Goal: Complete application form: Complete application form

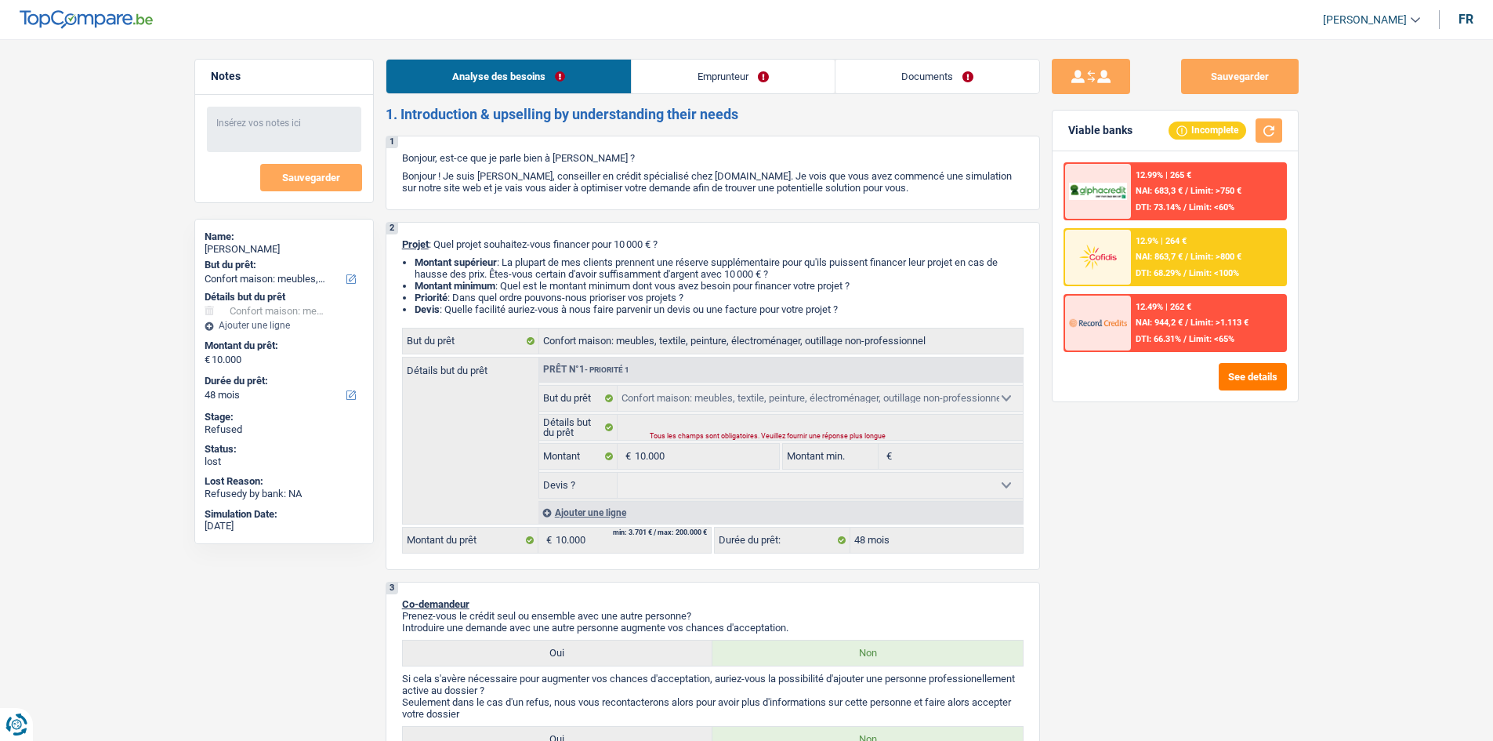
select select "household"
select select "48"
select select "household"
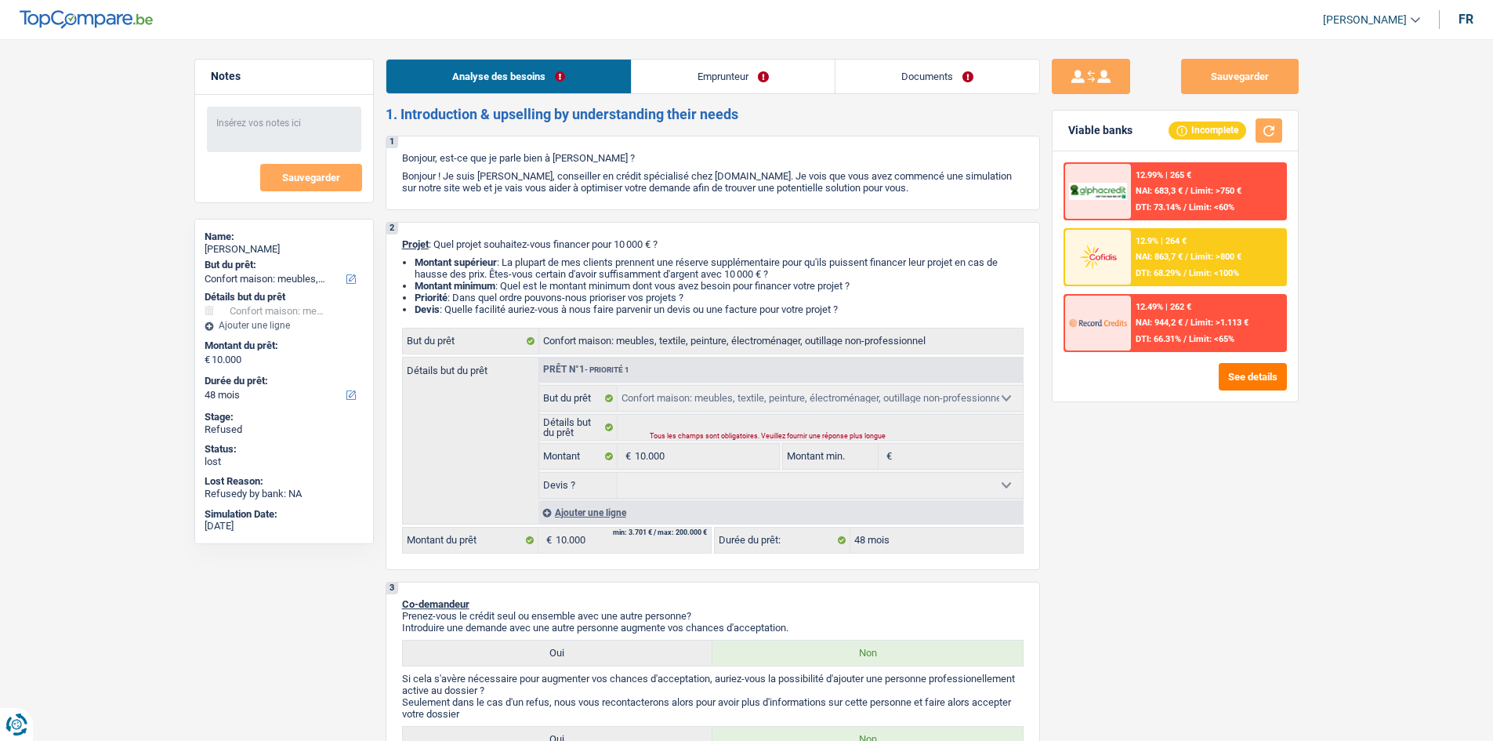
select select "48"
select select "publicEmployee"
select select "netSalary"
select select "mealVouchers"
select select "familyAllowances"
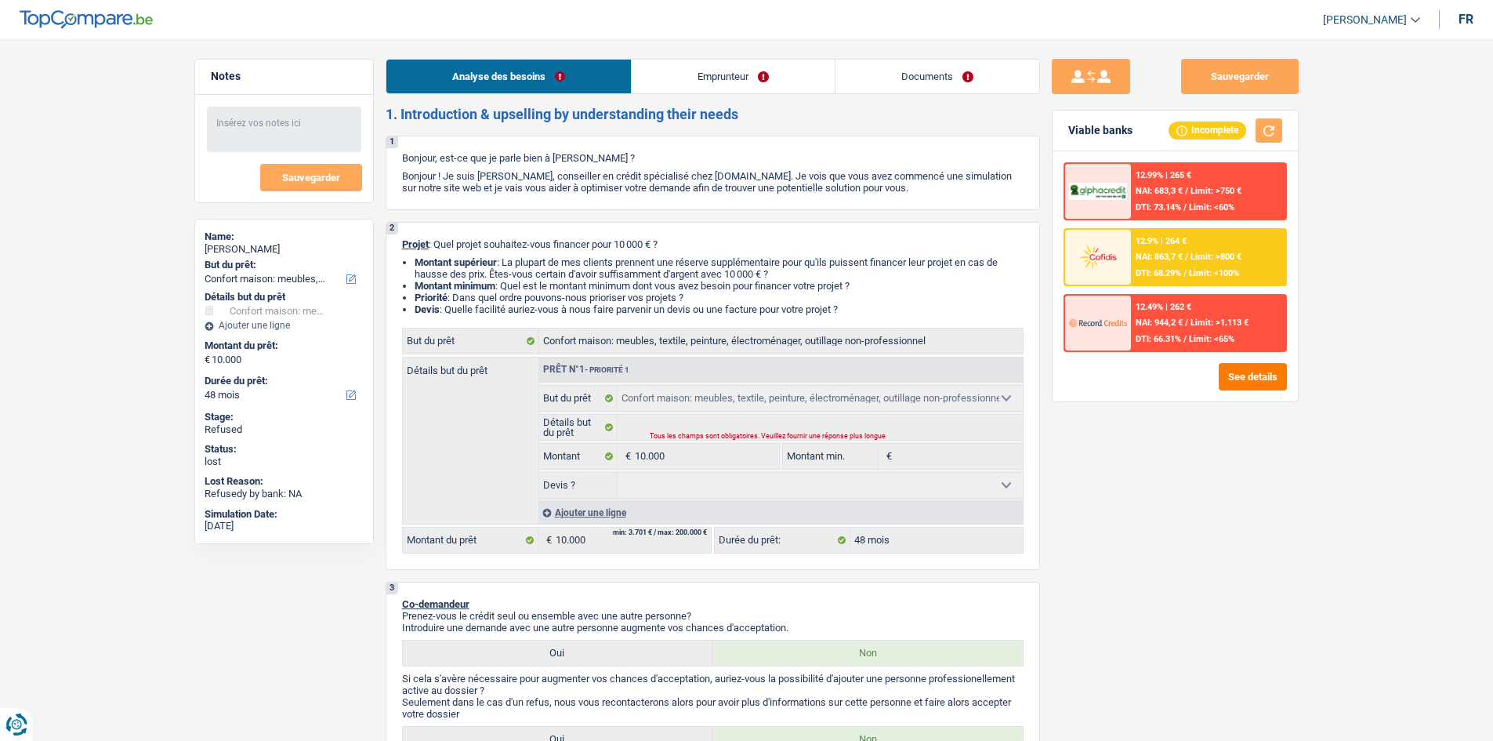
select select "rents"
select select "renovationLoan"
select select "84"
select select "carLoan"
select select "72"
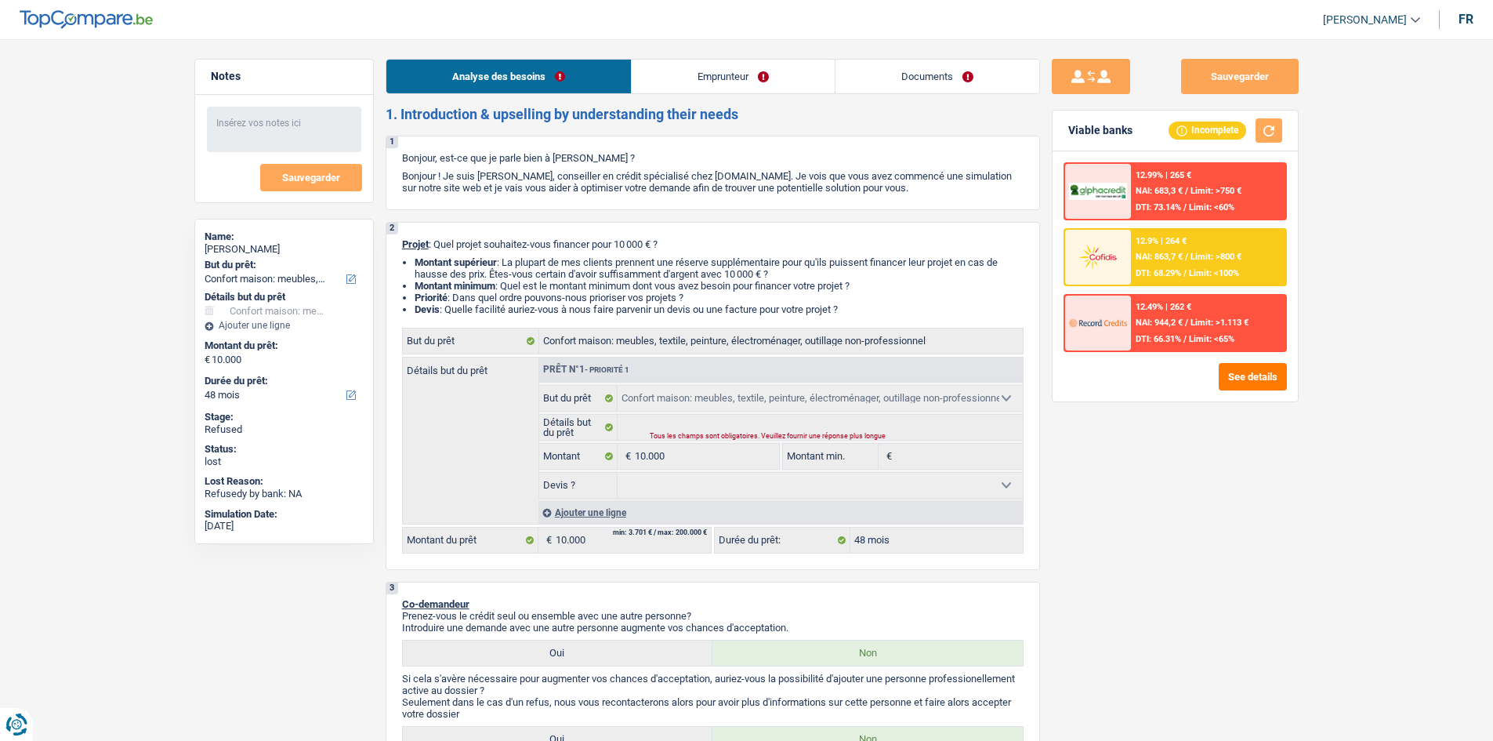
select select "personalLoan"
select select "familyEvent"
select select "72"
select select "cardOrCredit"
select select "household"
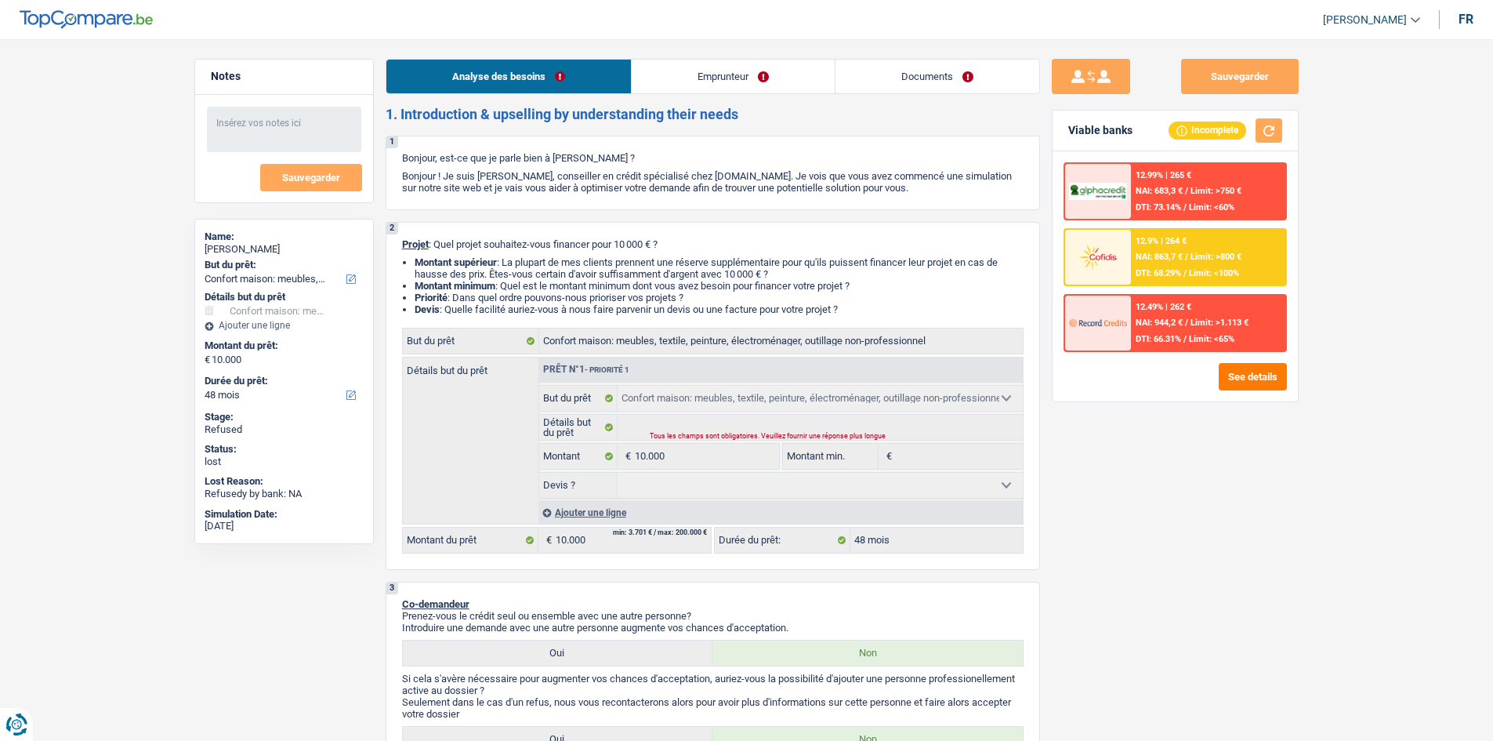
select select "household"
select select "48"
click at [893, 72] on link "Documents" at bounding box center [937, 77] width 204 height 34
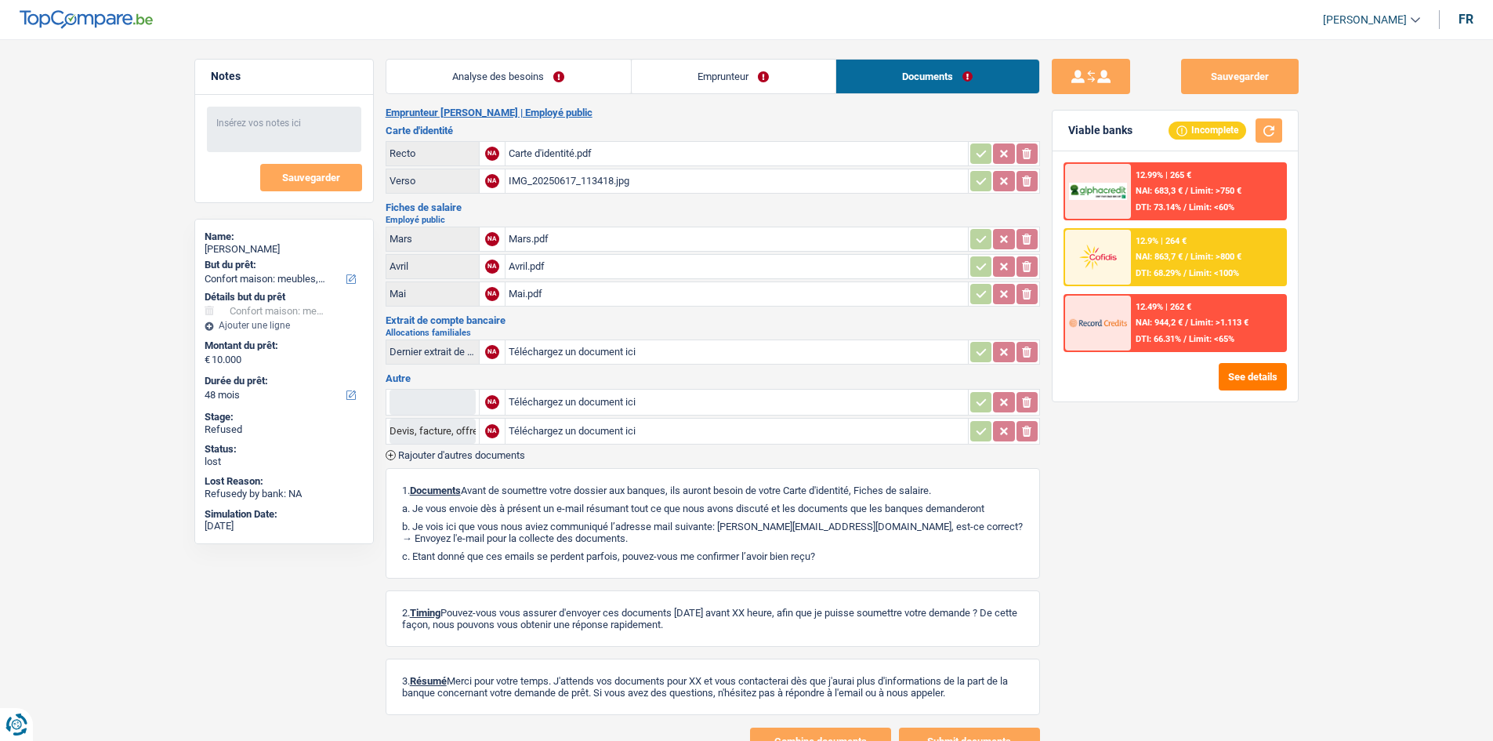
click at [510, 74] on link "Analyse des besoins" at bounding box center [508, 77] width 245 height 34
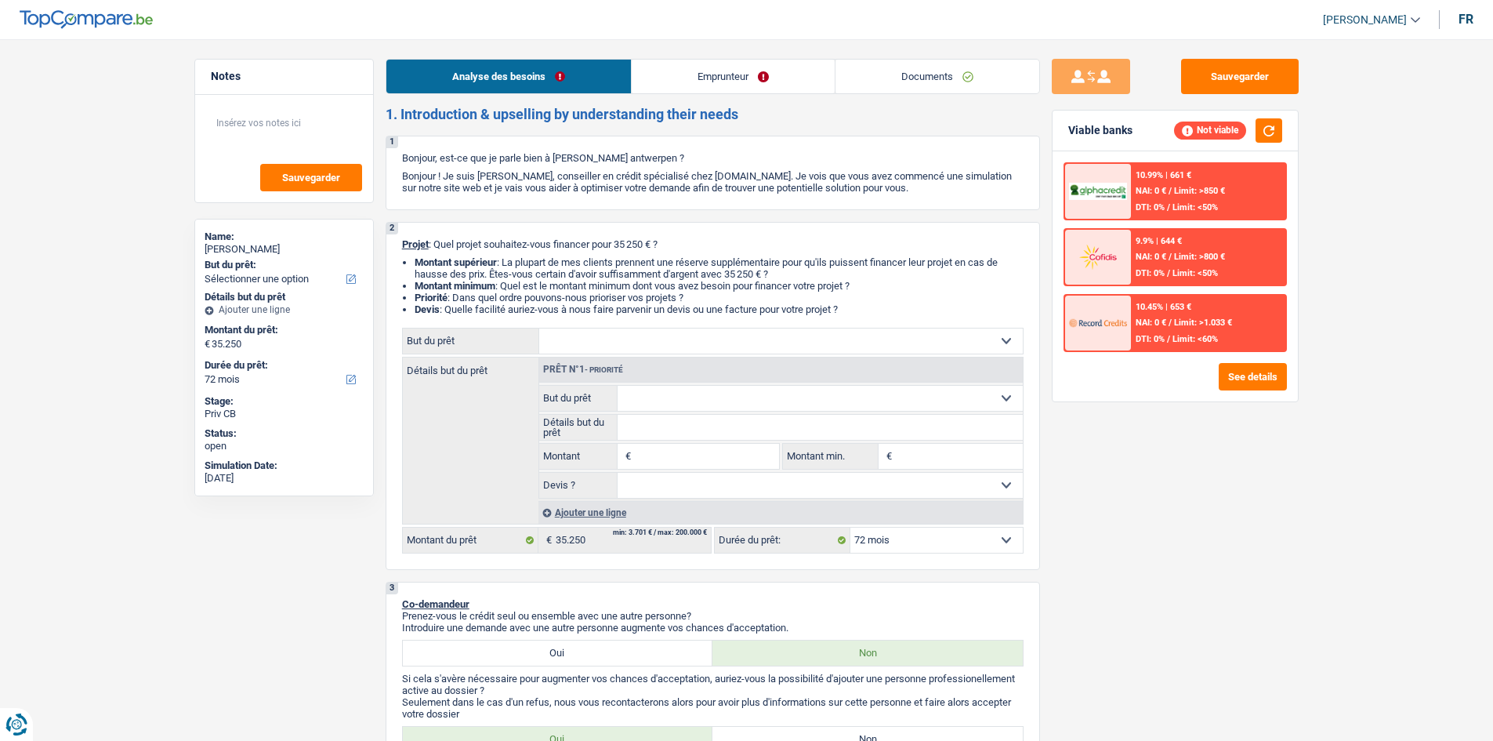
select select "72"
click at [947, 343] on select "Confort maison: meubles, textile, peinture, électroménager, outillage non-profe…" at bounding box center [781, 340] width 484 height 25
click at [1133, 480] on div "Sauvegarder Viable banks Not viable 10.99% | 661 € NAI: 0 € / Limit: >850 € DTI…" at bounding box center [1175, 385] width 270 height 653
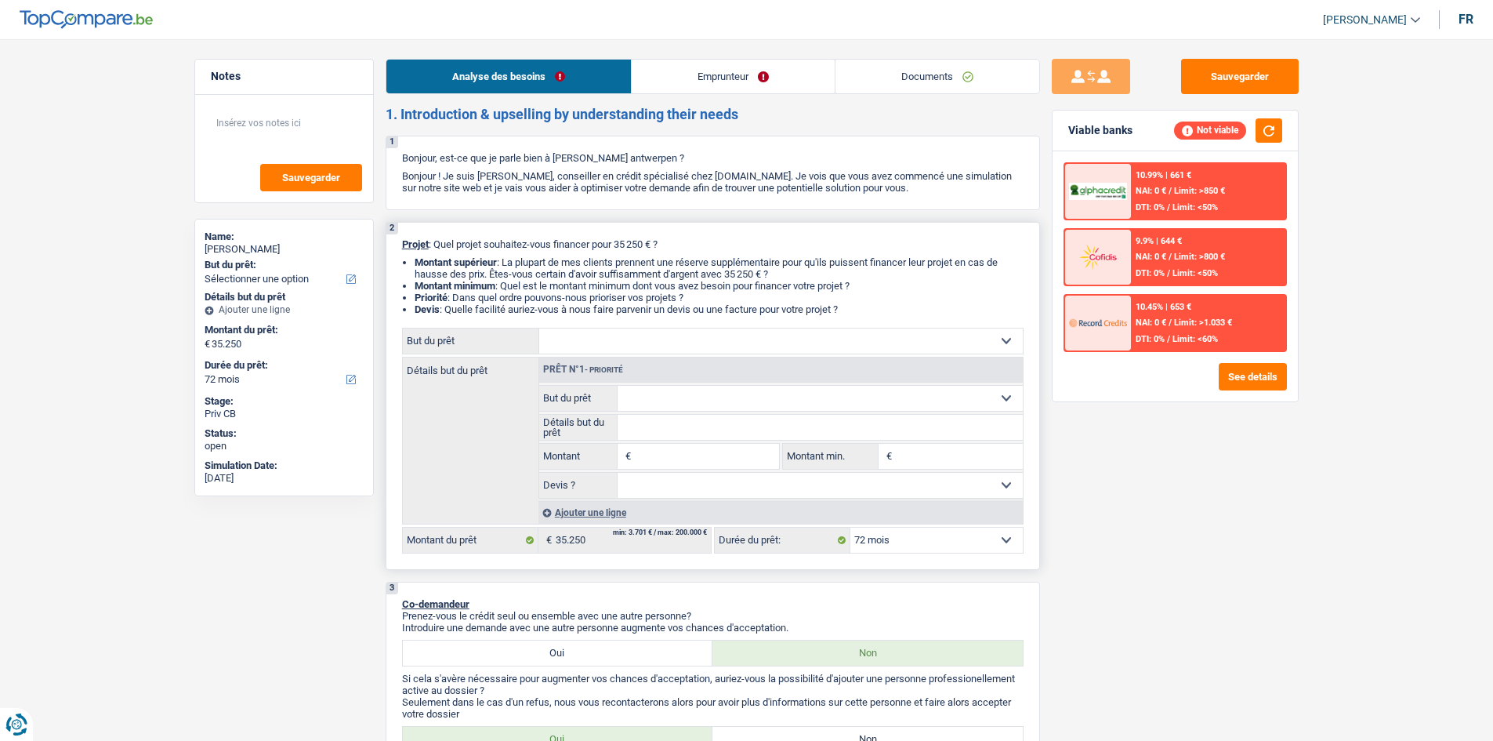
click at [997, 342] on select "Confort maison: meubles, textile, peinture, électroménager, outillage non-profe…" at bounding box center [781, 340] width 484 height 25
click at [709, 340] on select "Confort maison: meubles, textile, peinture, électroménager, outillage non-profe…" at bounding box center [781, 340] width 484 height 25
select select "household"
click at [539, 328] on select "Confort maison: meubles, textile, peinture, électroménager, outillage non-profe…" at bounding box center [781, 340] width 484 height 25
select select "household"
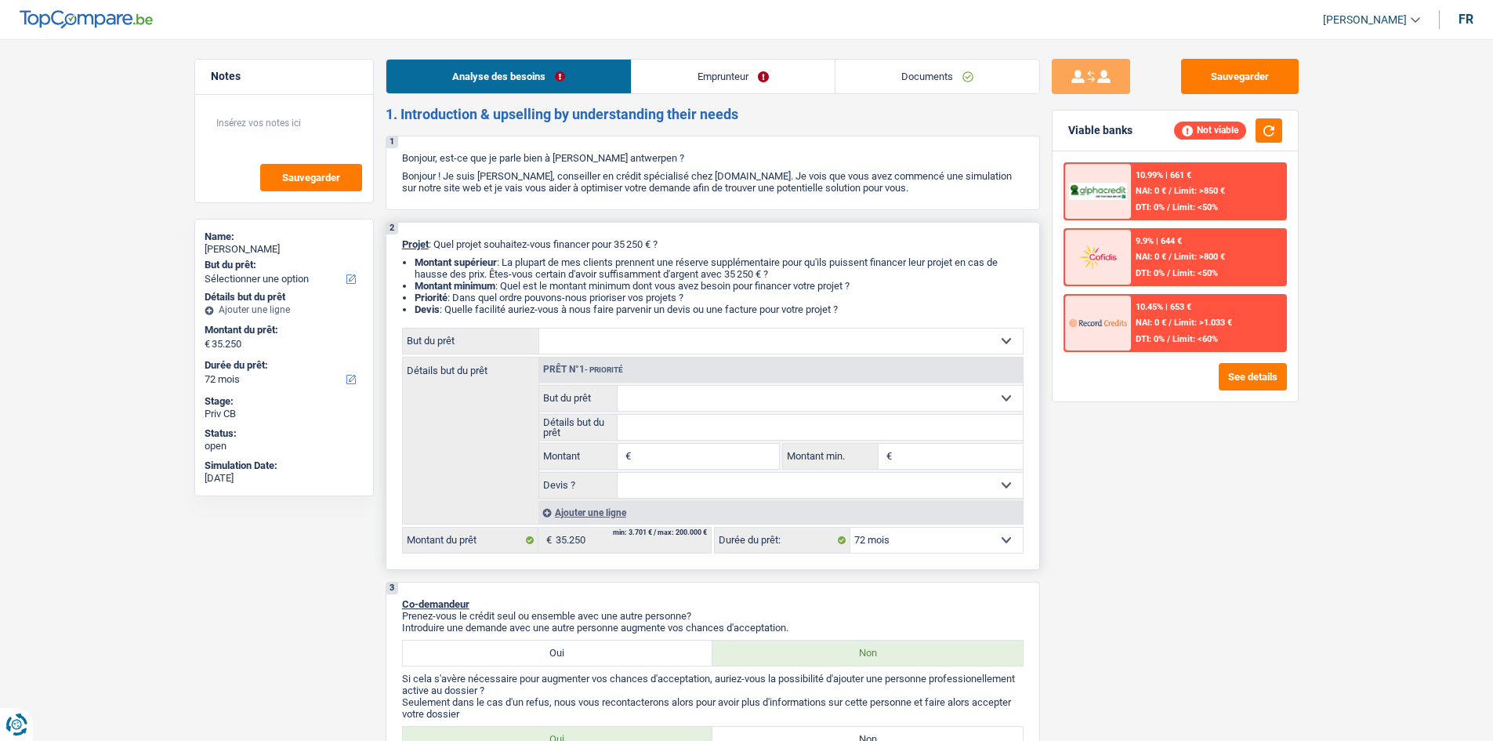
select select "household"
type input "35.250"
select select "household"
type input "35.250"
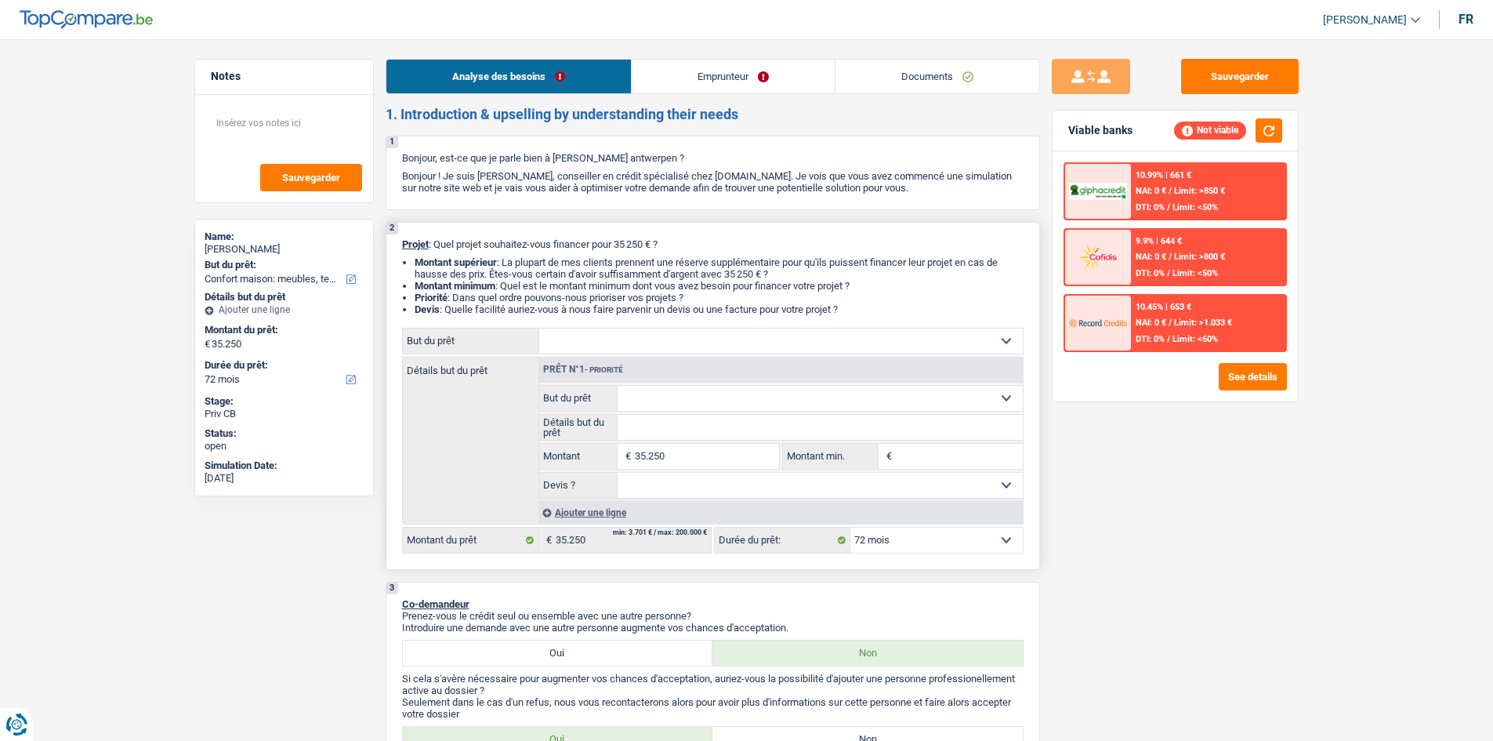
select select "household"
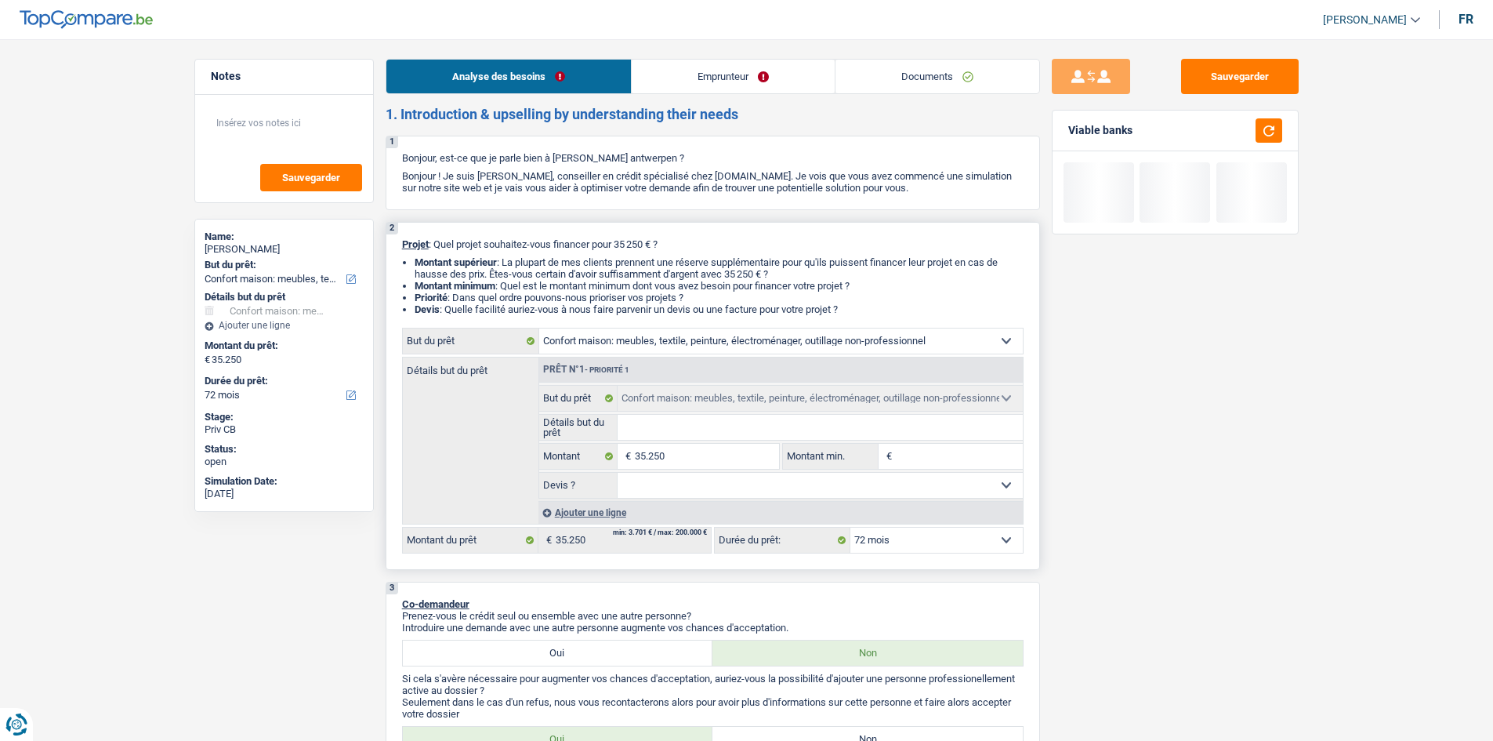
click at [675, 427] on input "Détails but du prêt" at bounding box center [820, 427] width 405 height 25
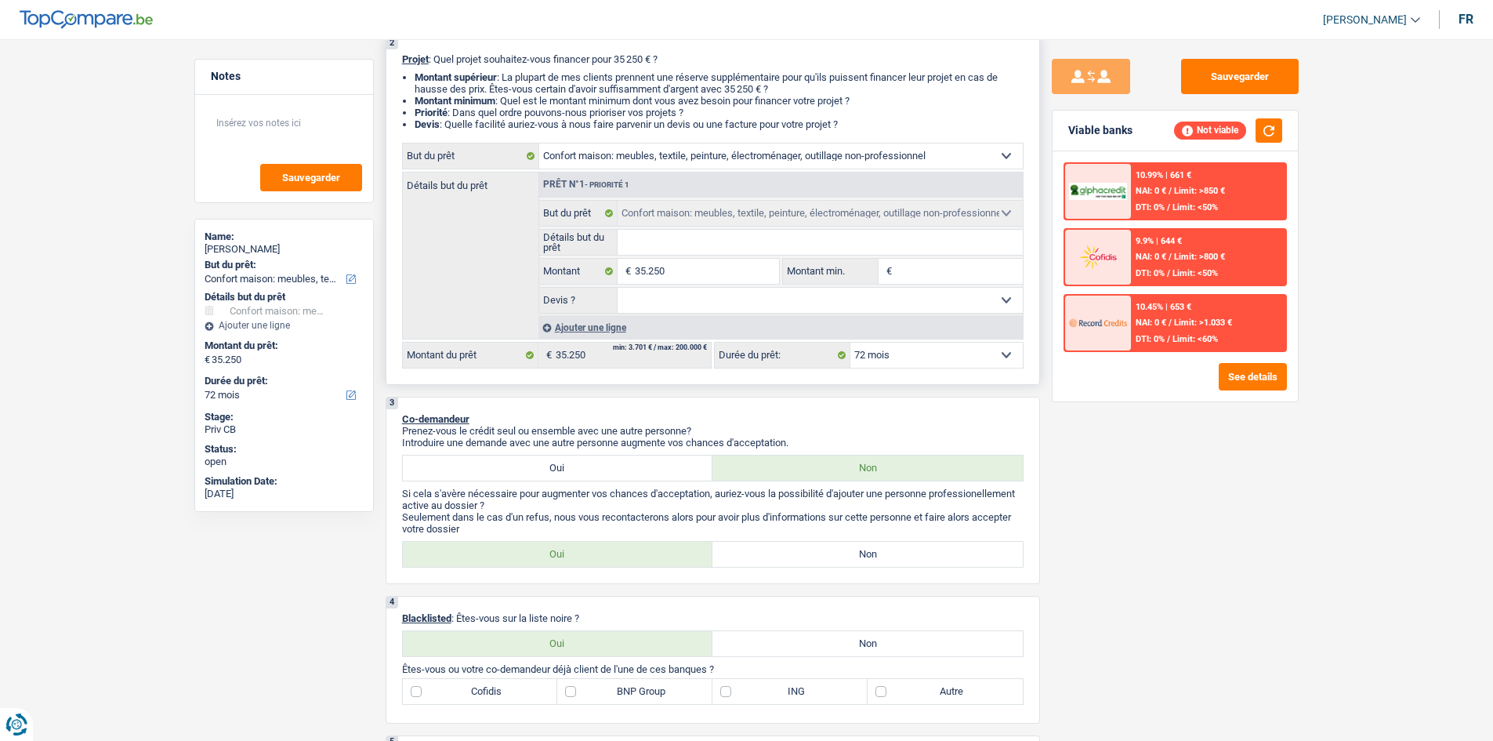
scroll to position [235, 0]
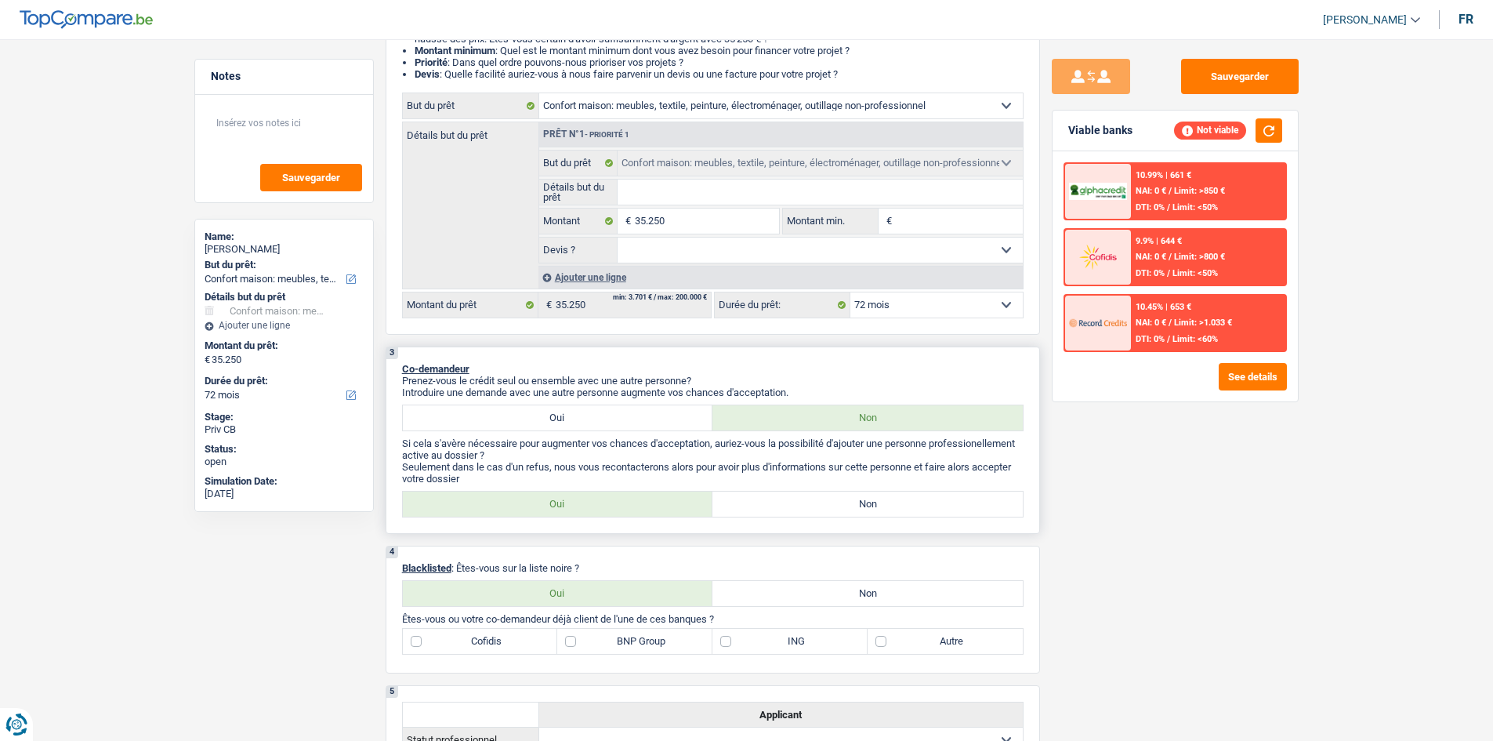
click at [801, 504] on label "Non" at bounding box center [867, 503] width 310 height 25
click at [801, 504] on input "Non" at bounding box center [867, 503] width 310 height 25
radio input "true"
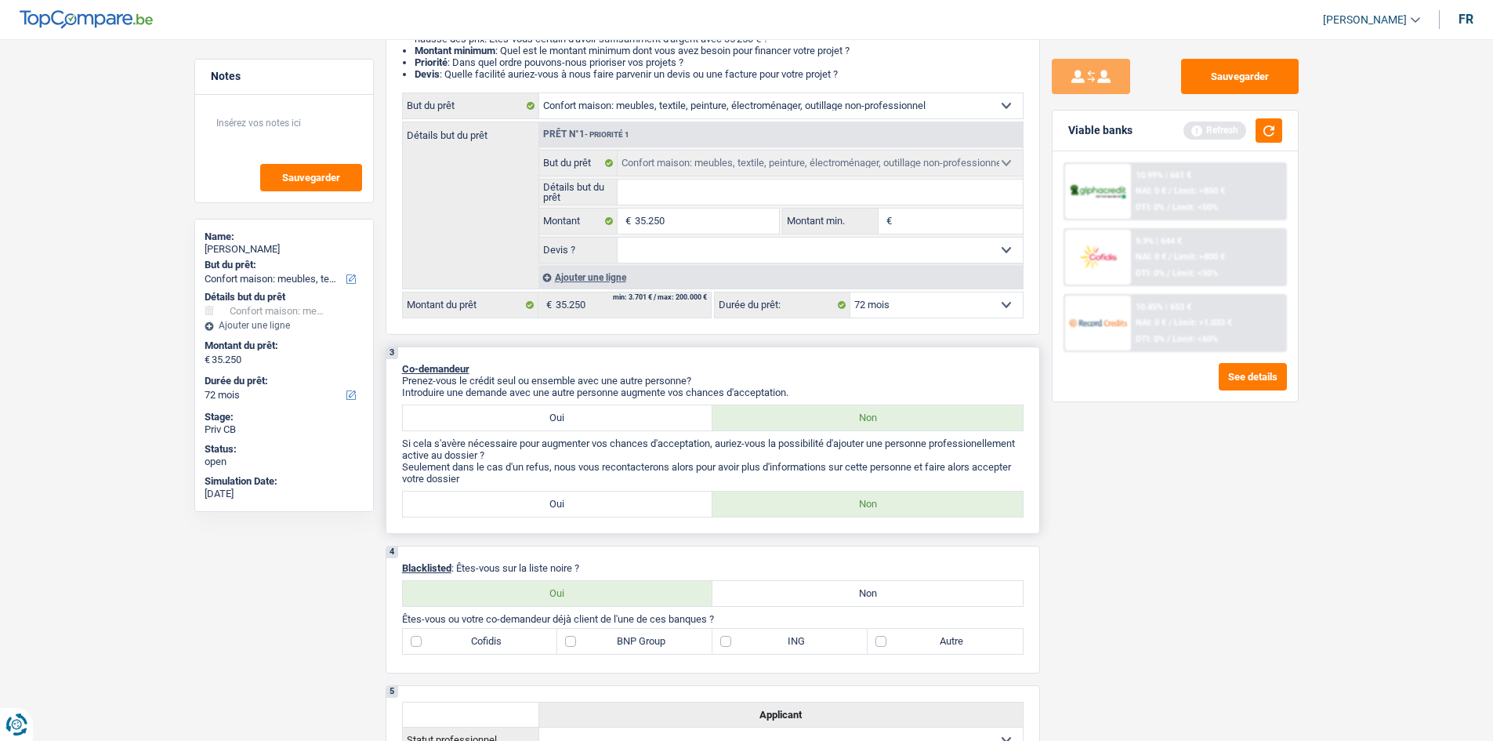
click at [571, 417] on label "Oui" at bounding box center [558, 417] width 310 height 25
click at [571, 417] on input "Oui" at bounding box center [558, 417] width 310 height 25
radio input "true"
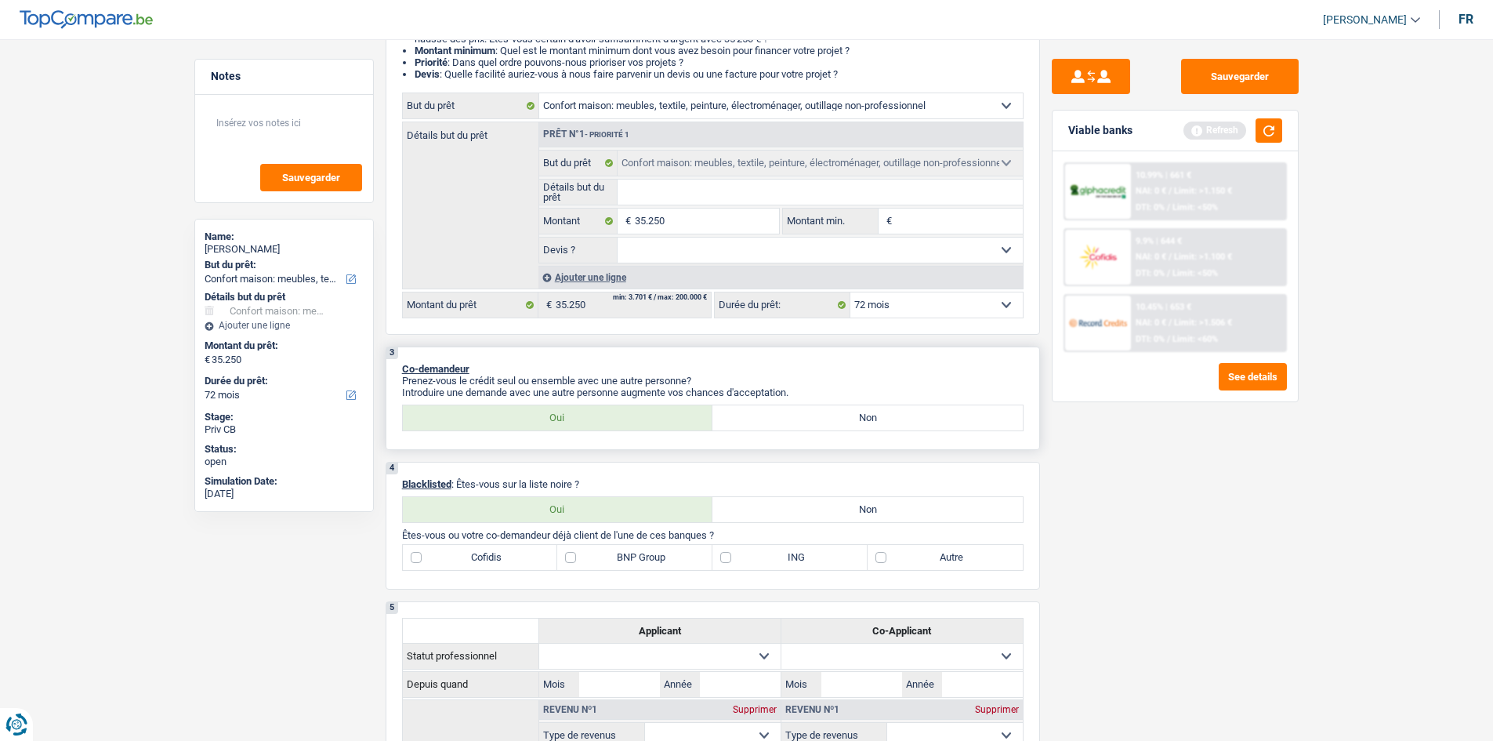
click at [561, 415] on label "Oui" at bounding box center [558, 417] width 310 height 25
click at [561, 415] on input "Oui" at bounding box center [558, 417] width 310 height 25
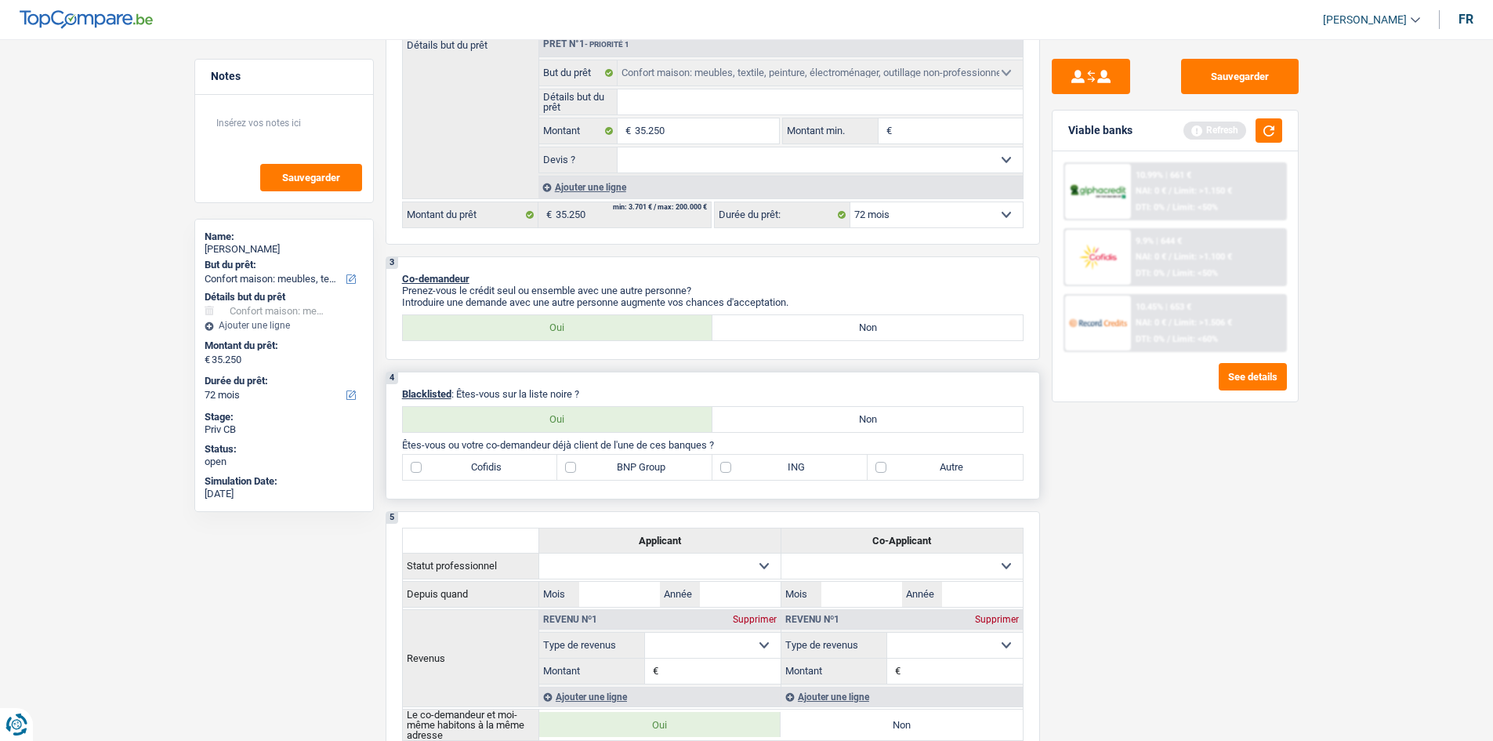
scroll to position [392, 0]
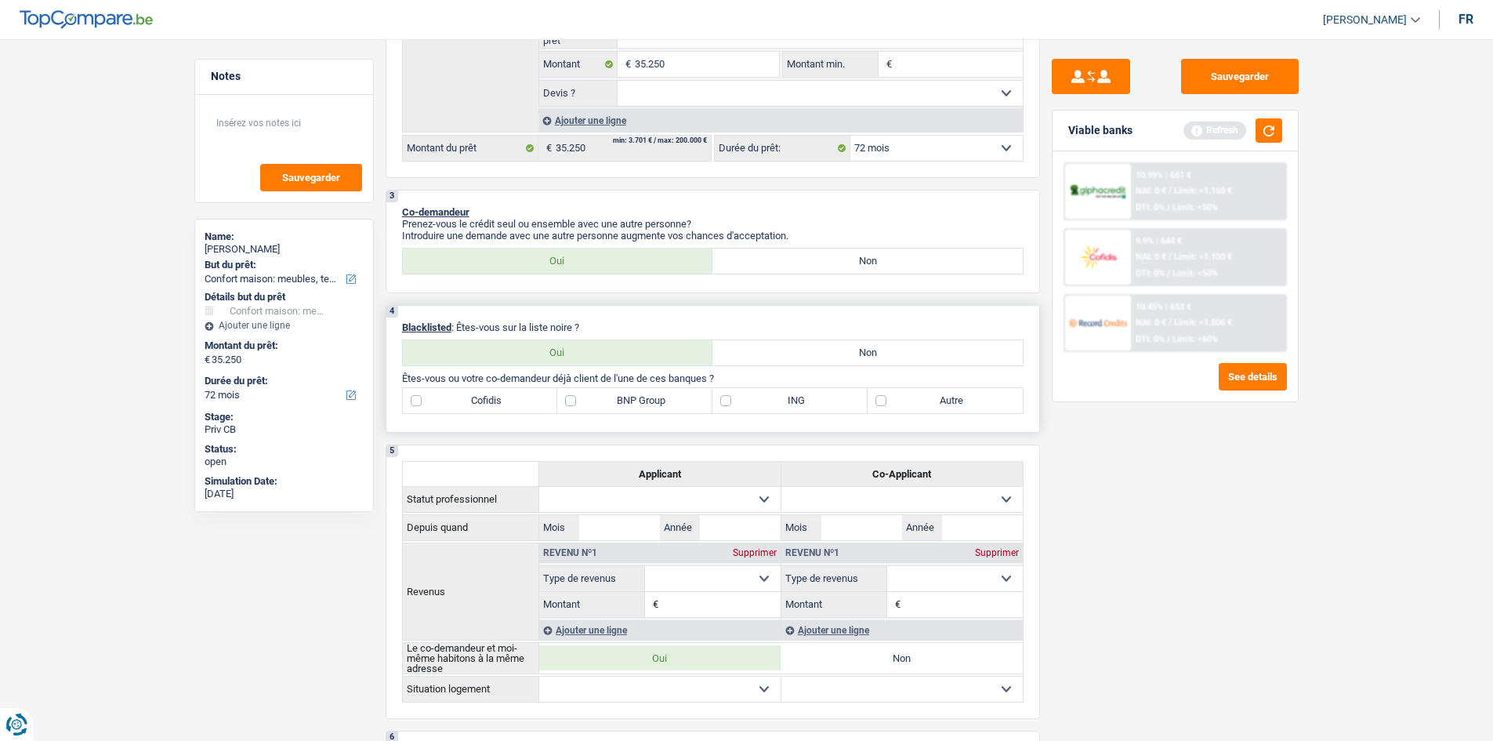
click at [815, 350] on label "Non" at bounding box center [867, 352] width 310 height 25
click at [815, 350] on input "Non" at bounding box center [867, 352] width 310 height 25
radio input "true"
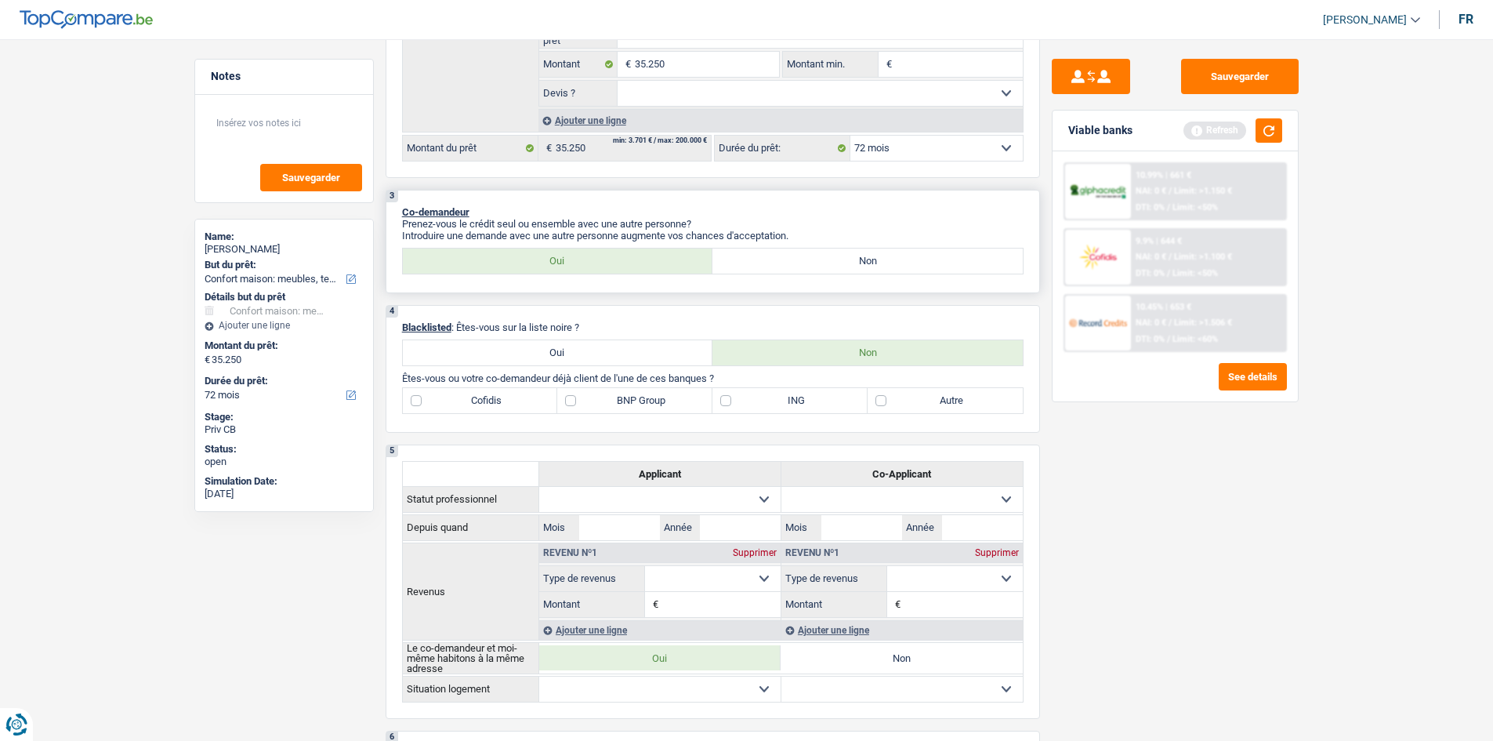
click at [833, 260] on label "Non" at bounding box center [867, 260] width 310 height 25
click at [833, 260] on input "Non" at bounding box center [867, 260] width 310 height 25
radio input "true"
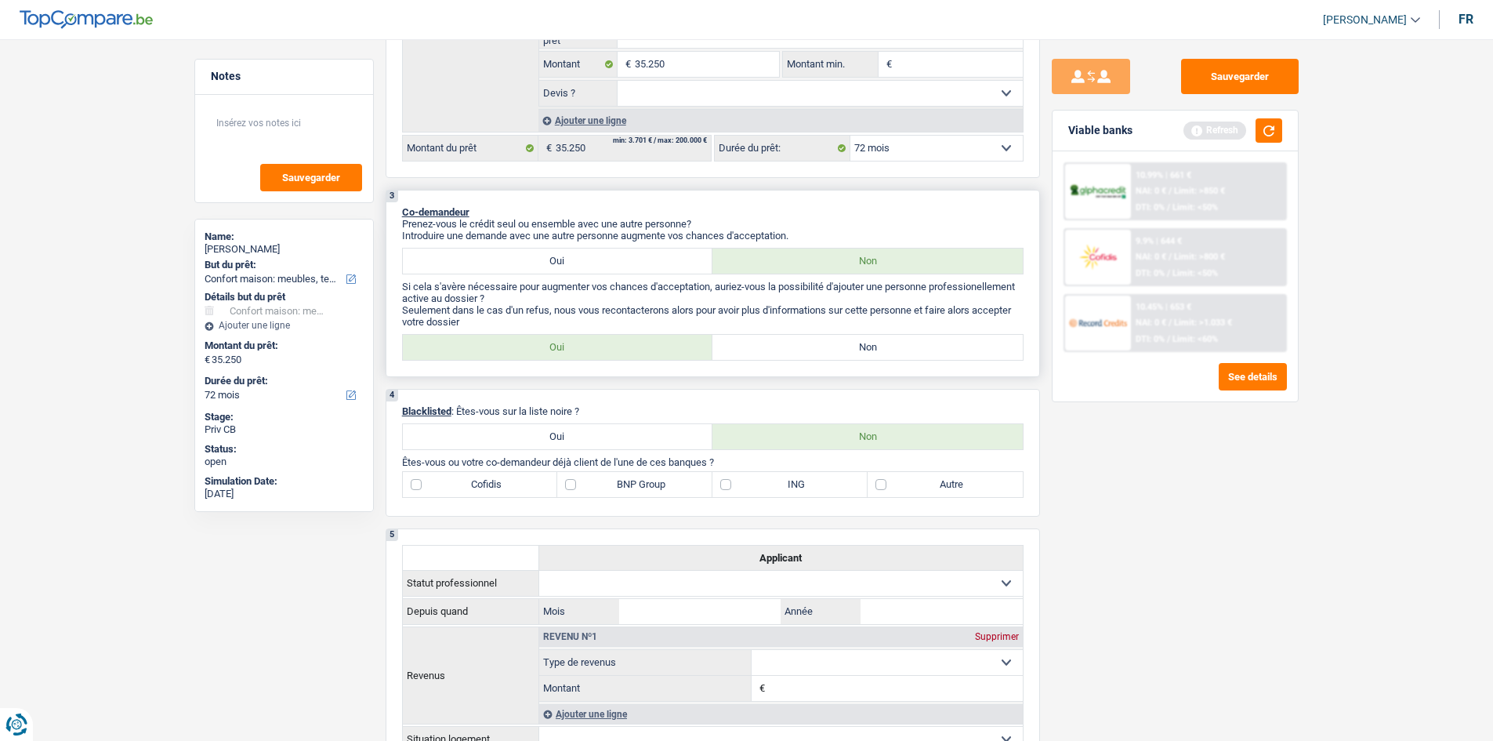
click at [811, 351] on label "Non" at bounding box center [867, 347] width 310 height 25
click at [811, 351] on input "Non" at bounding box center [867, 347] width 310 height 25
radio input "true"
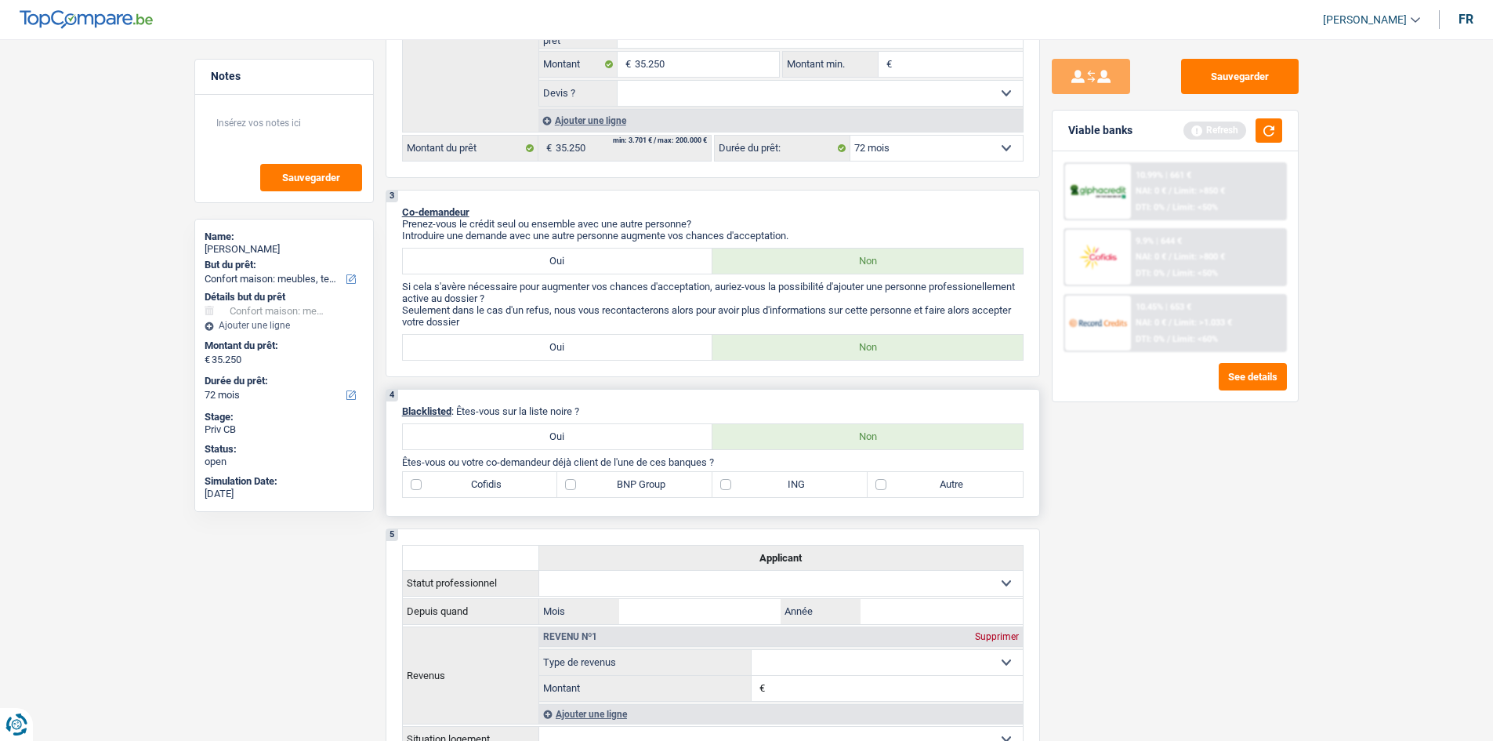
click at [878, 483] on label "Autre" at bounding box center [945, 484] width 155 height 25
click at [878, 483] on input "Autre" at bounding box center [945, 484] width 155 height 25
checkbox input "true"
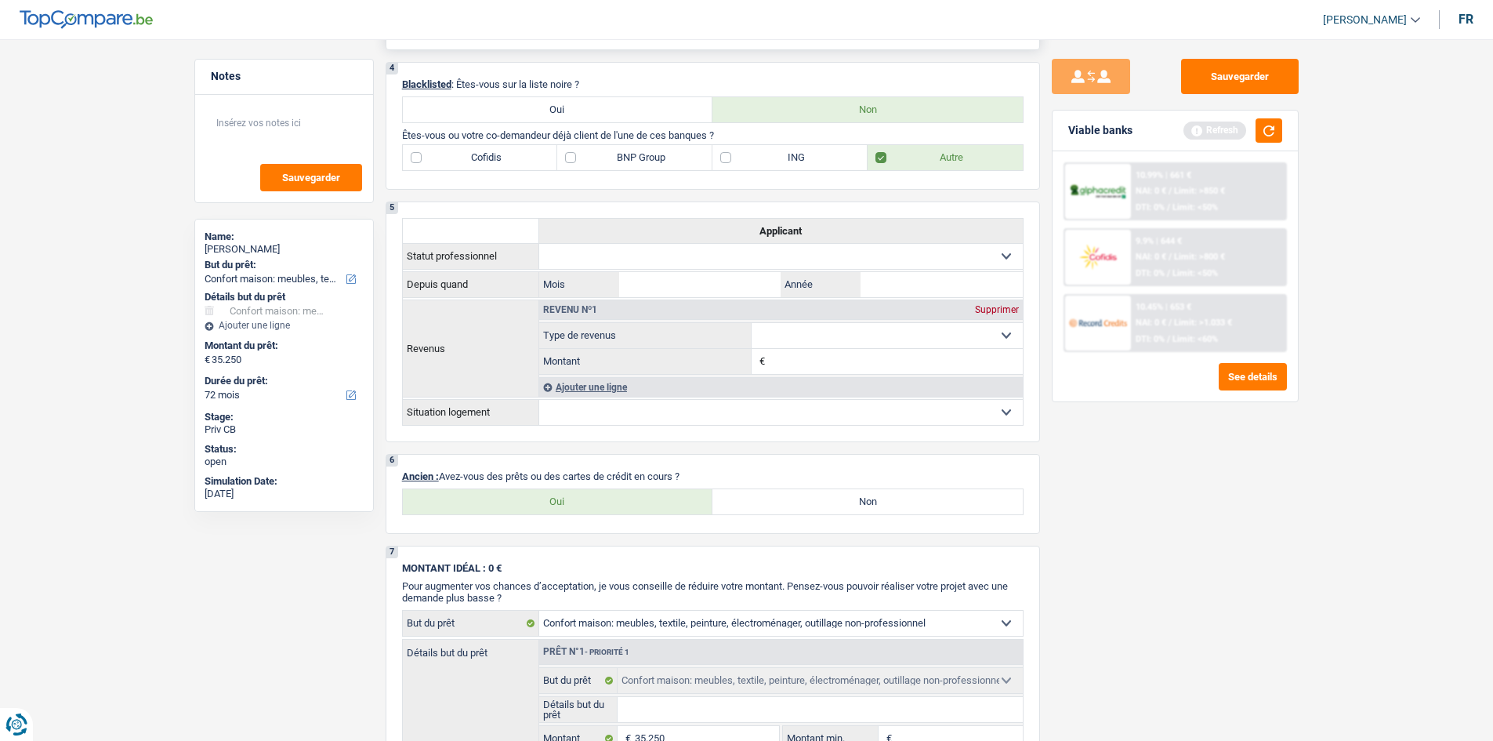
scroll to position [862, 0]
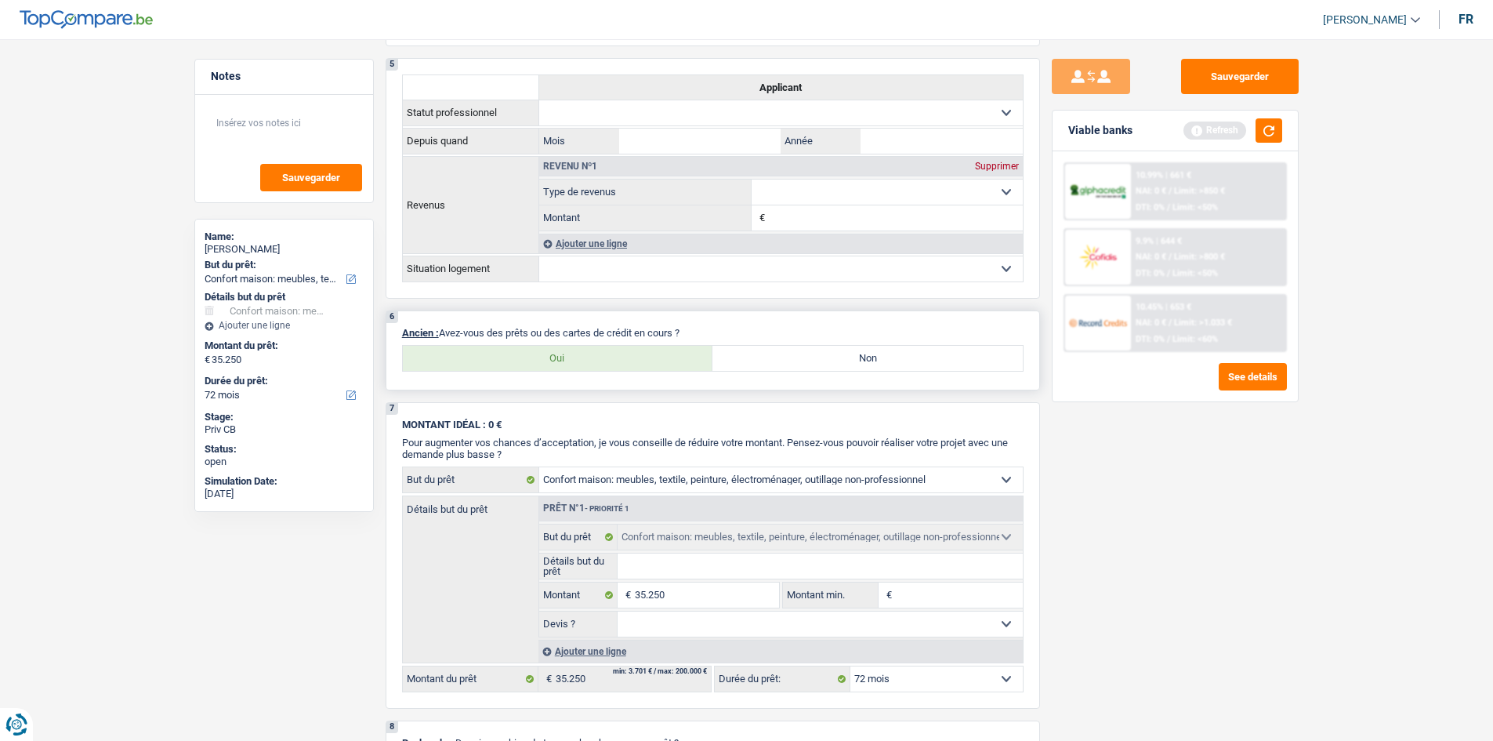
click at [581, 360] on label "Oui" at bounding box center [558, 358] width 310 height 25
click at [581, 360] on input "Oui" at bounding box center [558, 358] width 310 height 25
radio input "true"
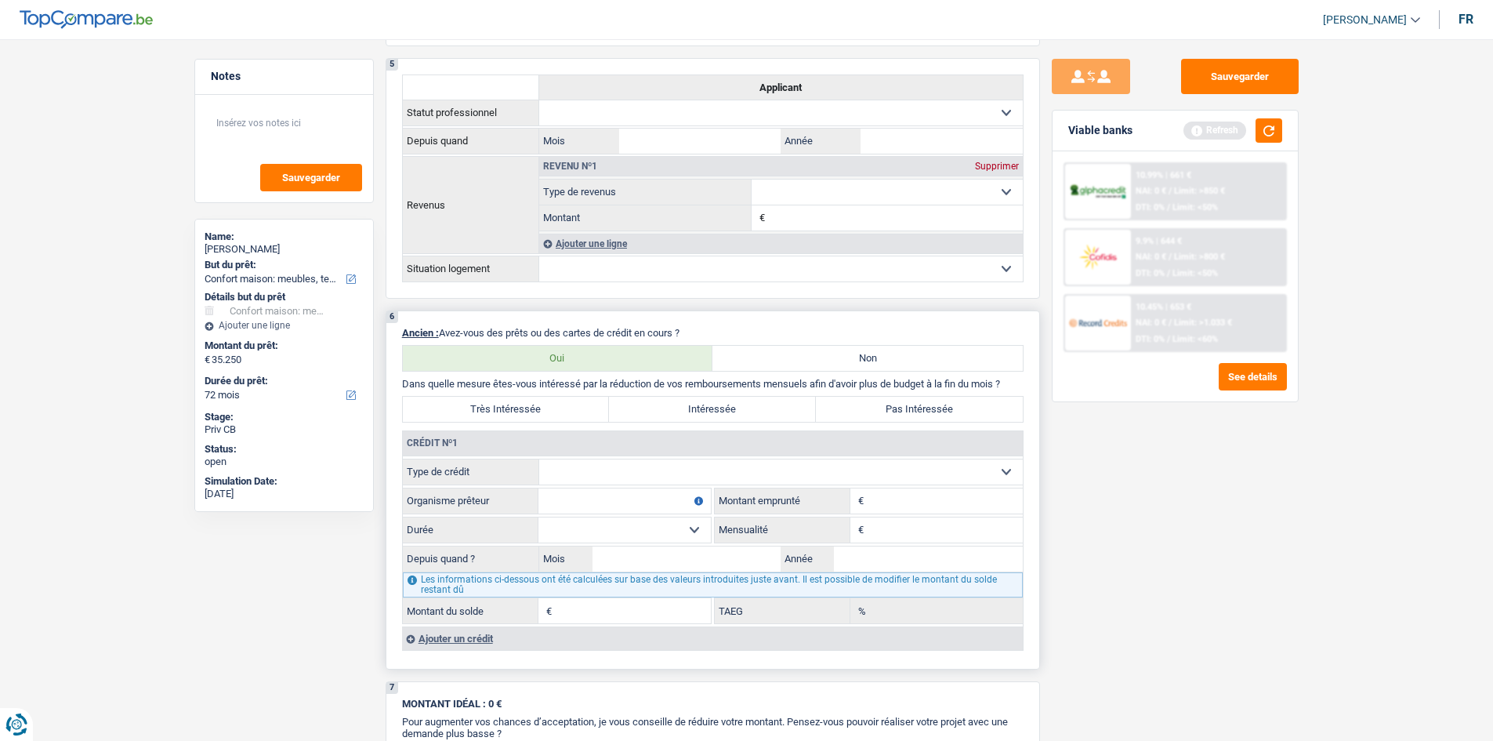
click at [517, 409] on label "Très Intéressée" at bounding box center [506, 409] width 207 height 25
click at [577, 405] on label "Très Intéressée" at bounding box center [506, 409] width 207 height 25
click at [577, 405] on input "Très Intéressée" at bounding box center [506, 409] width 207 height 25
radio input "true"
click at [998, 462] on select "Carte ou ouverture de crédit Prêt hypothécaire Vente à tempérament Prêt à tempé…" at bounding box center [781, 471] width 484 height 25
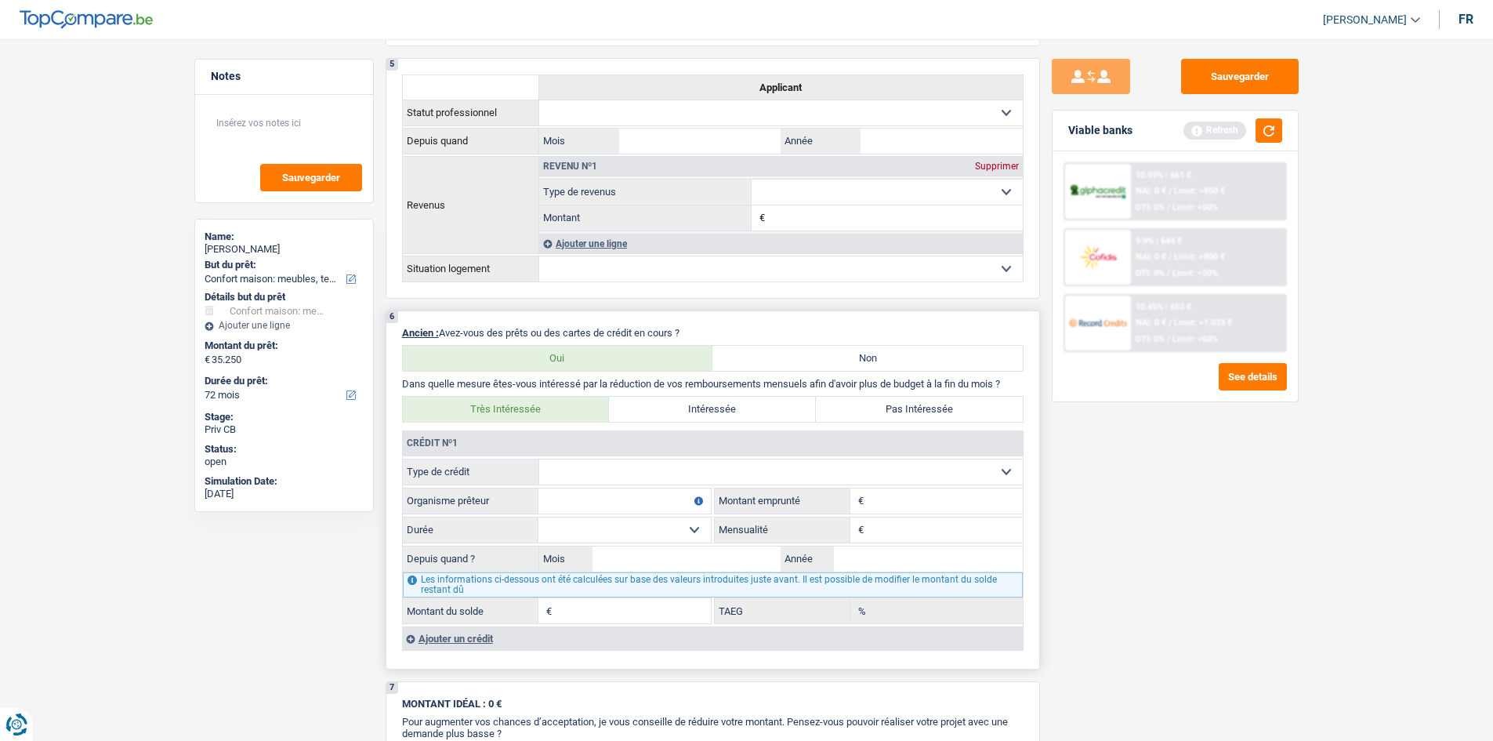
click at [656, 465] on select "Carte ou ouverture de crédit Prêt hypothécaire Vente à tempérament Prêt à tempé…" at bounding box center [781, 471] width 484 height 25
click at [1005, 465] on select "Carte ou ouverture de crédit Prêt hypothécaire Vente à tempérament Prêt à tempé…" at bounding box center [781, 471] width 484 height 25
select select "carLoan"
type input "0"
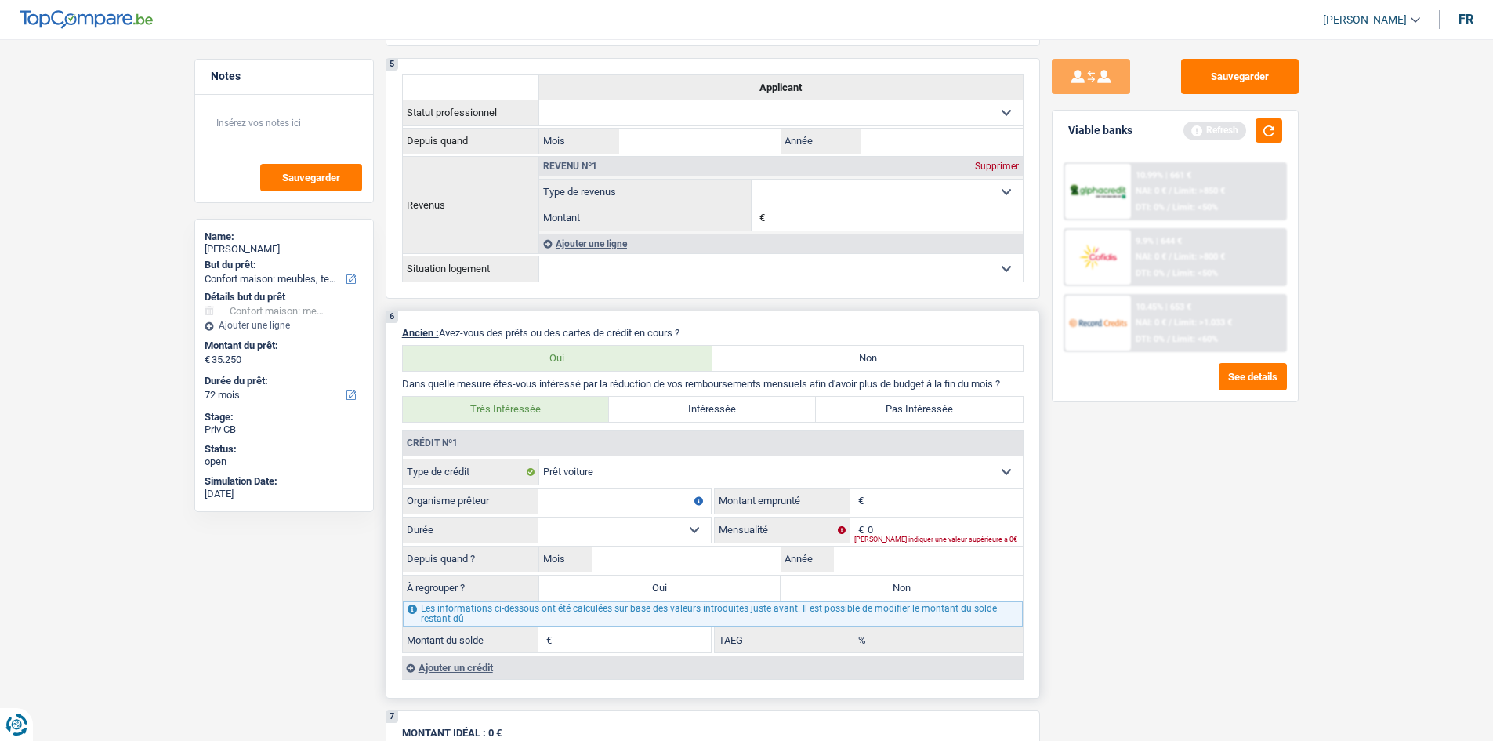
click at [621, 498] on input "Organisme prêteur" at bounding box center [624, 500] width 172 height 25
type input "Belfius"
click at [907, 496] on input "Montant" at bounding box center [945, 500] width 155 height 25
type input "15.000"
click at [692, 553] on input "Mois" at bounding box center [686, 558] width 189 height 25
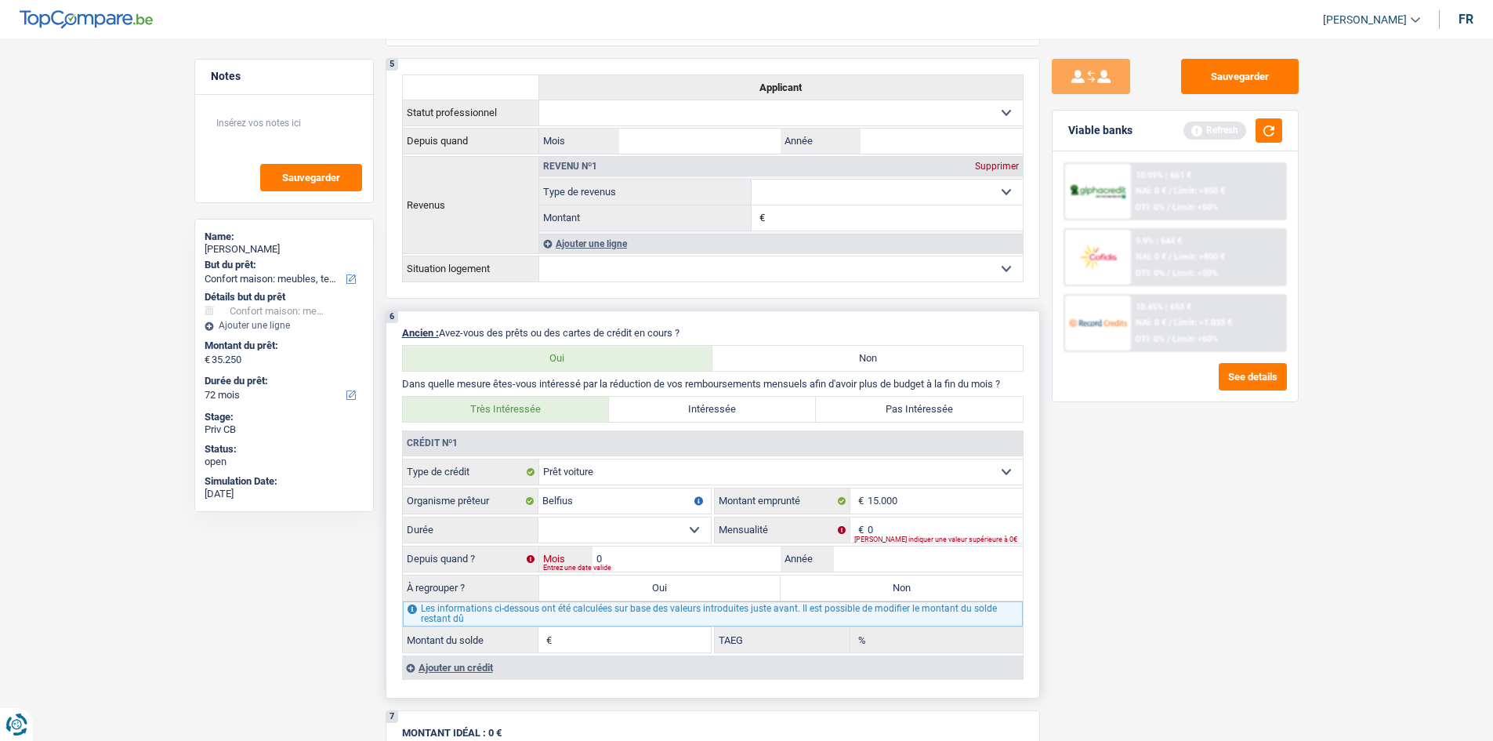
type input "03"
type input "2023"
click at [907, 530] on input "0" at bounding box center [945, 529] width 155 height 25
type input "290"
click at [696, 527] on select "12 mois 18 mois 24 mois 30 mois 36 mois 42 mois 48 mois 60 mois Sélectionner un…" at bounding box center [624, 529] width 172 height 25
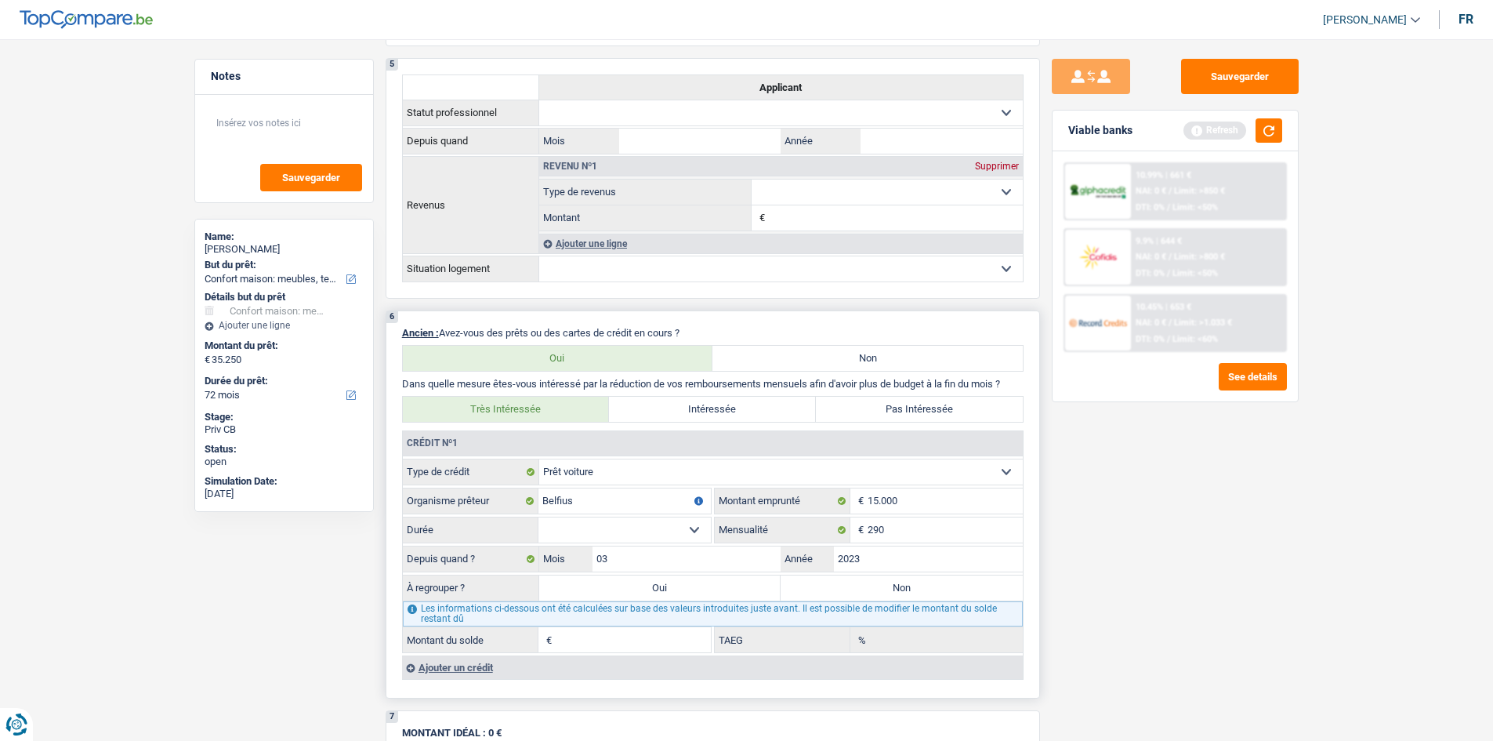
select select "60"
click at [538, 517] on select "12 mois 18 mois 24 mois 30 mois 36 mois 42 mois 48 mois 60 mois Sélectionner un…" at bounding box center [624, 529] width 172 height 25
type input "8.309"
type input "6,17"
click at [718, 590] on label "Oui" at bounding box center [660, 587] width 242 height 25
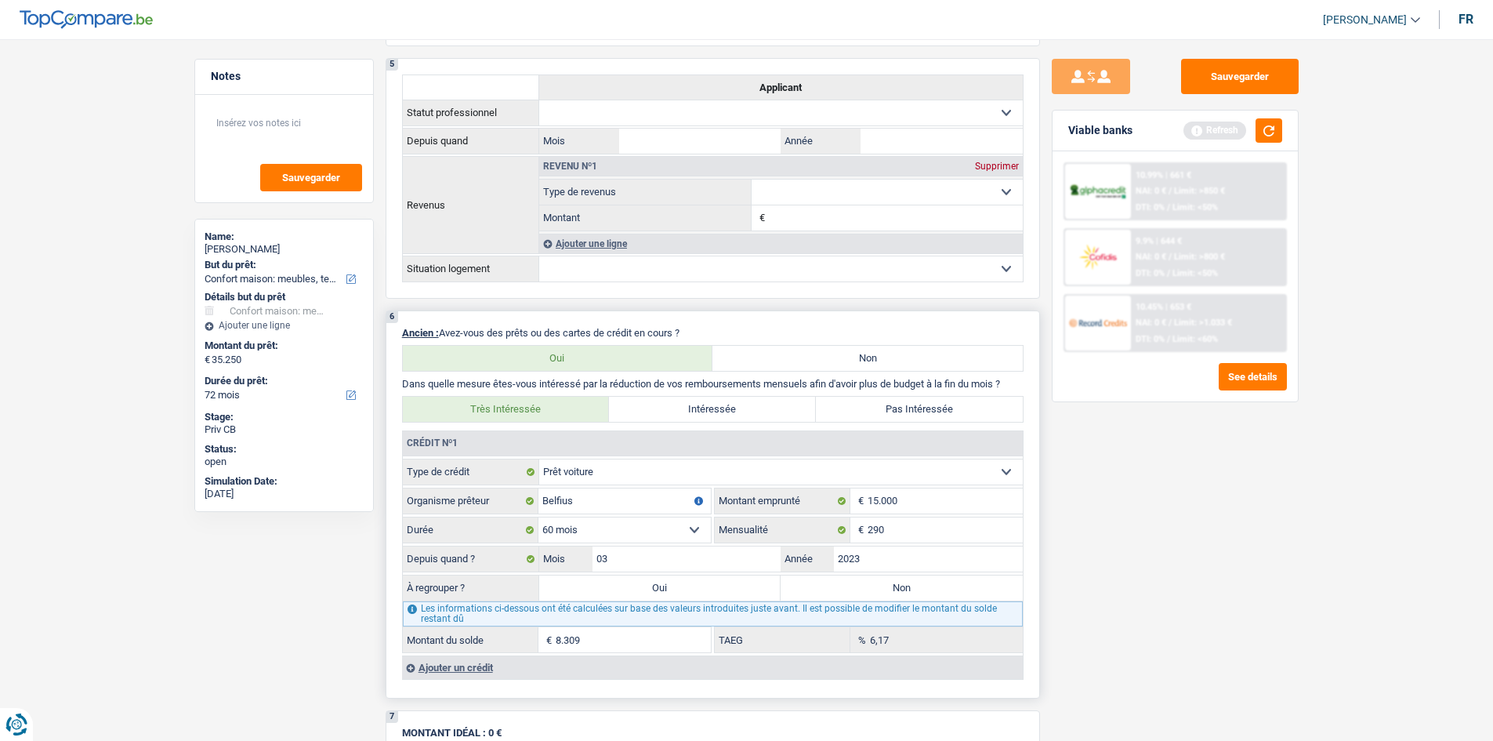
click at [718, 590] on input "Oui" at bounding box center [660, 587] width 242 height 25
radio input "true"
type input "43.559"
type input "8.309"
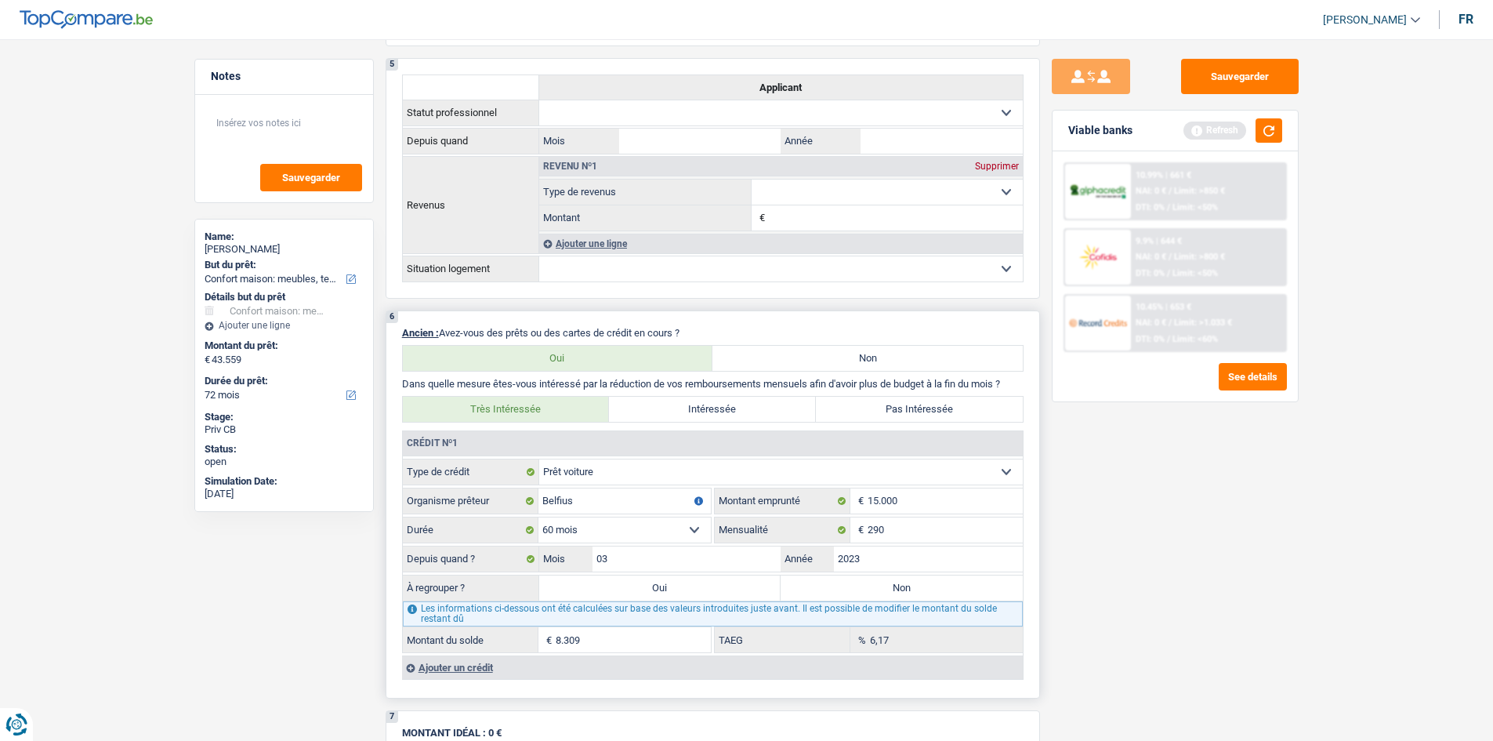
select select "refinancing"
select select "144"
select select "refinancing"
select select "144"
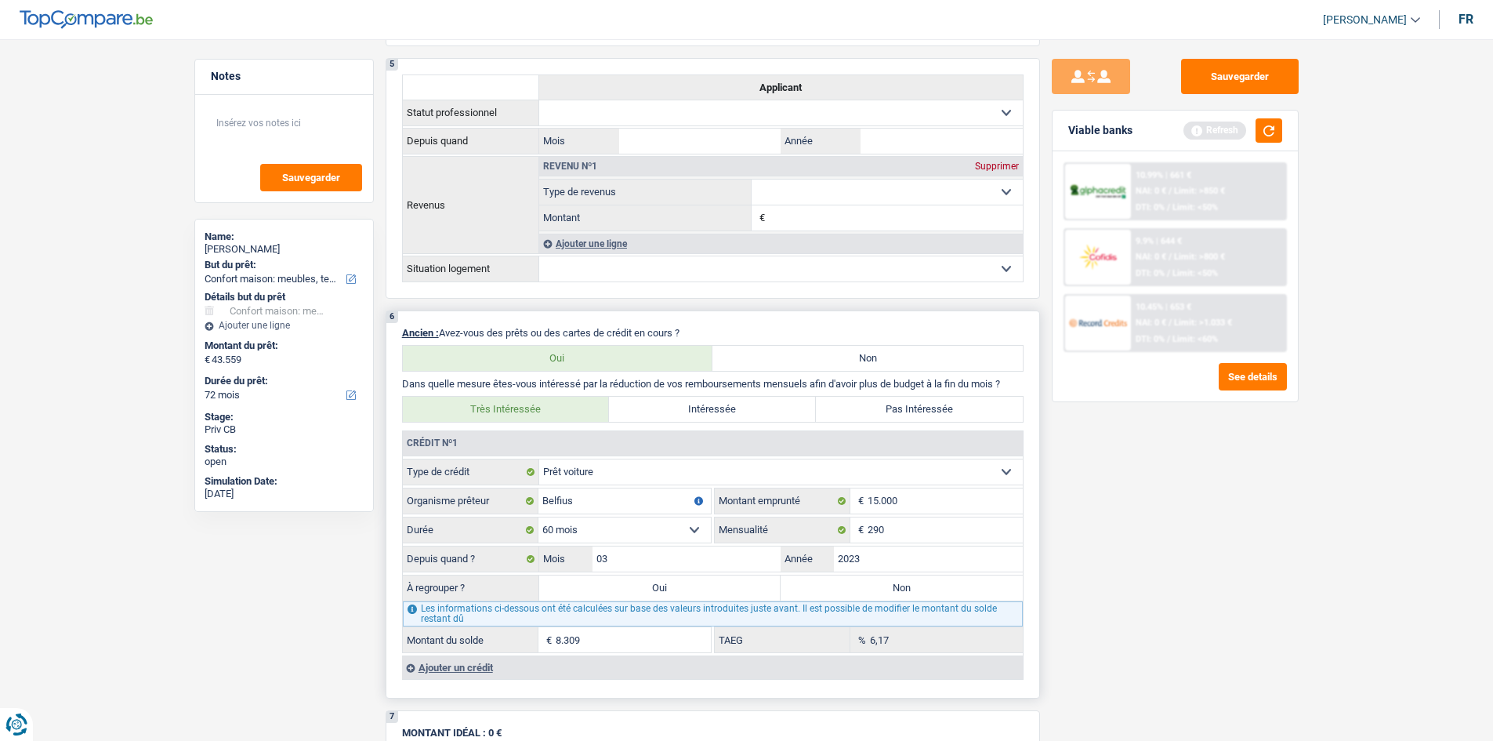
select select "refinancing"
select select "144"
select select "refinancing"
select select "household"
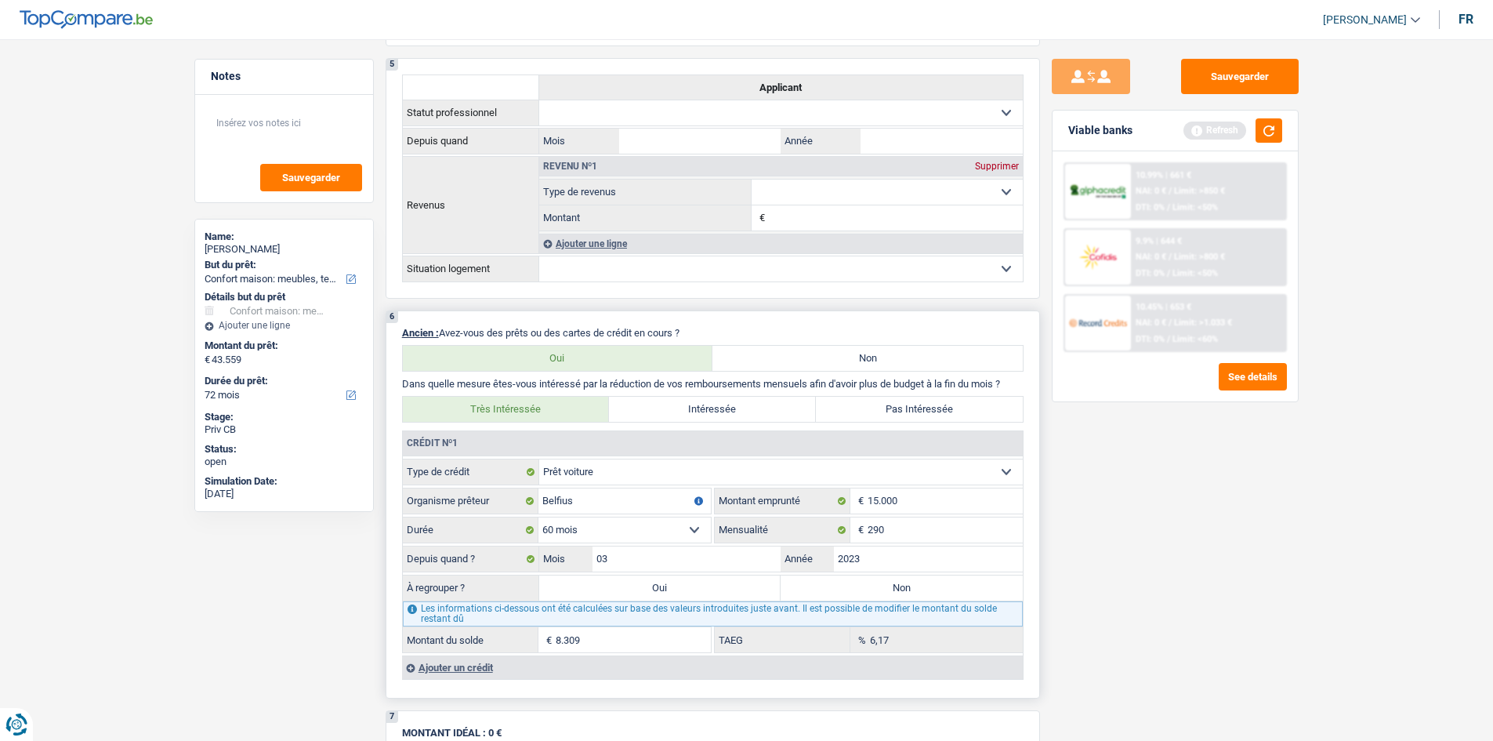
select select "household"
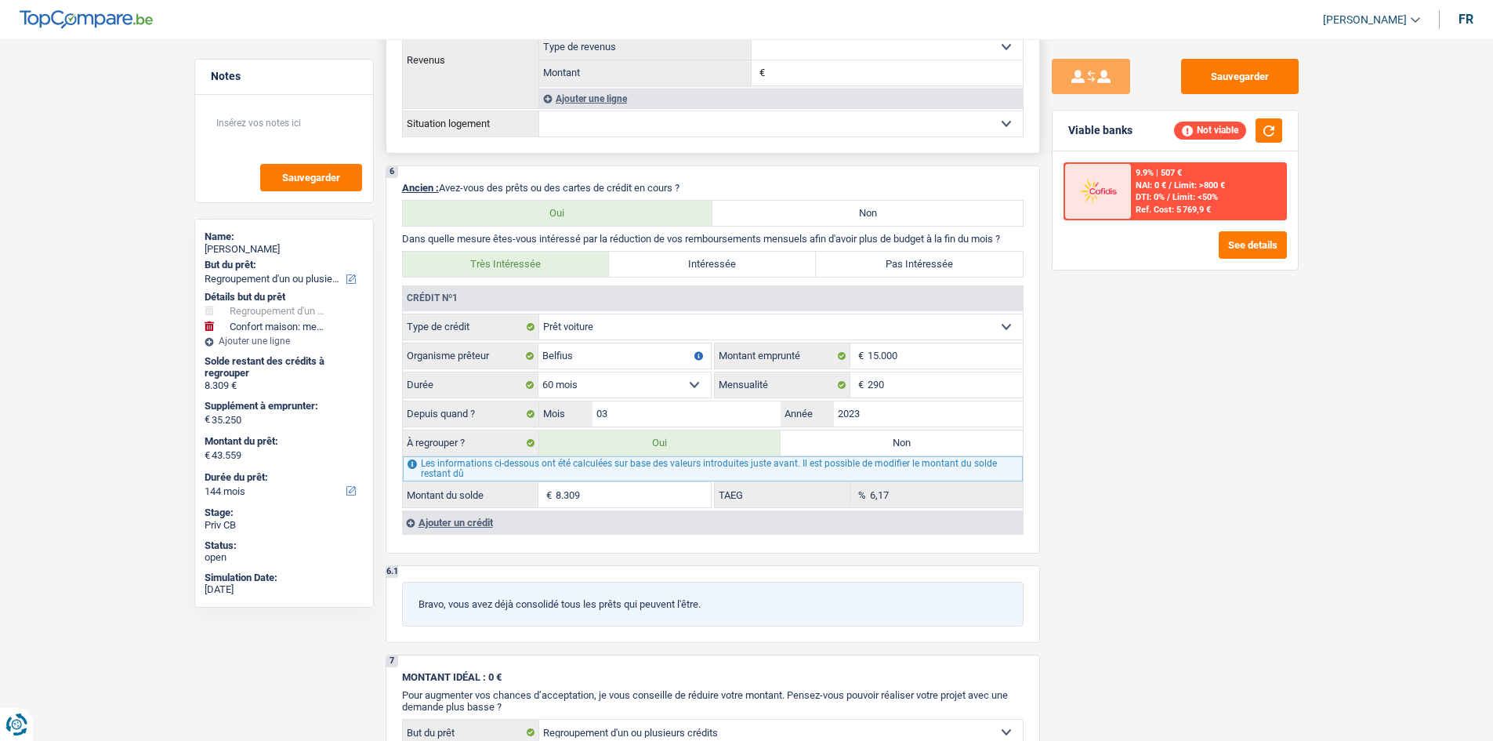
scroll to position [1254, 0]
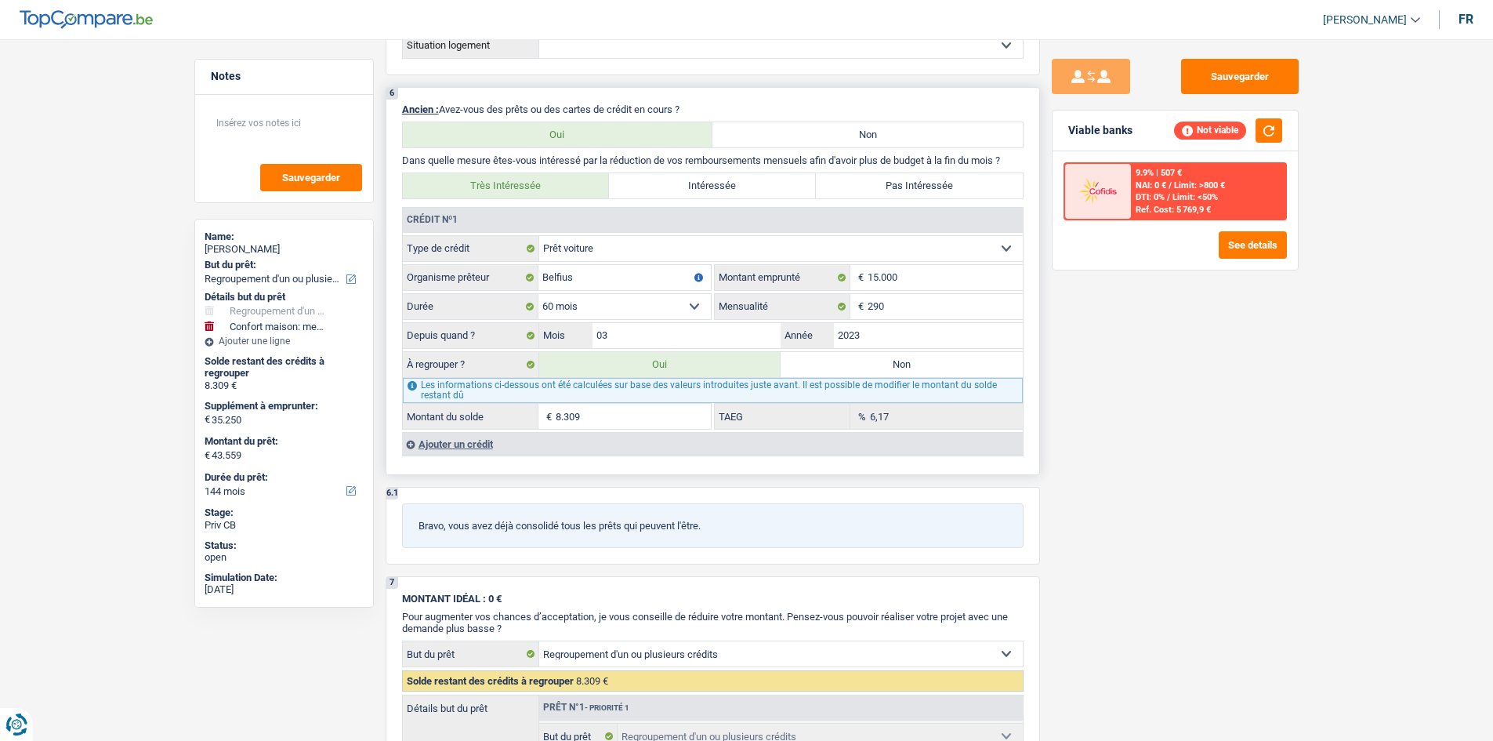
click at [451, 447] on div "Ajouter un crédit" at bounding box center [712, 444] width 621 height 24
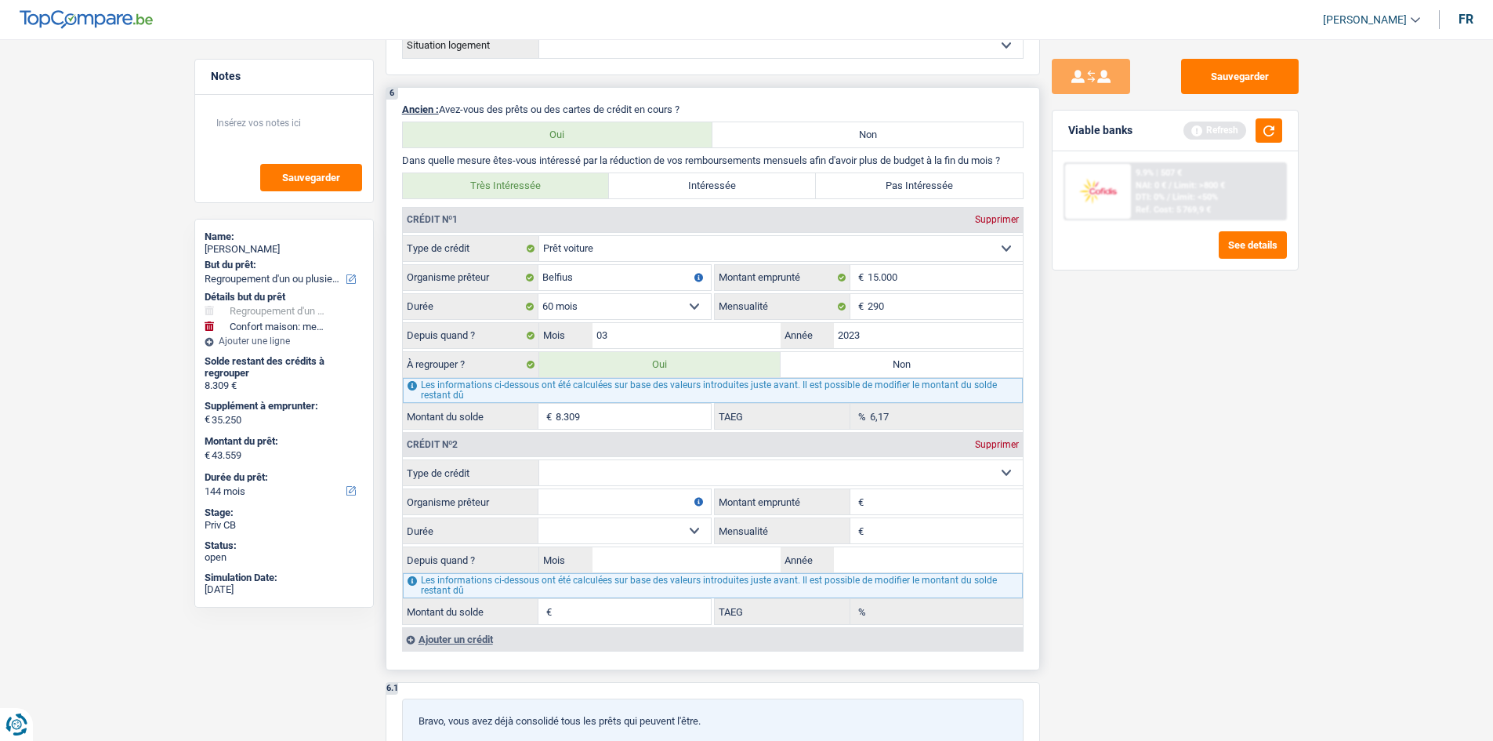
click at [965, 477] on select "Carte ou ouverture de crédit Prêt hypothécaire Vente à tempérament Prêt à tempé…" at bounding box center [781, 472] width 484 height 25
select select "personalLoan"
type input "0"
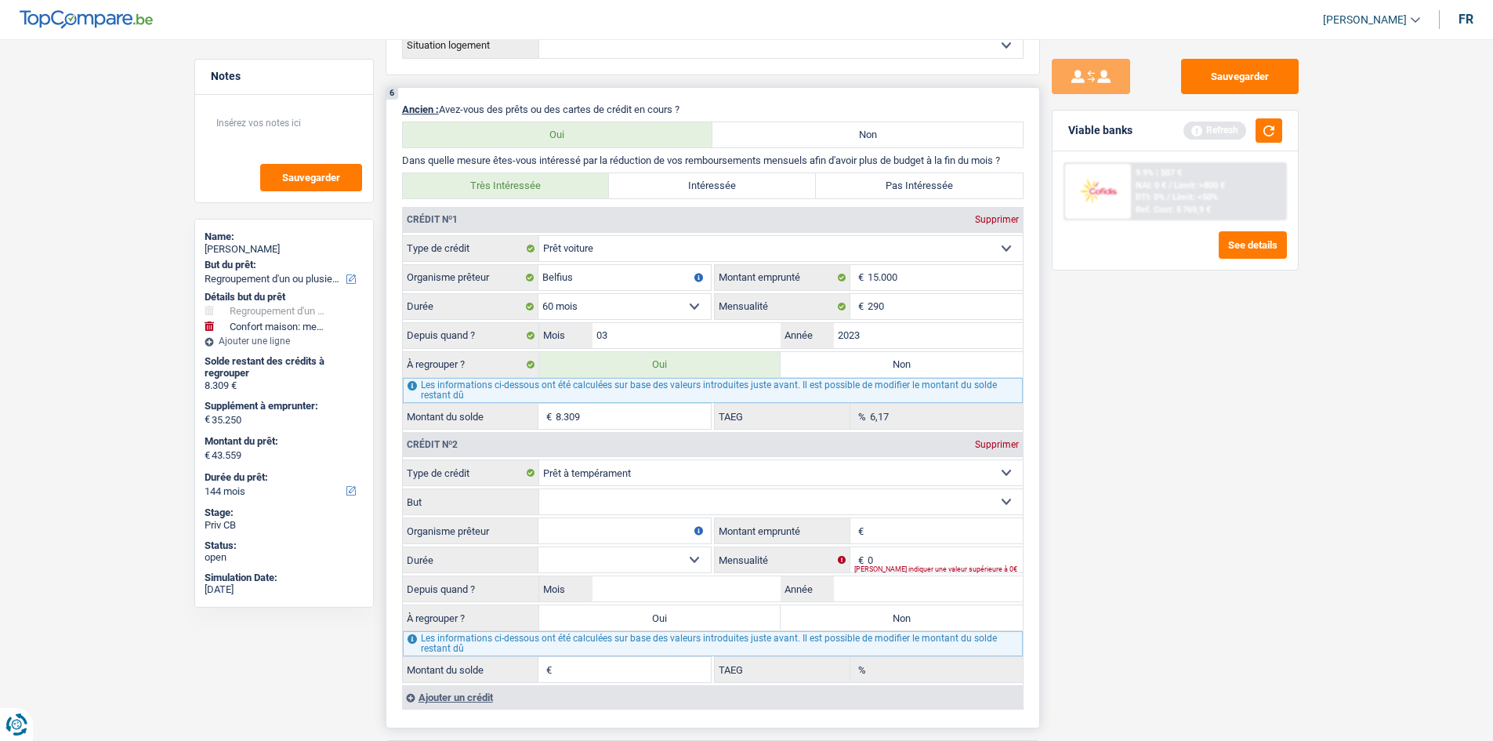
click at [1001, 502] on select "Confort maison: meubles, textile, peinture, électroménager, outillage non-profe…" at bounding box center [781, 501] width 484 height 25
click at [602, 530] on input "Organisme prêteur" at bounding box center [624, 530] width 172 height 25
type input "Beobank"
click at [730, 505] on select "Confort maison: meubles, textile, peinture, électroménager, outillage non-profe…" at bounding box center [781, 501] width 484 height 25
select select "homeFurnishingOrRelocation"
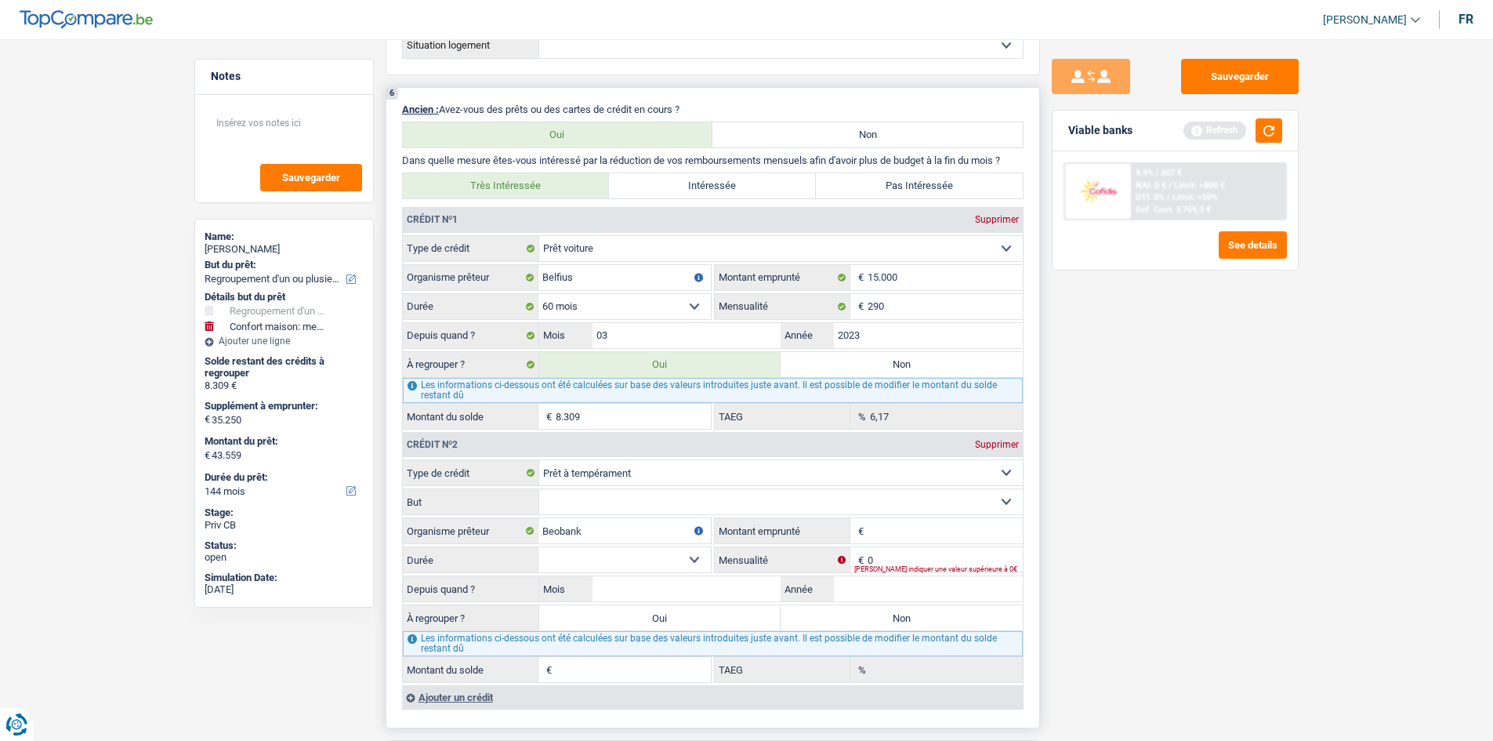
click at [539, 489] on select "Confort maison: meubles, textile, peinture, électroménager, outillage non-profe…" at bounding box center [781, 501] width 484 height 25
click at [918, 530] on input "Montant" at bounding box center [945, 530] width 155 height 25
type input "7.500"
click at [951, 556] on input "0" at bounding box center [945, 559] width 155 height 25
type input "207"
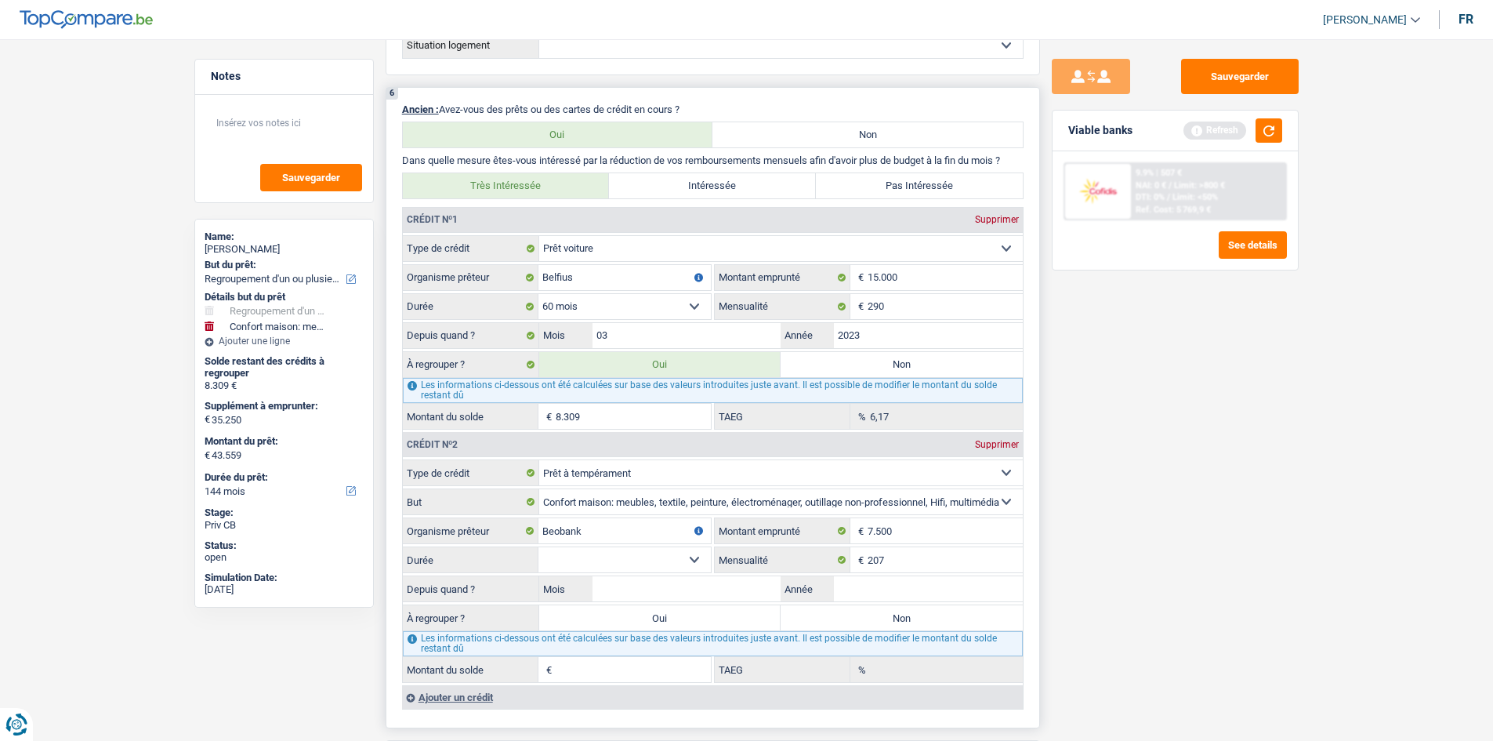
click at [689, 554] on select "12 mois 18 mois 24 mois 30 mois 36 mois 42 mois Sélectionner une option" at bounding box center [624, 559] width 172 height 25
click at [696, 556] on select "12 mois 18 mois 24 mois 30 mois 36 mois 42 mois Sélectionner une option" at bounding box center [624, 559] width 172 height 25
select select "42"
click at [538, 547] on select "12 mois 18 mois 24 mois 30 mois 36 mois 42 mois Sélectionner une option" at bounding box center [624, 559] width 172 height 25
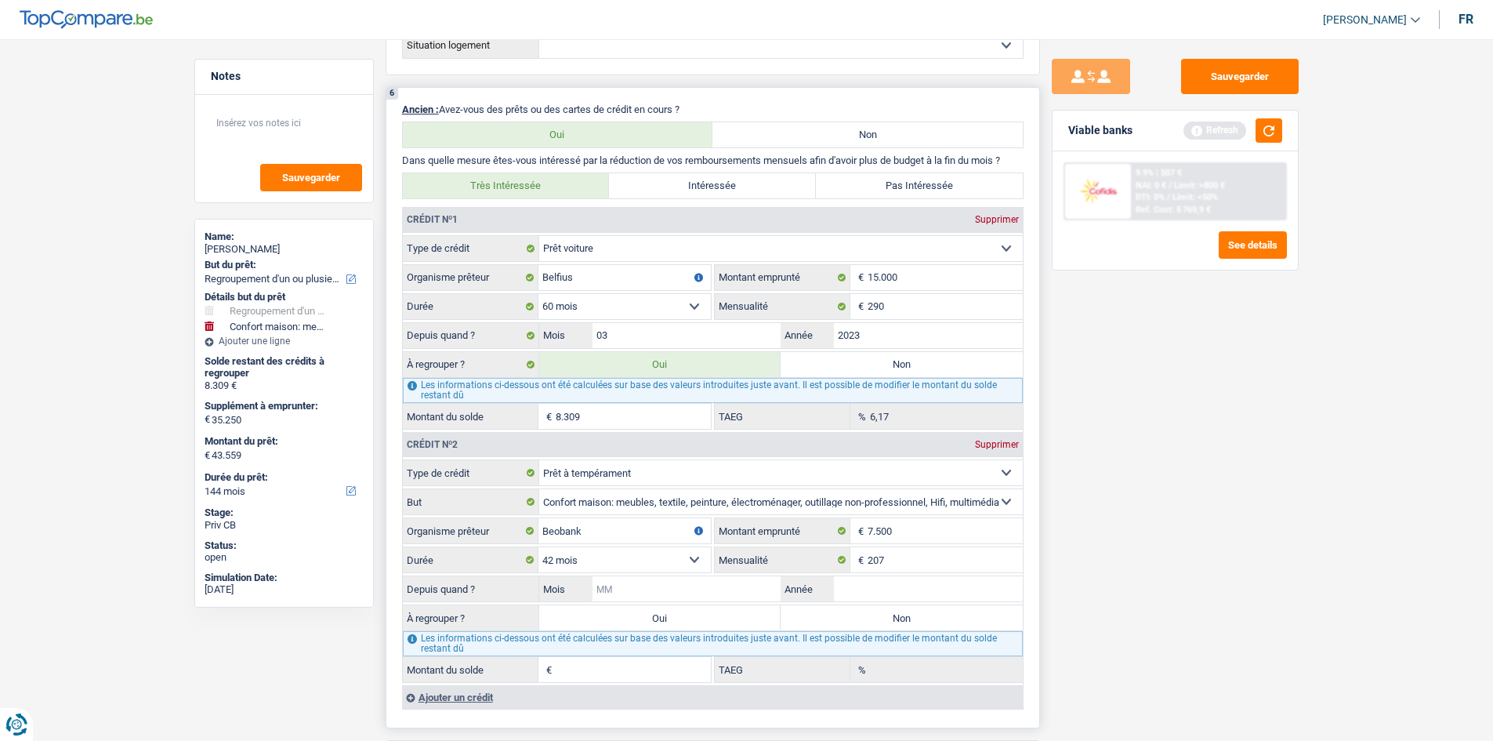
click at [650, 585] on input "Mois" at bounding box center [686, 588] width 189 height 25
click at [676, 625] on label "Oui" at bounding box center [660, 617] width 242 height 25
click at [676, 625] on input "Oui" at bounding box center [660, 617] width 242 height 25
radio input "true"
type input "0"
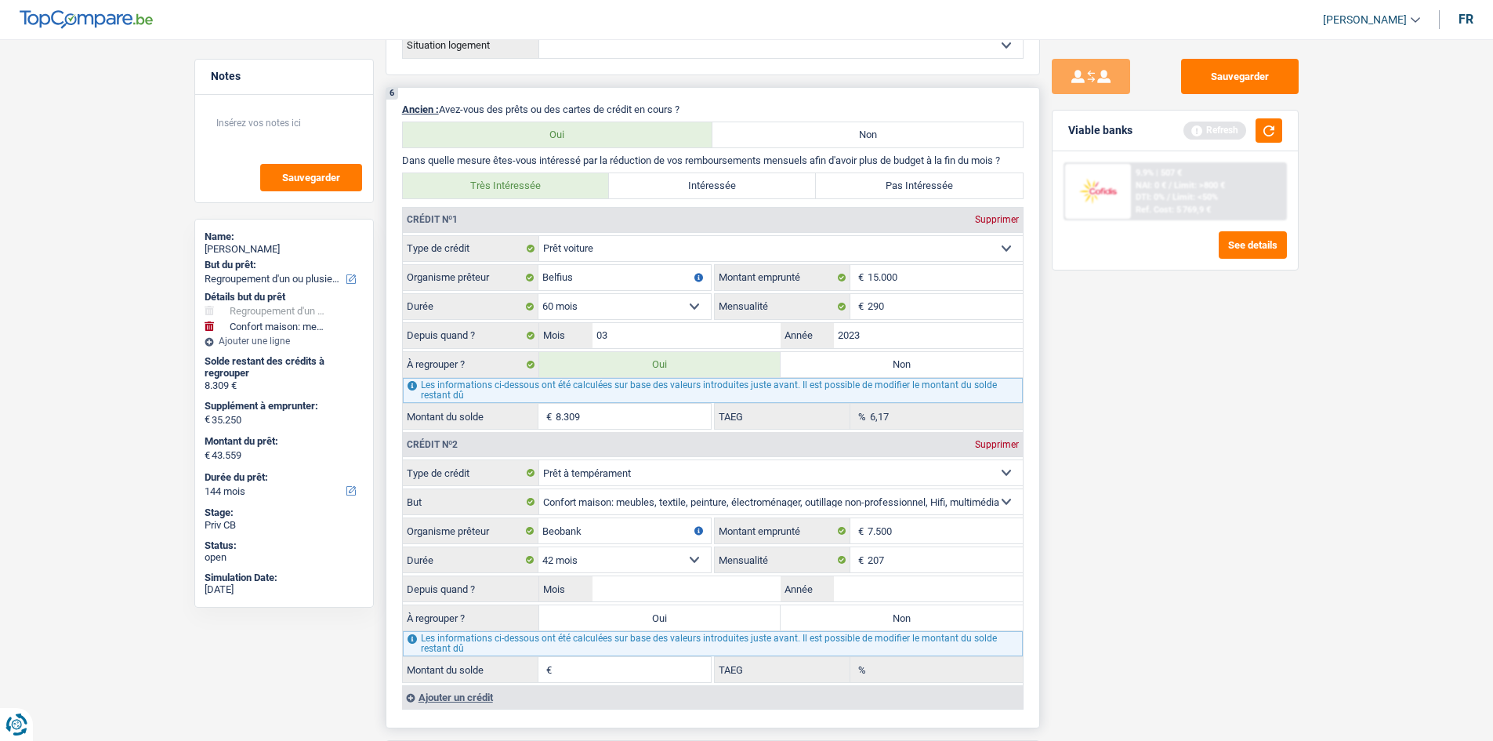
type input "0"
type input "35.250"
click at [654, 591] on input "Mois" at bounding box center [686, 588] width 189 height 25
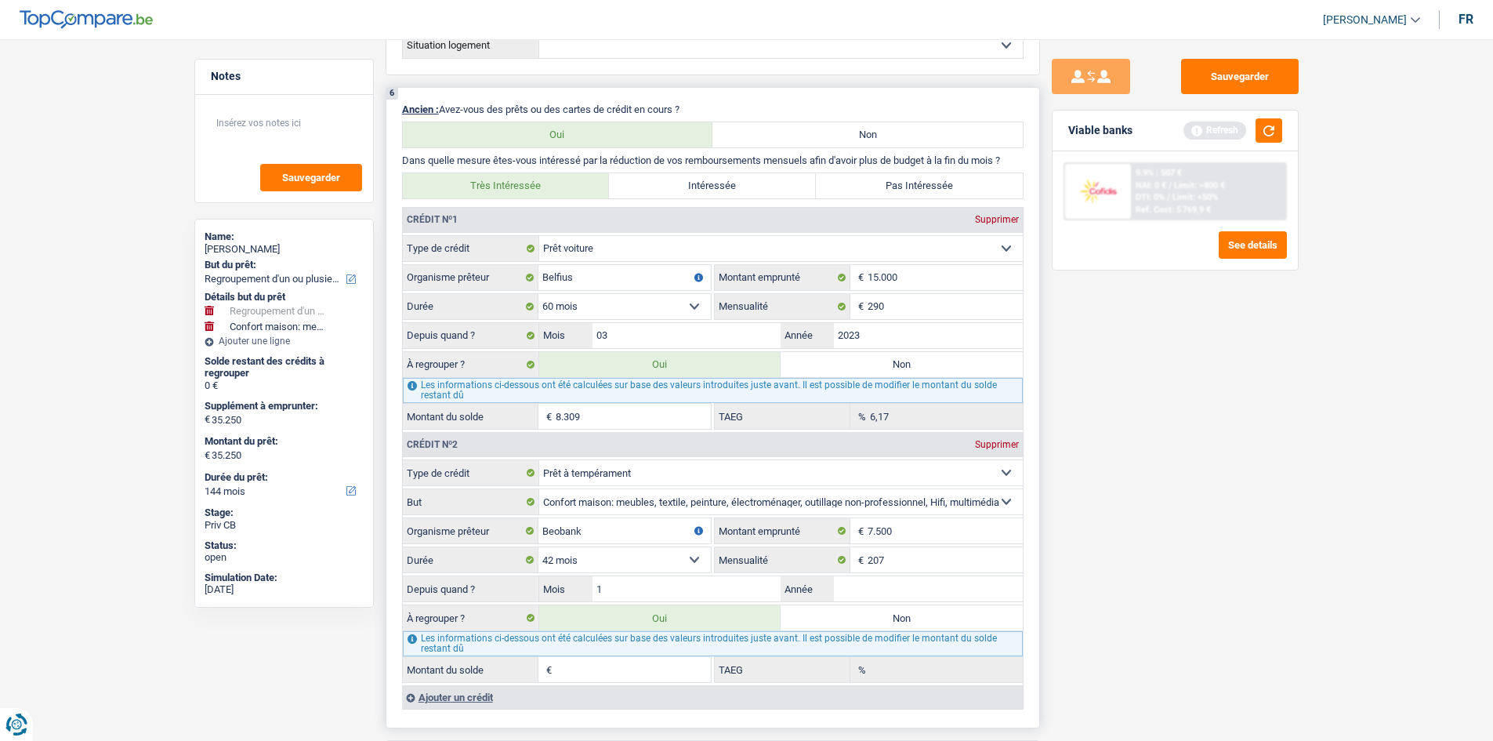
type input "11"
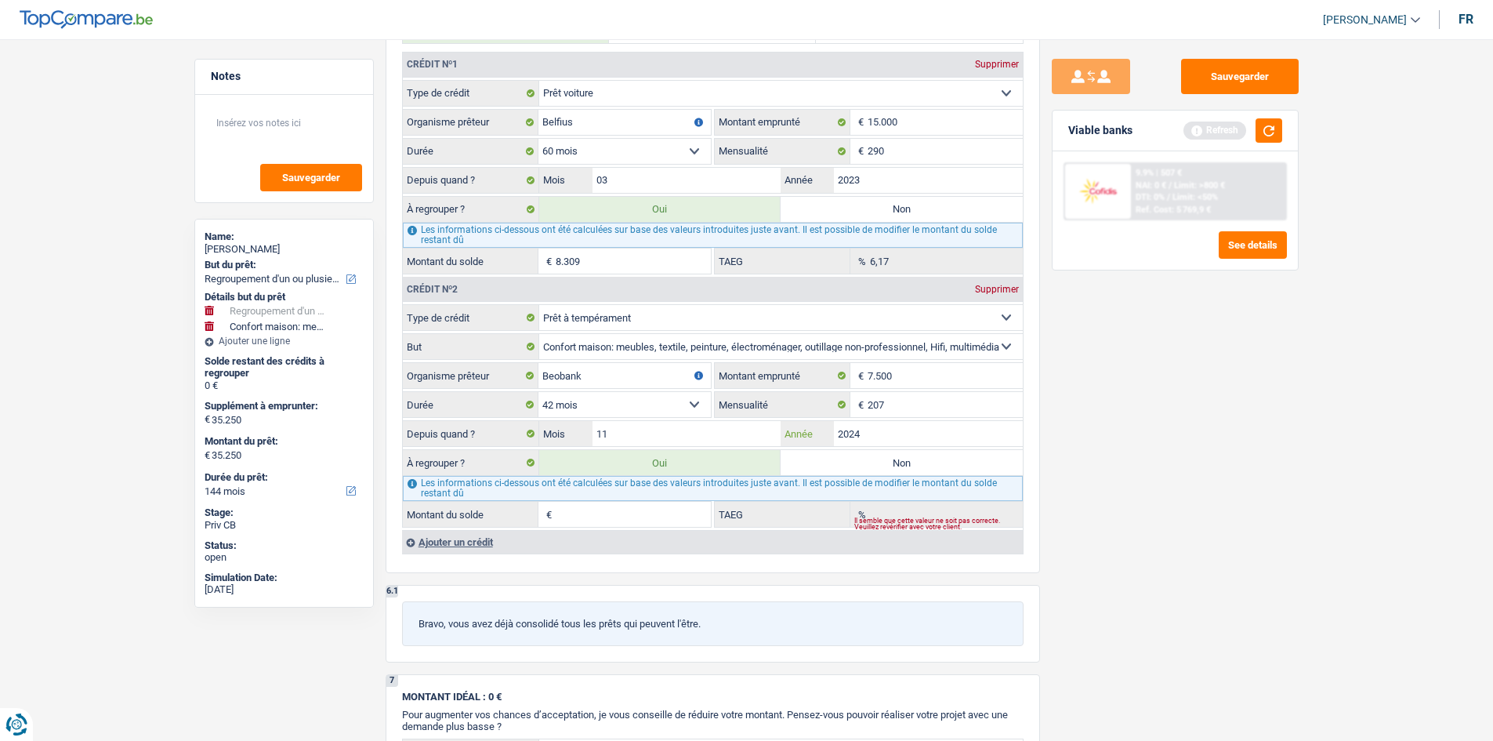
scroll to position [1411, 0]
type input "2024"
click at [1113, 562] on div "Sauvegarder Viable banks Refresh 9.9% | 507 € NAI: 0 € / Limit: >800 € DTI: 0% …" at bounding box center [1175, 385] width 270 height 653
type input "14.384"
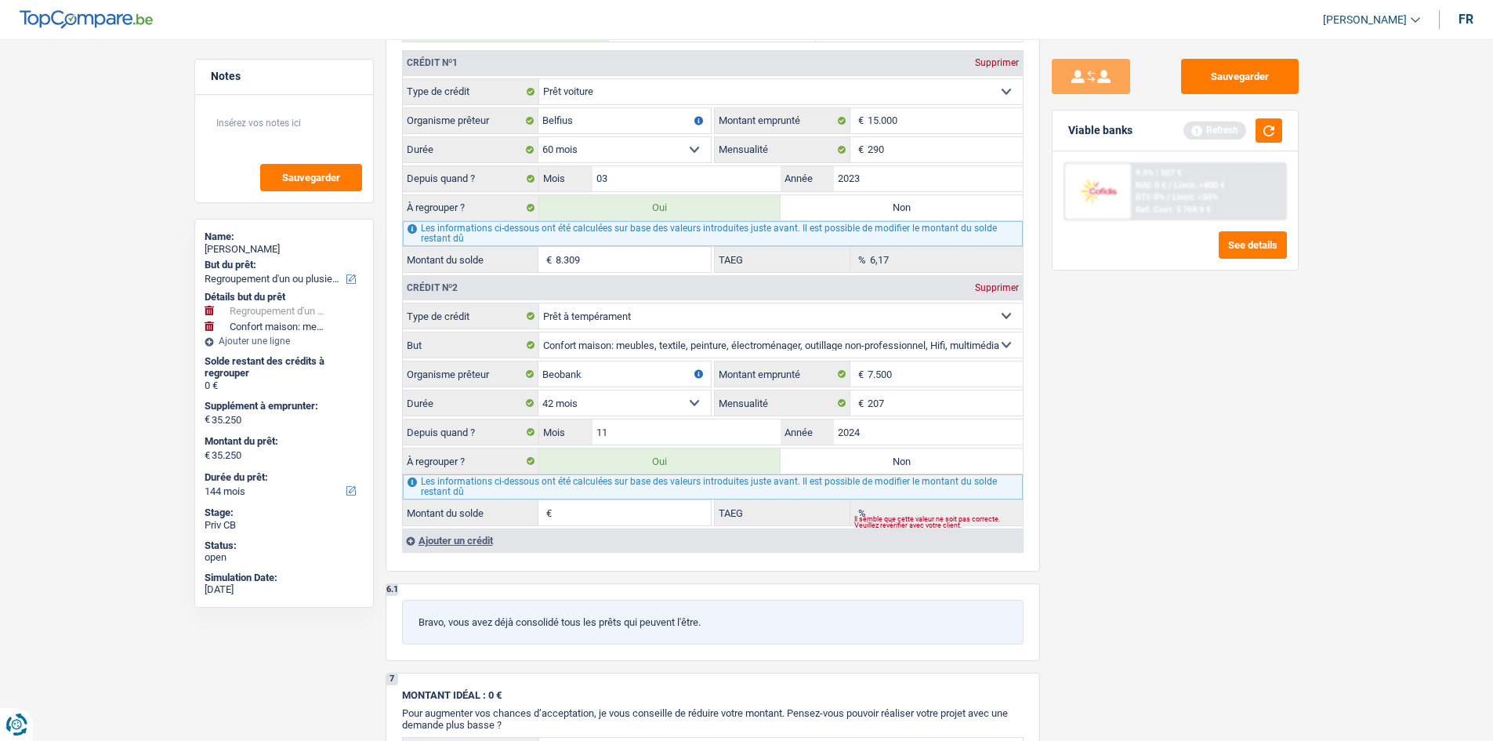
type input "49.634"
type input "6.075"
type input "8,82"
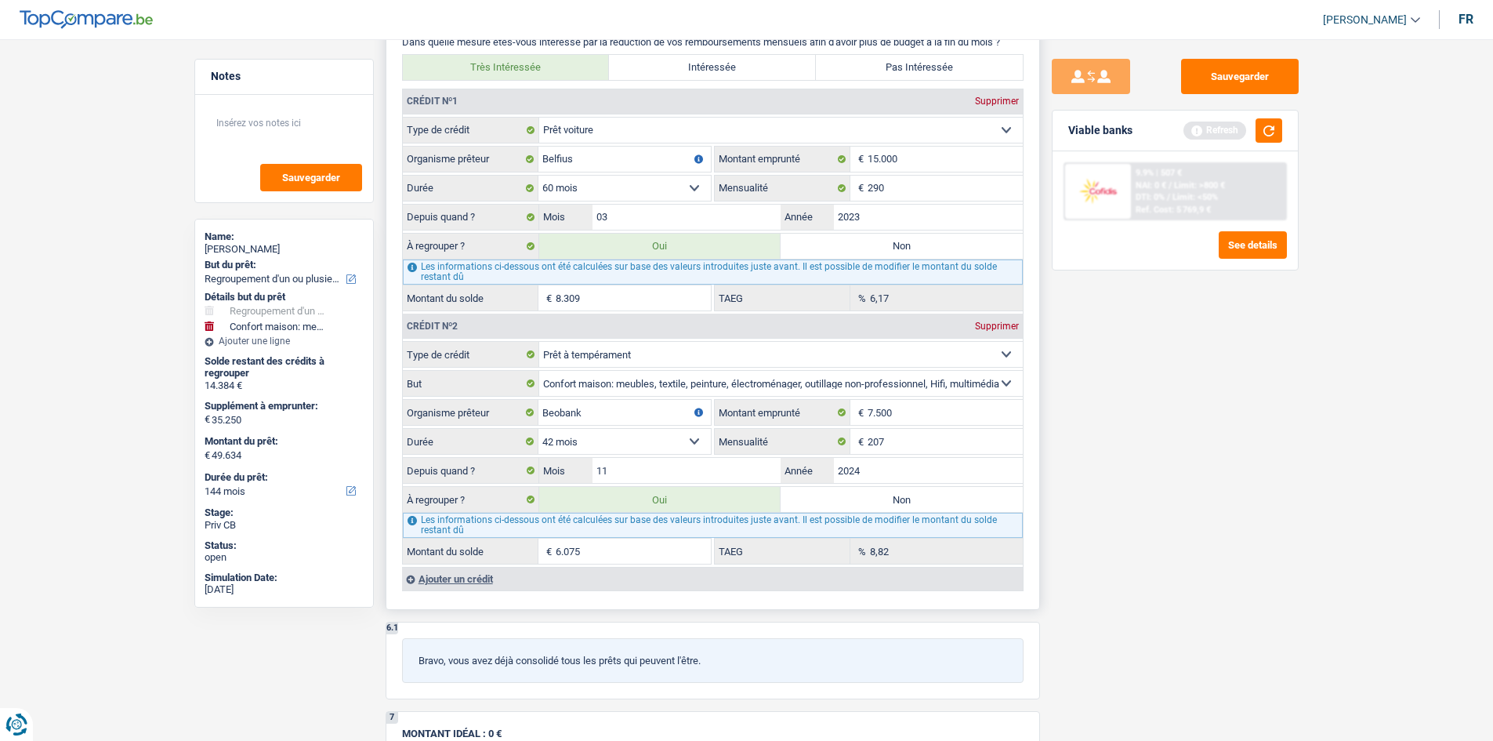
scroll to position [1489, 0]
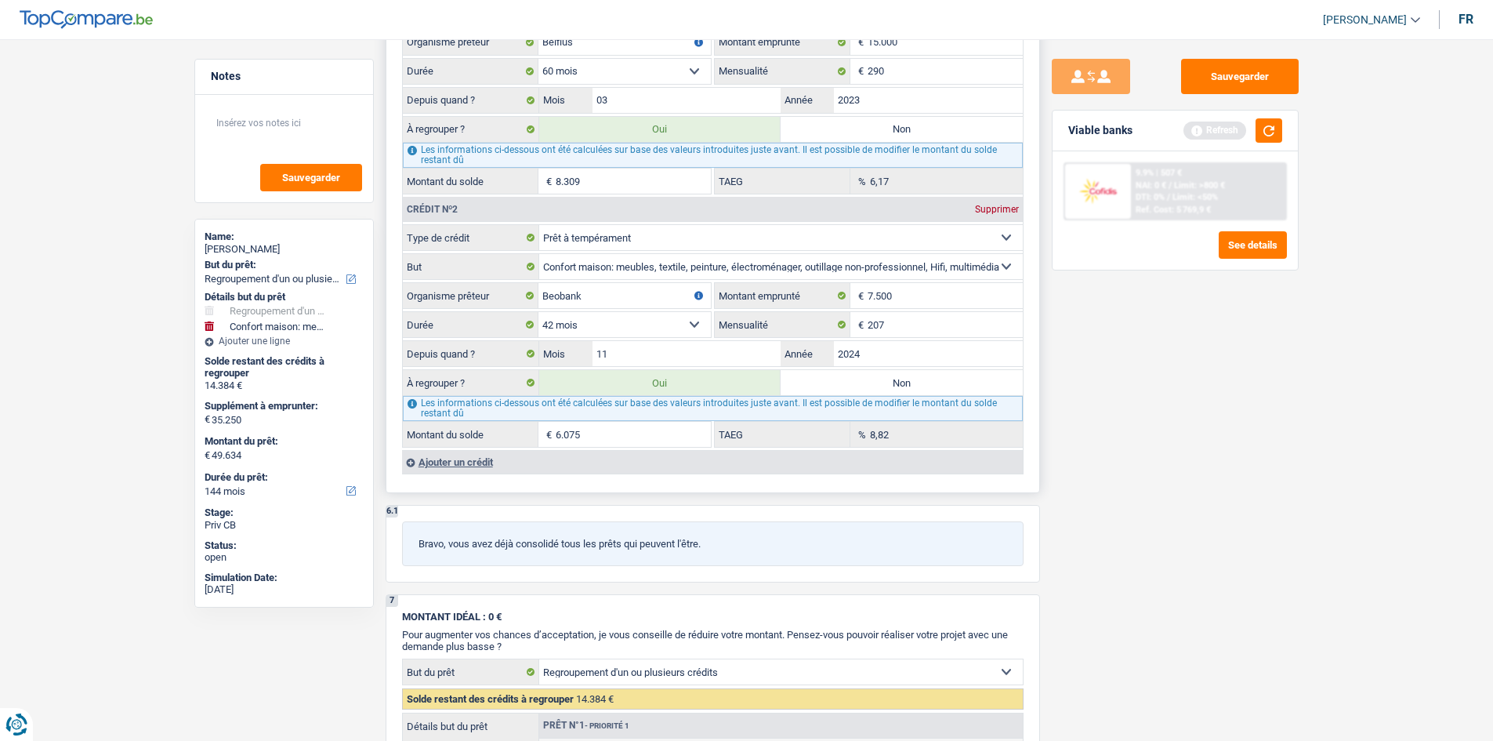
click at [456, 460] on div "Ajouter un crédit" at bounding box center [712, 462] width 621 height 24
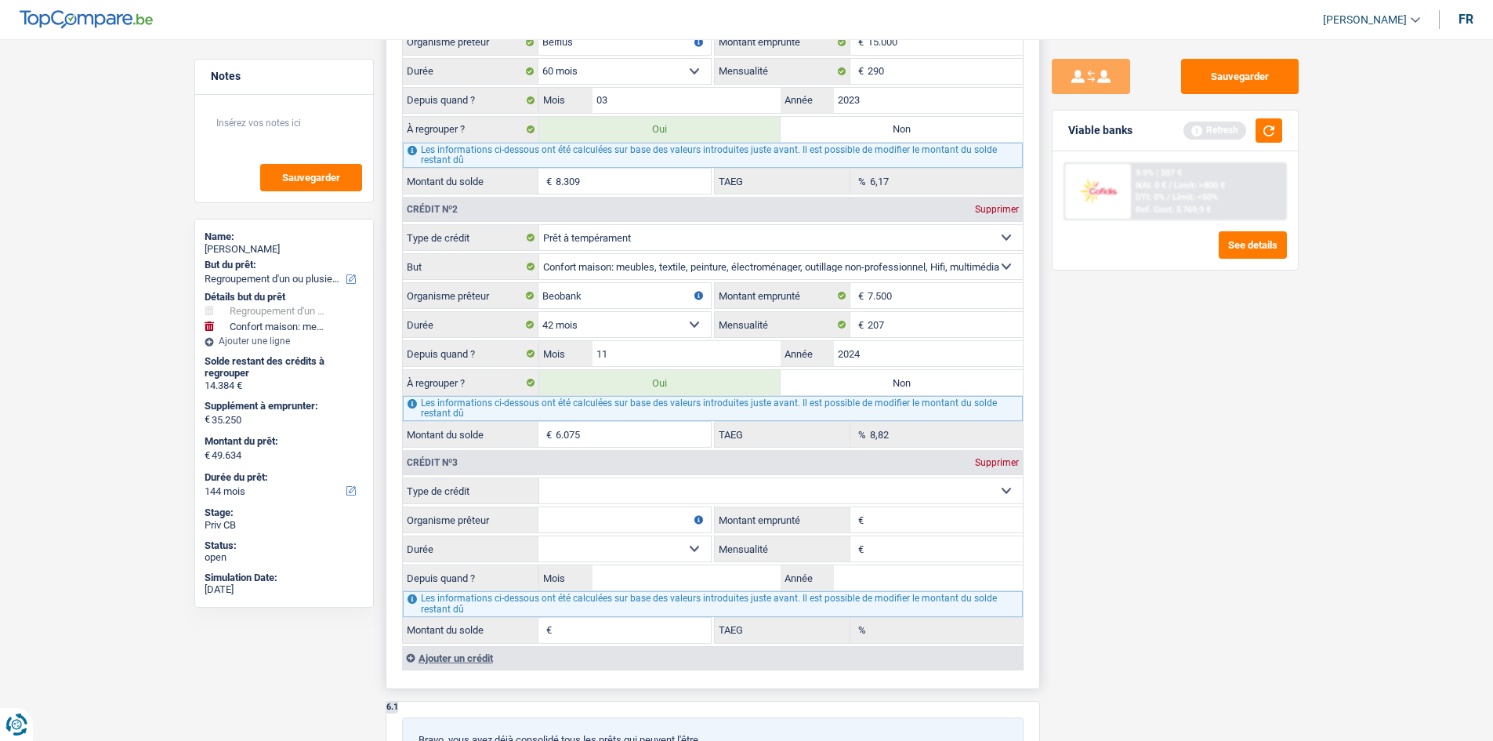
click at [695, 322] on select "12 mois 18 mois 24 mois 30 mois 36 mois 42 mois Sélectionner une option" at bounding box center [624, 324] width 172 height 25
click at [538, 312] on select "12 mois 18 mois 24 mois 30 mois 36 mois 42 mois Sélectionner une option" at bounding box center [624, 324] width 172 height 25
click at [982, 490] on select "Carte ou ouverture de crédit Prêt hypothécaire Vente à tempérament Prêt à tempé…" at bounding box center [781, 490] width 484 height 25
select select "personalLoan"
type input "0"
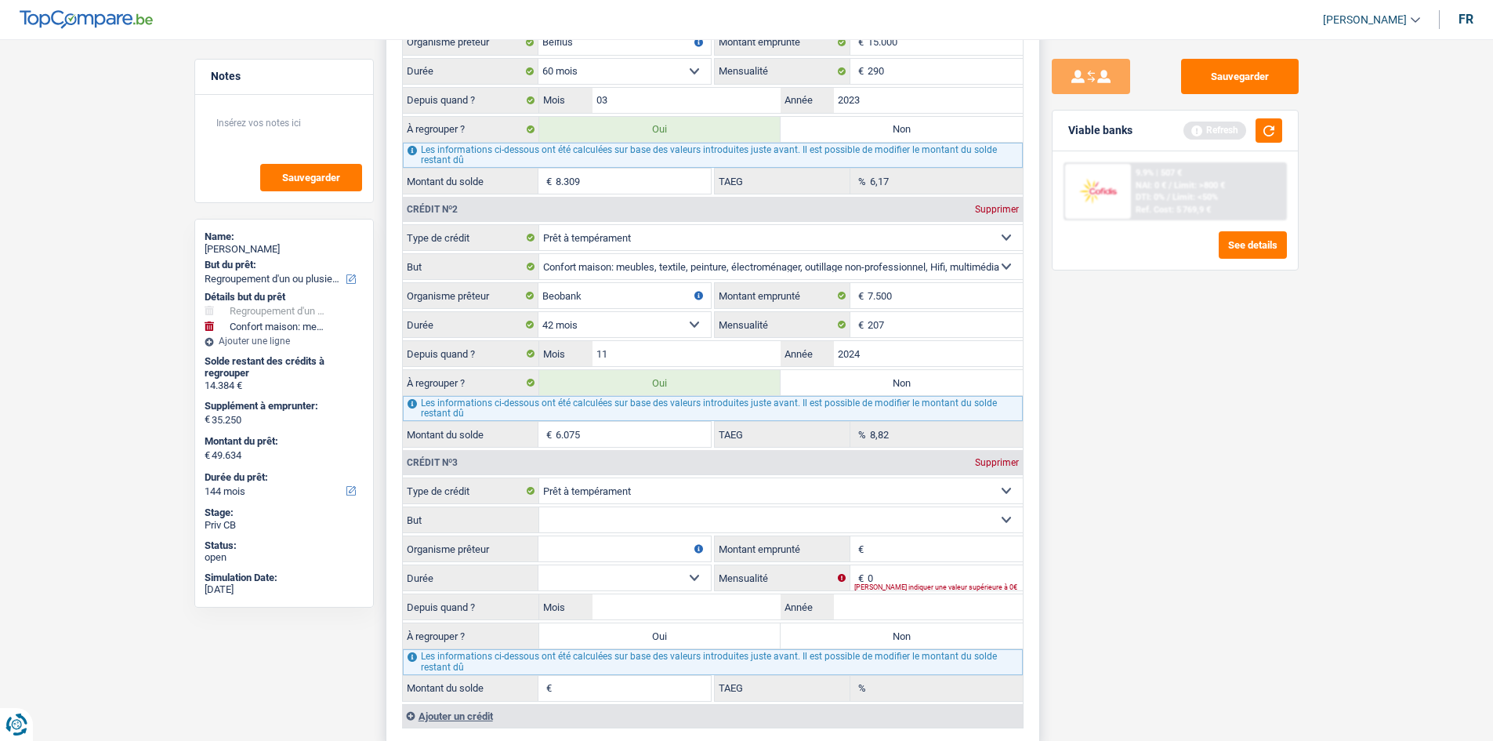
click at [632, 544] on input "Organisme prêteur" at bounding box center [624, 548] width 172 height 25
type input "Cetelem"
click at [1003, 522] on select "Confort maison: meubles, textile, peinture, électroménager, outillage non-profe…" at bounding box center [781, 519] width 484 height 25
select select "other"
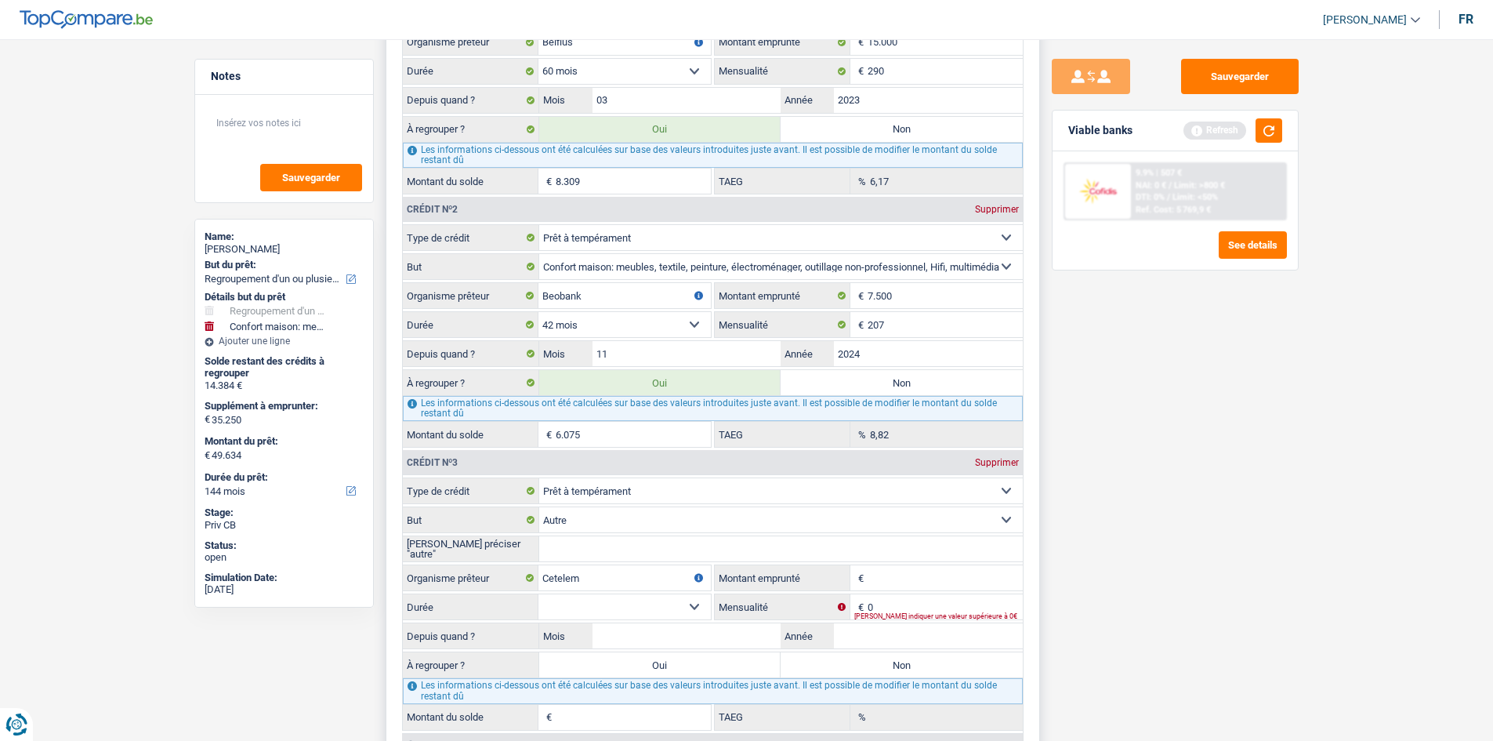
click at [684, 551] on input "[PERSON_NAME] préciser "autre"" at bounding box center [781, 548] width 484 height 25
click at [882, 578] on input "Montant emprunté" at bounding box center [945, 577] width 155 height 25
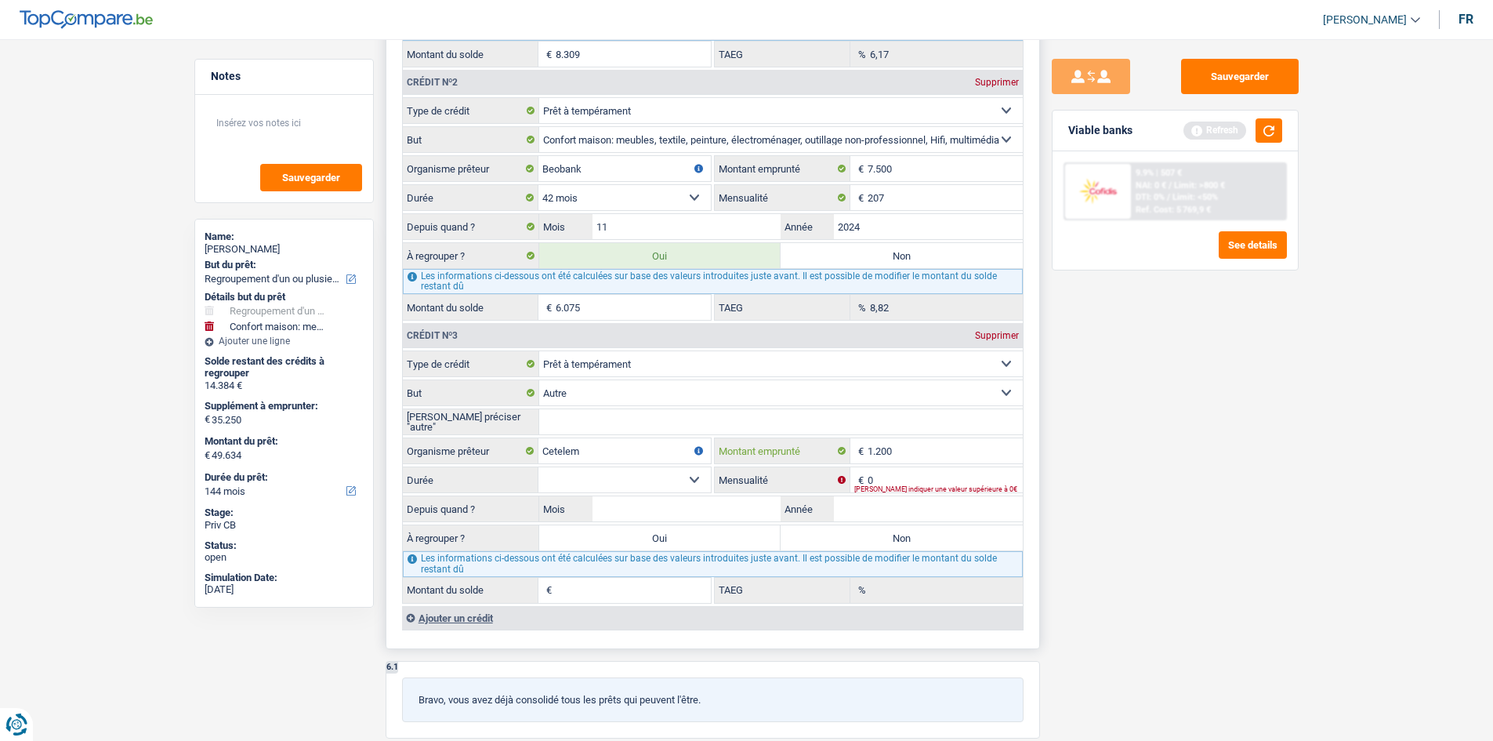
scroll to position [1646, 0]
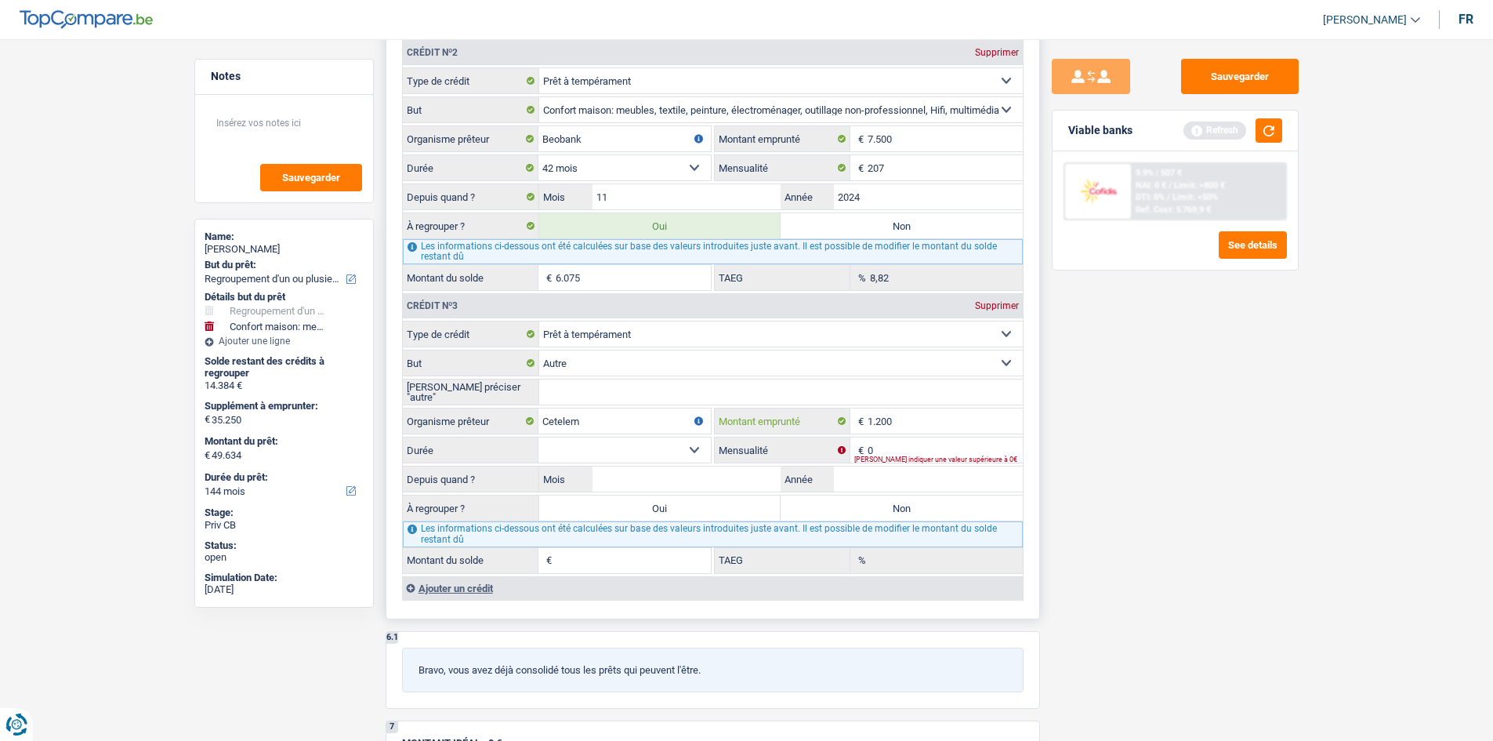
type input "1.200"
click at [893, 452] on input "0" at bounding box center [945, 449] width 155 height 25
type input "59"
click at [690, 451] on select "12 mois 18 mois 24 mois Sélectionner une option" at bounding box center [624, 449] width 172 height 25
select select "24"
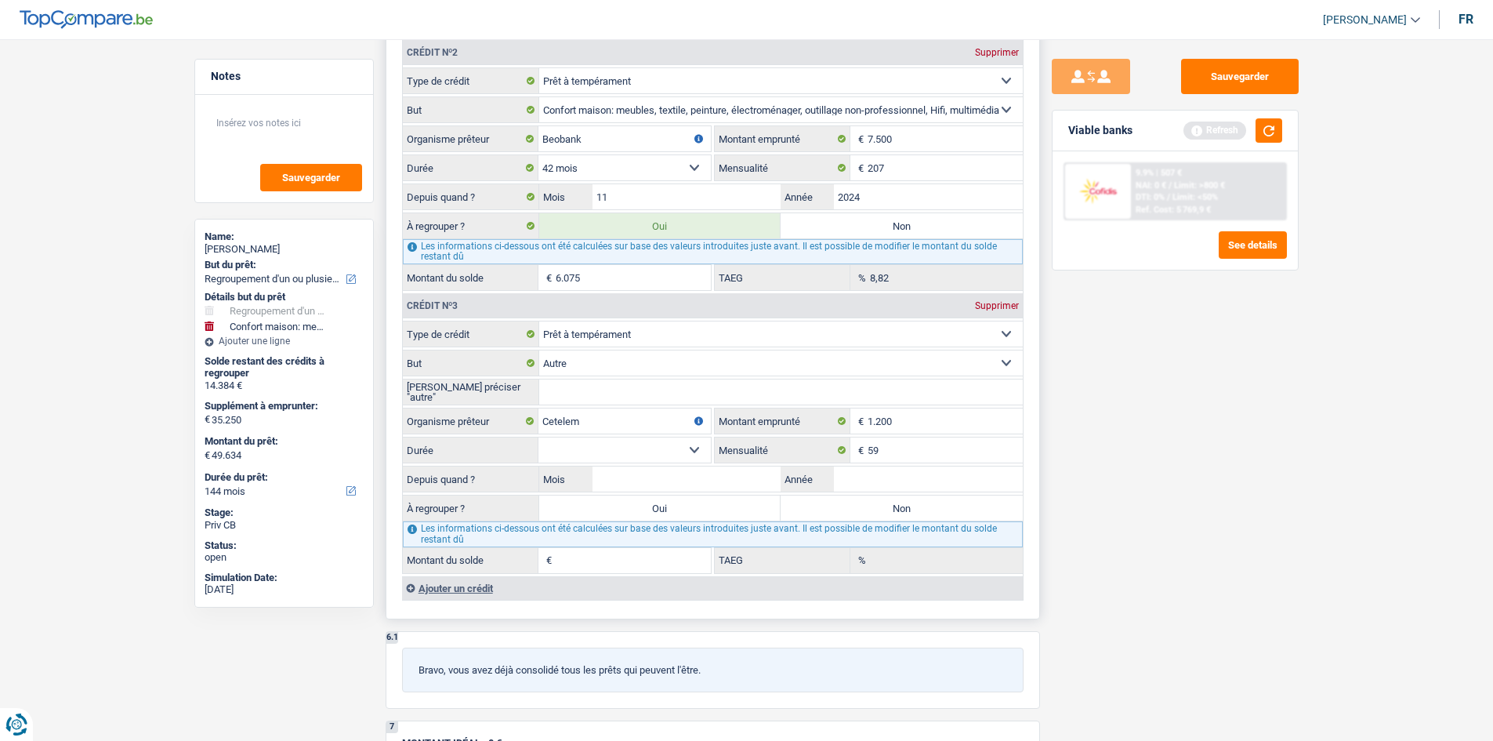
click at [538, 437] on select "12 mois 18 mois 24 mois Sélectionner une option" at bounding box center [624, 449] width 172 height 25
click at [689, 445] on select "12 mois 18 mois 24 mois Sélectionner une option" at bounding box center [624, 449] width 172 height 25
click at [538, 437] on select "12 mois 18 mois 24 mois Sélectionner une option" at bounding box center [624, 449] width 172 height 25
click at [653, 476] on input "Mois" at bounding box center [686, 478] width 189 height 25
click at [587, 389] on input "[PERSON_NAME] préciser "autre"" at bounding box center [781, 391] width 484 height 25
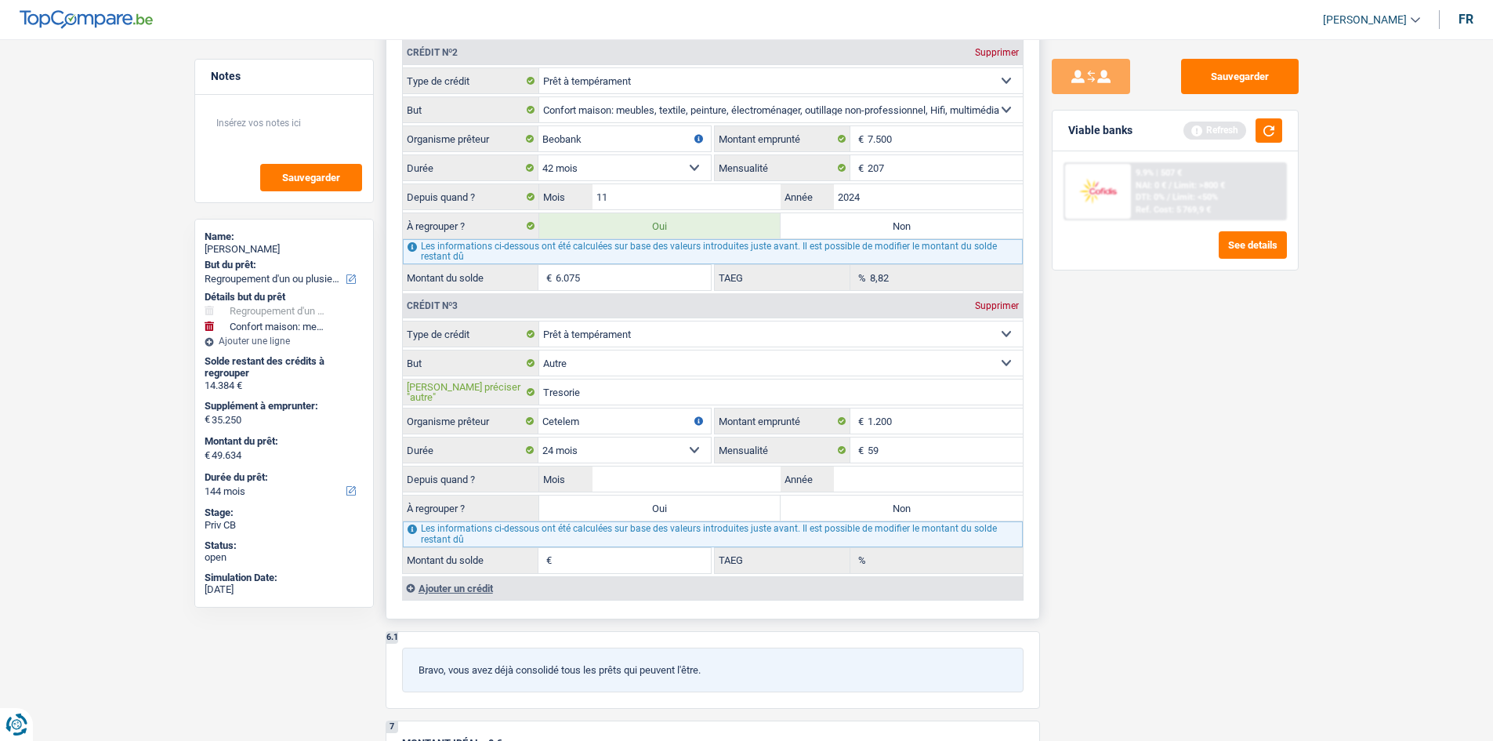
type input "Tresorie"
click at [665, 479] on input "Mois" at bounding box center [686, 478] width 189 height 25
type input "01"
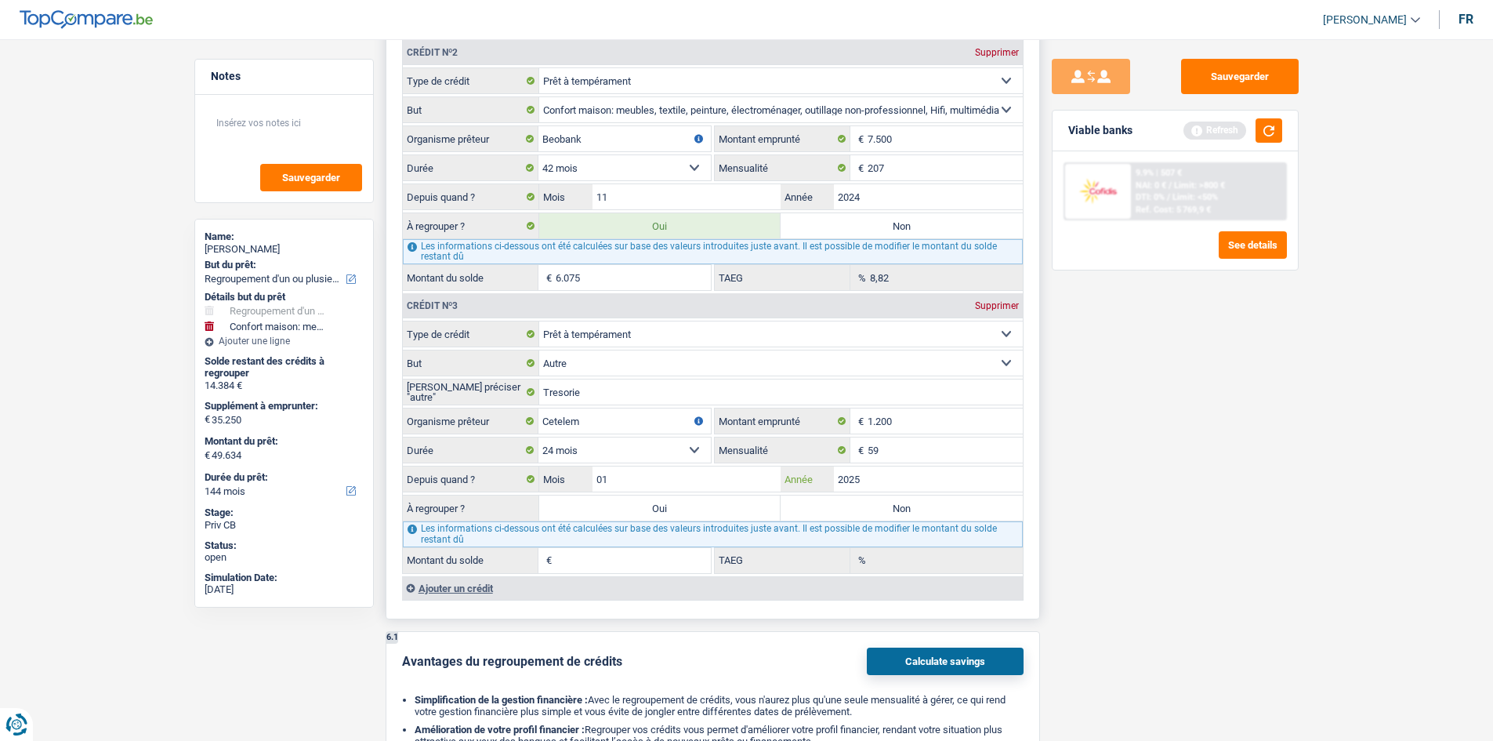
type input "2025"
click at [639, 506] on label "Oui" at bounding box center [660, 507] width 242 height 25
click at [639, 506] on input "Oui" at bounding box center [660, 507] width 242 height 25
radio input "true"
type input "15.274"
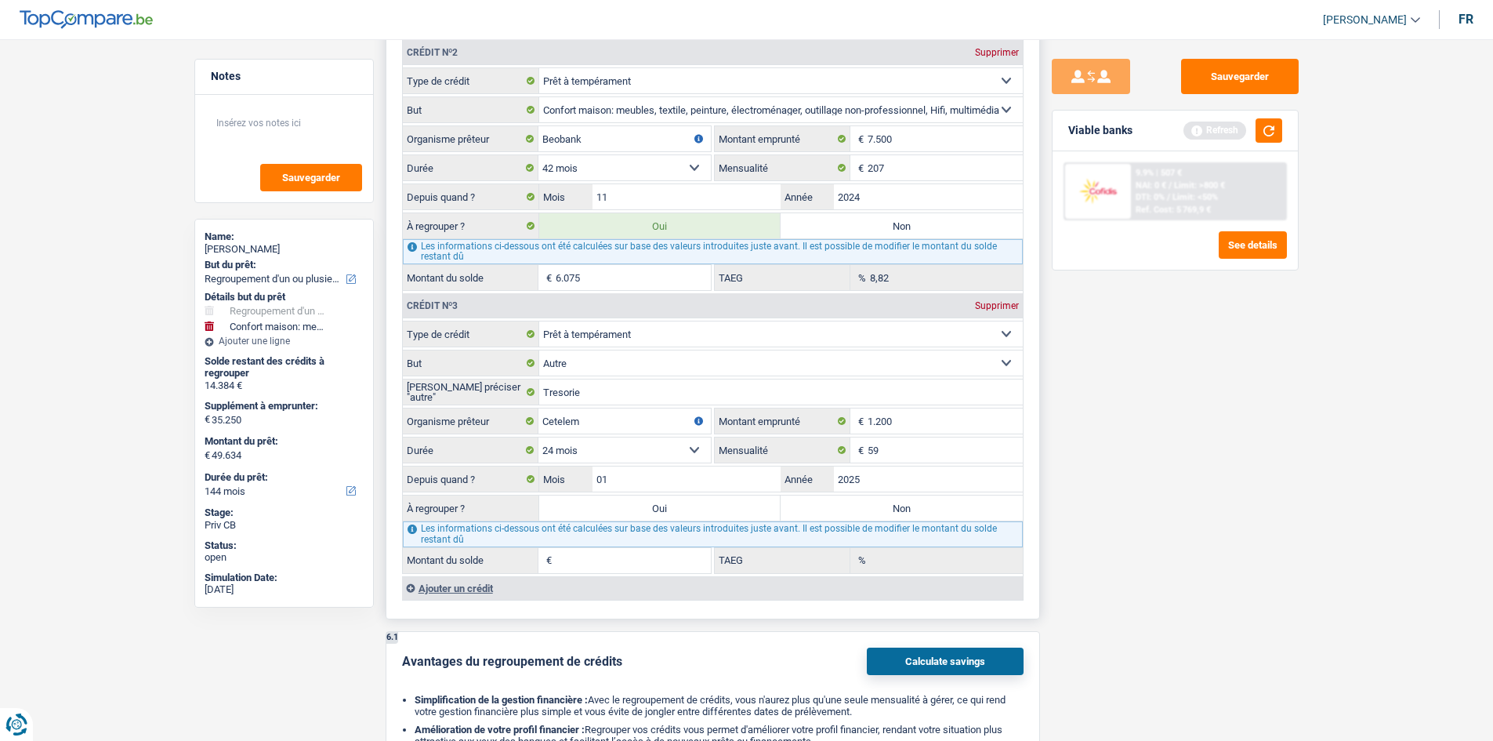
type input "15.274"
type input "50.524"
type input "890"
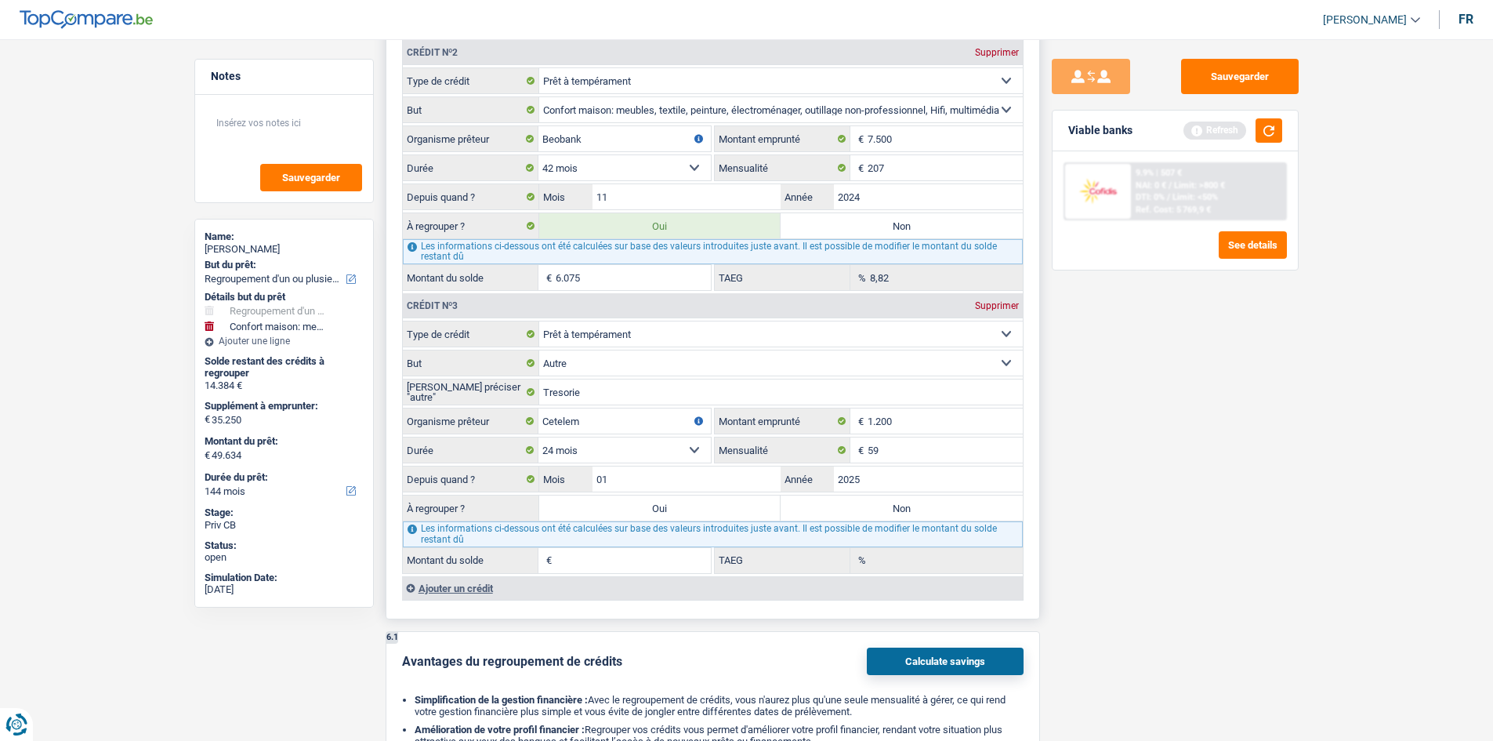
type input "17,72"
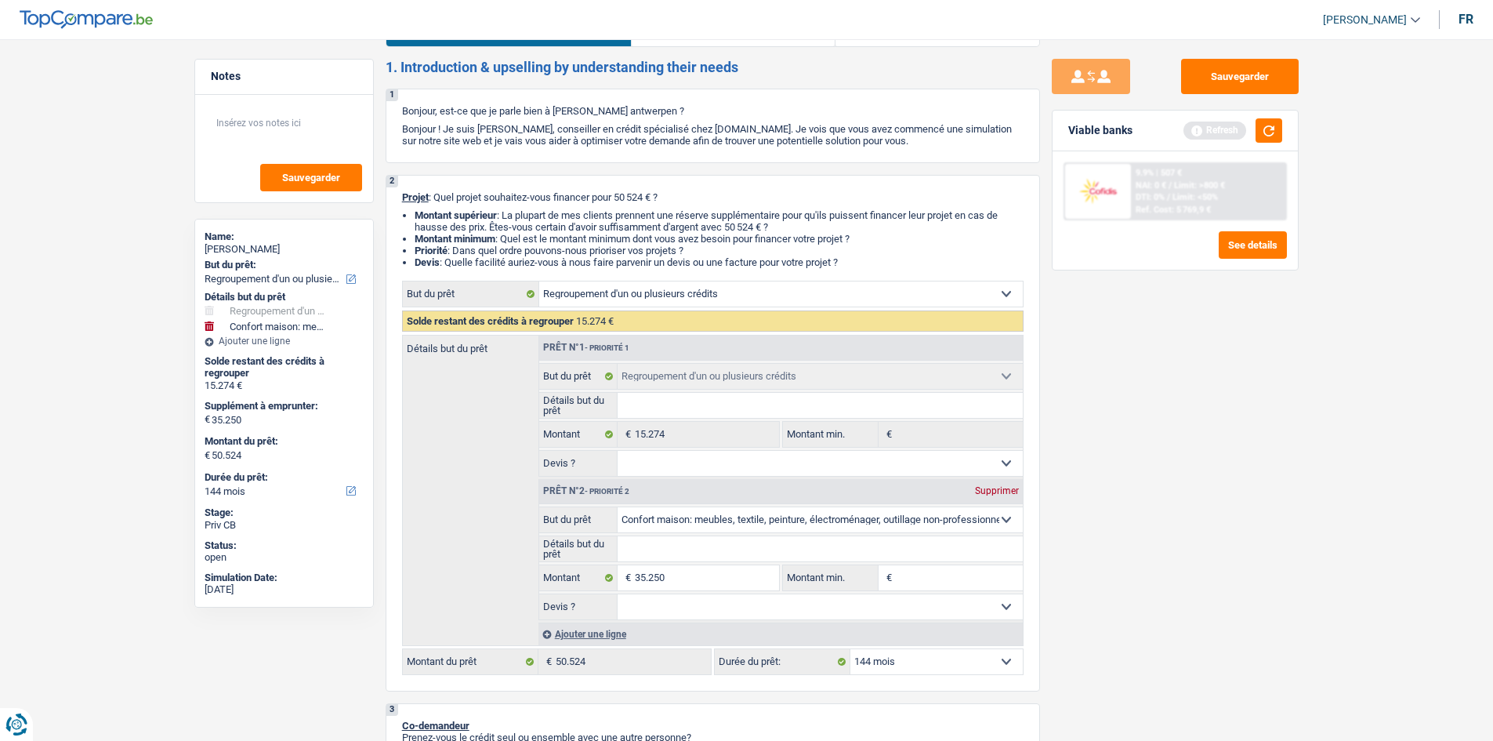
scroll to position [0, 0]
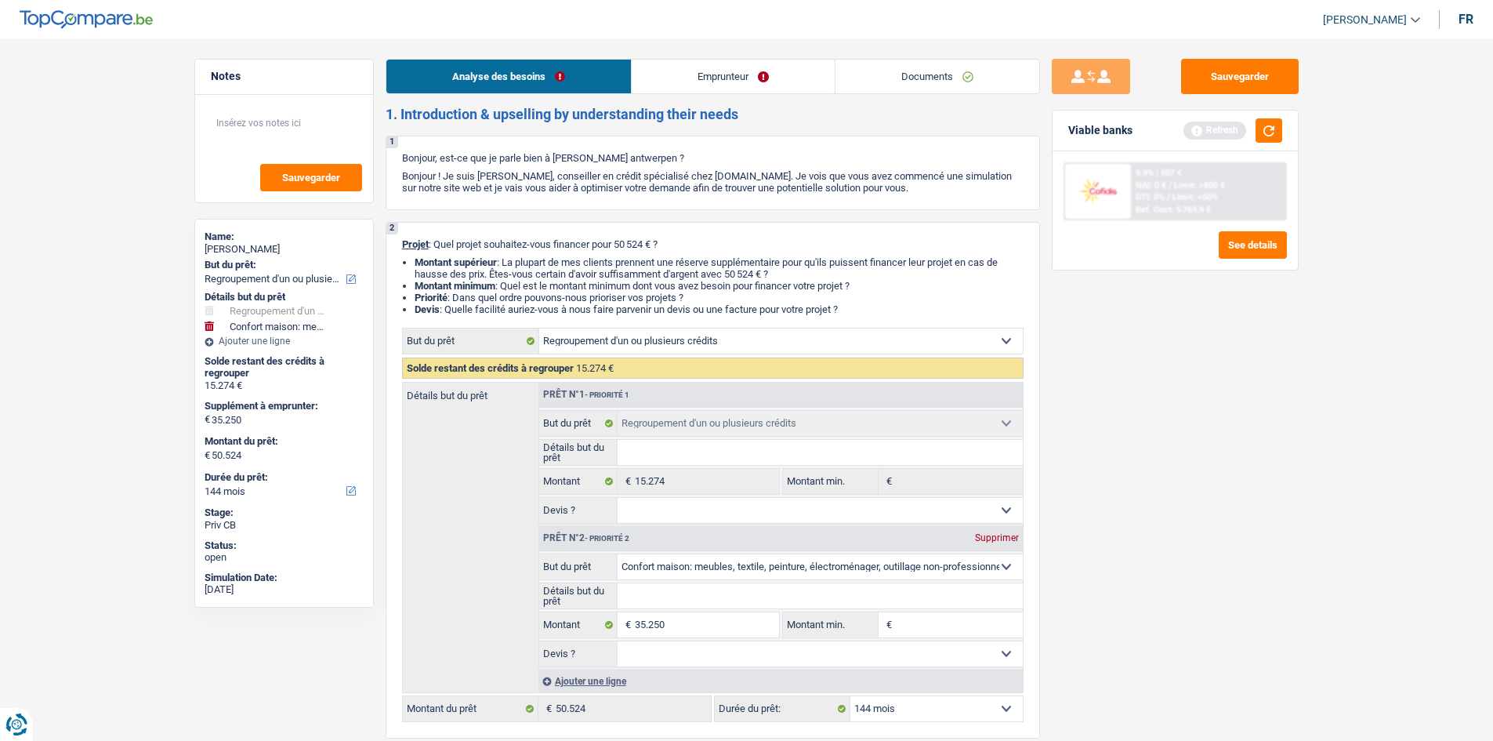
click at [707, 81] on link "Emprunteur" at bounding box center [733, 77] width 203 height 34
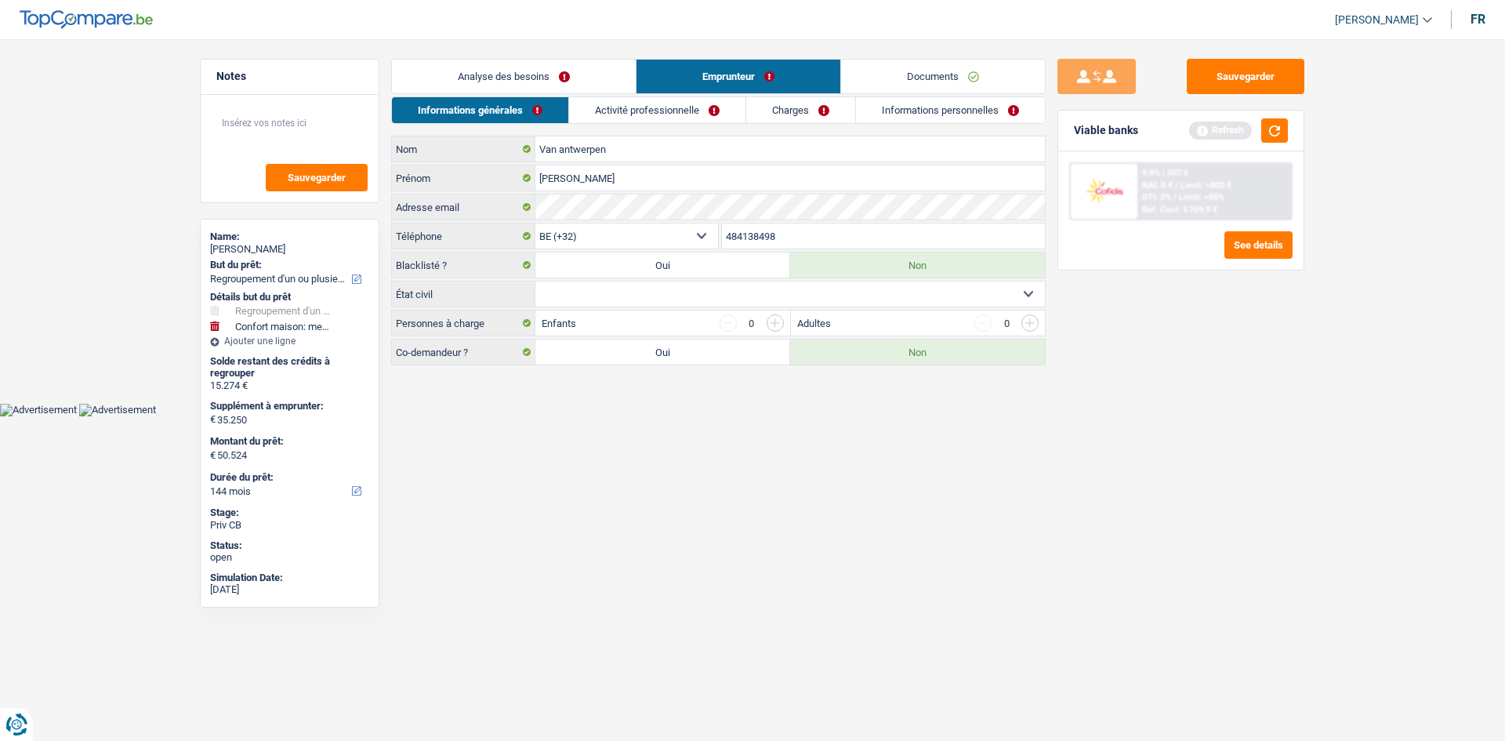
click at [1026, 292] on select "Célibataire Marié(e) Cohabitant(e) légal(e) Divorcé(e) Veuf(ve) Séparé (de fait…" at bounding box center [789, 293] width 509 height 25
select select "divorced"
click at [535, 281] on select "Célibataire Marié(e) Cohabitant(e) légal(e) Divorcé(e) Veuf(ve) Séparé (de fait…" at bounding box center [789, 293] width 509 height 25
click at [770, 322] on input "button" at bounding box center [774, 322] width 17 height 17
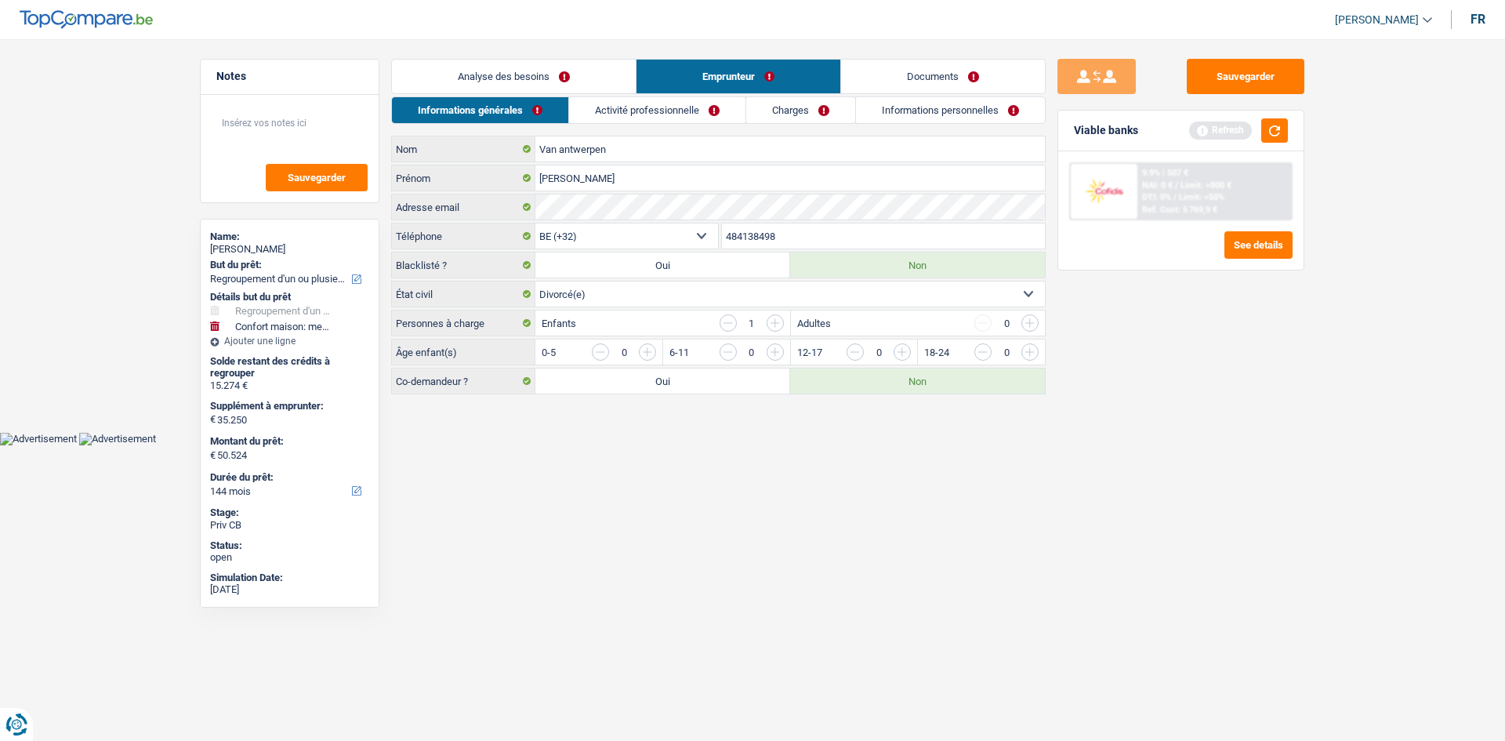
click at [776, 328] on input "button" at bounding box center [774, 322] width 17 height 17
click at [907, 357] on input "button" at bounding box center [1219, 355] width 653 height 25
click at [906, 354] on input "button" at bounding box center [1219, 355] width 653 height 25
click at [651, 352] on input "button" at bounding box center [965, 355] width 653 height 25
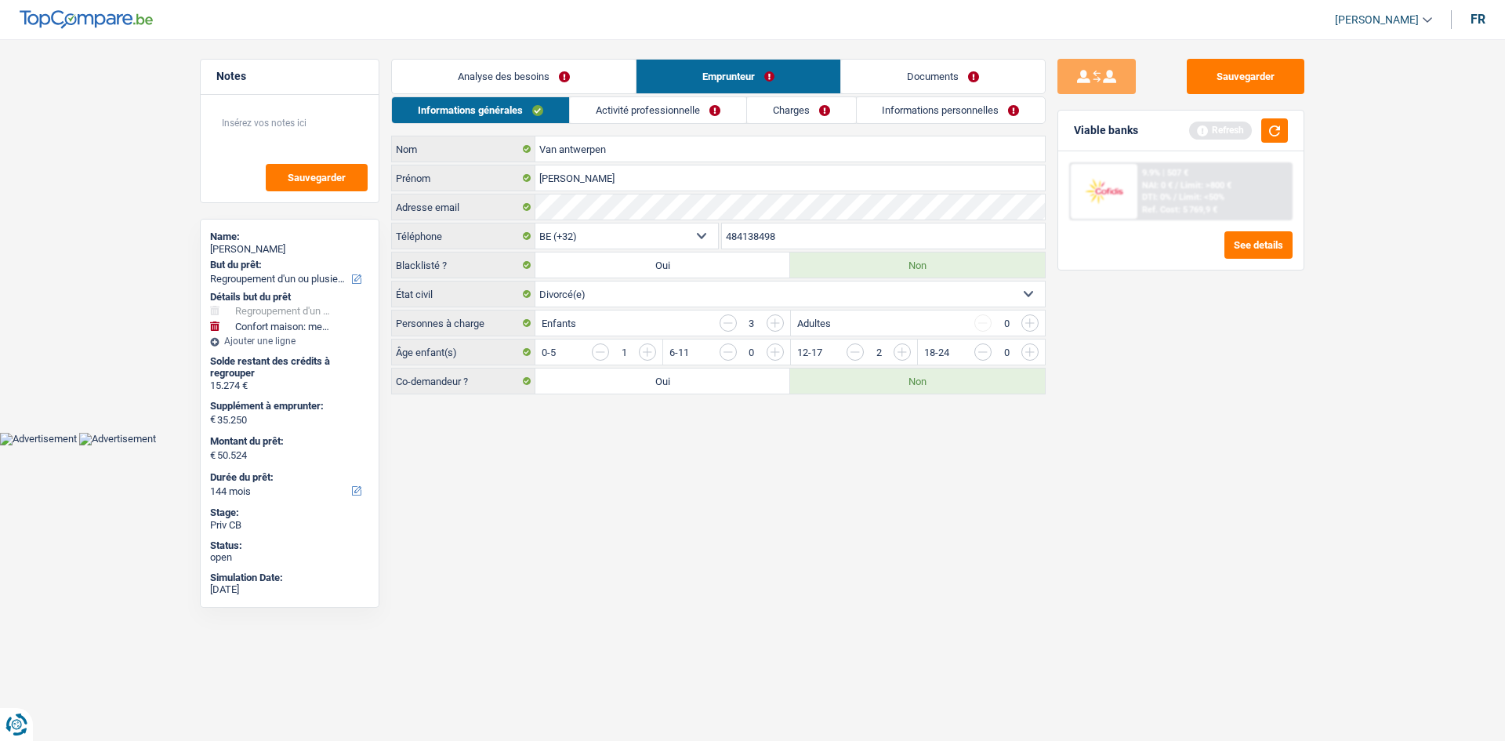
click at [660, 110] on link "Activité professionnelle" at bounding box center [658, 110] width 176 height 26
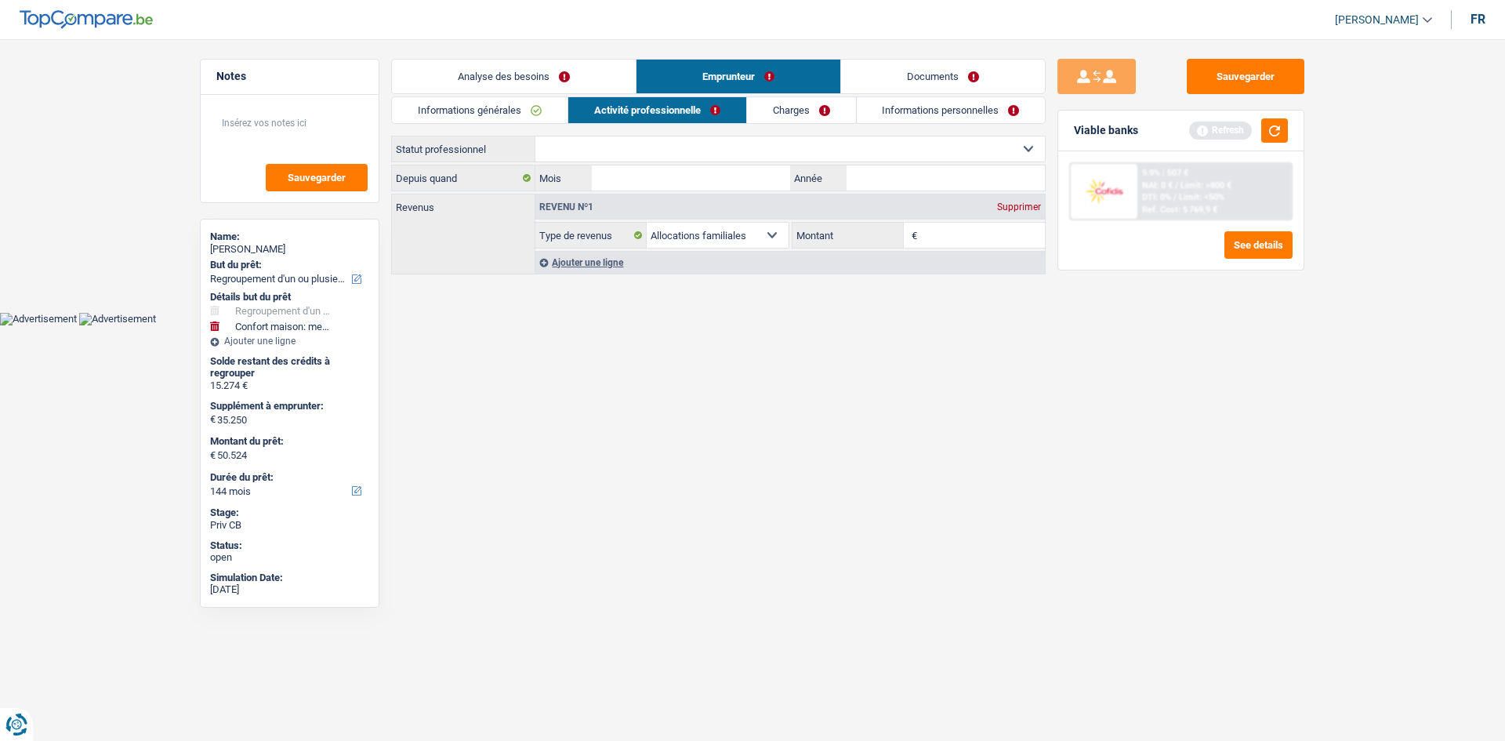
click at [1021, 149] on select "Ouvrier Employé privé Employé public Invalide Indépendant Pensionné Chômeur Mut…" at bounding box center [789, 148] width 509 height 25
select select "privateEmployee"
click at [535, 136] on select "Ouvrier Employé privé Employé public Invalide Indépendant Pensionné Chômeur Mut…" at bounding box center [789, 148] width 509 height 25
select select "familyAllowances"
select select "netSalary"
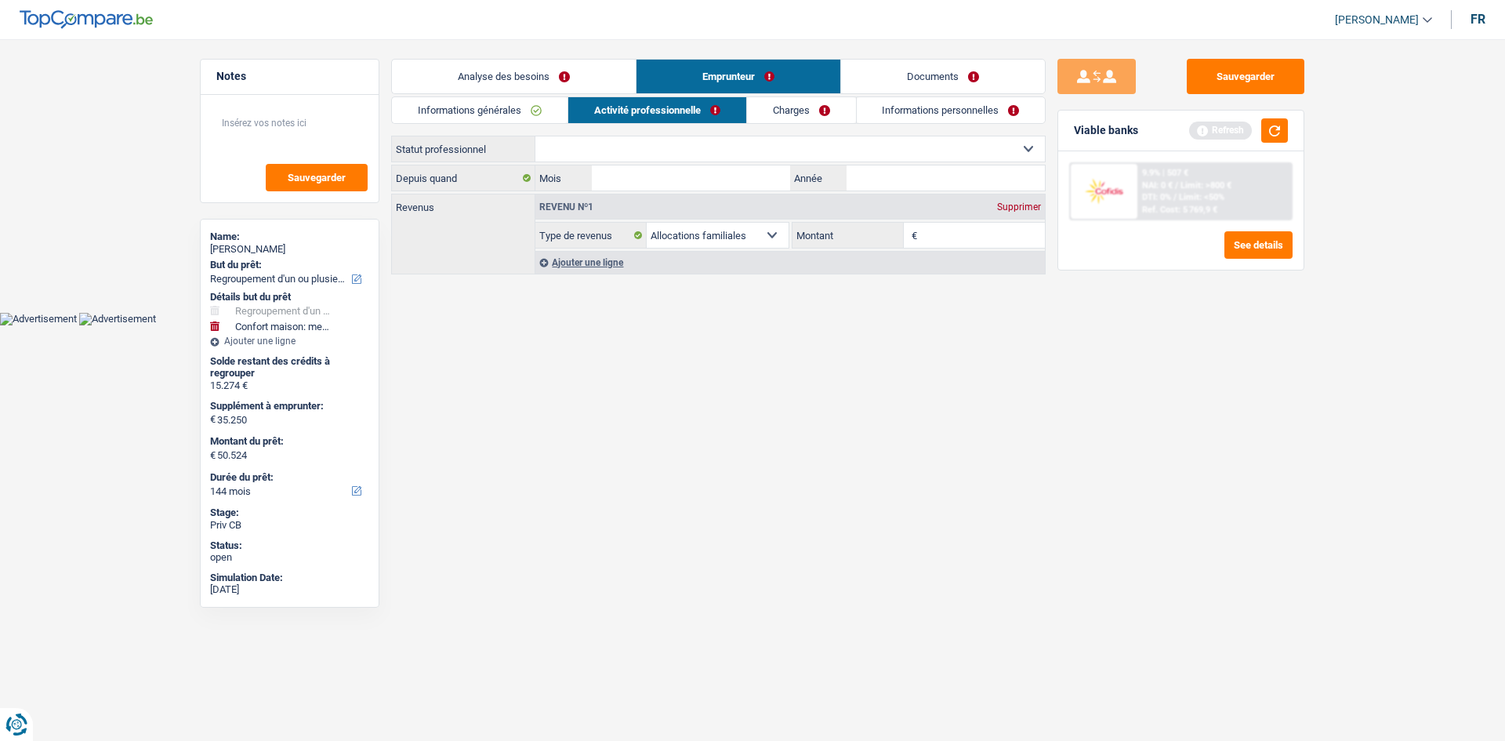
select select "mealVouchers"
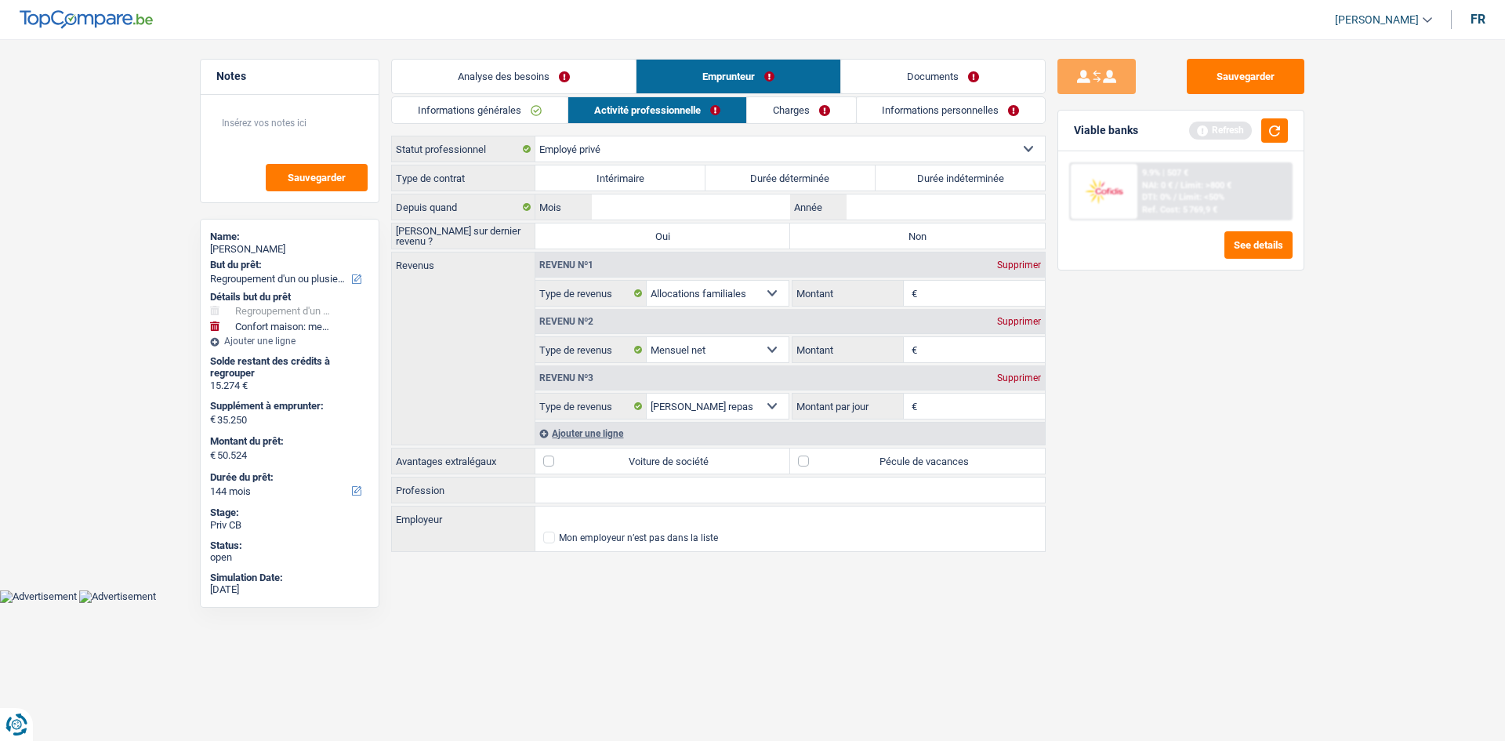
click at [951, 179] on label "Durée indéterminée" at bounding box center [960, 177] width 170 height 25
click at [951, 179] on input "Durée indéterminée" at bounding box center [960, 177] width 170 height 25
radio input "true"
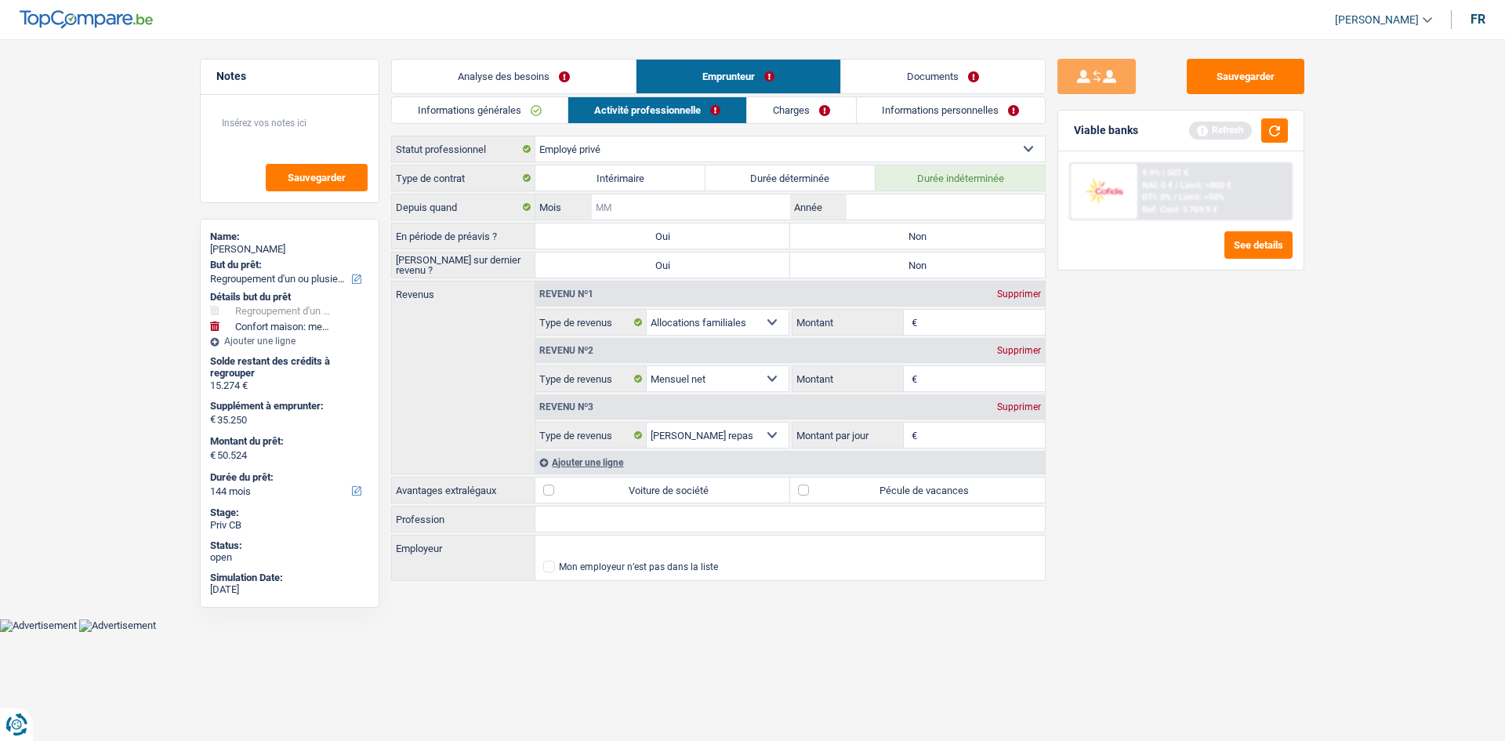
click at [706, 208] on input "Mois" at bounding box center [691, 206] width 198 height 25
type input "04"
click at [887, 199] on input "Année" at bounding box center [945, 206] width 198 height 25
type input "2016"
click at [849, 231] on label "Non" at bounding box center [917, 235] width 255 height 25
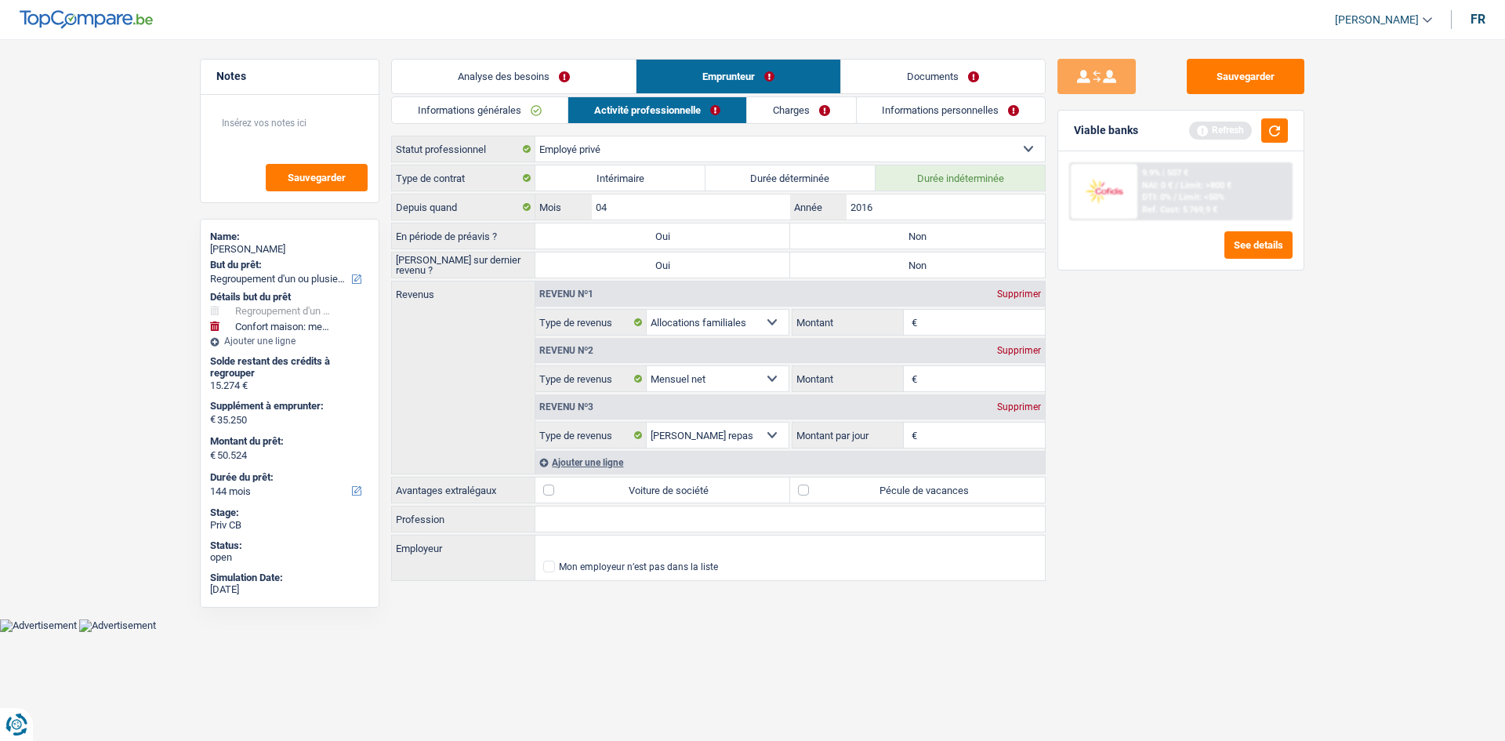
click at [849, 231] on input "Non" at bounding box center [917, 235] width 255 height 25
radio input "true"
click at [864, 267] on label "Non" at bounding box center [917, 264] width 255 height 25
click at [864, 267] on input "Non" at bounding box center [917, 264] width 255 height 25
radio input "true"
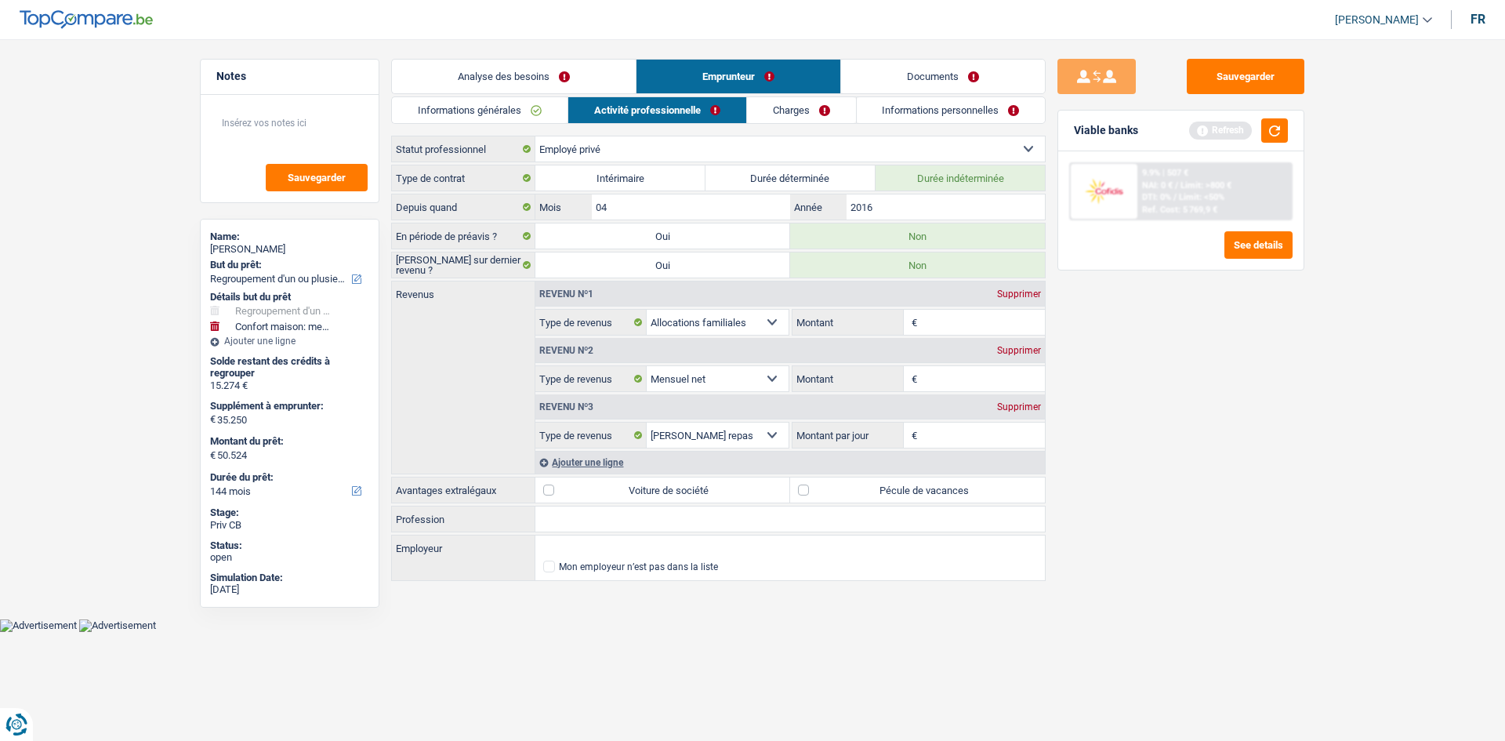
click at [947, 380] on input "Montant" at bounding box center [983, 378] width 125 height 25
type input "1.500"
click at [603, 456] on div "Ajouter une ligne" at bounding box center [789, 462] width 509 height 23
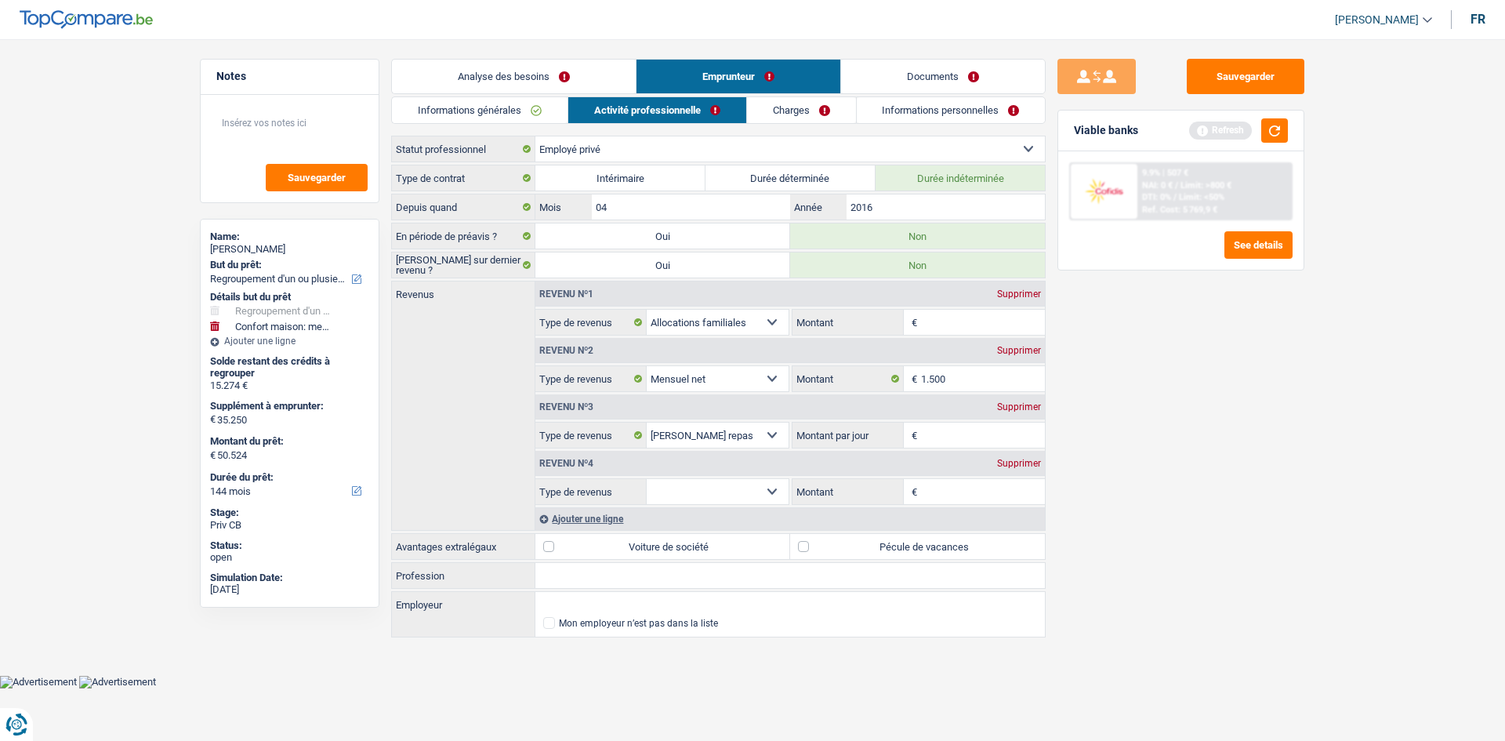
click at [776, 491] on select "Allocation d'handicap Allocations chômage Allocations familiales Chèques repas …" at bounding box center [718, 491] width 142 height 25
select select "alimony"
click at [647, 479] on select "Allocation d'handicap Allocations chômage Allocations familiales Chèques repas …" at bounding box center [718, 491] width 142 height 25
click at [949, 490] on input "Montant" at bounding box center [983, 491] width 125 height 25
type input "144"
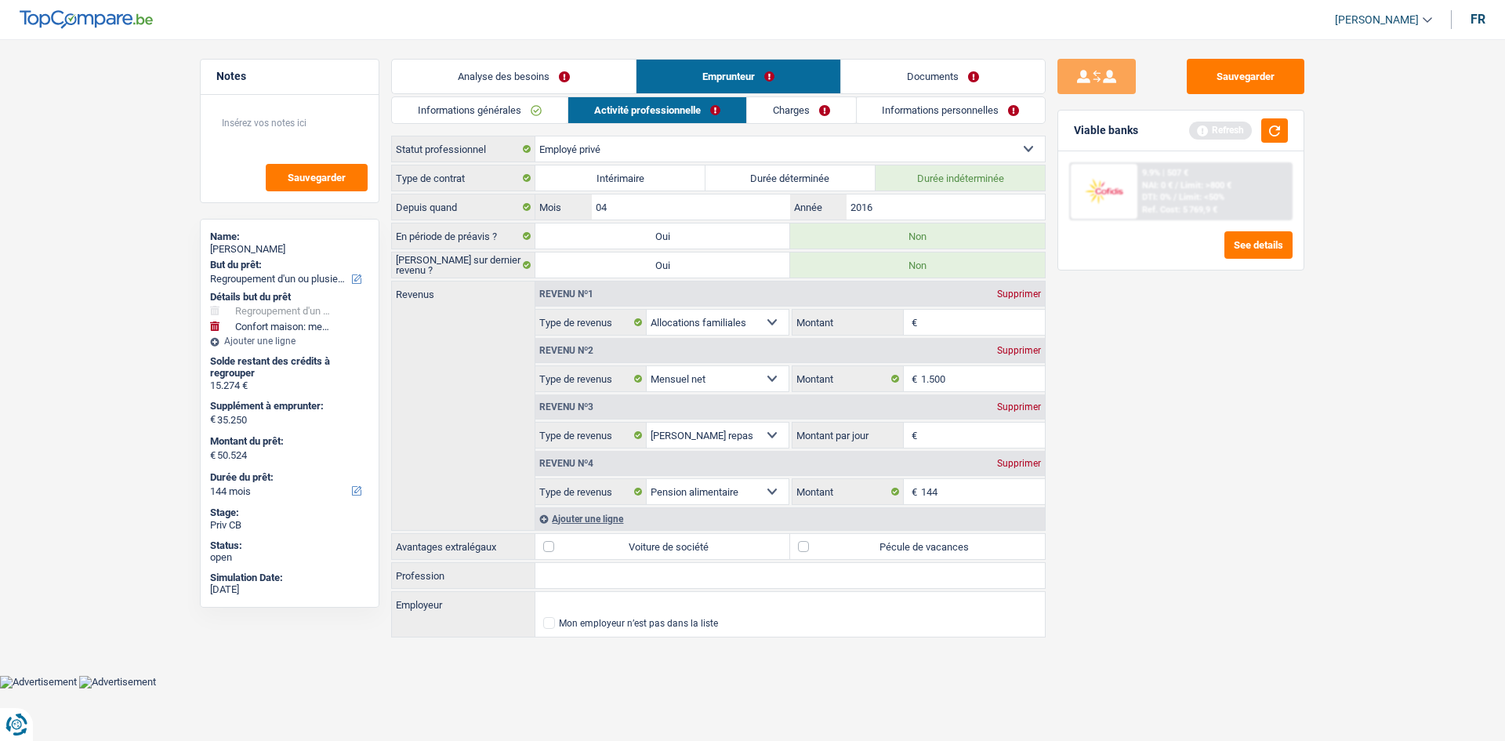
click at [579, 515] on div "Ajouter une ligne" at bounding box center [789, 518] width 509 height 23
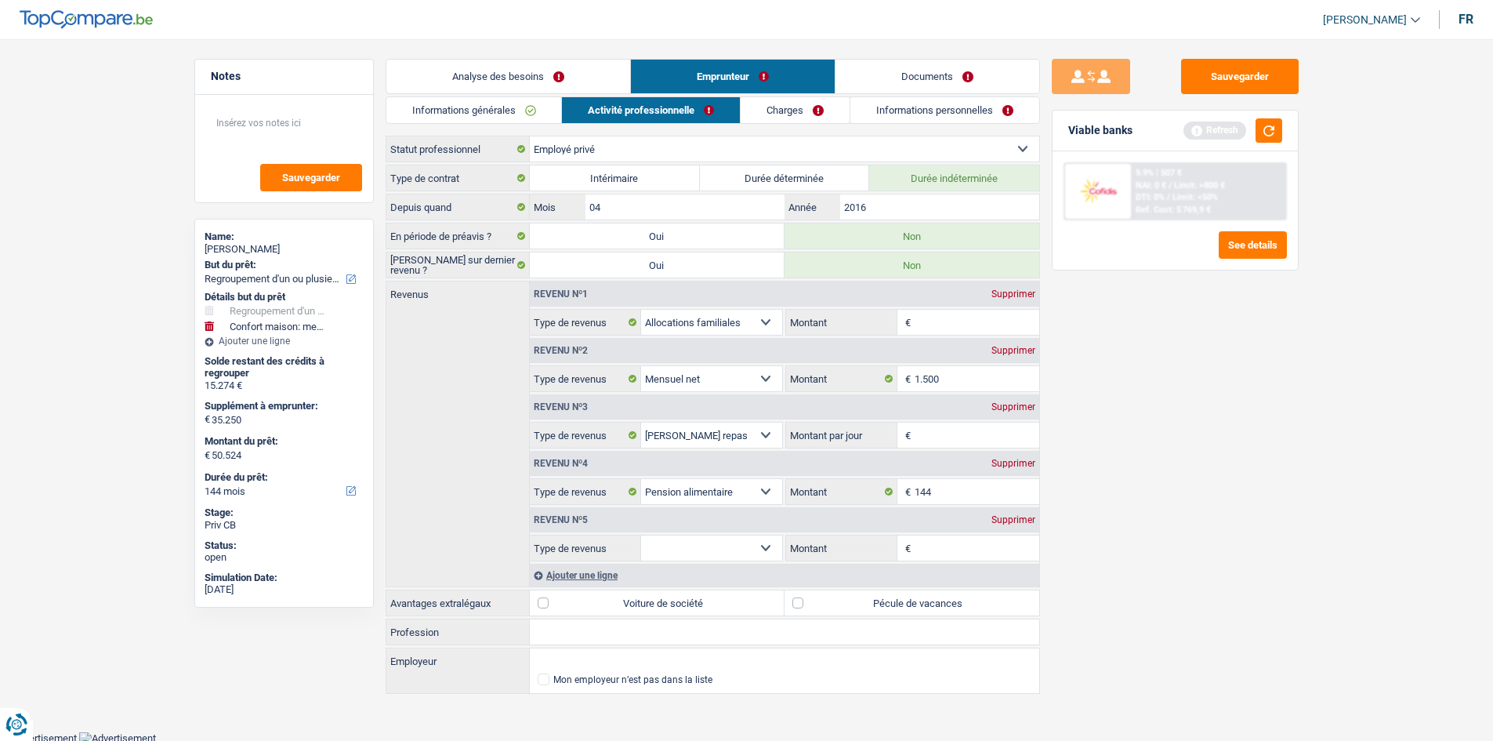
click at [764, 551] on select "Allocation d'handicap Allocations chômage Allocations familiales Chèques repas …" at bounding box center [712, 547] width 142 height 25
click at [759, 545] on select "Allocation d'handicap Allocations chômage Allocations familiales Chèques repas …" at bounding box center [712, 547] width 142 height 25
select select "unemployment"
click at [641, 535] on select "Allocation d'handicap Allocations chômage Allocations familiales Chèques repas …" at bounding box center [712, 547] width 142 height 25
click at [940, 543] on input "Montant" at bounding box center [977, 547] width 125 height 25
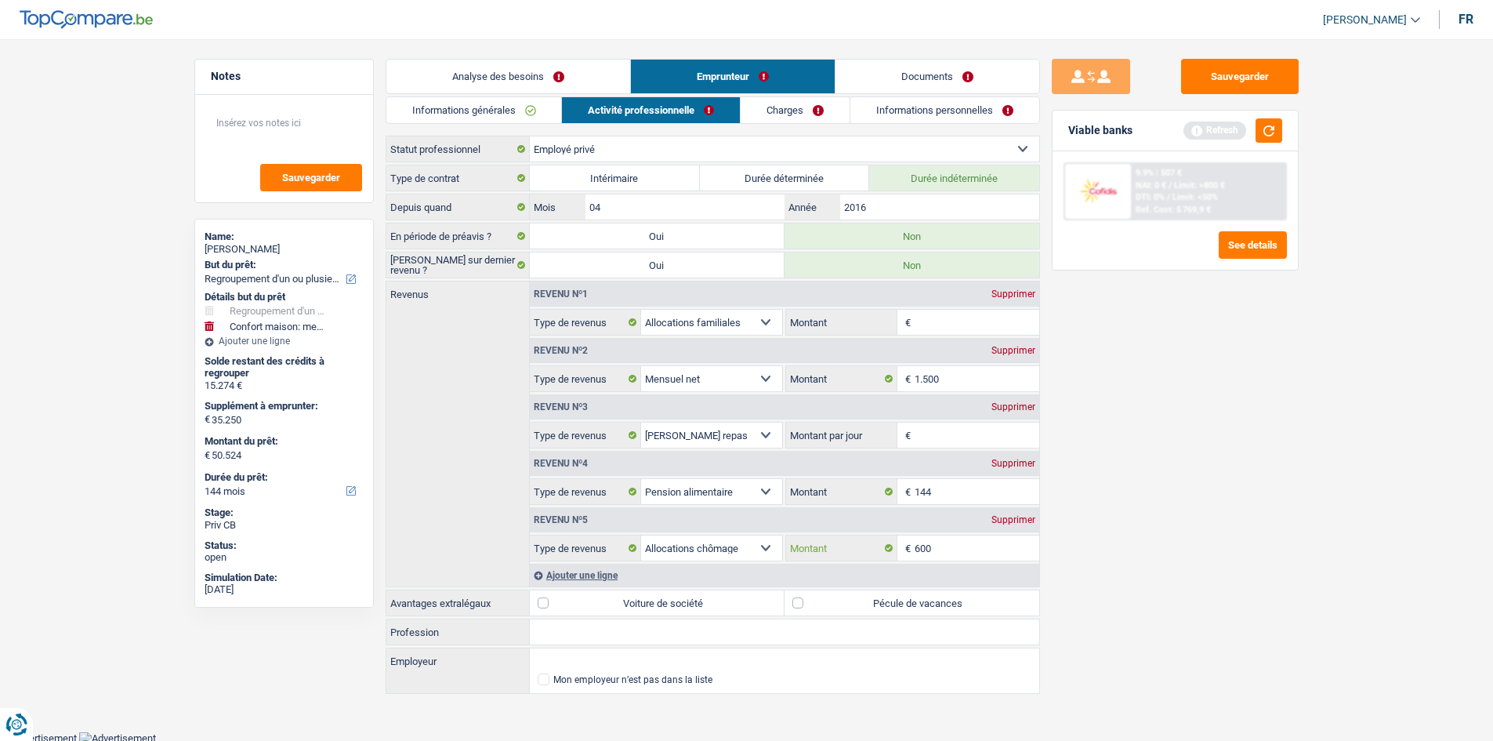
type input "600"
click at [940, 433] on input "Montant par jour" at bounding box center [977, 434] width 125 height 25
click at [1008, 405] on div "Supprimer" at bounding box center [1013, 406] width 52 height 9
select select "alimony"
type input "8"
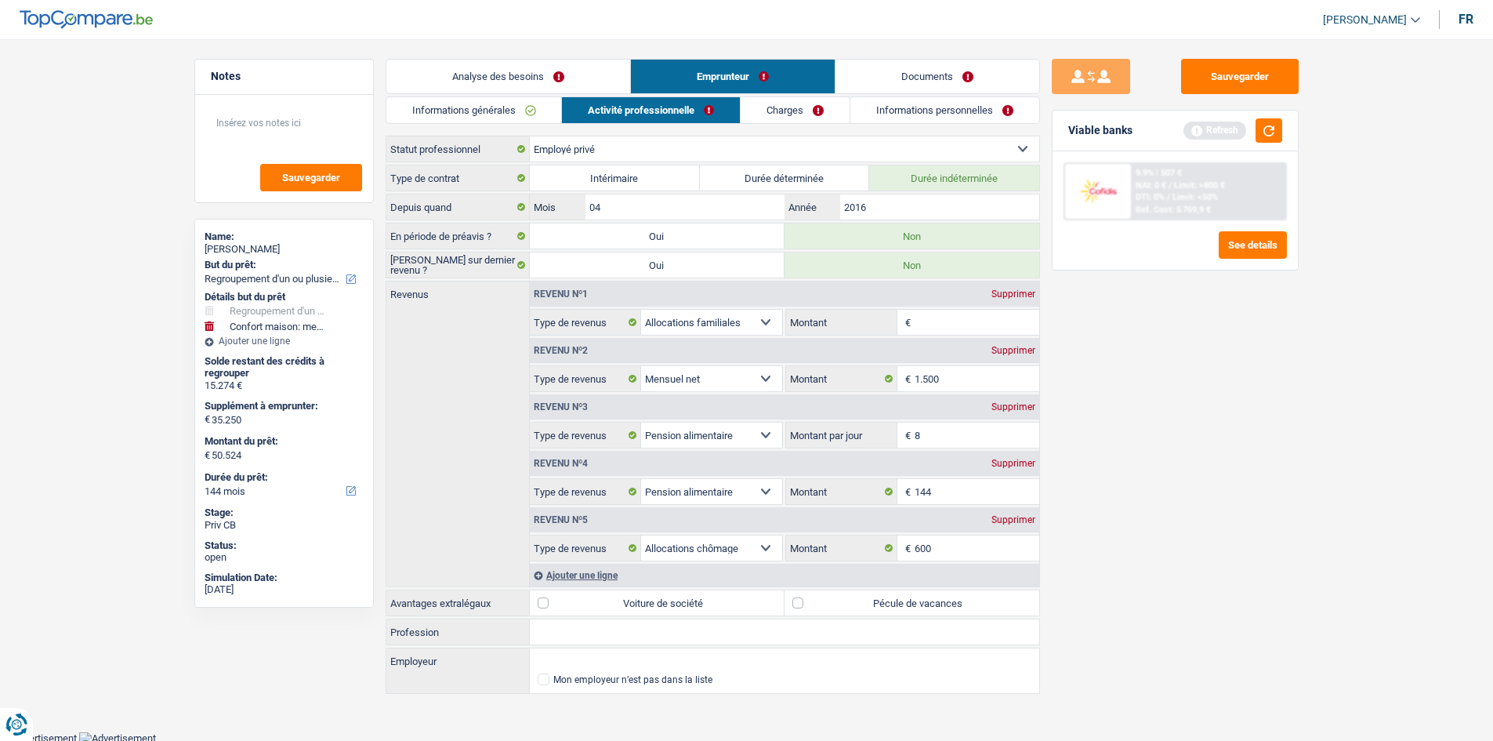
select select "unemployment"
type input "600"
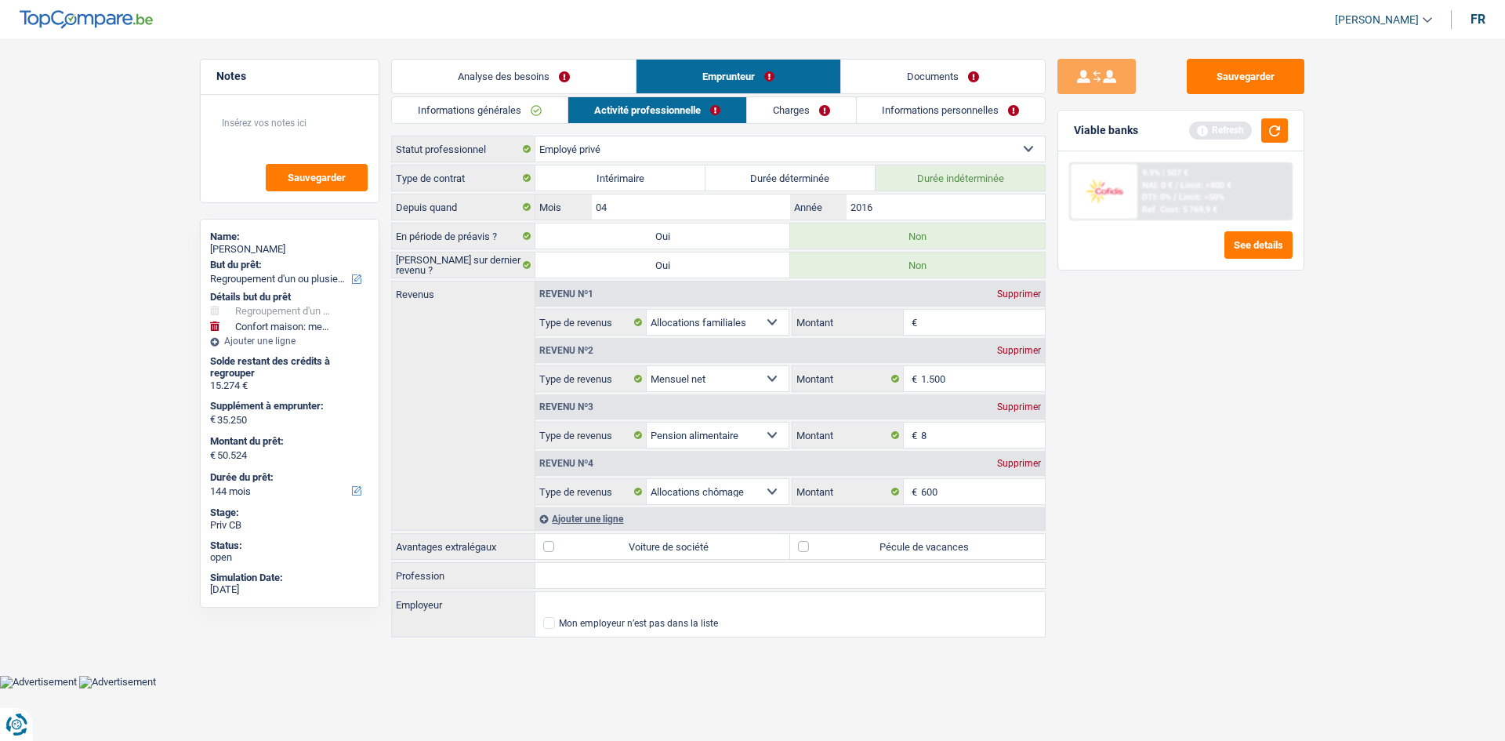
click at [940, 317] on input "Montant" at bounding box center [983, 322] width 125 height 25
type input "890"
click at [807, 548] on label "Pécule de vacances" at bounding box center [917, 546] width 255 height 25
click at [807, 548] on input "Pécule de vacances" at bounding box center [917, 546] width 255 height 25
checkbox input "true"
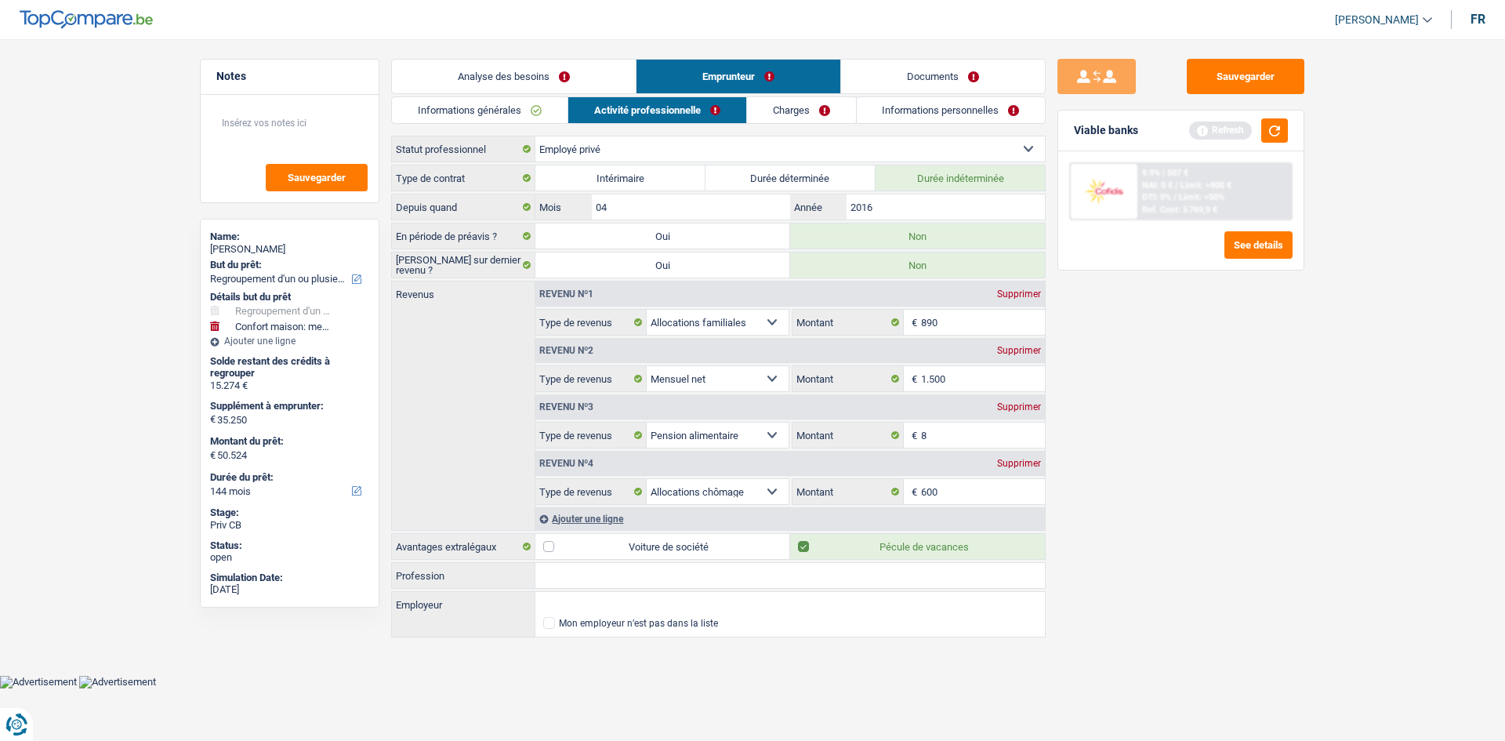
click at [603, 570] on input "Profession" at bounding box center [789, 575] width 509 height 25
type input "Aide familiale"
click at [559, 603] on input "Employeur" at bounding box center [789, 604] width 509 height 25
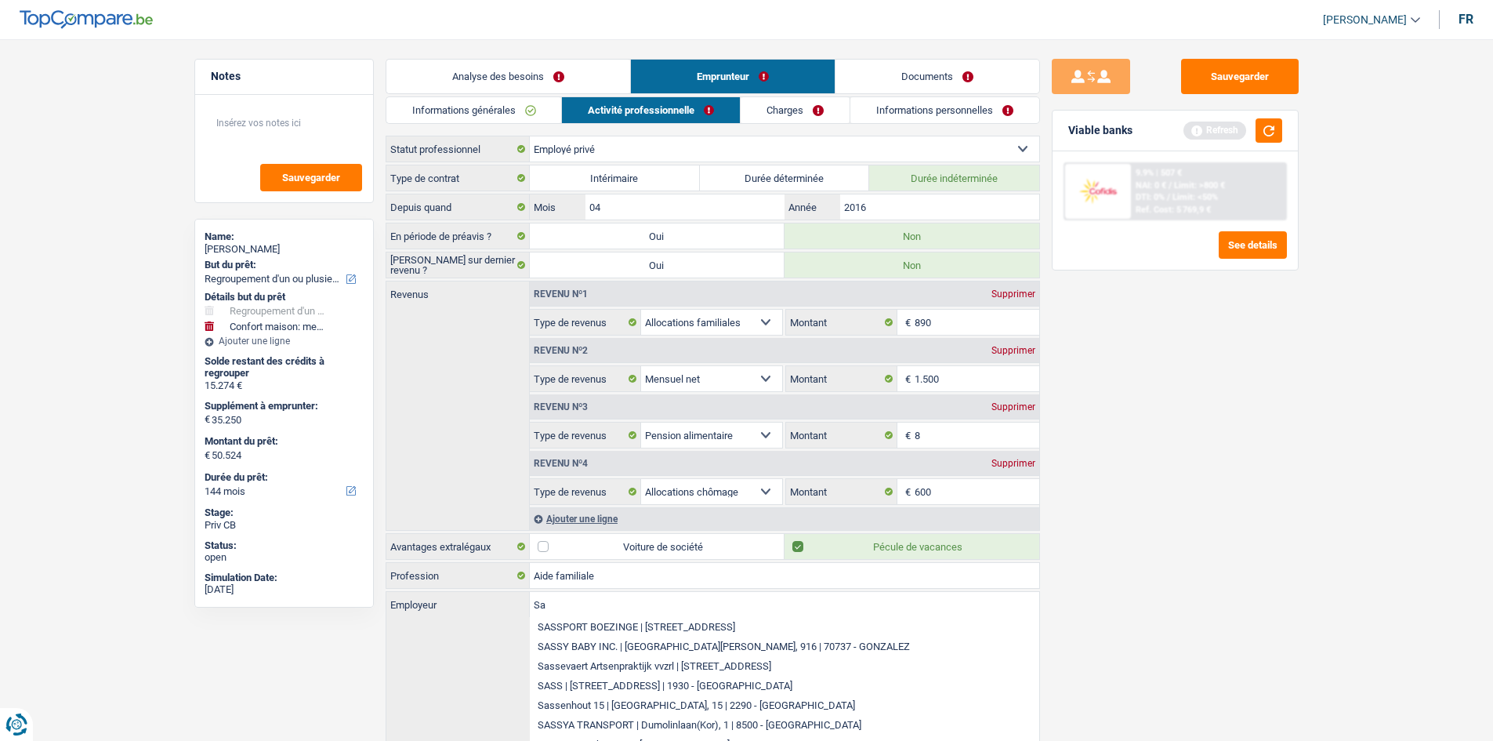
type input "S"
click at [1125, 630] on div "Sauvegarder Viable banks Refresh 9.9% | 507 € NAI: 0 € / Limit: >800 € DTI: 0% …" at bounding box center [1175, 385] width 270 height 653
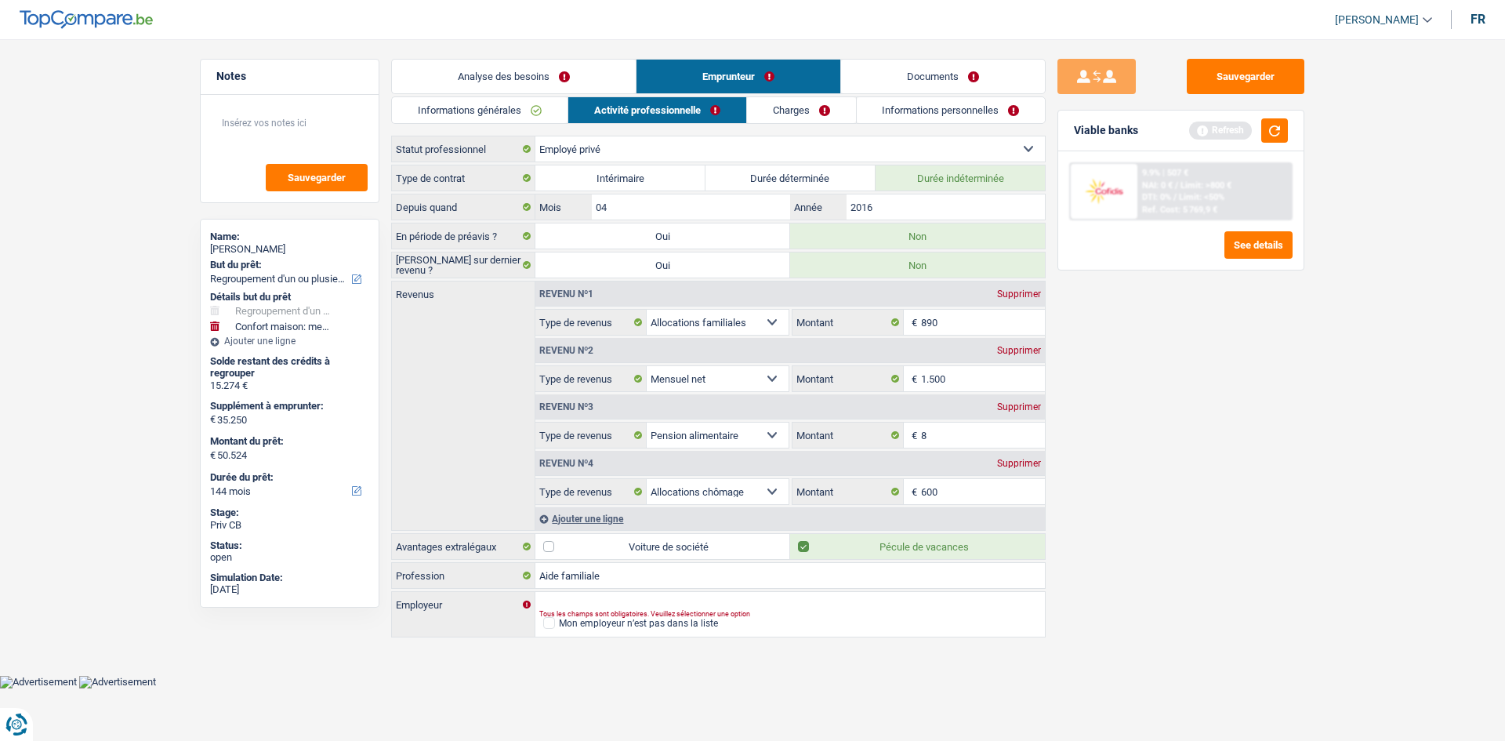
click at [781, 113] on link "Charges" at bounding box center [801, 110] width 109 height 26
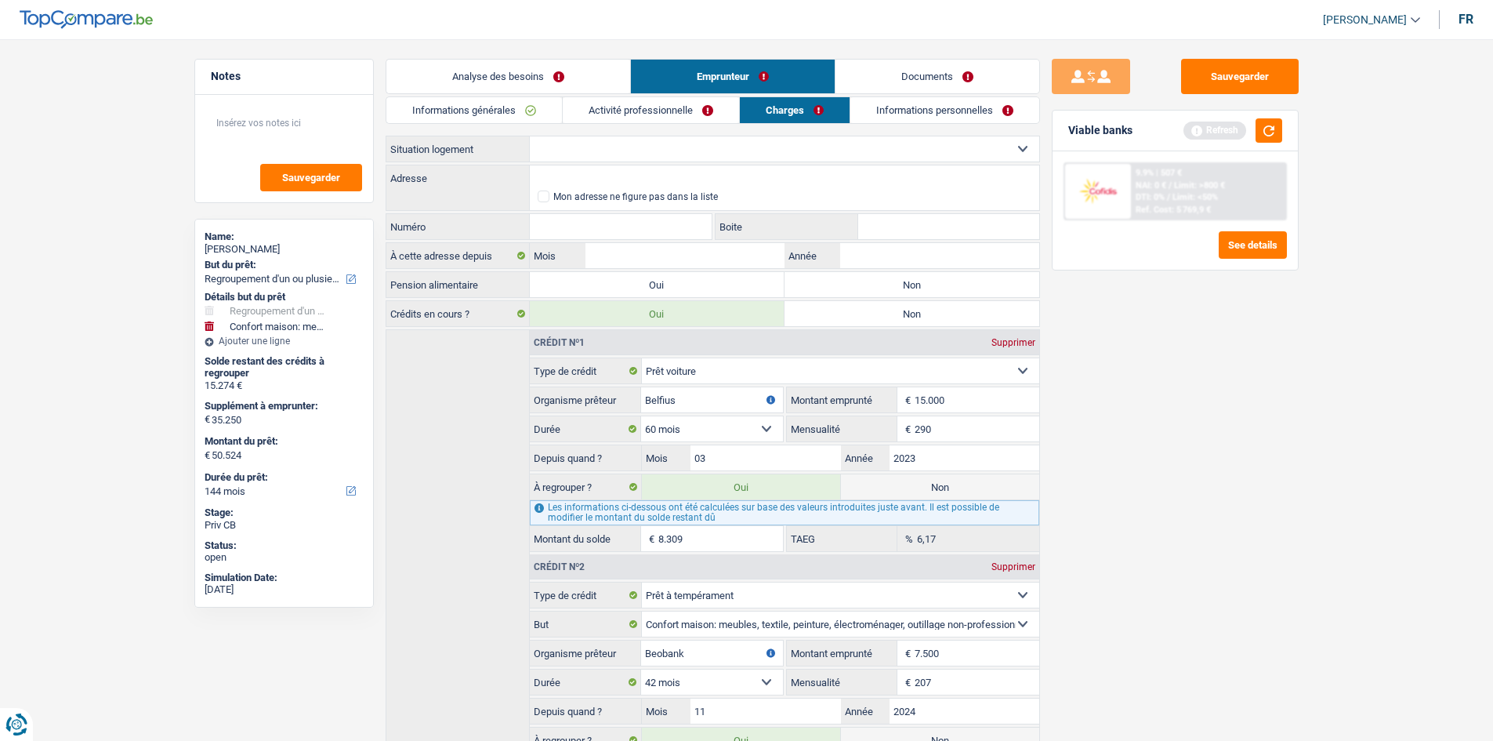
click at [660, 148] on select "Locataire Propriétaire avec prêt hypothécaire Propriétaire sans prêt hypothécai…" at bounding box center [784, 148] width 509 height 25
select select "rents"
click at [530, 136] on select "Locataire Propriétaire avec prêt hypothécaire Propriétaire sans prêt hypothécai…" at bounding box center [784, 148] width 509 height 25
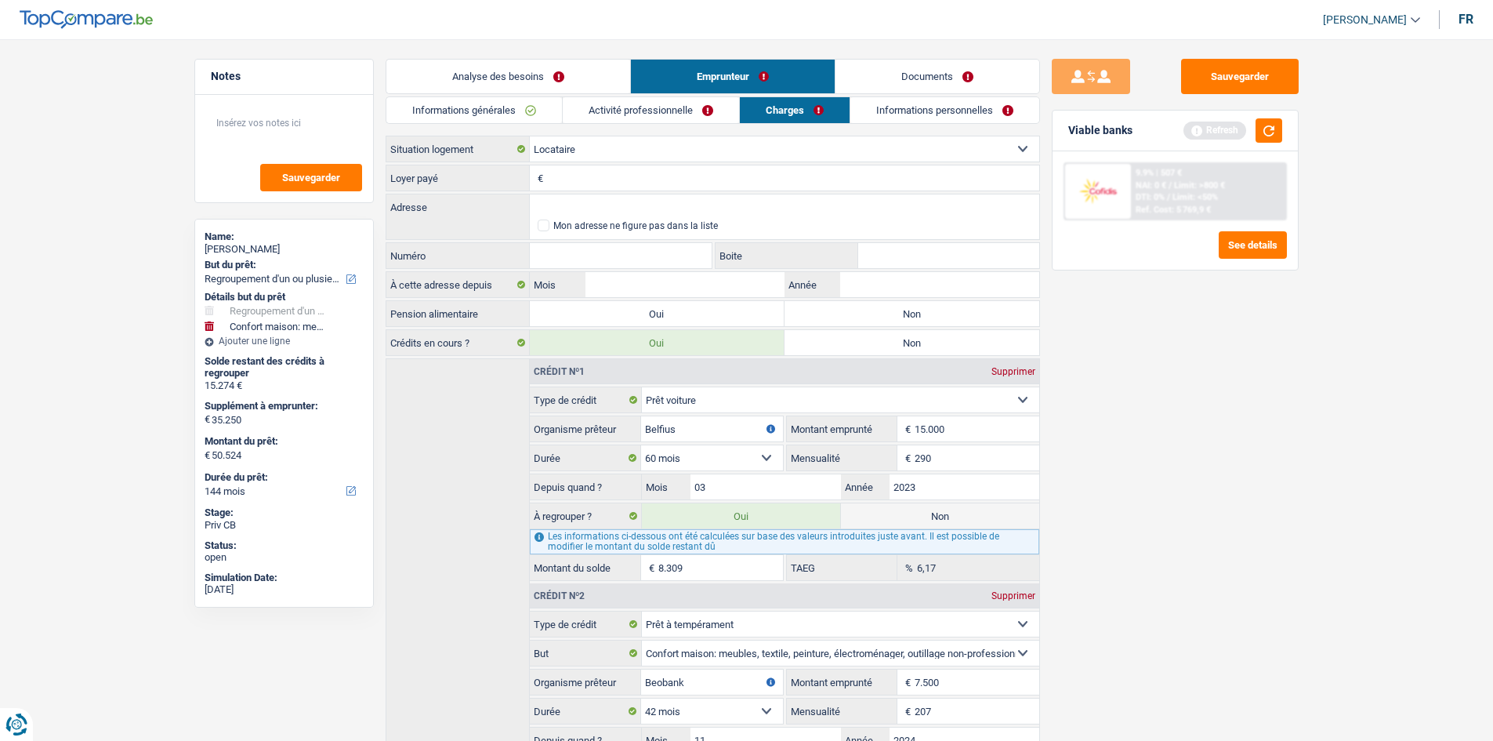
click at [576, 176] on input "Loyer payé" at bounding box center [793, 177] width 492 height 25
type input "315"
click at [568, 210] on input "Adresse" at bounding box center [784, 206] width 509 height 25
type input "[GEOGRAPHIC_DATA], 7300, Boussu, BE"
click at [649, 245] on input "Numéro" at bounding box center [621, 255] width 183 height 25
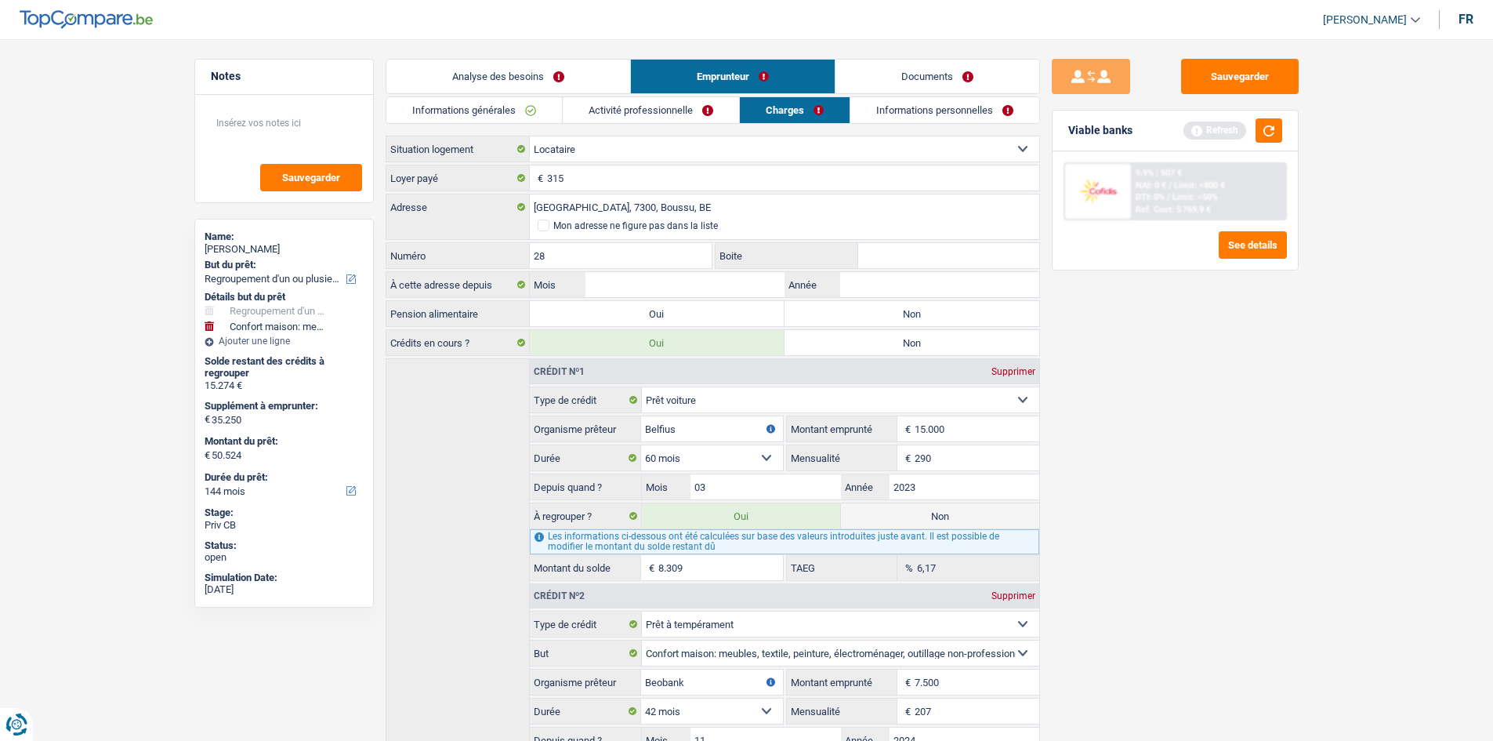
type input "28"
click at [886, 254] on input "Boite" at bounding box center [948, 255] width 181 height 25
click at [625, 281] on input "Mois" at bounding box center [684, 284] width 198 height 25
click at [672, 314] on label "Oui" at bounding box center [657, 313] width 255 height 25
click at [672, 314] on input "Oui" at bounding box center [657, 313] width 255 height 25
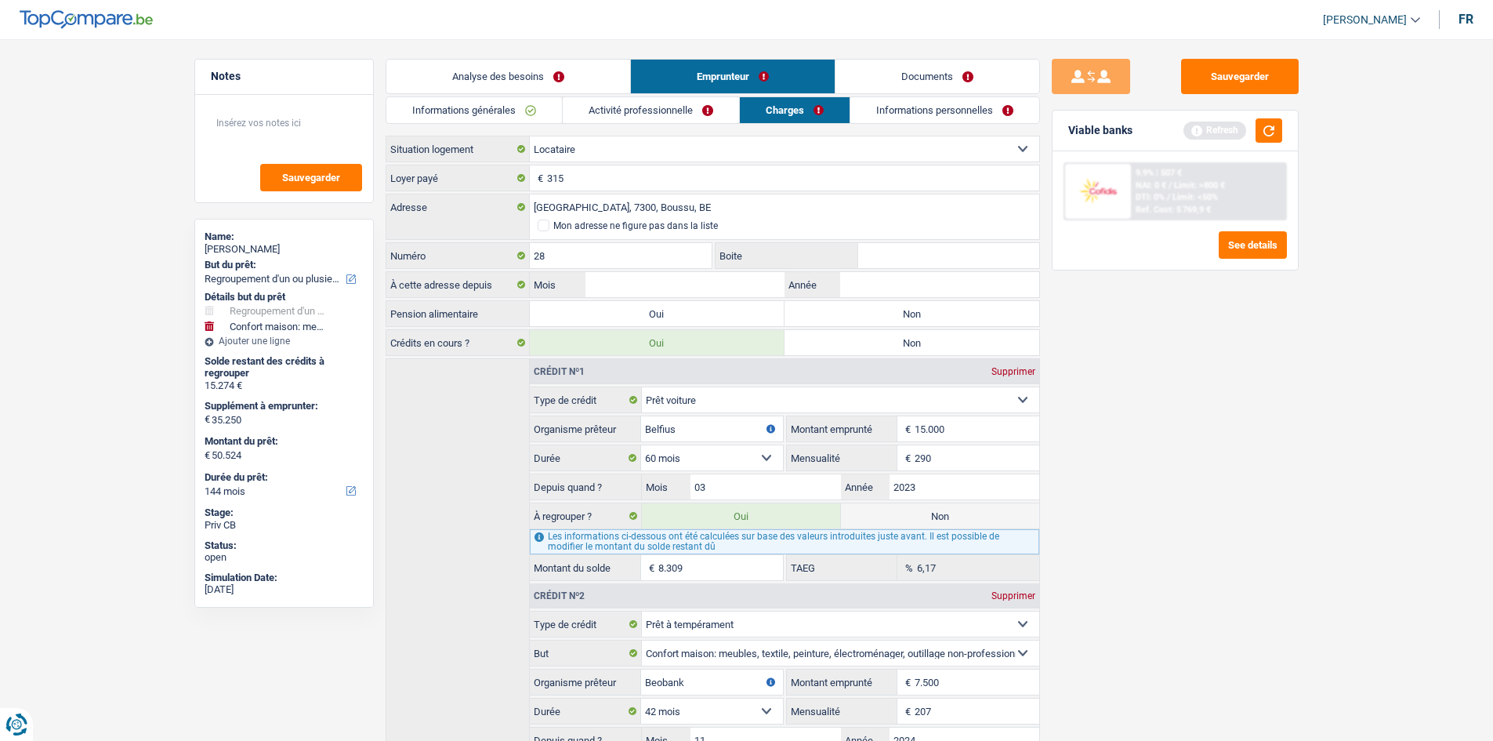
radio input "true"
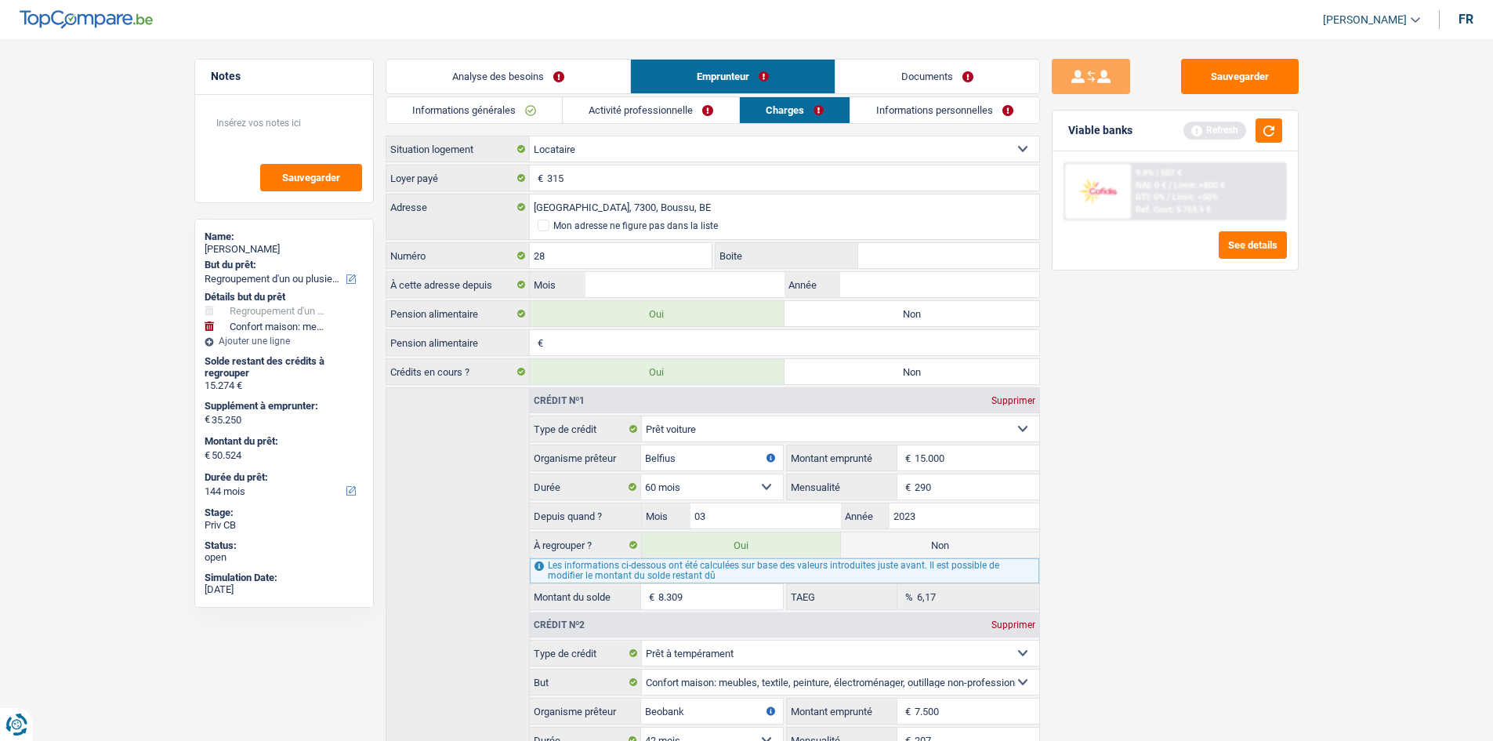
click at [634, 335] on input "Pension alimentaire" at bounding box center [793, 342] width 492 height 25
click at [639, 286] on input "Mois" at bounding box center [684, 284] width 198 height 25
click at [873, 288] on input "Année" at bounding box center [939, 284] width 198 height 25
type input "2022"
click at [674, 277] on input "Mois" at bounding box center [684, 284] width 198 height 25
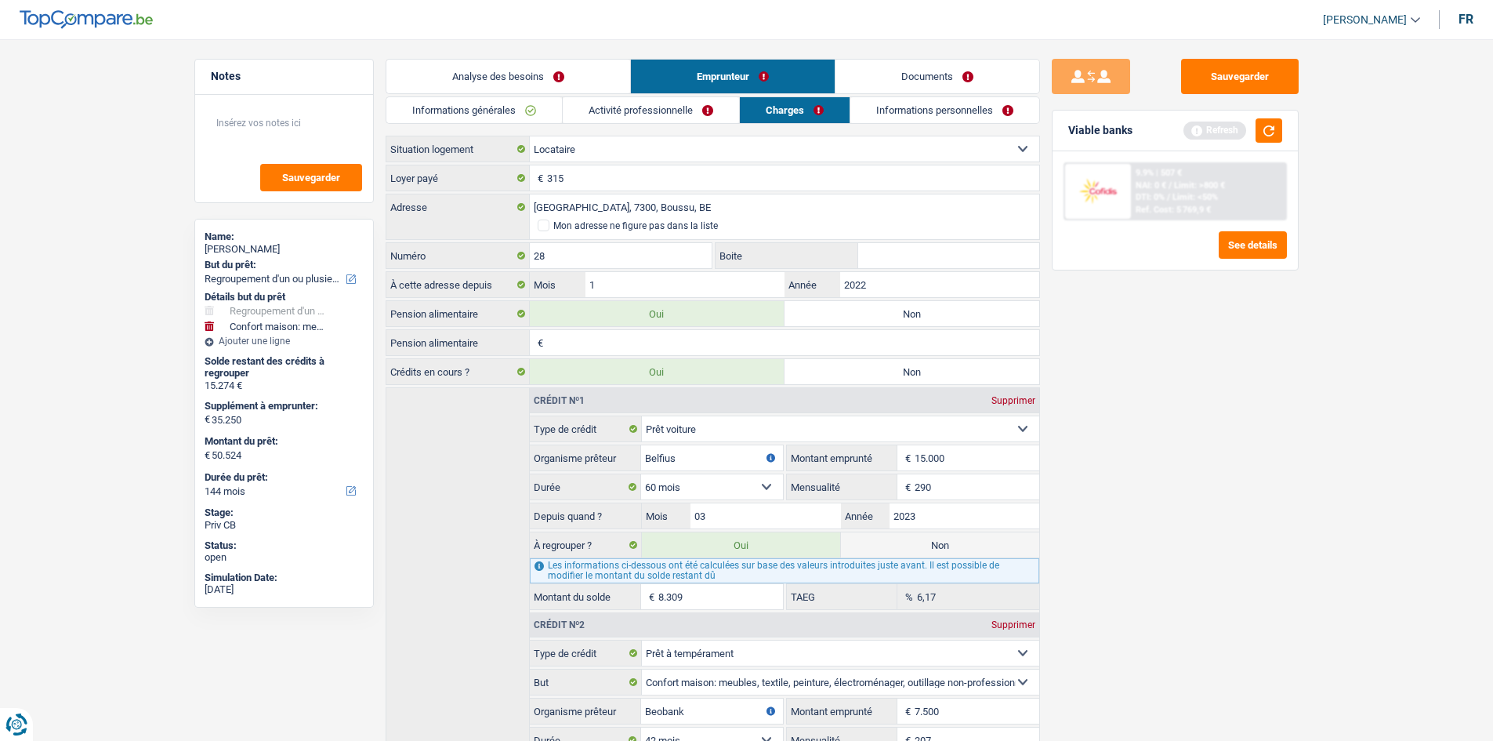
type input "10"
click at [617, 347] on input "Pension alimentaire" at bounding box center [793, 342] width 492 height 25
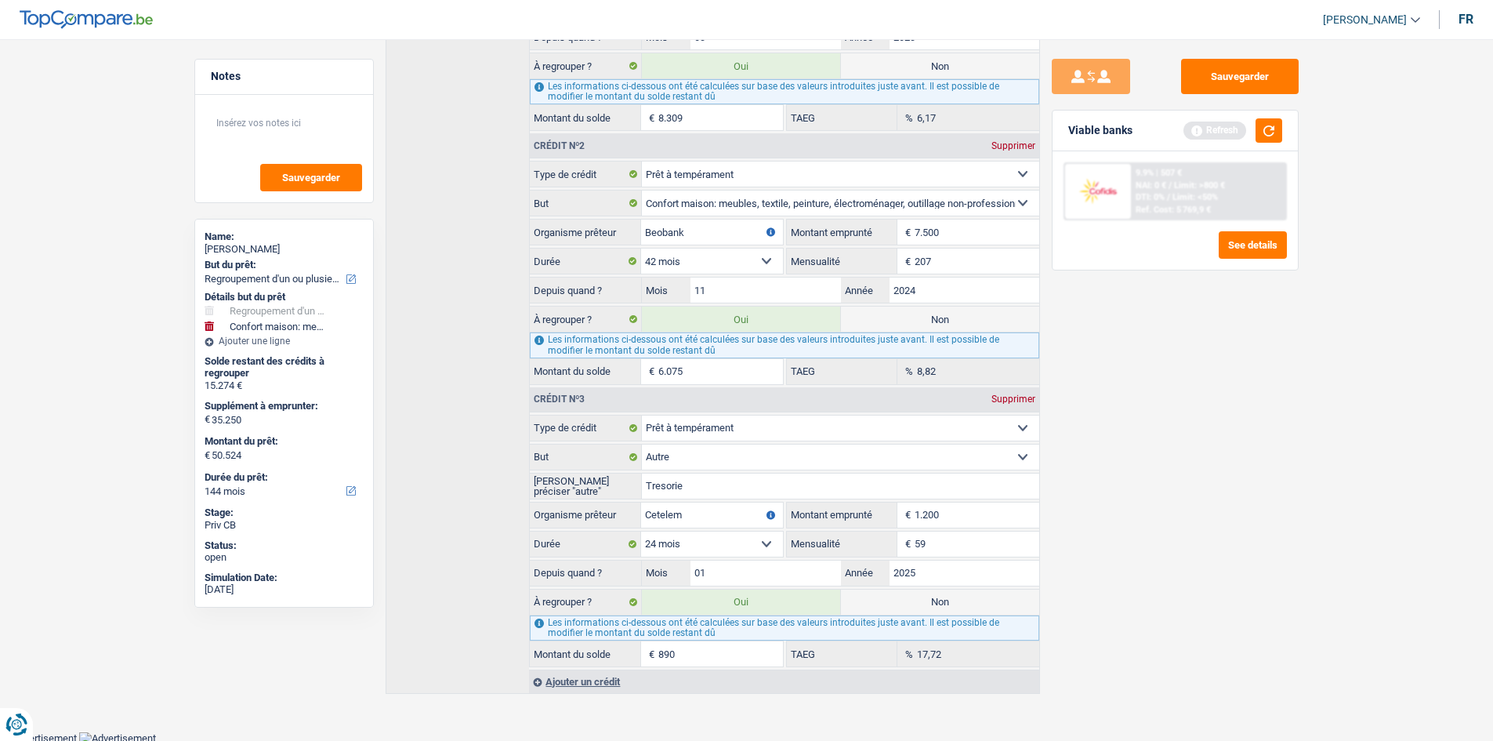
scroll to position [481, 0]
type input "144"
click at [1266, 130] on button "button" at bounding box center [1268, 130] width 27 height 24
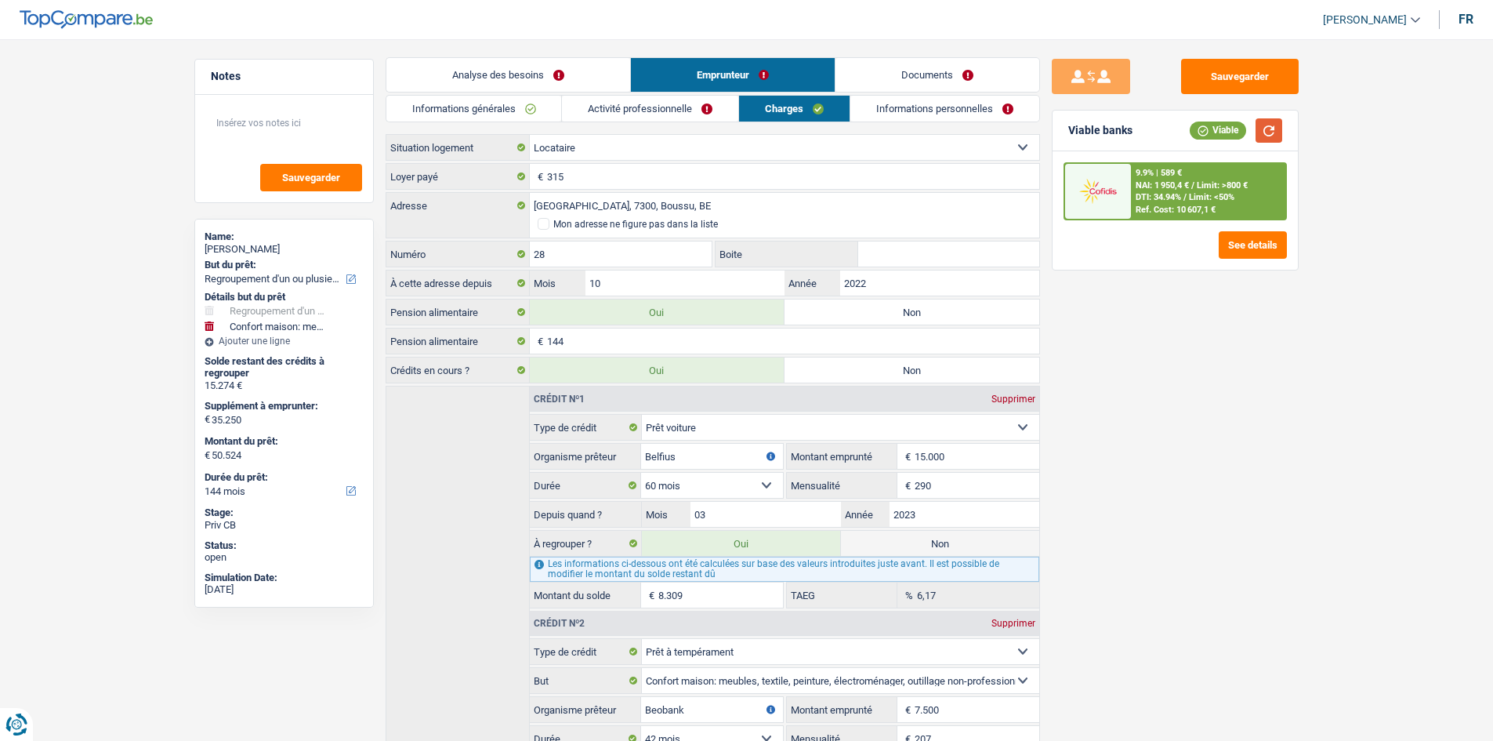
scroll to position [0, 0]
click at [674, 110] on link "Activité professionnelle" at bounding box center [650, 110] width 176 height 26
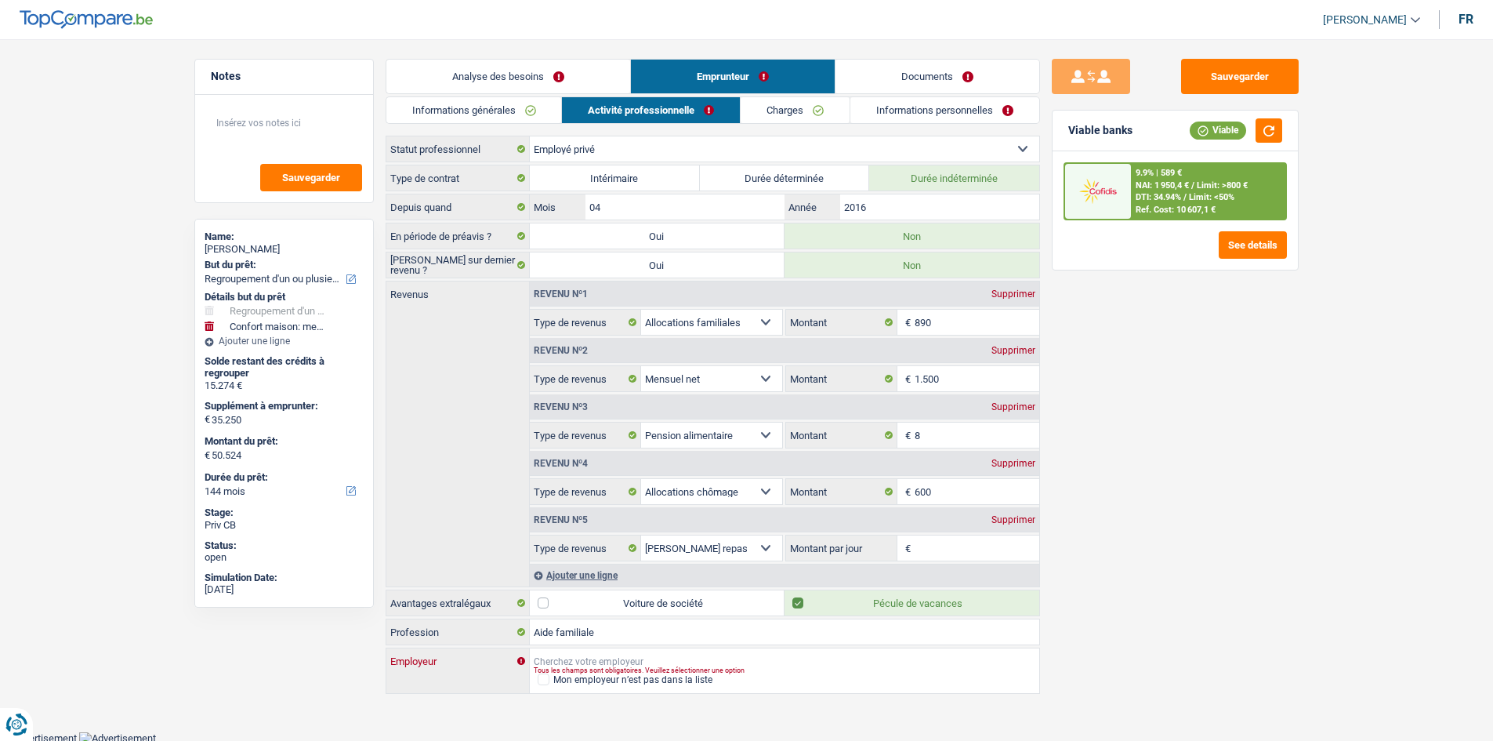
click at [550, 650] on input "Employeur" at bounding box center [784, 660] width 509 height 25
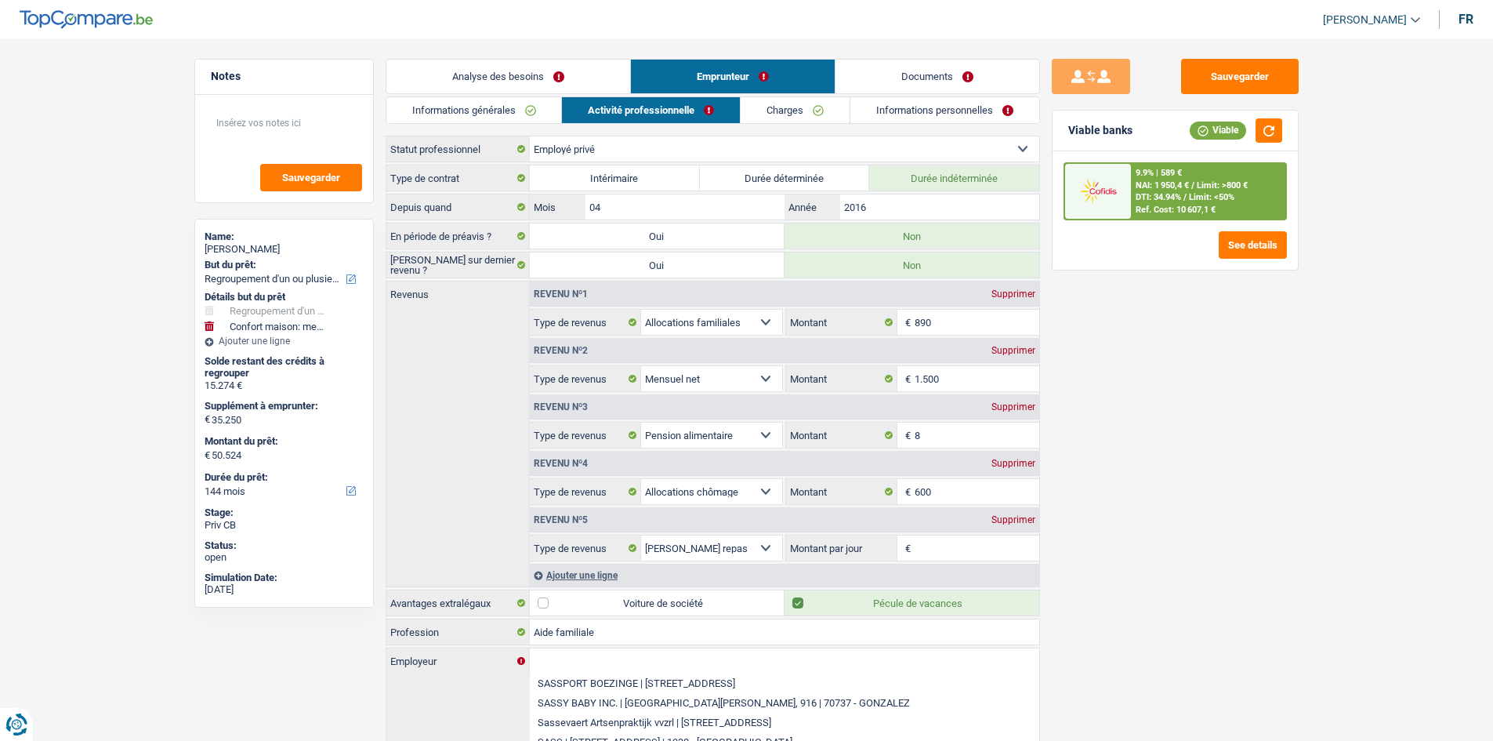
click at [927, 106] on link "Informations personnelles" at bounding box center [944, 110] width 189 height 26
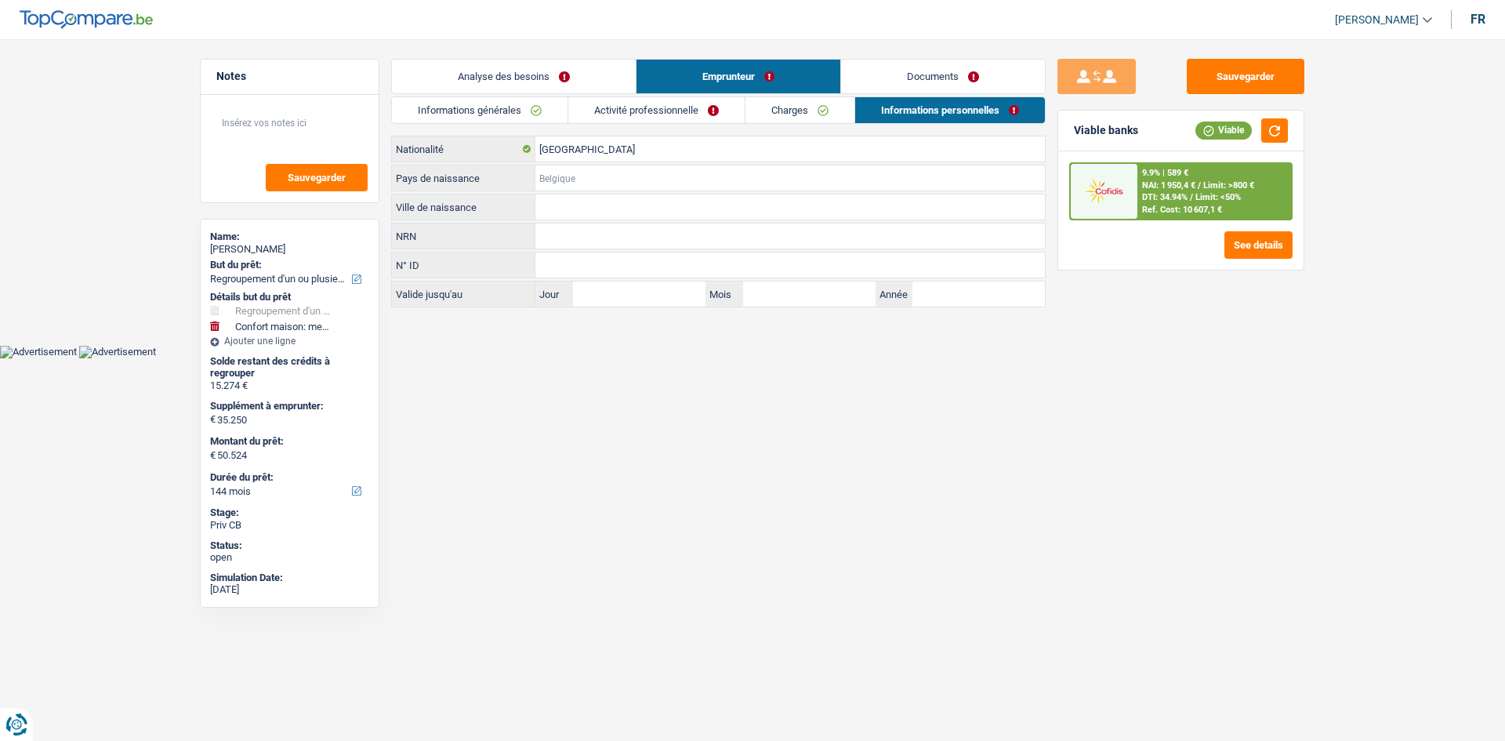
click at [596, 180] on input "Pays de naissance" at bounding box center [789, 177] width 509 height 25
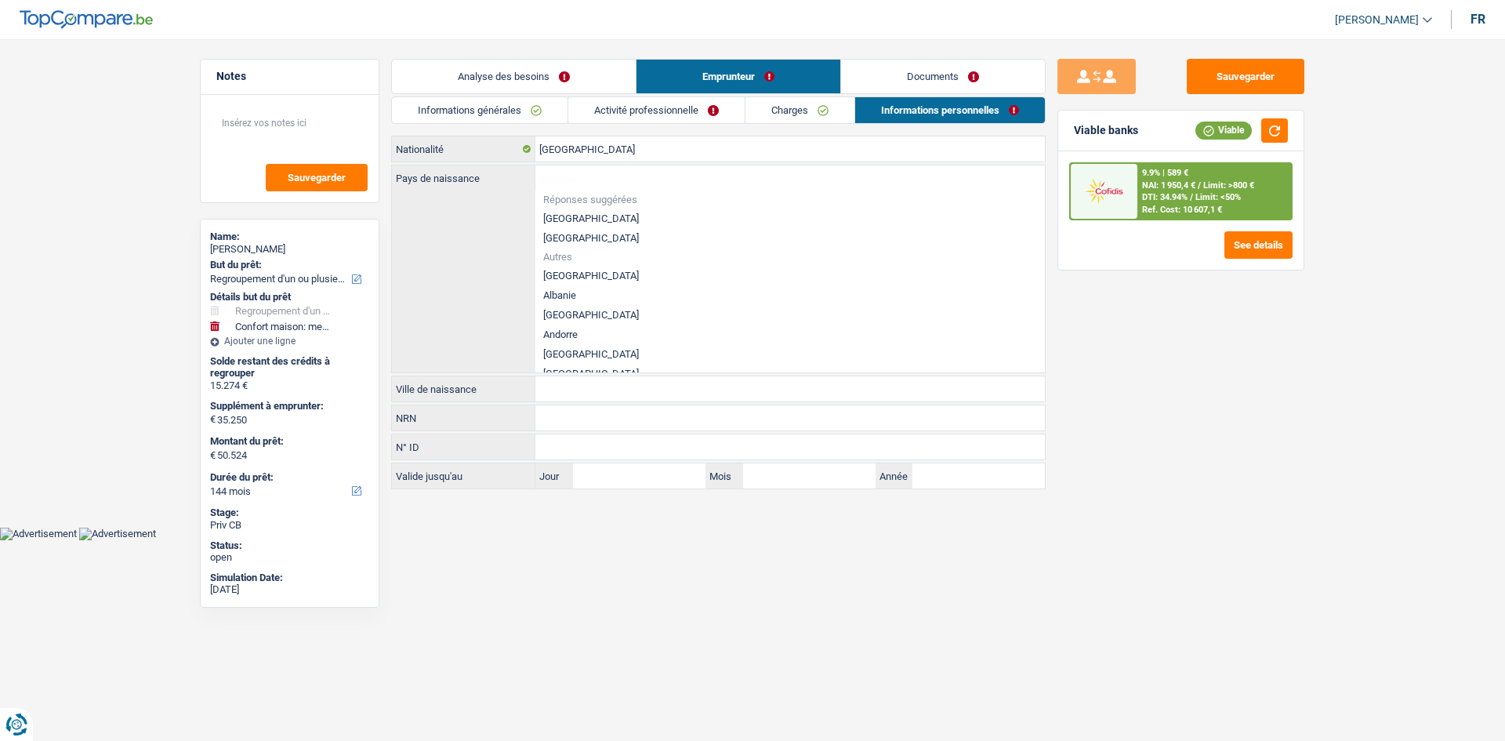
click at [589, 223] on li "[GEOGRAPHIC_DATA]" at bounding box center [789, 218] width 509 height 20
type input "[GEOGRAPHIC_DATA]"
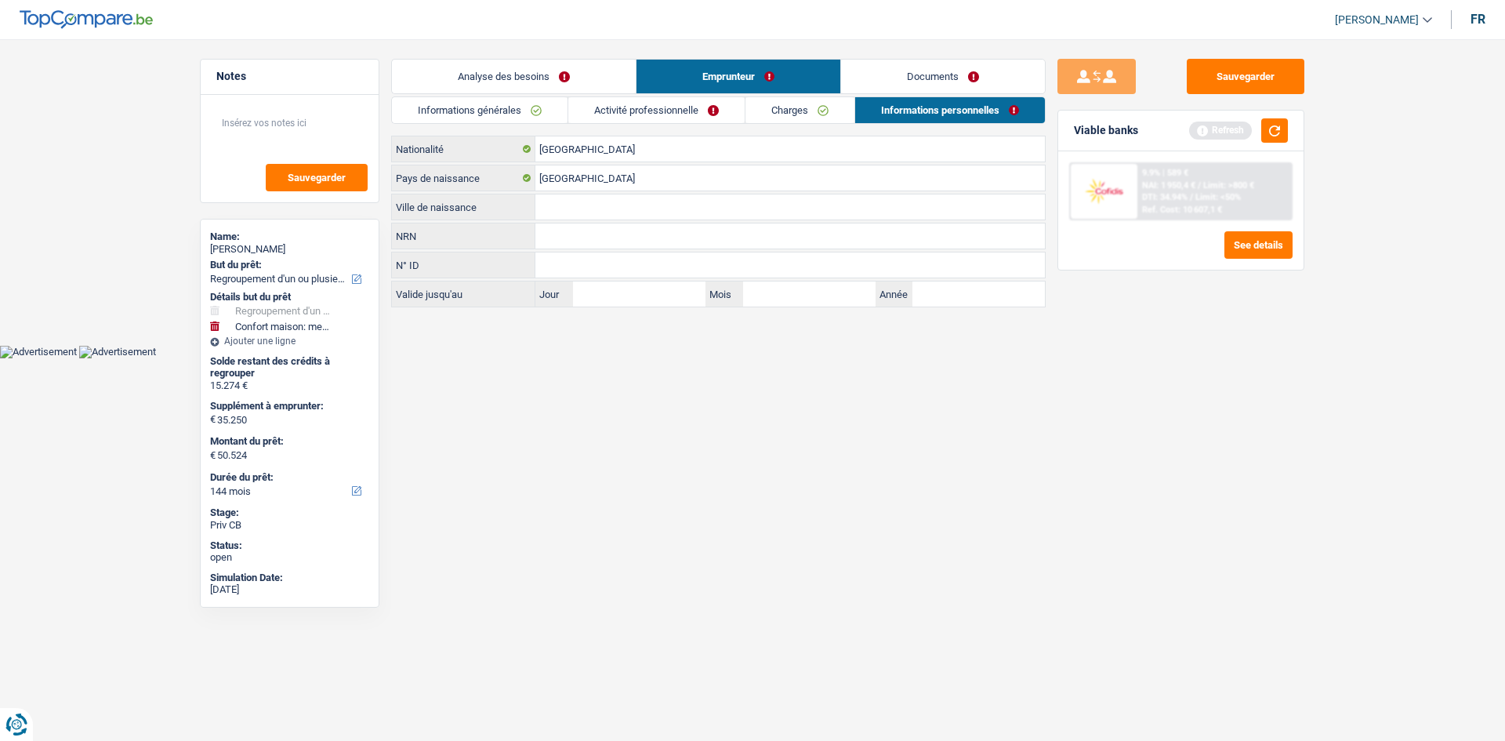
click at [598, 208] on input "Ville de naissance" at bounding box center [789, 206] width 509 height 25
type input "Mons"
click at [638, 234] on input "NRN" at bounding box center [789, 235] width 509 height 25
click at [712, 108] on link "Activité professionnelle" at bounding box center [656, 110] width 176 height 26
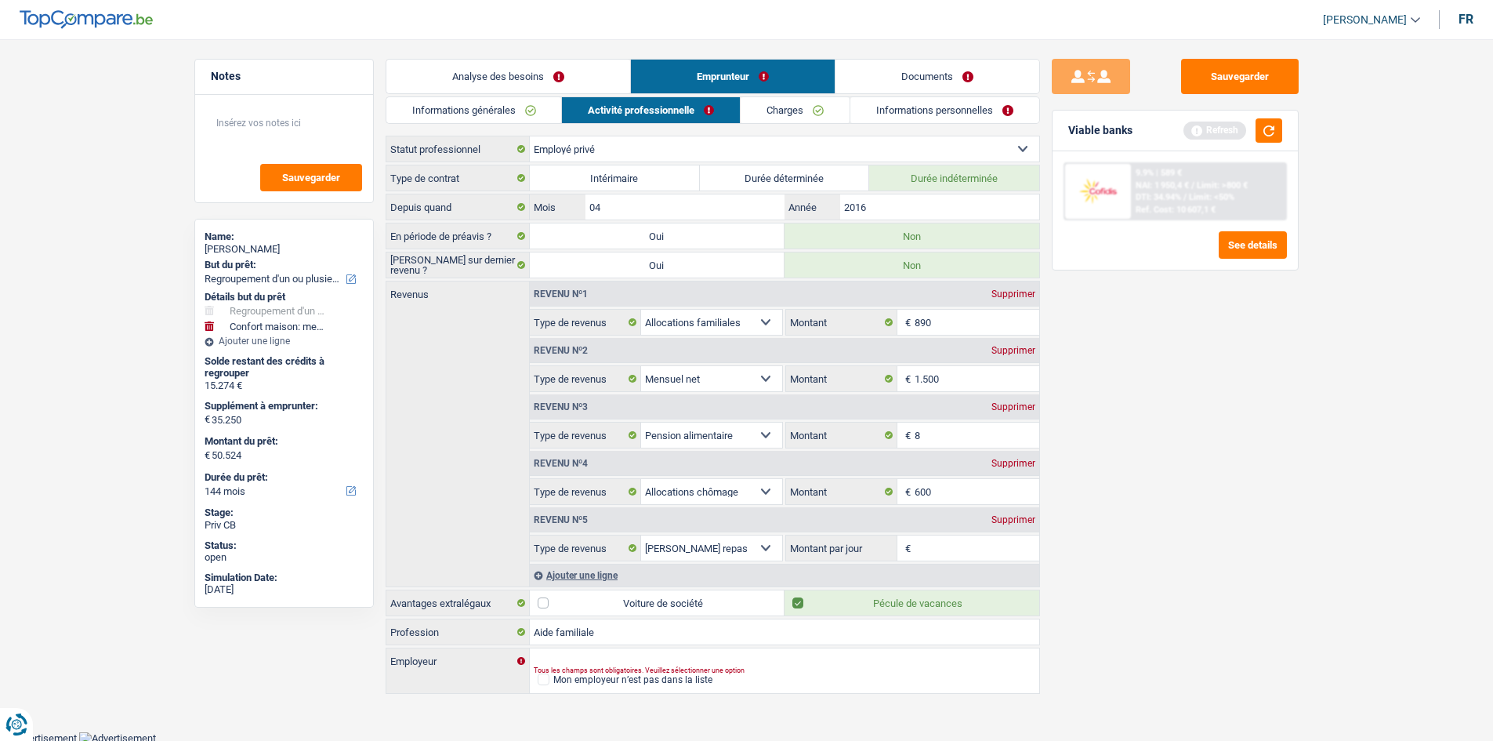
click at [910, 108] on link "Informations personnelles" at bounding box center [944, 110] width 189 height 26
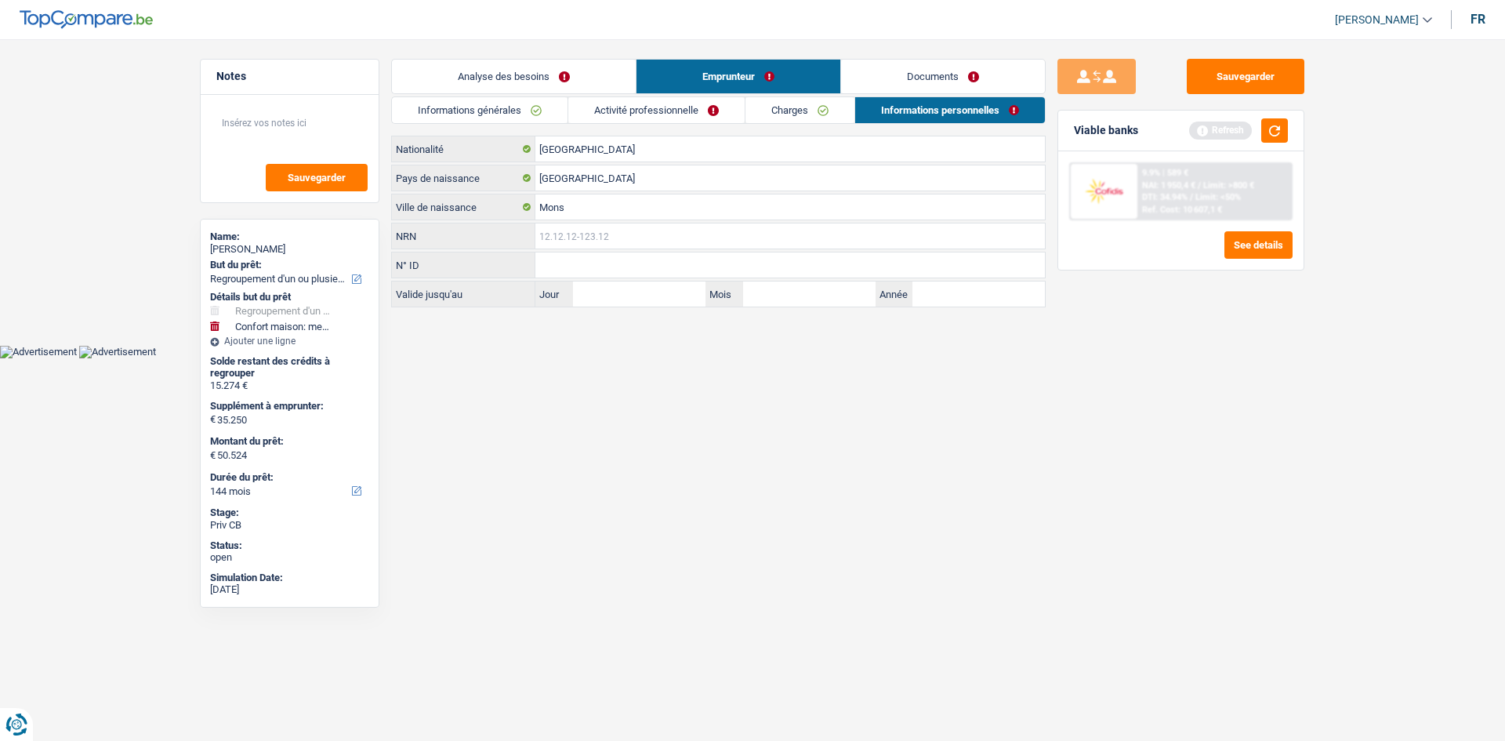
click at [559, 232] on input "NRN" at bounding box center [789, 235] width 509 height 25
type input "87.12.01-330.96"
click at [648, 109] on link "Activité professionnelle" at bounding box center [656, 110] width 176 height 26
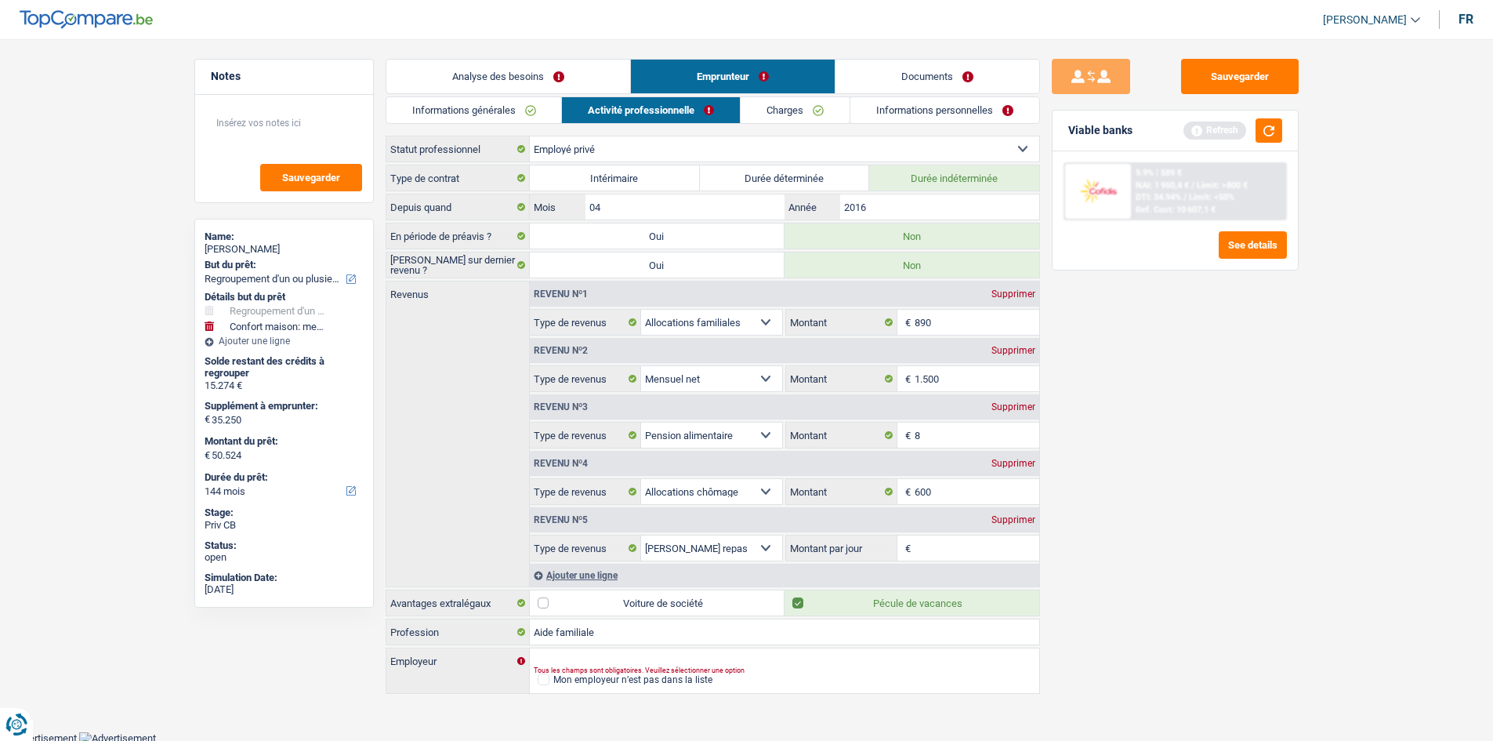
scroll to position [2, 0]
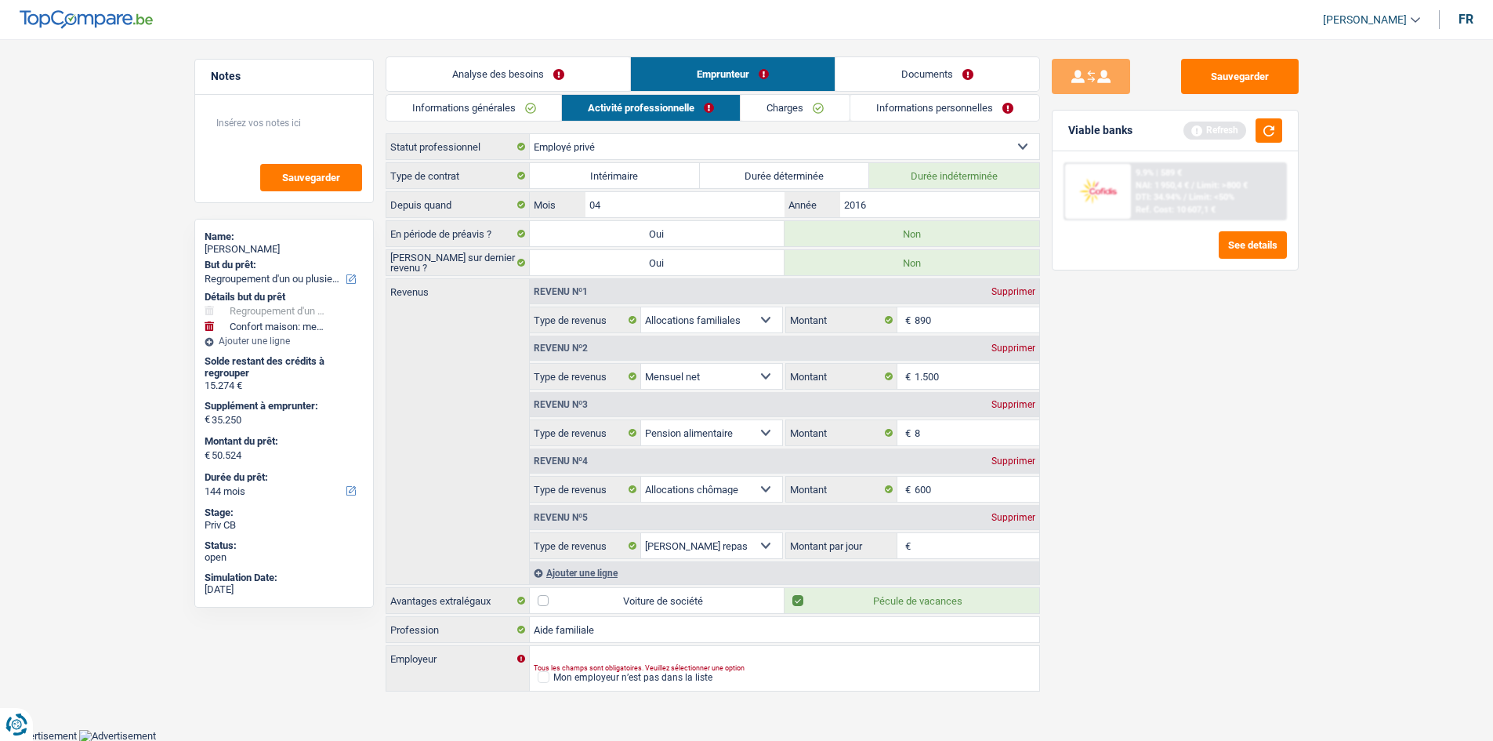
click at [783, 110] on link "Charges" at bounding box center [795, 108] width 109 height 26
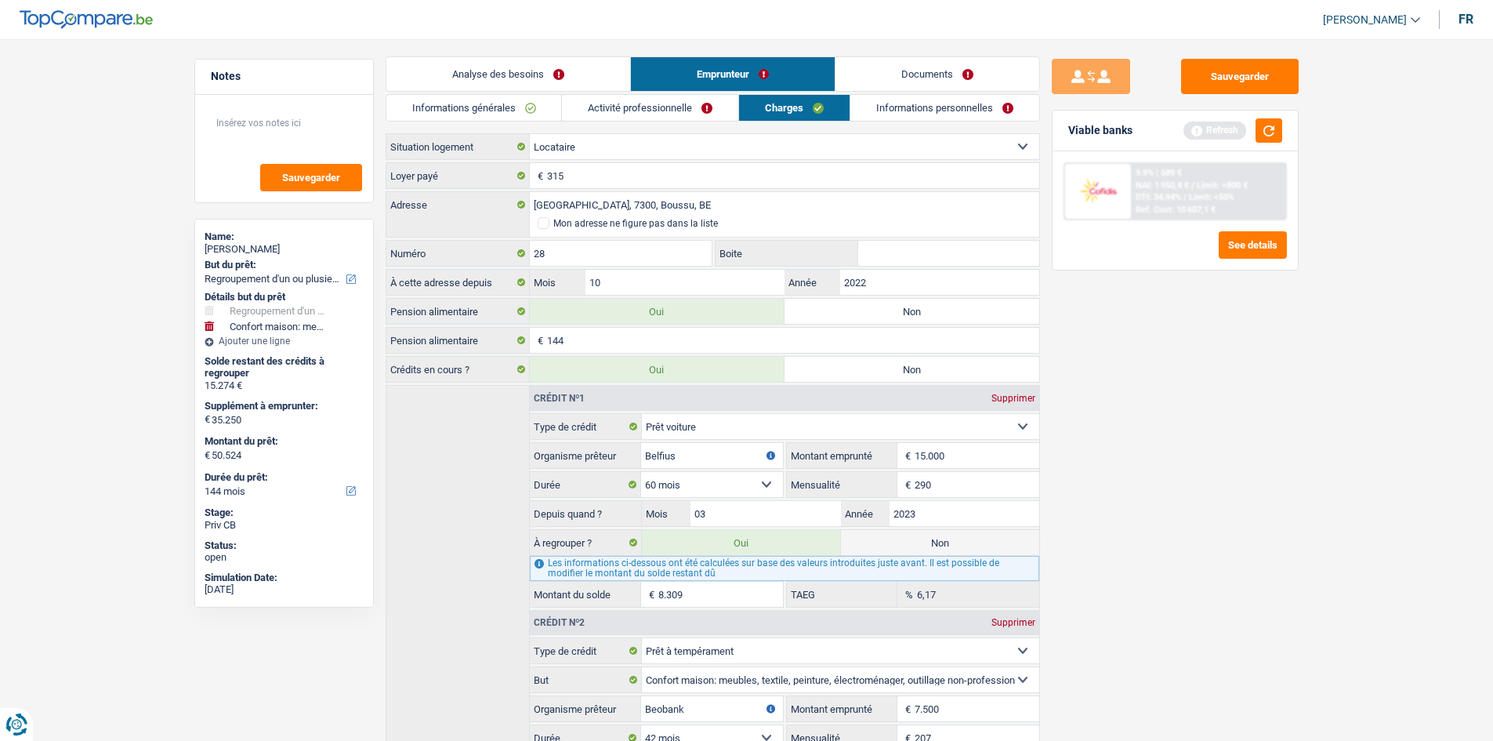
click at [921, 109] on link "Informations personnelles" at bounding box center [944, 108] width 189 height 26
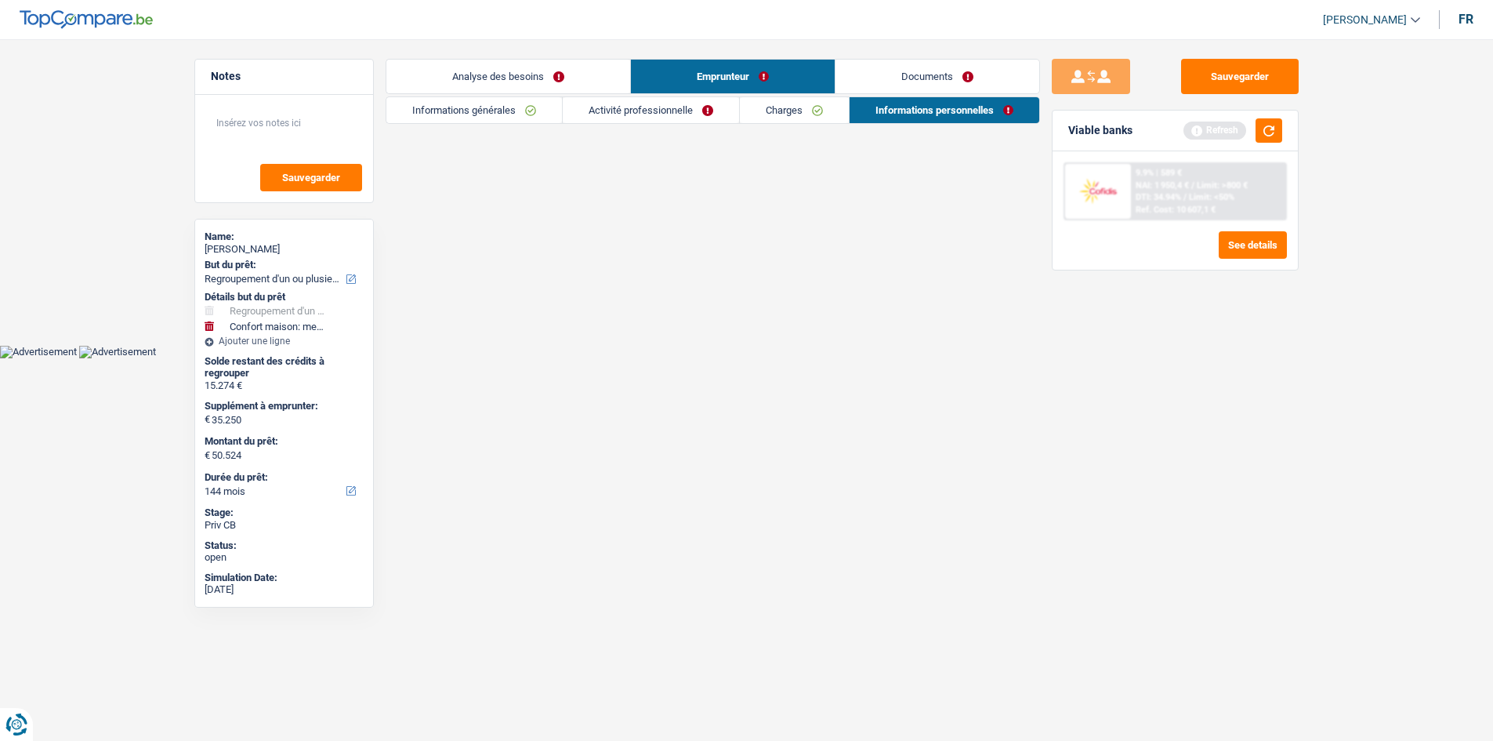
scroll to position [0, 0]
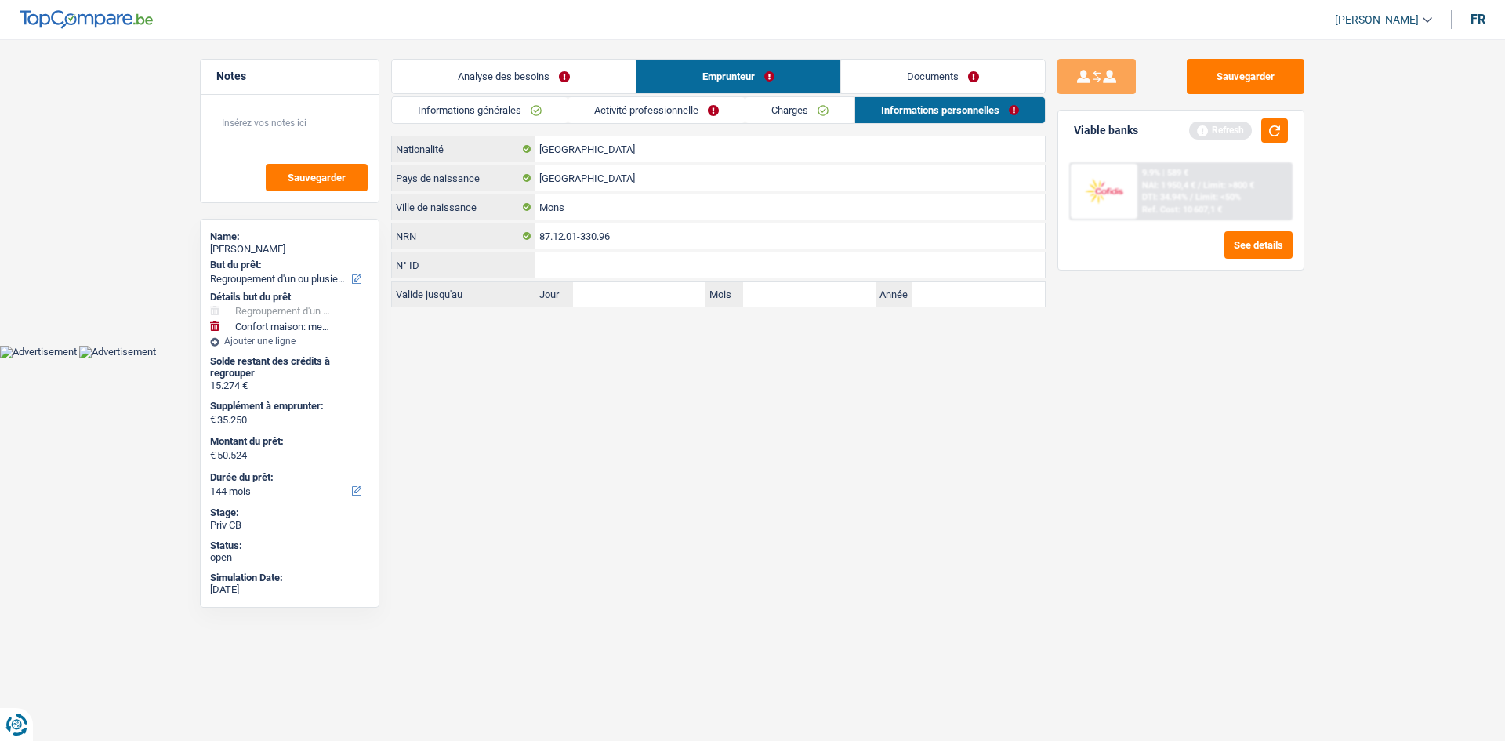
click at [676, 110] on link "Activité professionnelle" at bounding box center [656, 110] width 176 height 26
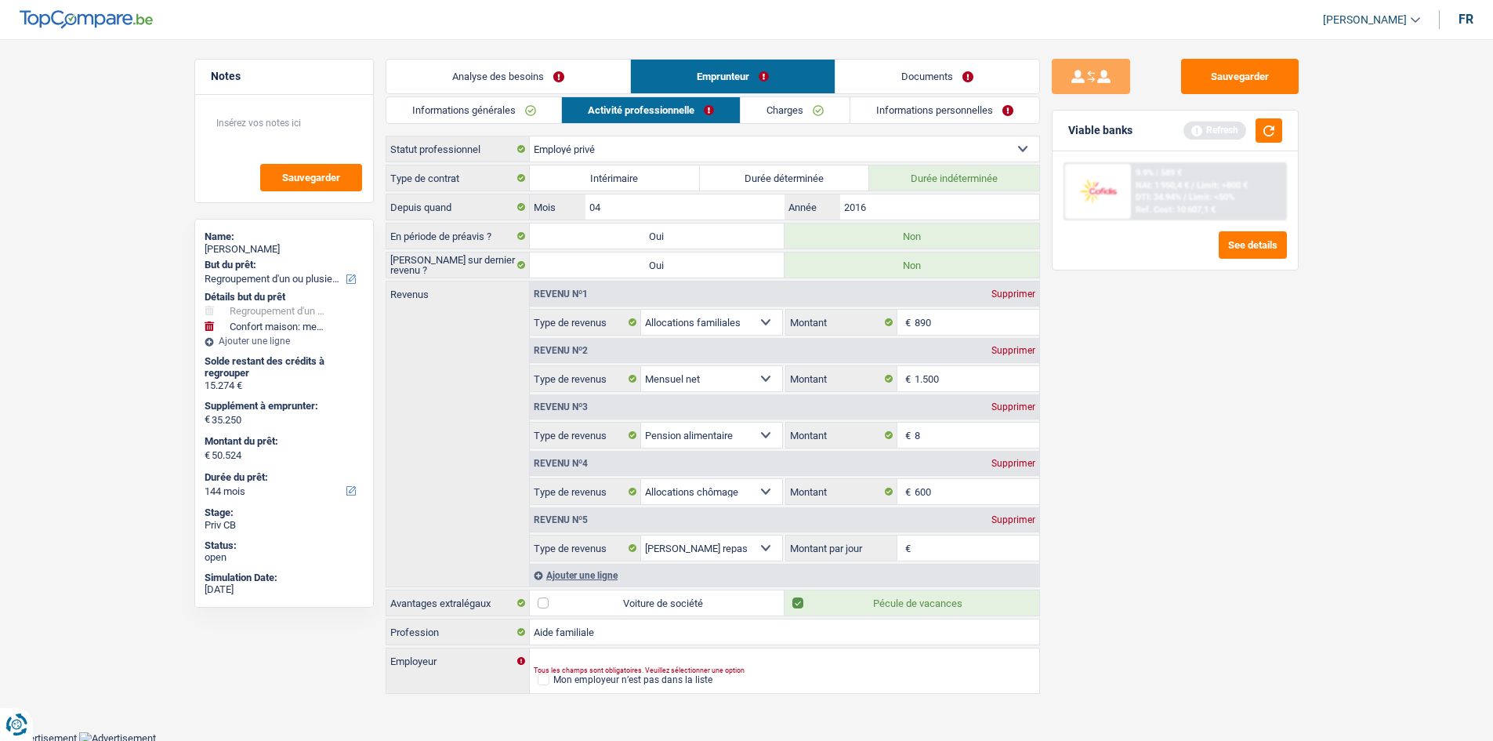
scroll to position [2, 0]
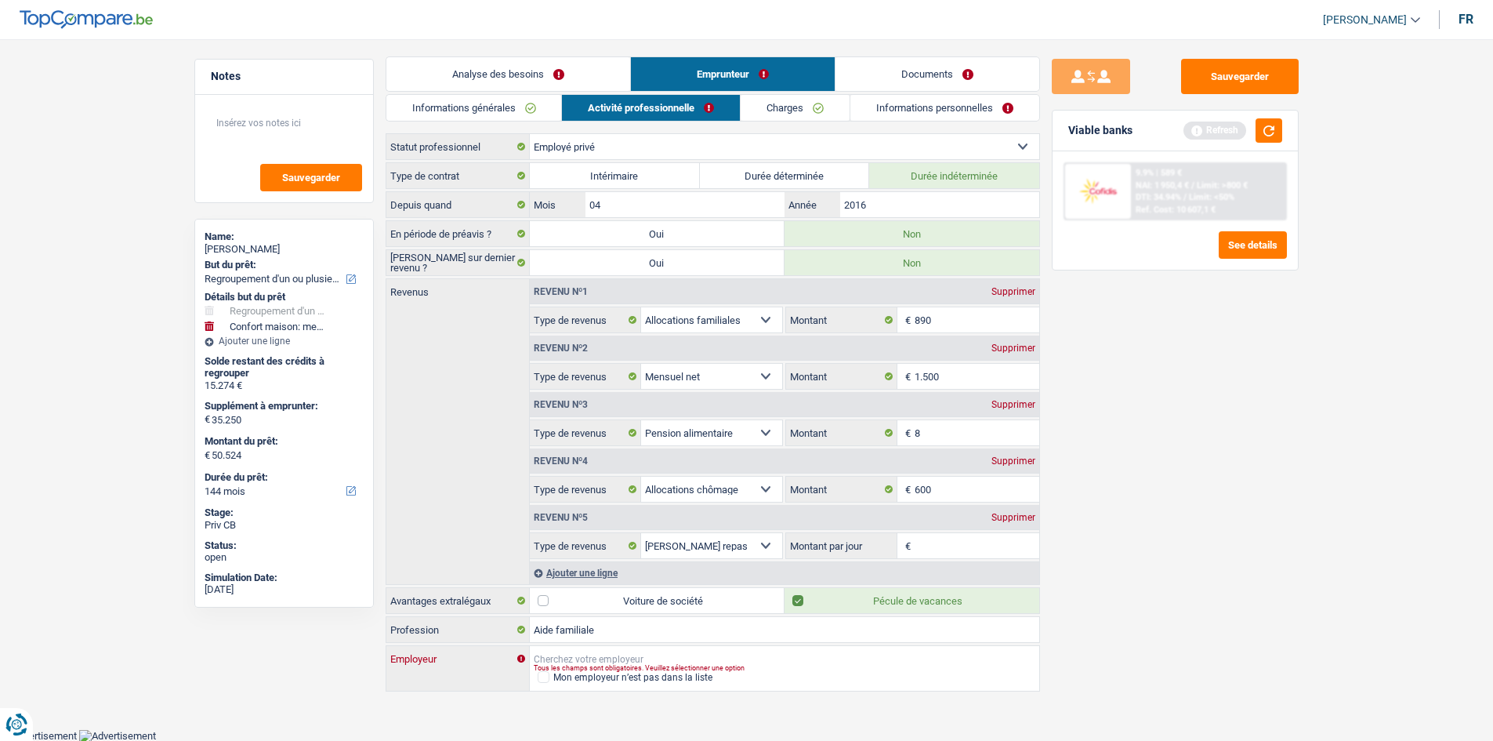
click at [593, 658] on input "Employeur" at bounding box center [784, 658] width 509 height 25
type input "Service aide familiale du borinage"
click at [545, 676] on span at bounding box center [544, 677] width 12 height 12
click at [538, 677] on input "Mon employeur n’est pas dans la liste" at bounding box center [538, 677] width 0 height 0
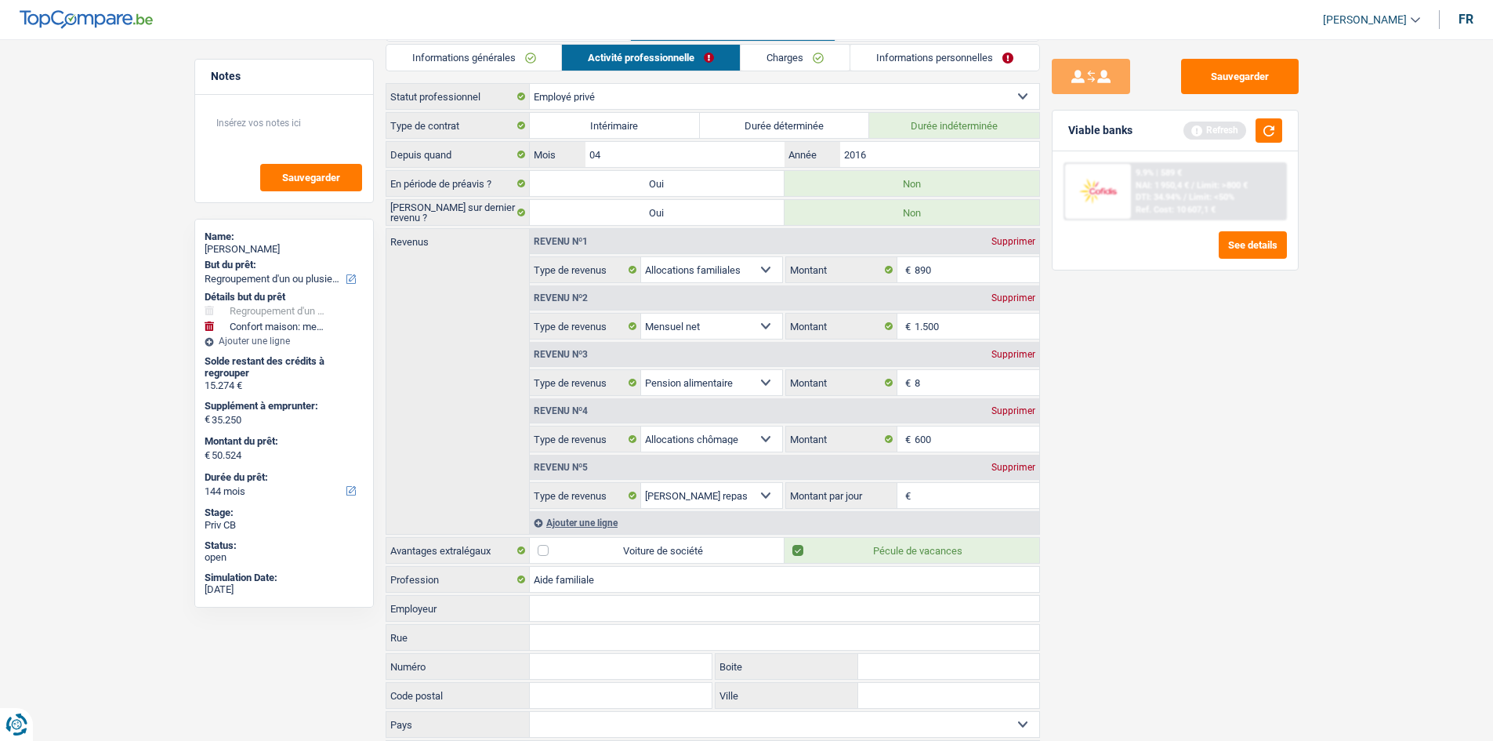
scroll to position [0, 0]
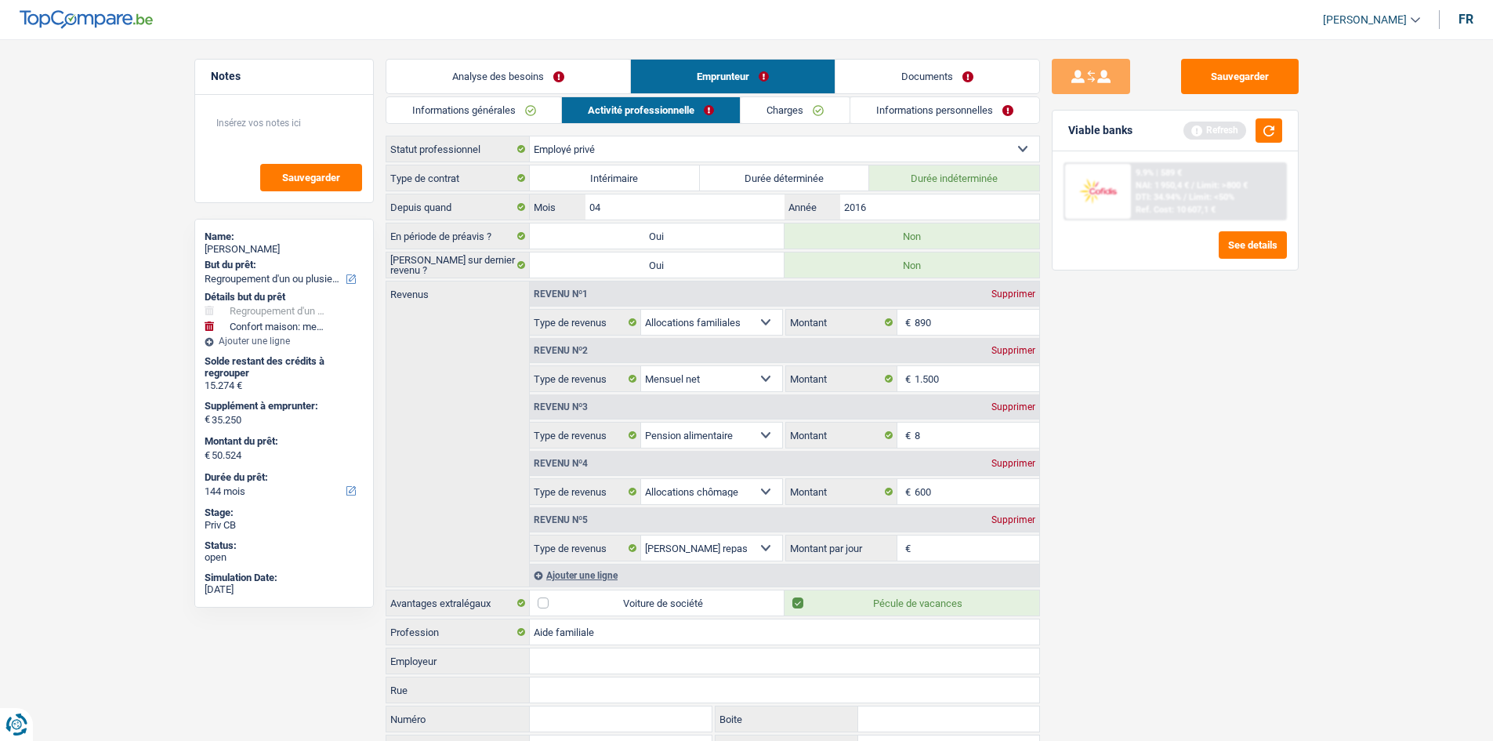
click at [554, 72] on link "Analyse des besoins" at bounding box center [508, 77] width 244 height 34
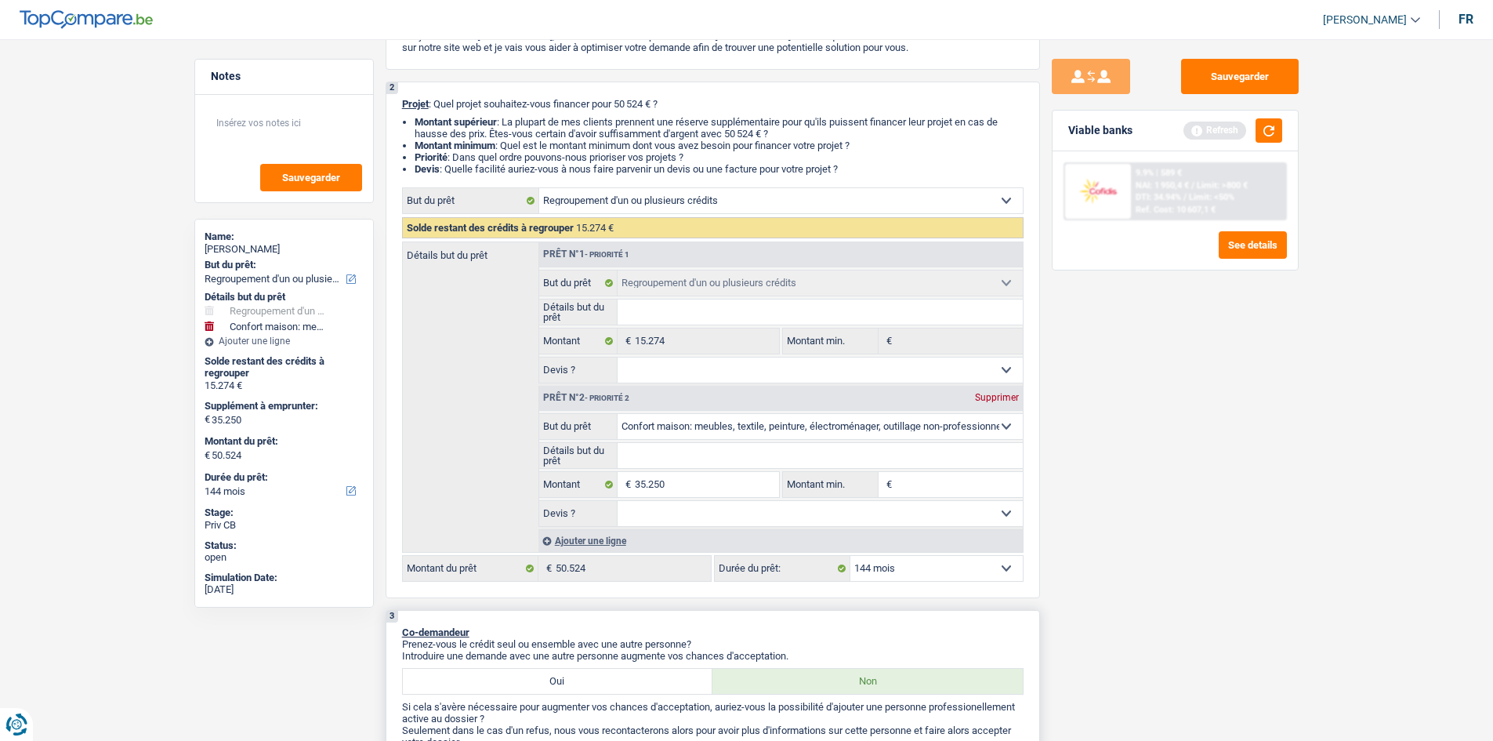
scroll to position [92, 0]
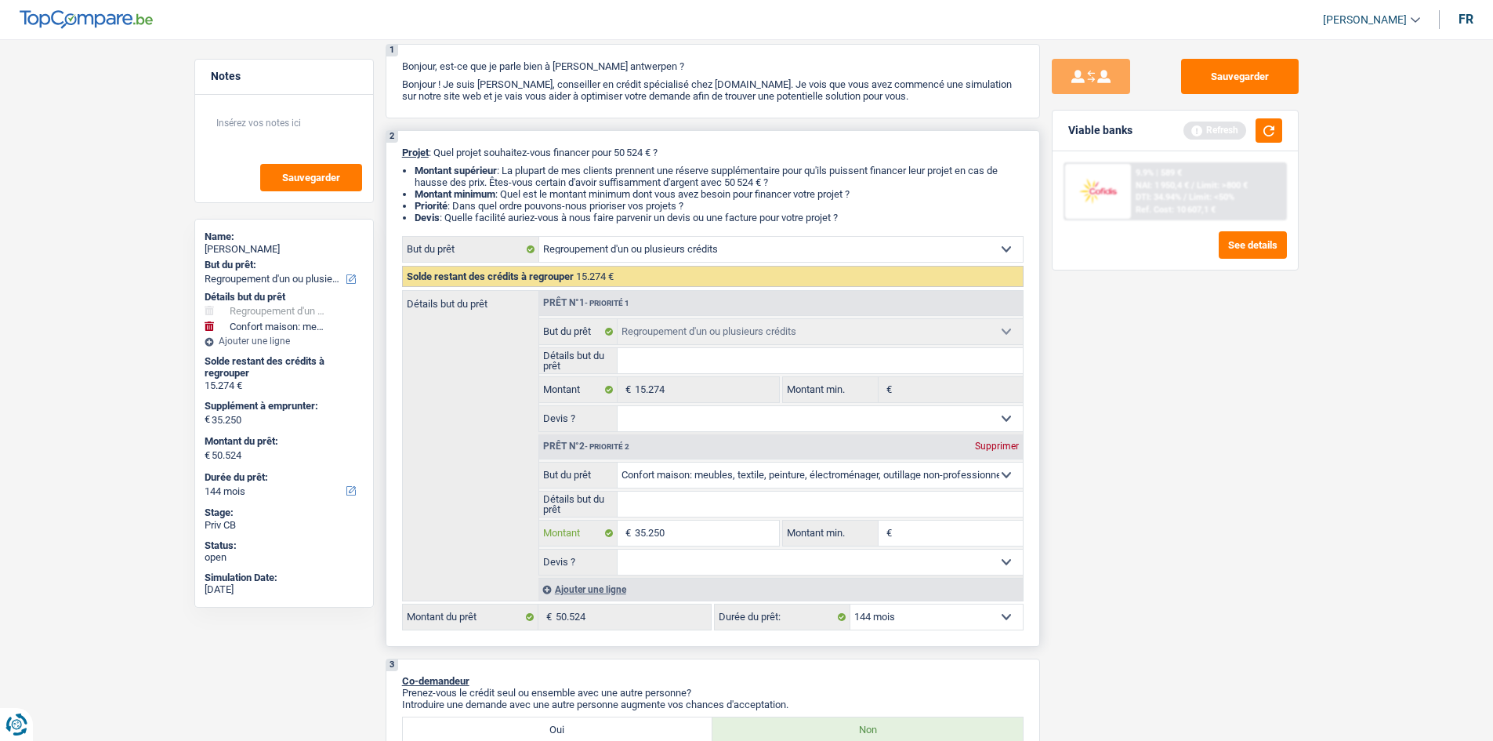
click at [705, 538] on input "35.250" at bounding box center [706, 532] width 143 height 25
type input "3.525"
type input "352"
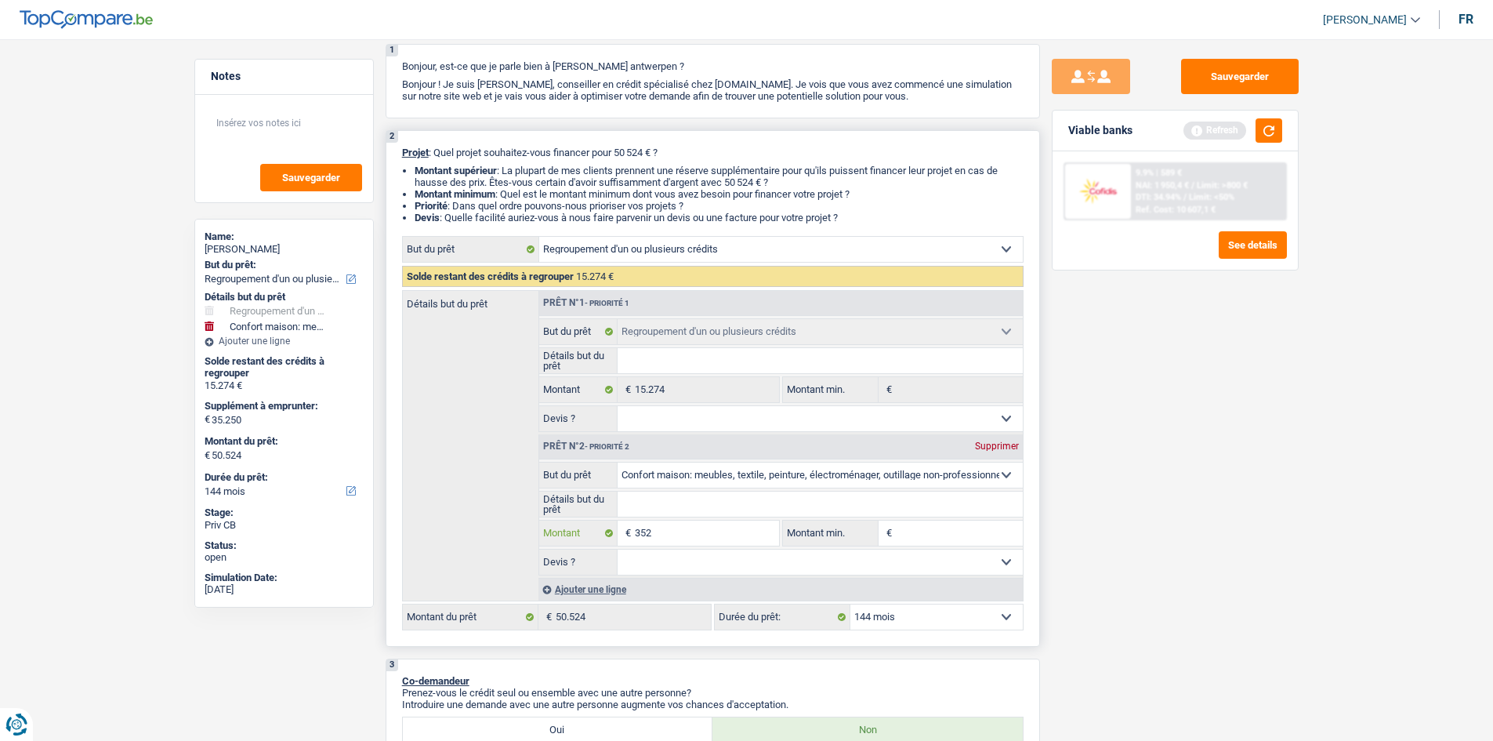
type input "35"
type input "3"
type input "2"
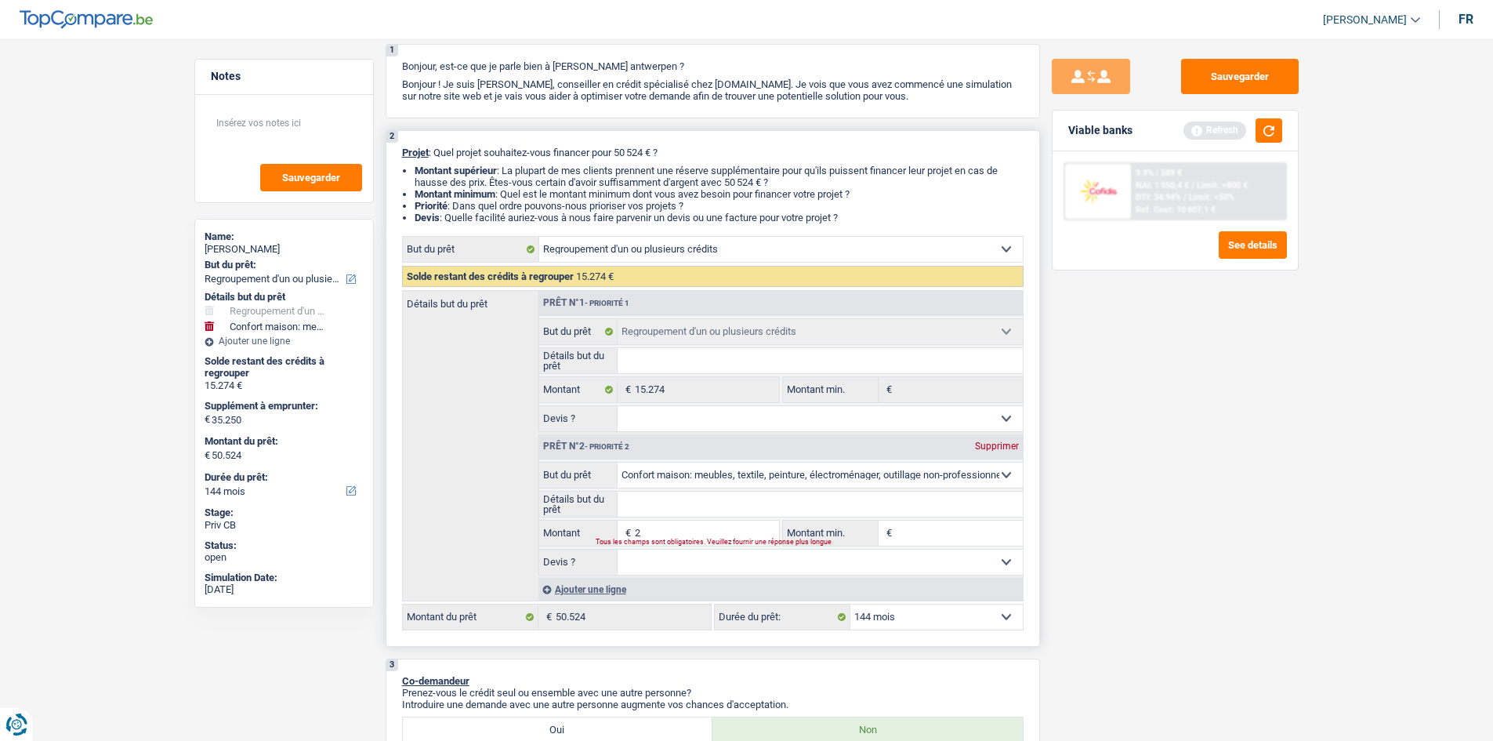
type input "2"
type input "20"
type input "200"
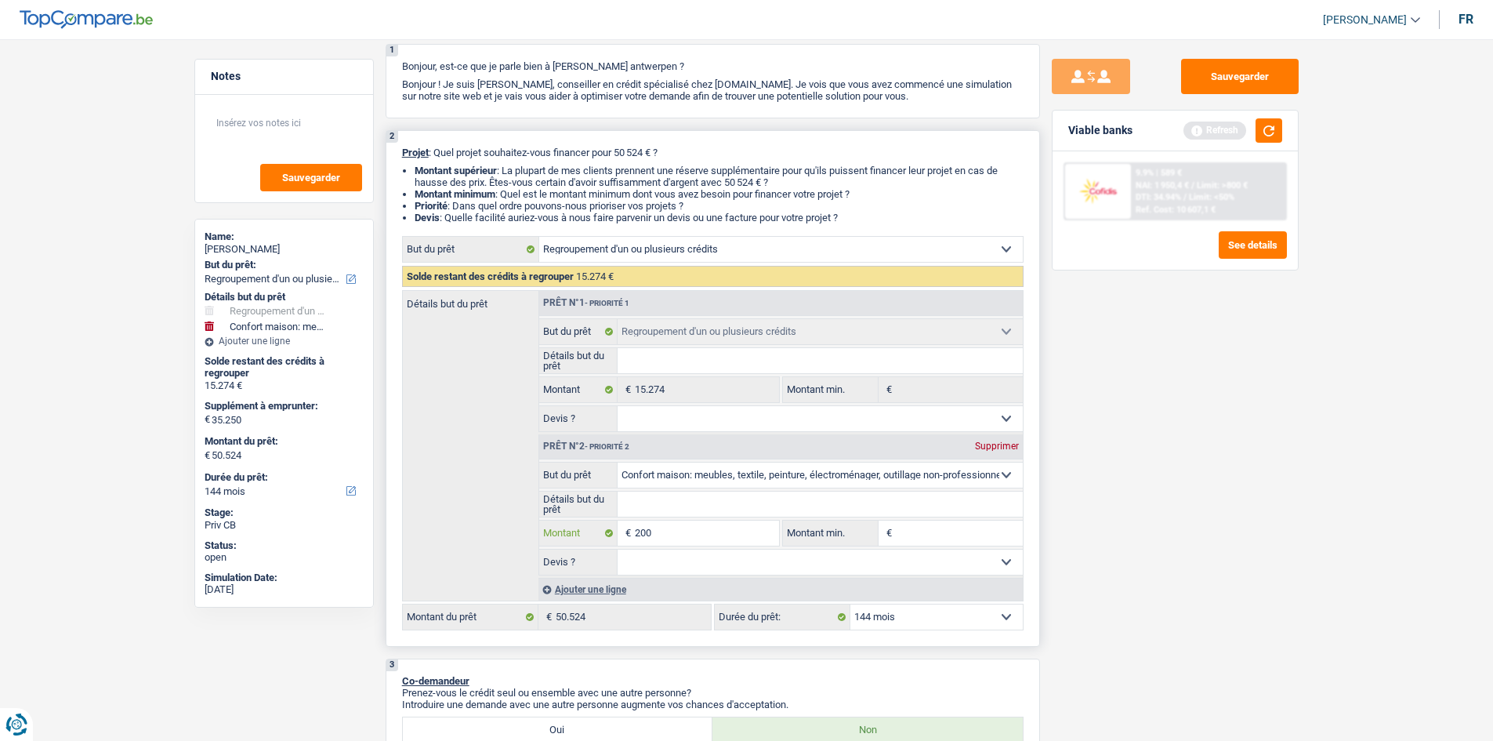
type input "2.000"
type input "20.000"
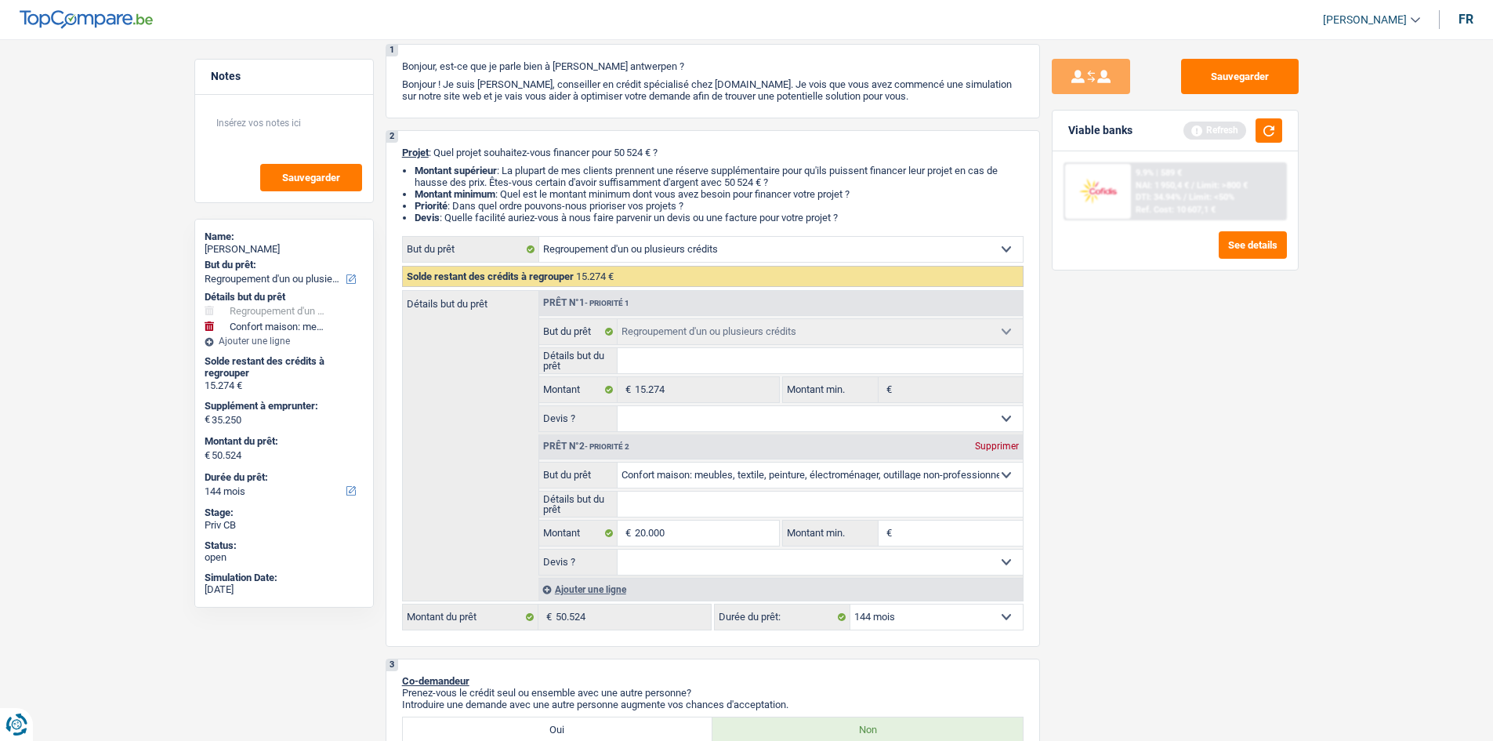
select select "120"
type input "20.000"
type input "35.274"
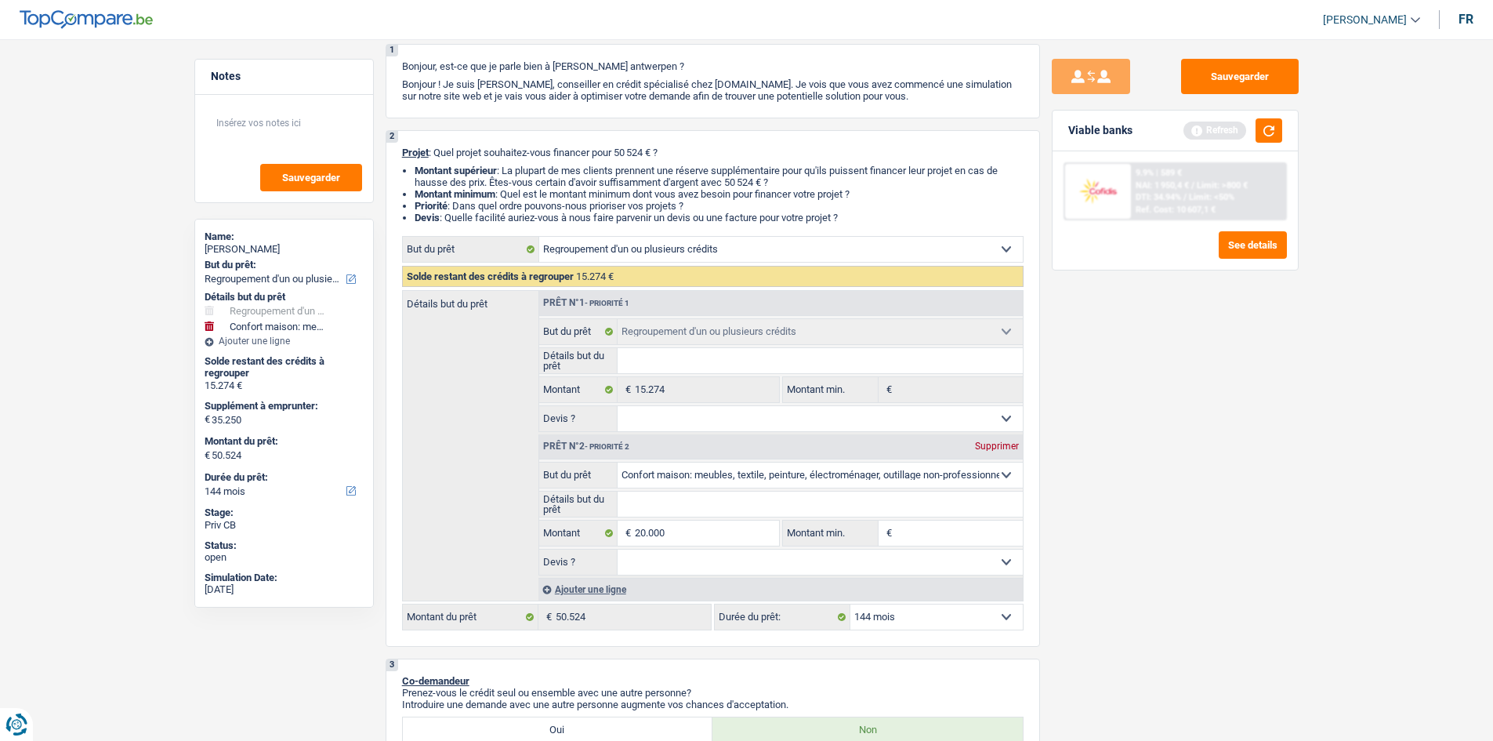
type input "35.274"
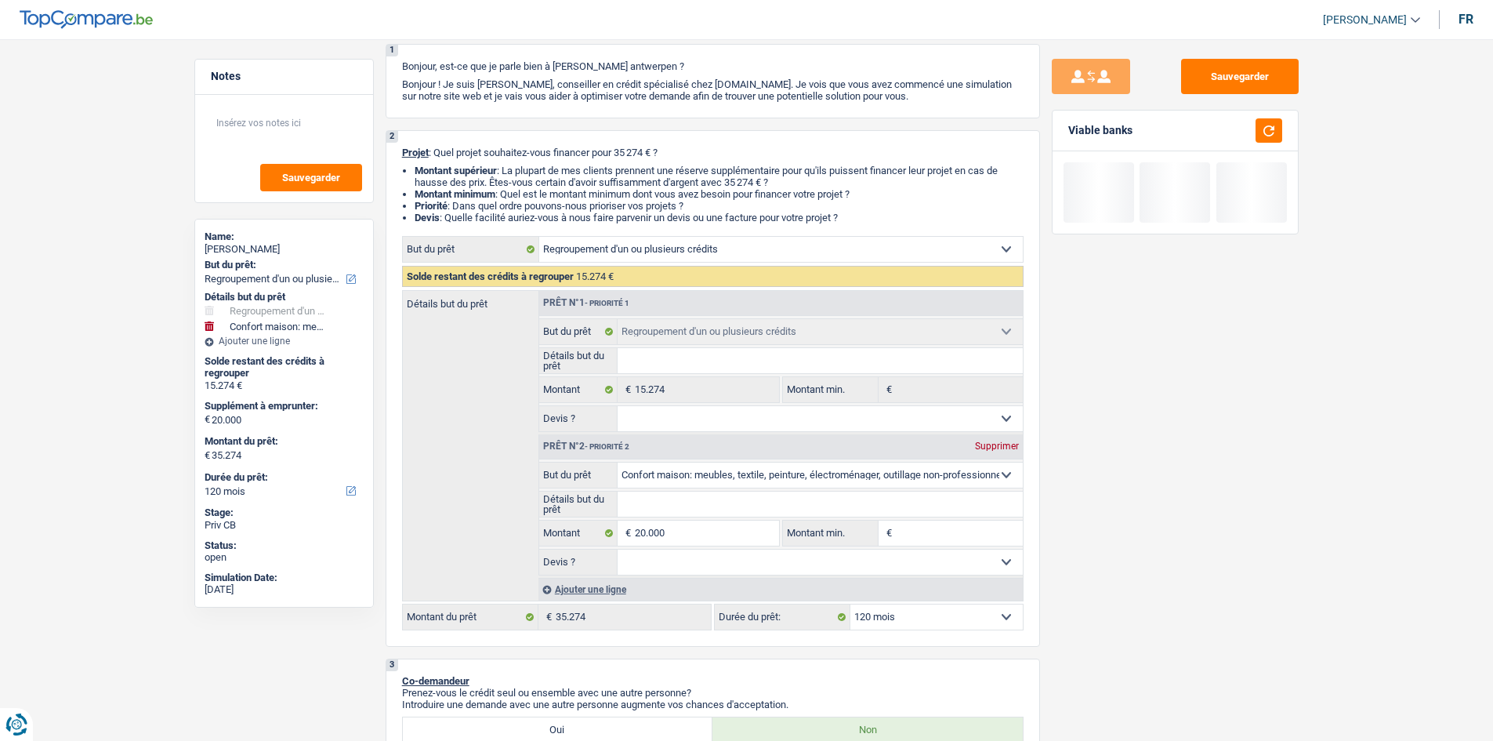
click at [1085, 497] on div "Sauvegarder Viable banks" at bounding box center [1175, 385] width 270 height 653
click at [944, 543] on input "Montant min." at bounding box center [959, 532] width 127 height 25
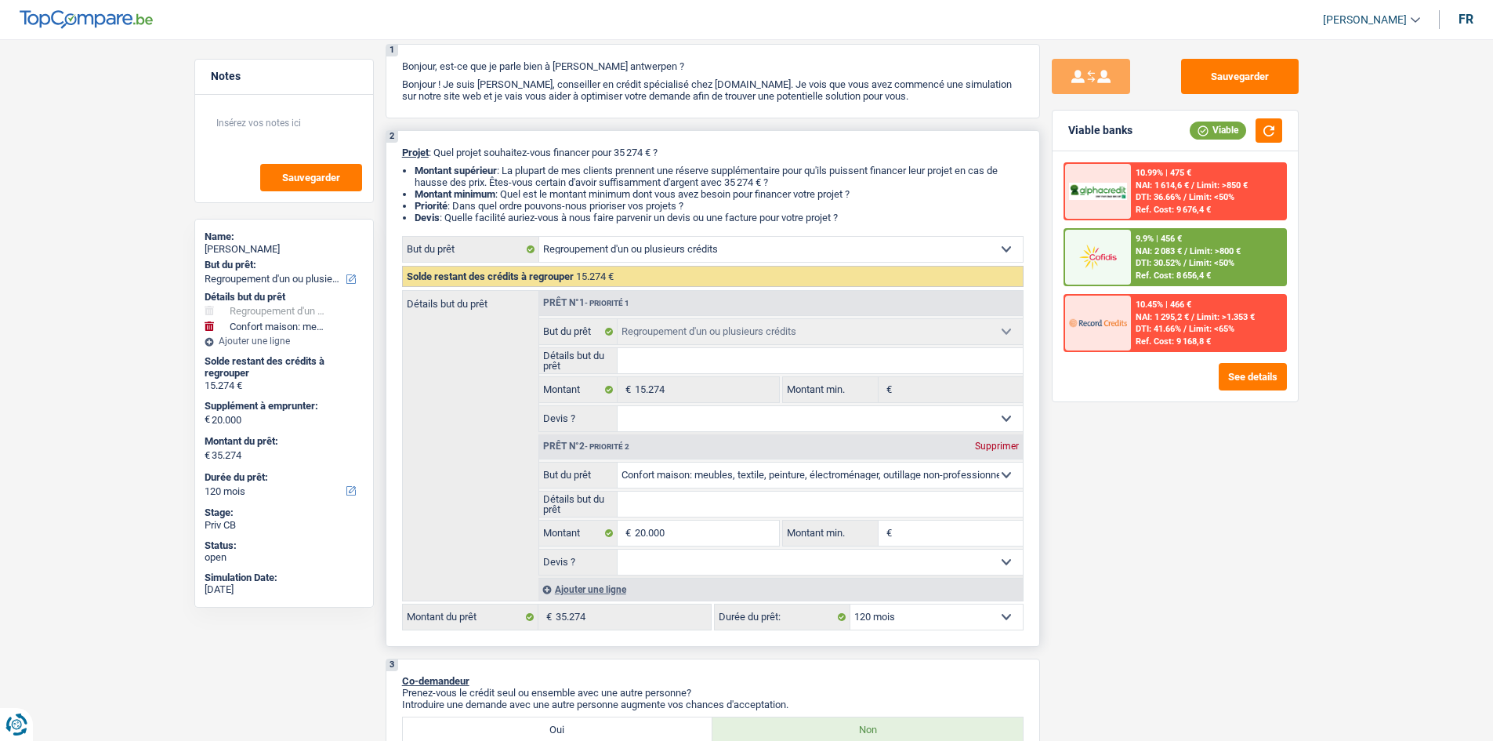
type input "1"
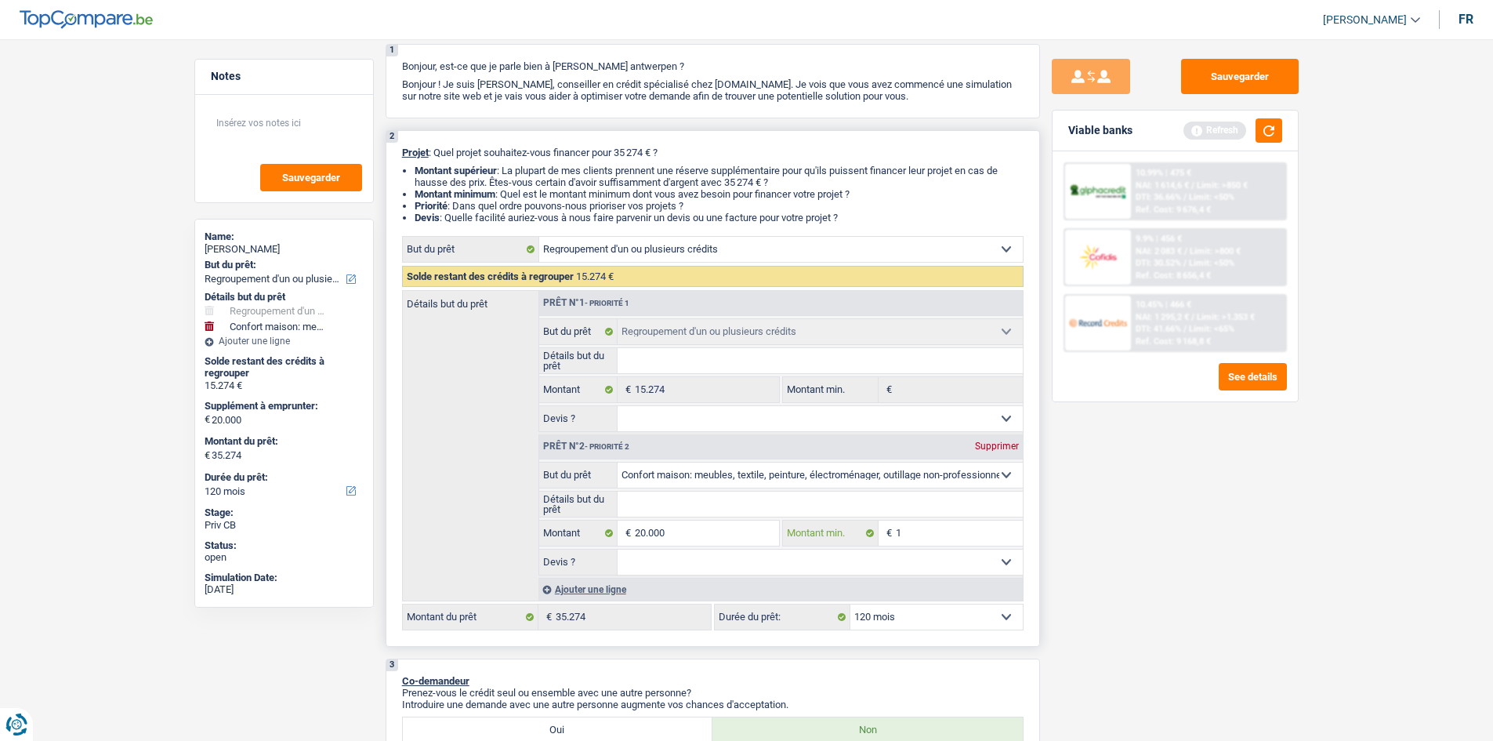
type input "15"
type input "150"
type input "1.500"
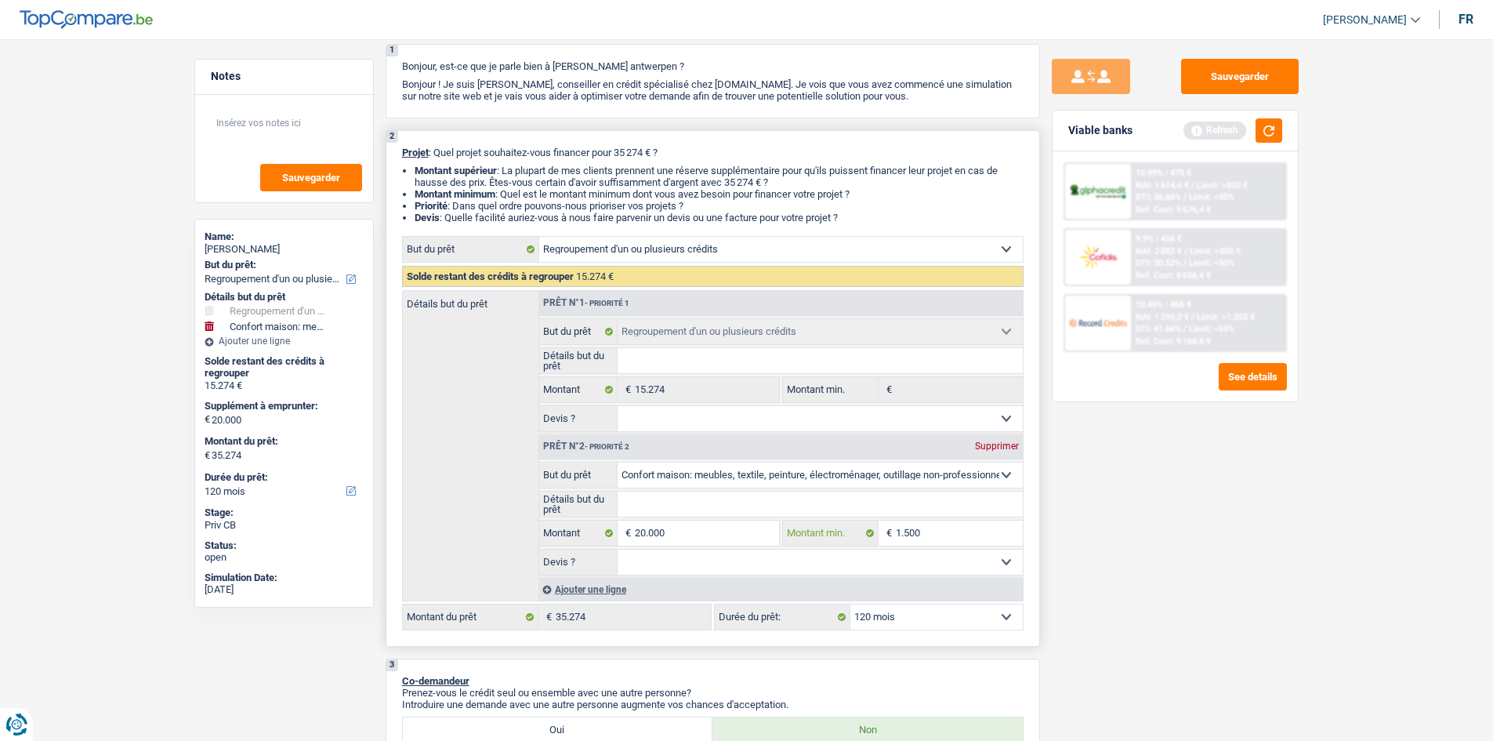
type input "1.500"
type input "15.000"
click at [696, 502] on input "Détails but du prêt" at bounding box center [820, 503] width 405 height 25
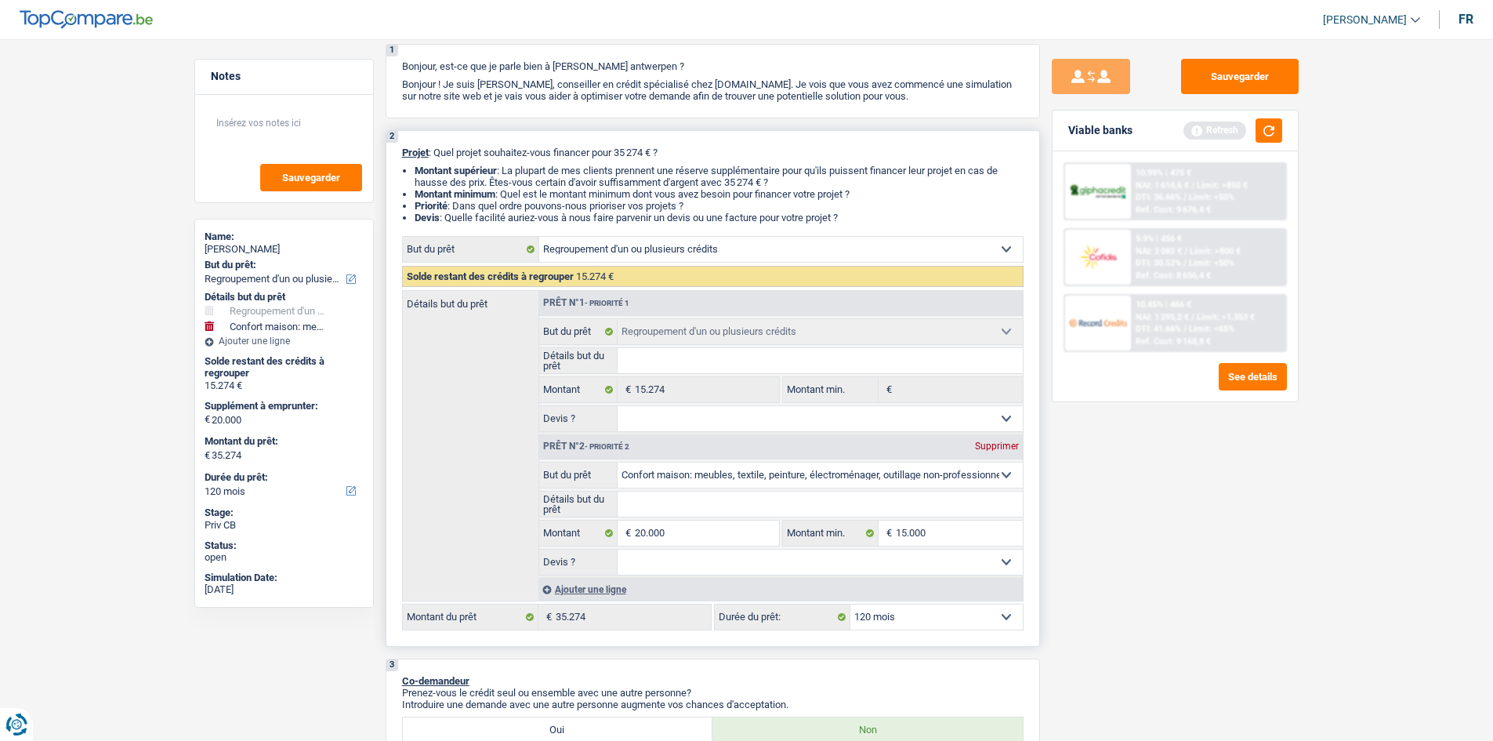
type input "A"
type input "Am"
type input "Ame"
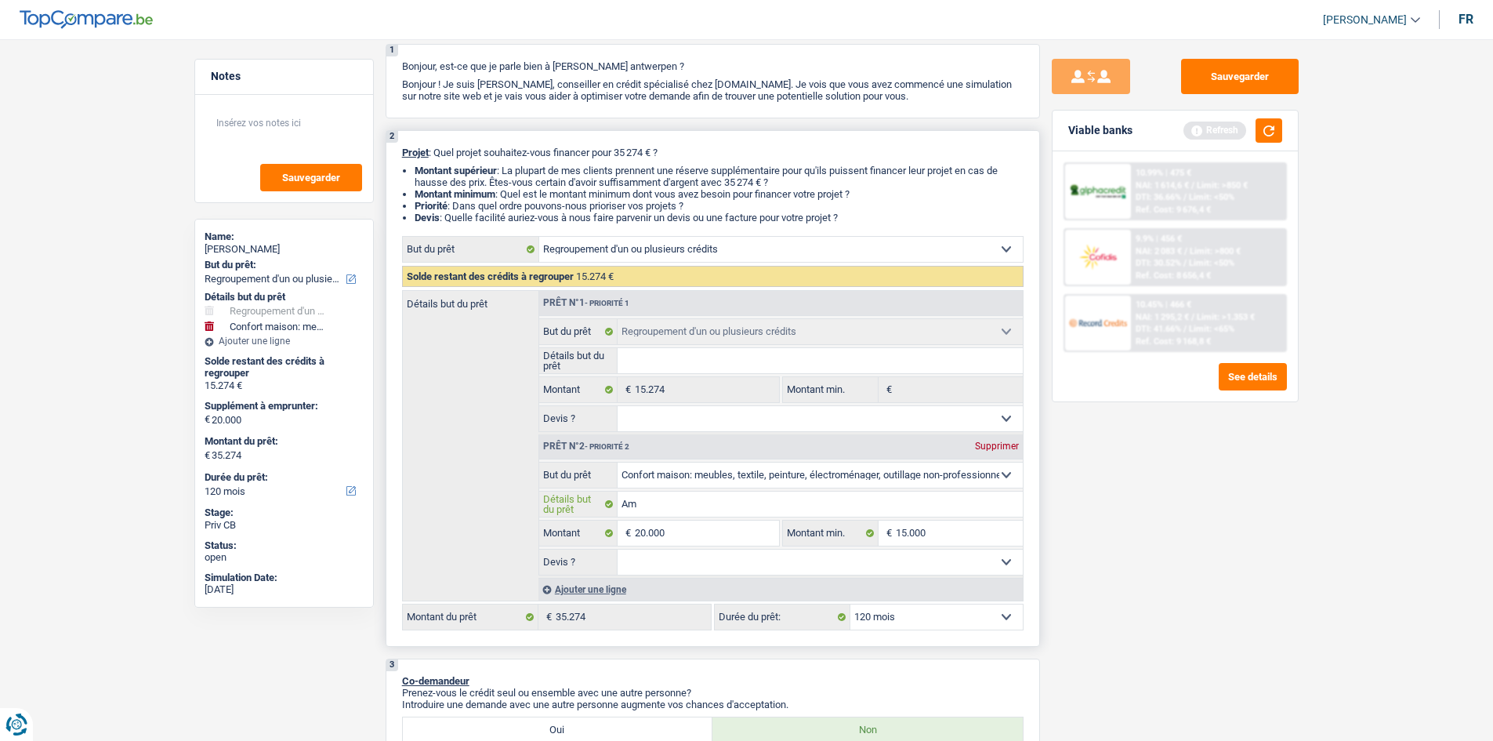
type input "Ame"
type input "[MEDICAL_DATA]"
type input "Amena"
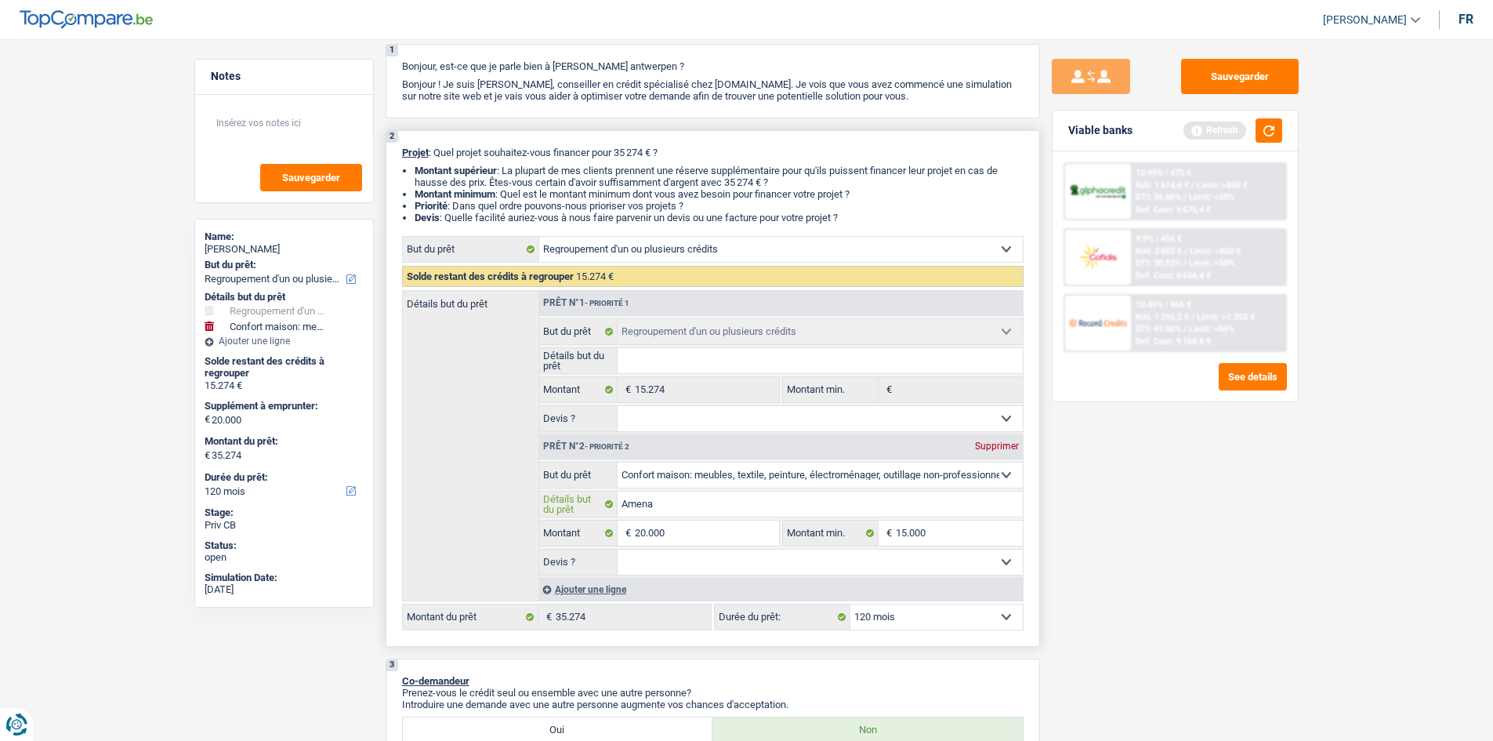
type input "Amenag"
type input "Amenagm"
type input "Amenagme"
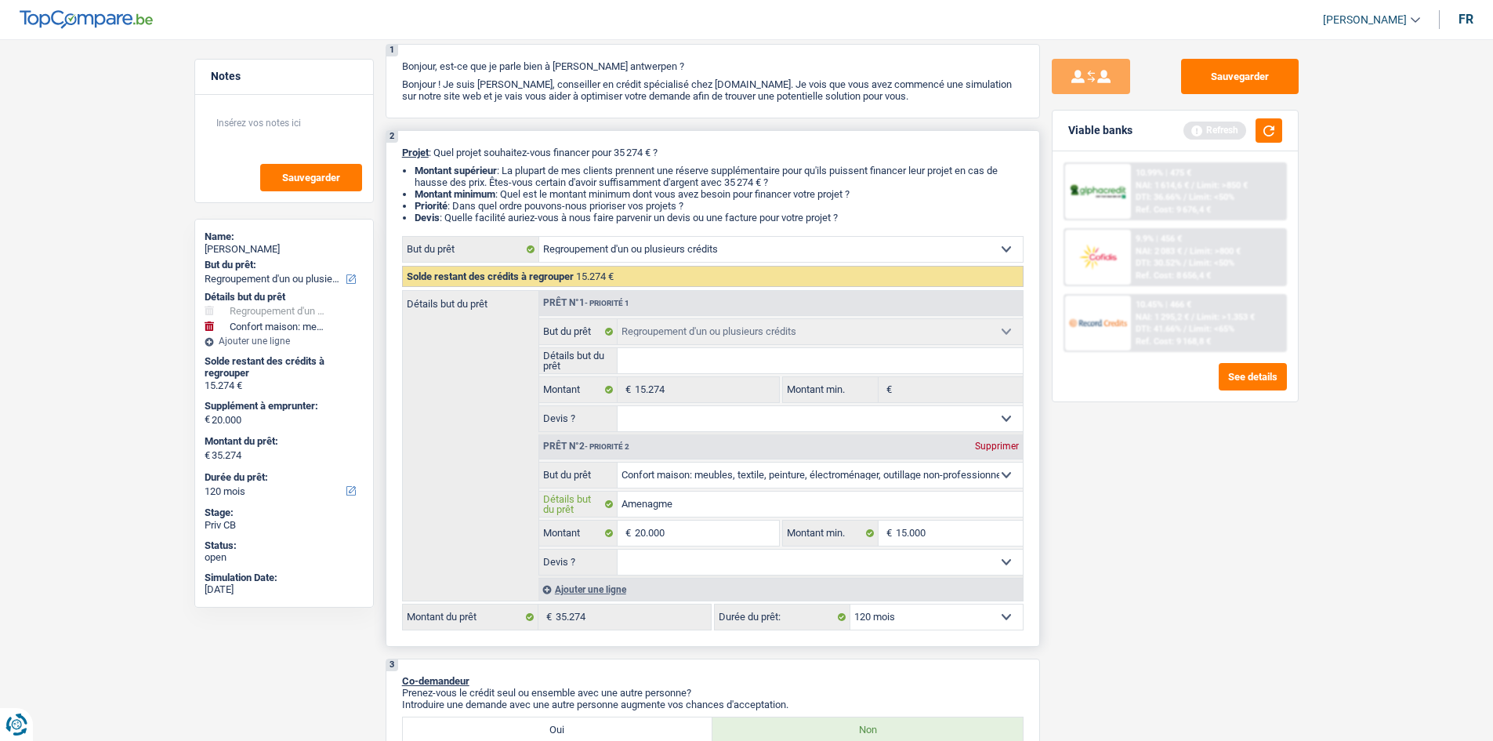
type input "Amenagme"
type input "Amenagmen"
type input "Amenagment"
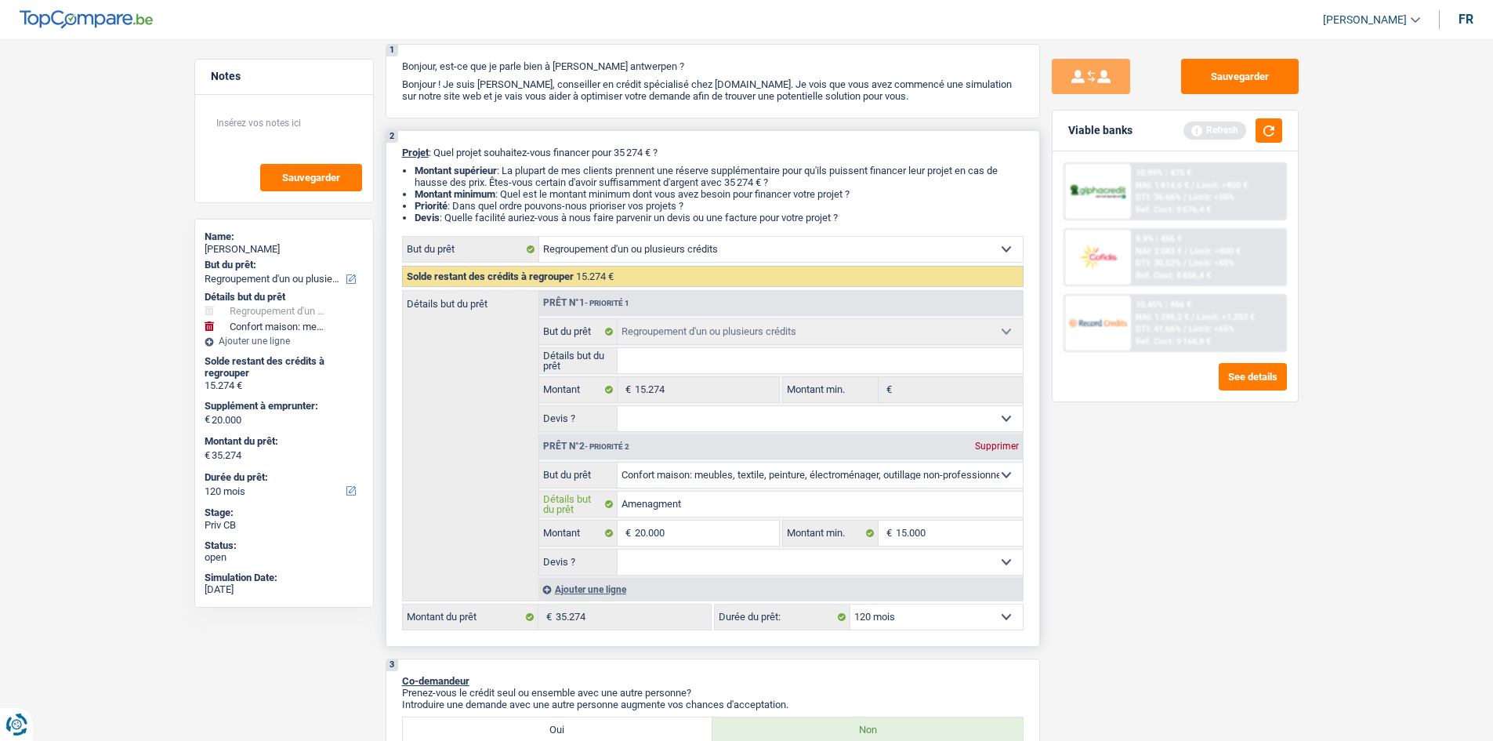
type input "Amenagment"
type input "Amenagement"
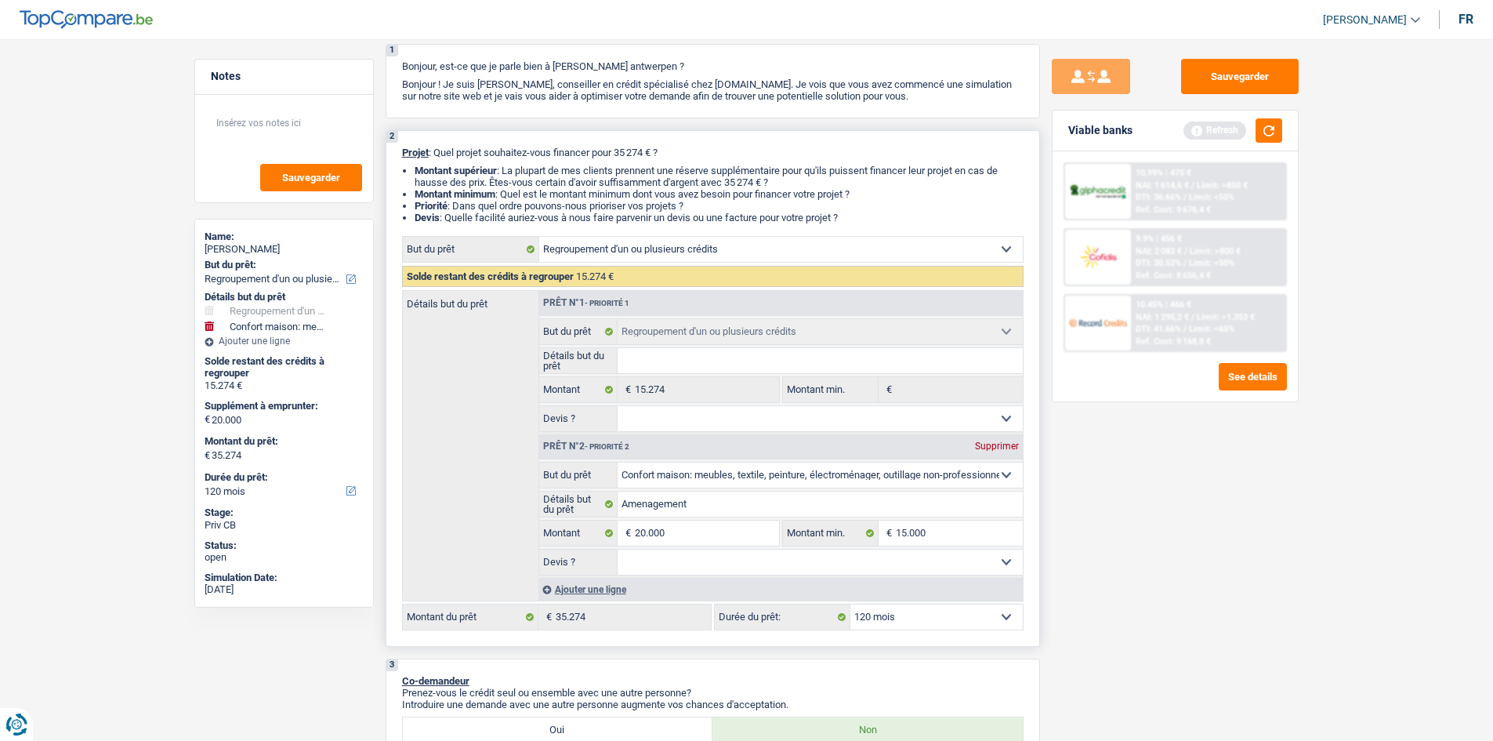
click at [911, 615] on select "12 mois 18 mois 24 mois 30 mois 36 mois 42 mois 48 mois 60 mois 72 mois 84 mois…" at bounding box center [936, 616] width 172 height 25
select select "60"
click at [850, 604] on select "12 mois 18 mois 24 mois 30 mois 36 mois 42 mois 48 mois 60 mois 72 mois 84 mois…" at bounding box center [936, 616] width 172 height 25
select select "60"
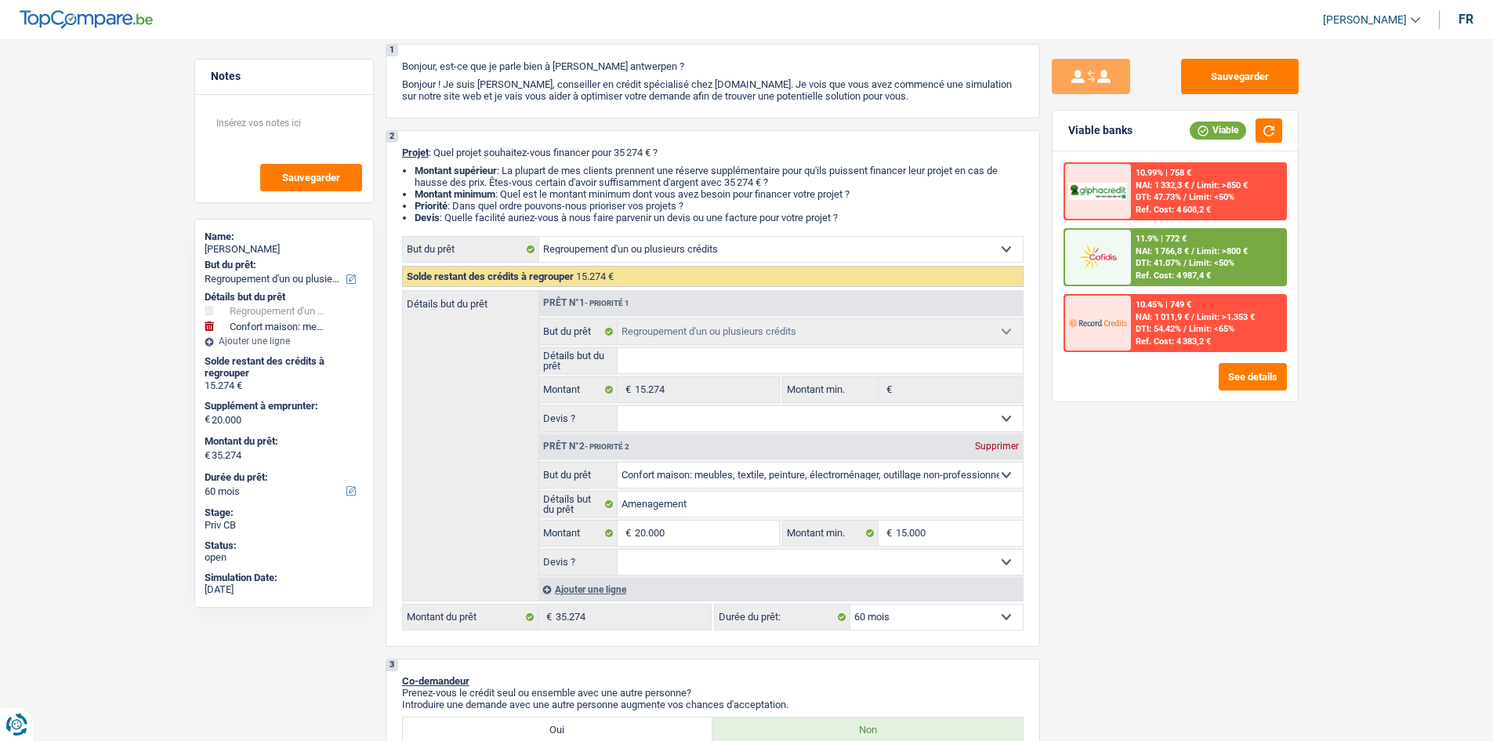
click at [1161, 253] on span "NAI: 1 766,8 €" at bounding box center [1162, 251] width 53 height 10
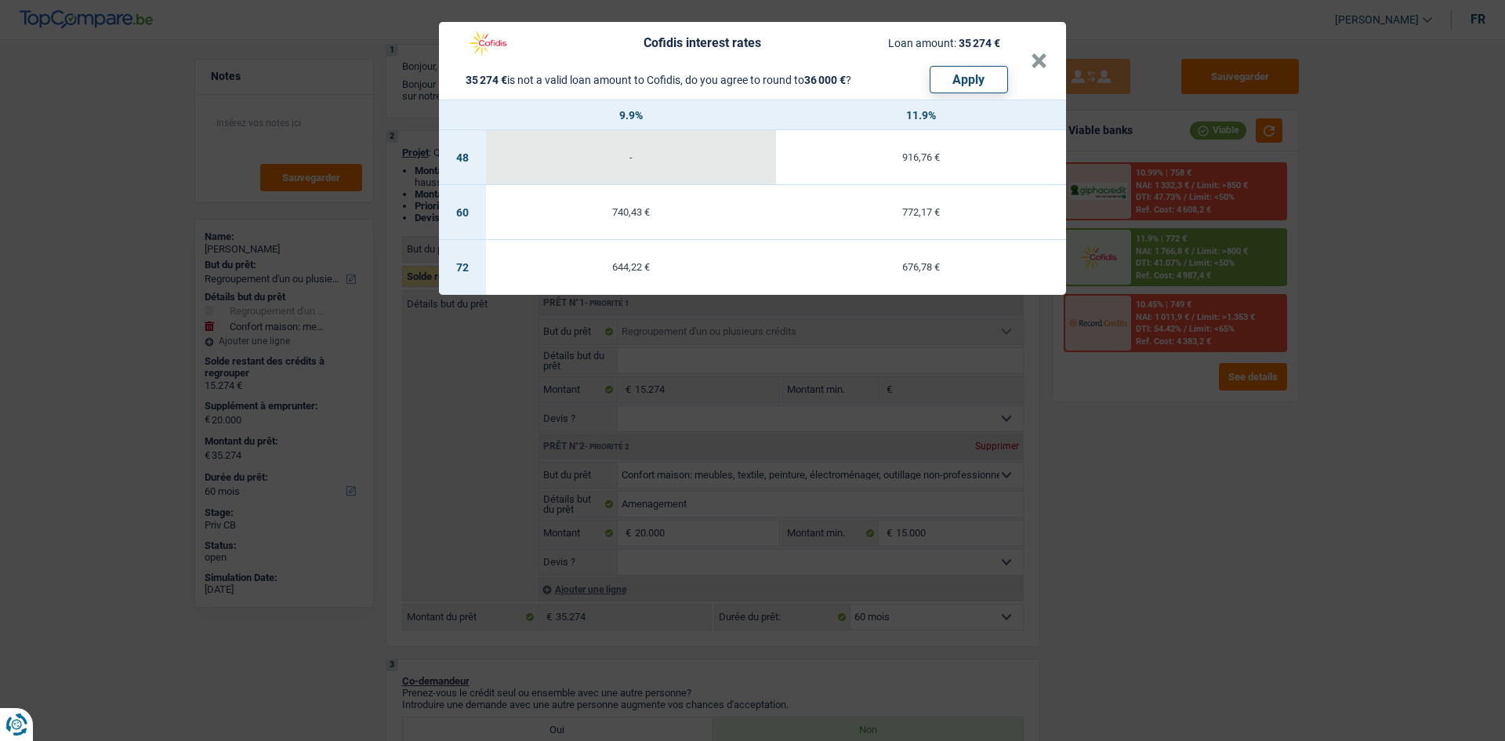
click at [1133, 457] on div "Cofidis interest rates Loan amount: 35 274 € 35 274 € is not a valid loan amoun…" at bounding box center [752, 370] width 1505 height 741
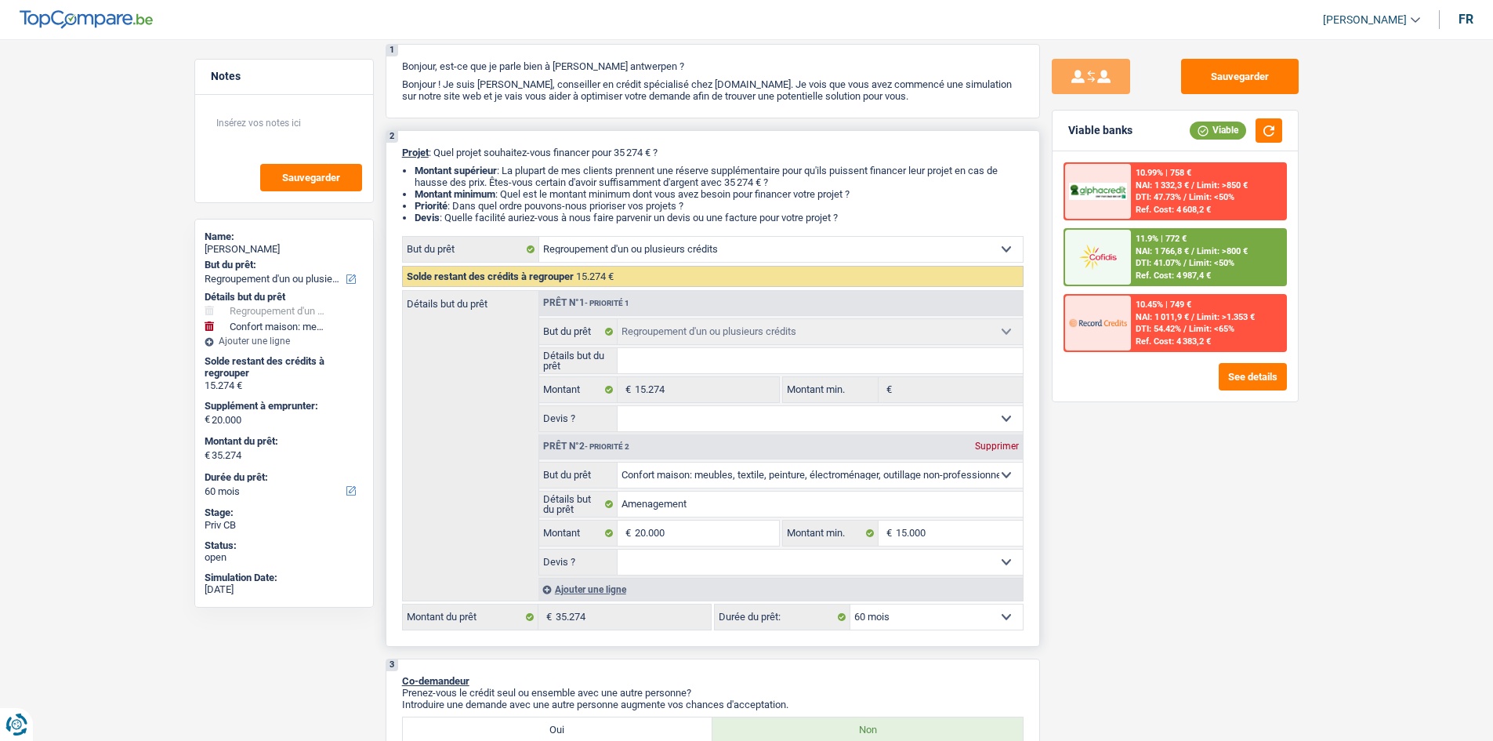
click at [944, 621] on select "12 mois 18 mois 24 mois 30 mois 36 mois 42 mois 48 mois 60 mois 72 mois 84 mois…" at bounding box center [936, 616] width 172 height 25
select select "72"
click at [850, 604] on select "12 mois 18 mois 24 mois 30 mois 36 mois 42 mois 48 mois 60 mois 72 mois 84 mois…" at bounding box center [936, 616] width 172 height 25
select select "72"
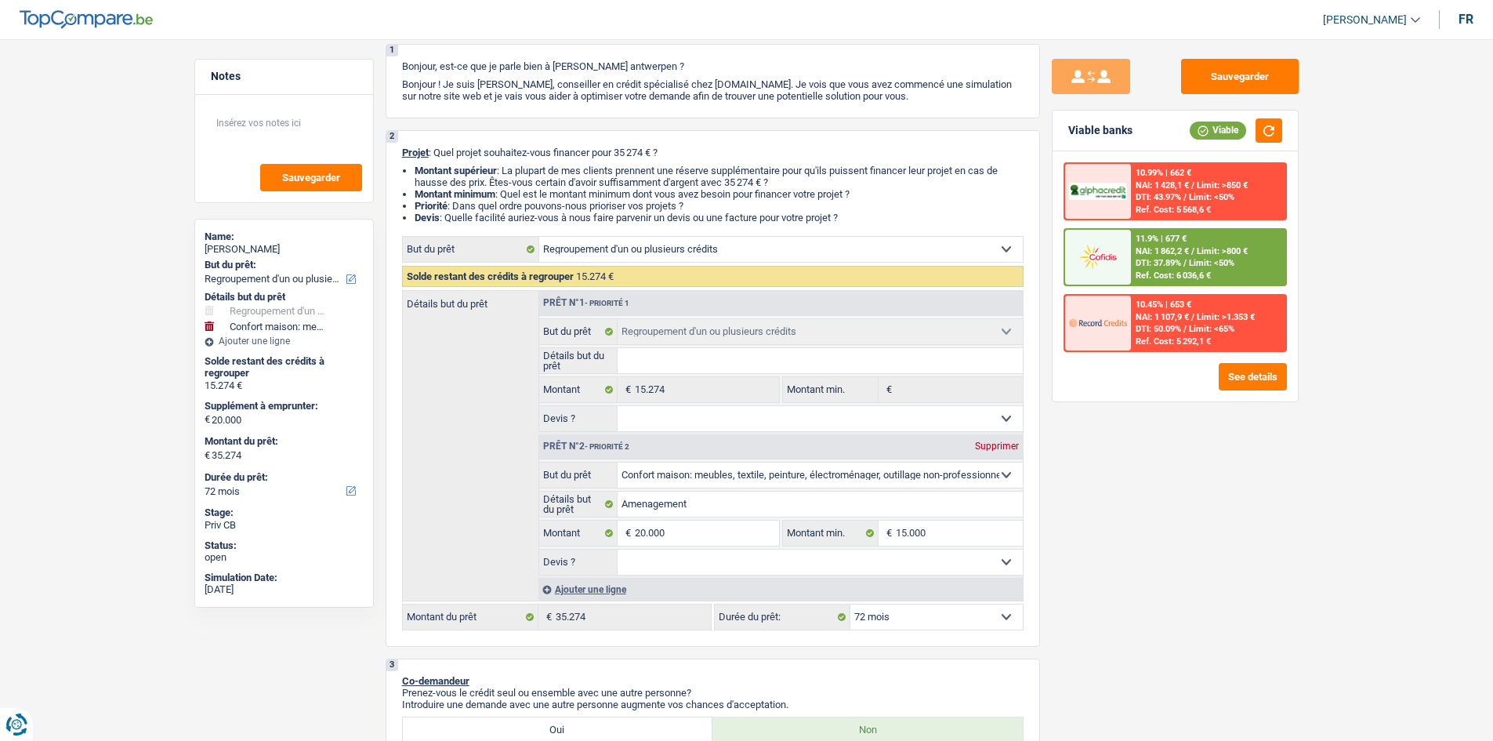
click at [1161, 248] on span "NAI: 1 862,2 €" at bounding box center [1162, 251] width 53 height 10
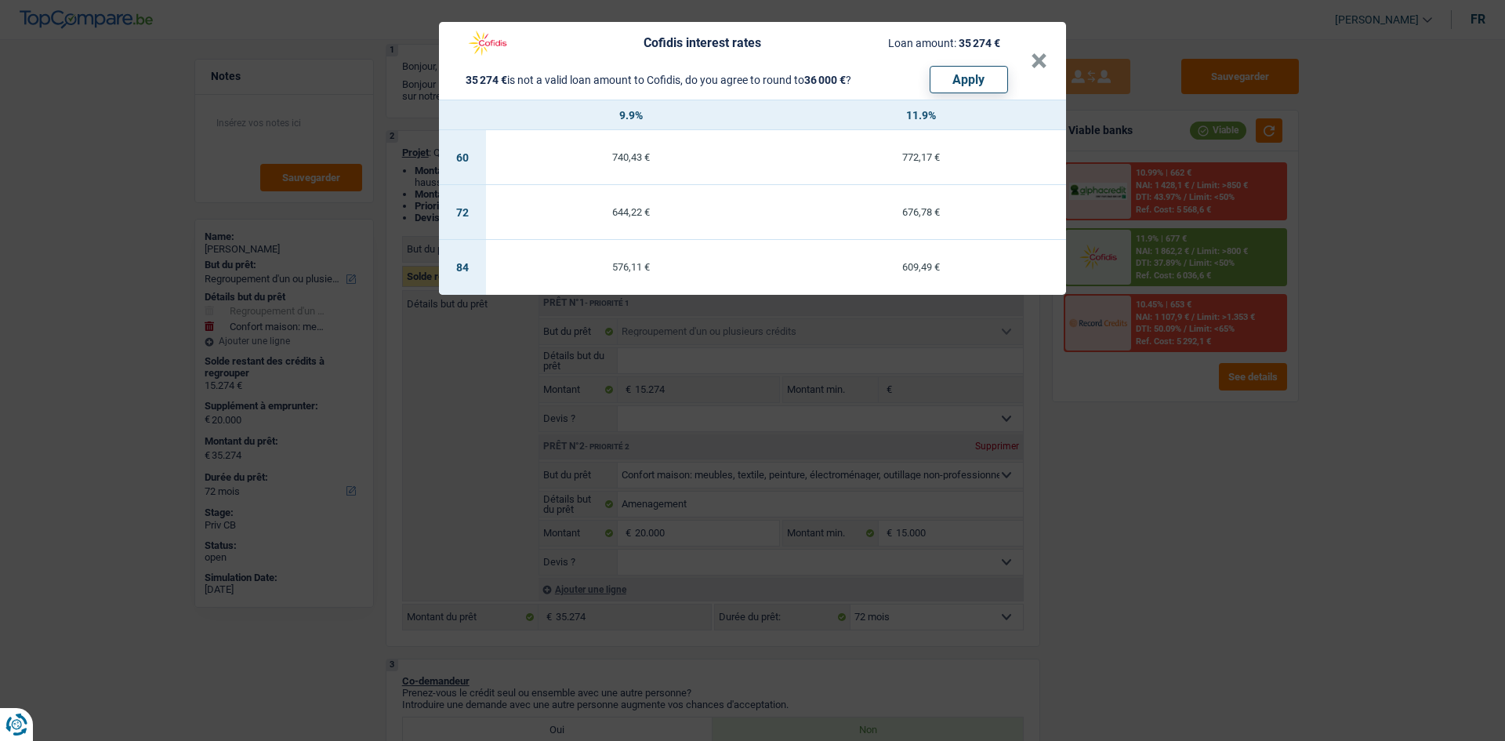
click at [1135, 489] on div "Cofidis interest rates Loan amount: 35 274 € 35 274 € is not a valid loan amoun…" at bounding box center [752, 370] width 1505 height 741
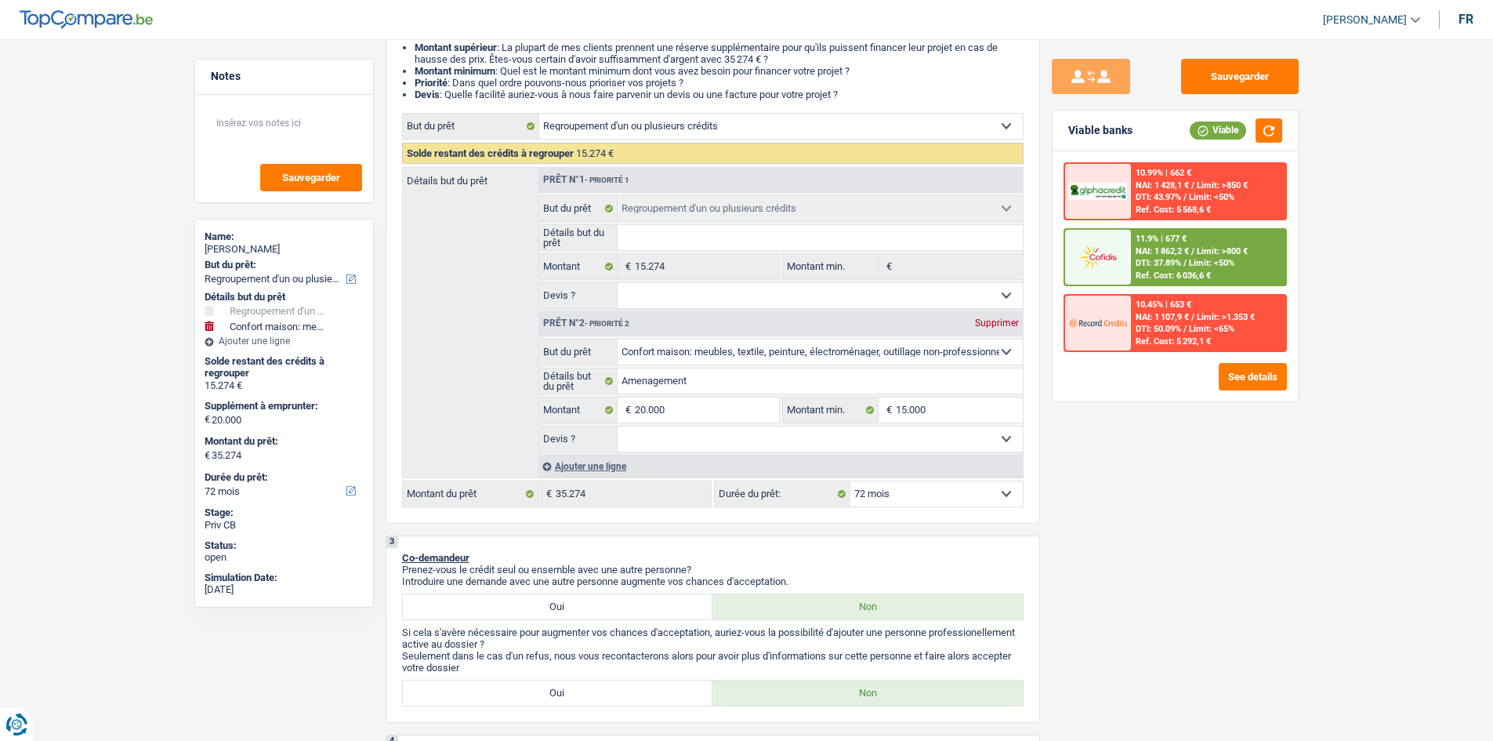
scroll to position [248, 0]
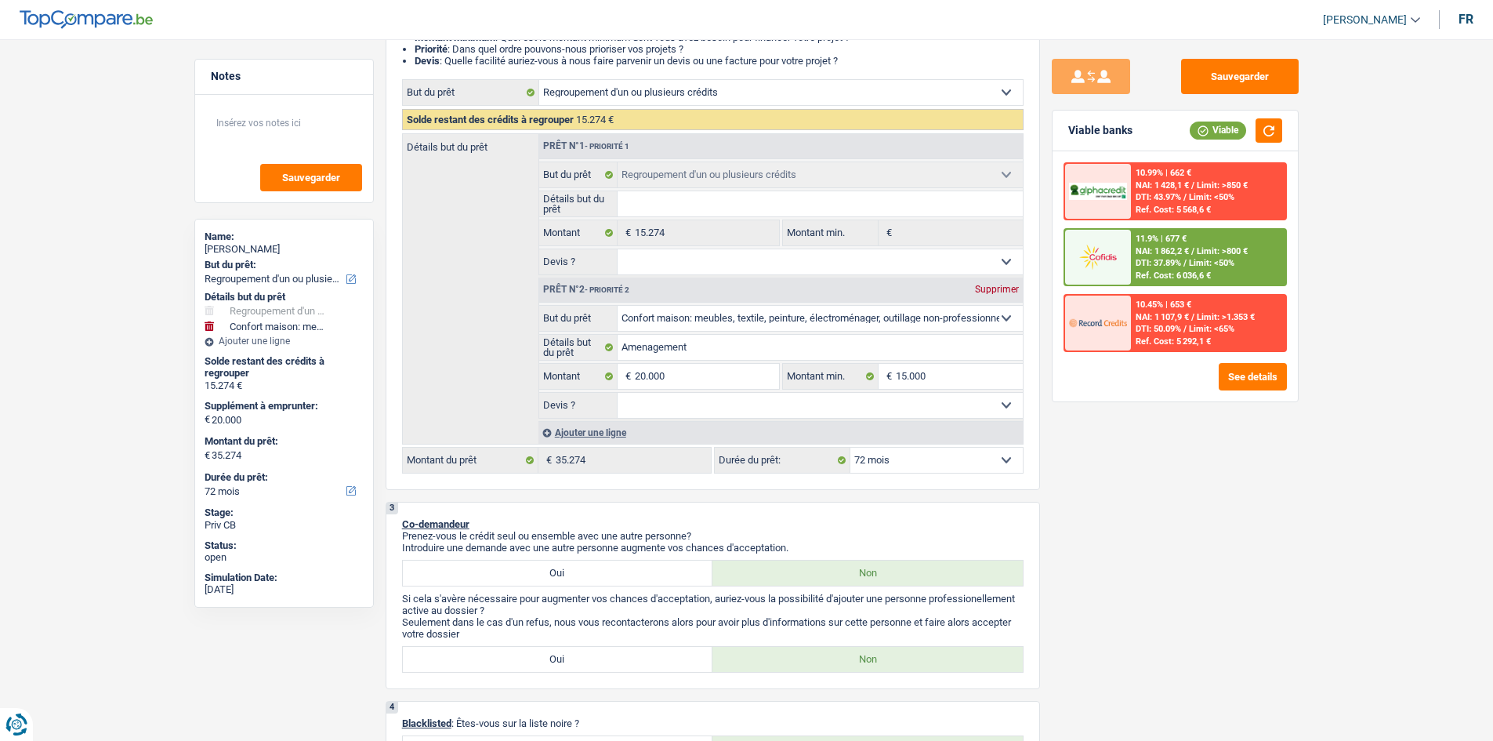
click at [1127, 256] on img at bounding box center [1098, 256] width 58 height 29
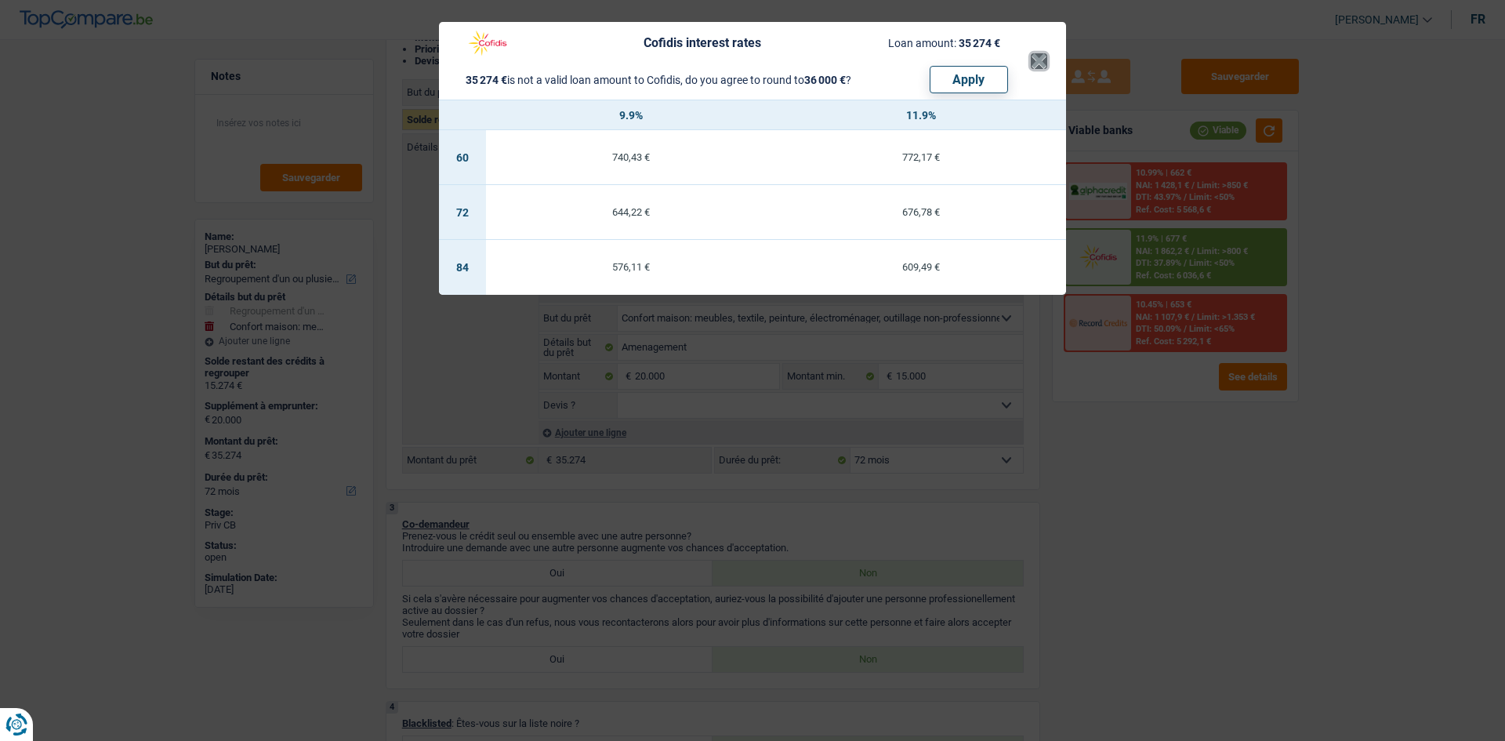
click at [1038, 63] on button "×" at bounding box center [1039, 61] width 16 height 16
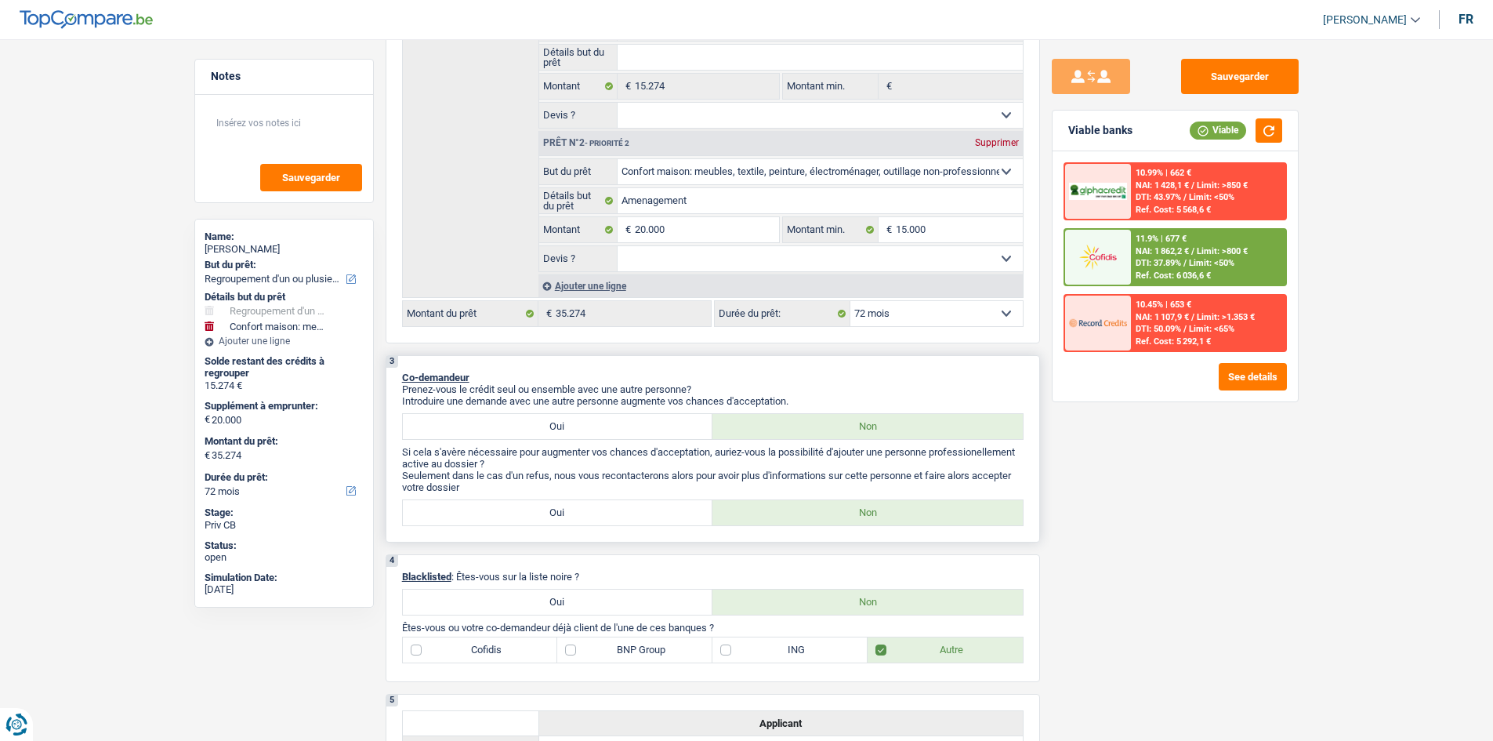
scroll to position [405, 0]
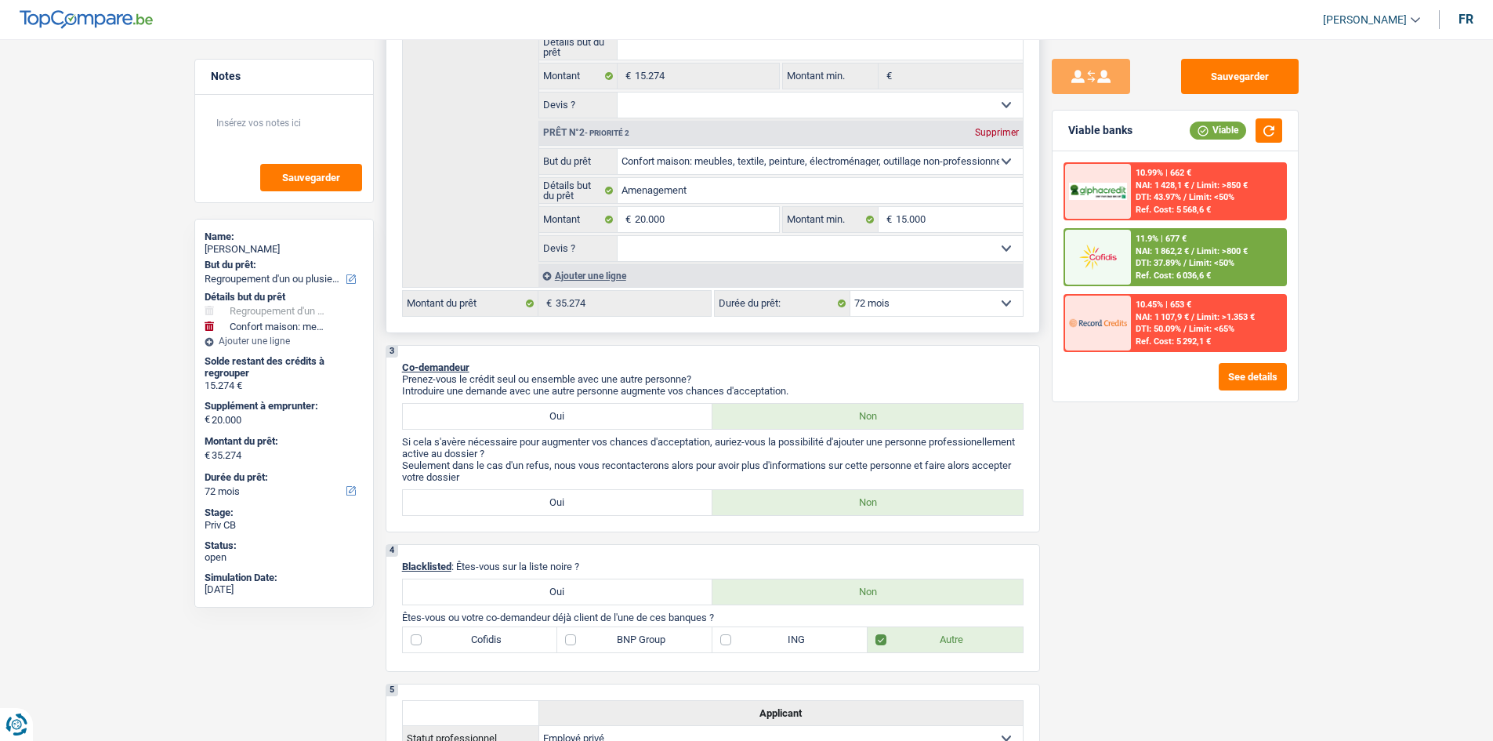
click at [921, 304] on select "12 mois 18 mois 24 mois 30 mois 36 mois 42 mois 48 mois 60 mois 72 mois 84 mois…" at bounding box center [936, 303] width 172 height 25
click at [850, 291] on select "12 mois 18 mois 24 mois 30 mois 36 mois 42 mois 48 mois 60 mois 72 mois 84 mois…" at bounding box center [936, 303] width 172 height 25
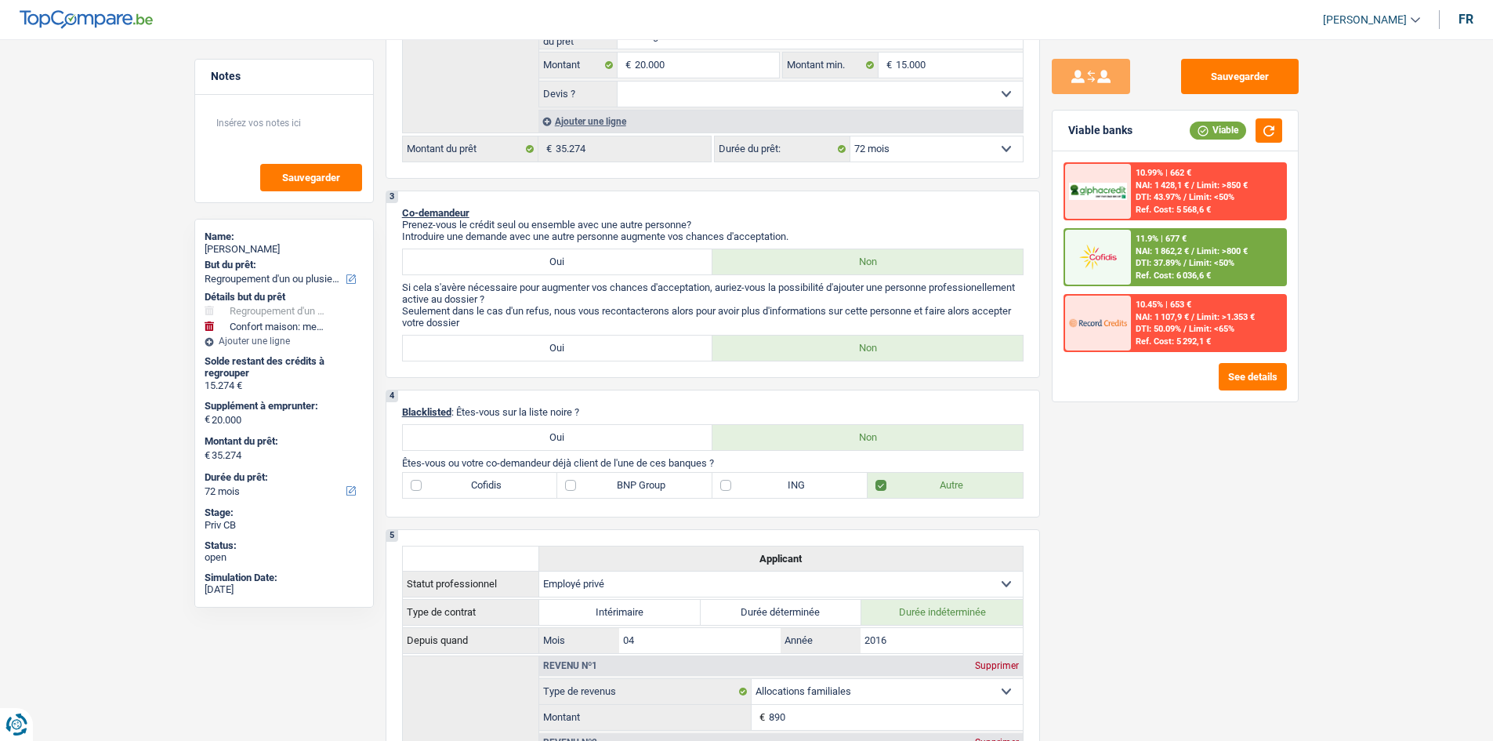
scroll to position [484, 0]
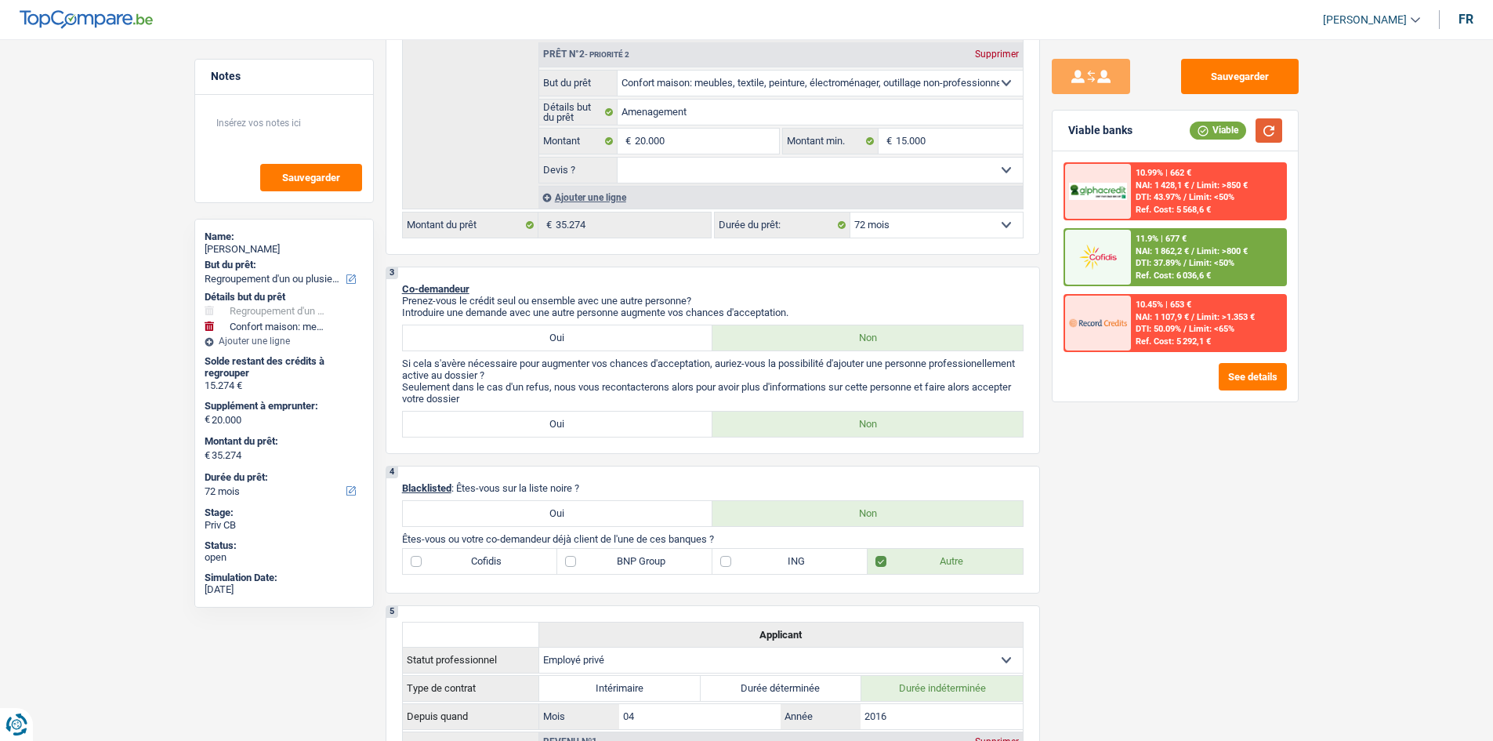
click at [1265, 138] on button "button" at bounding box center [1268, 130] width 27 height 24
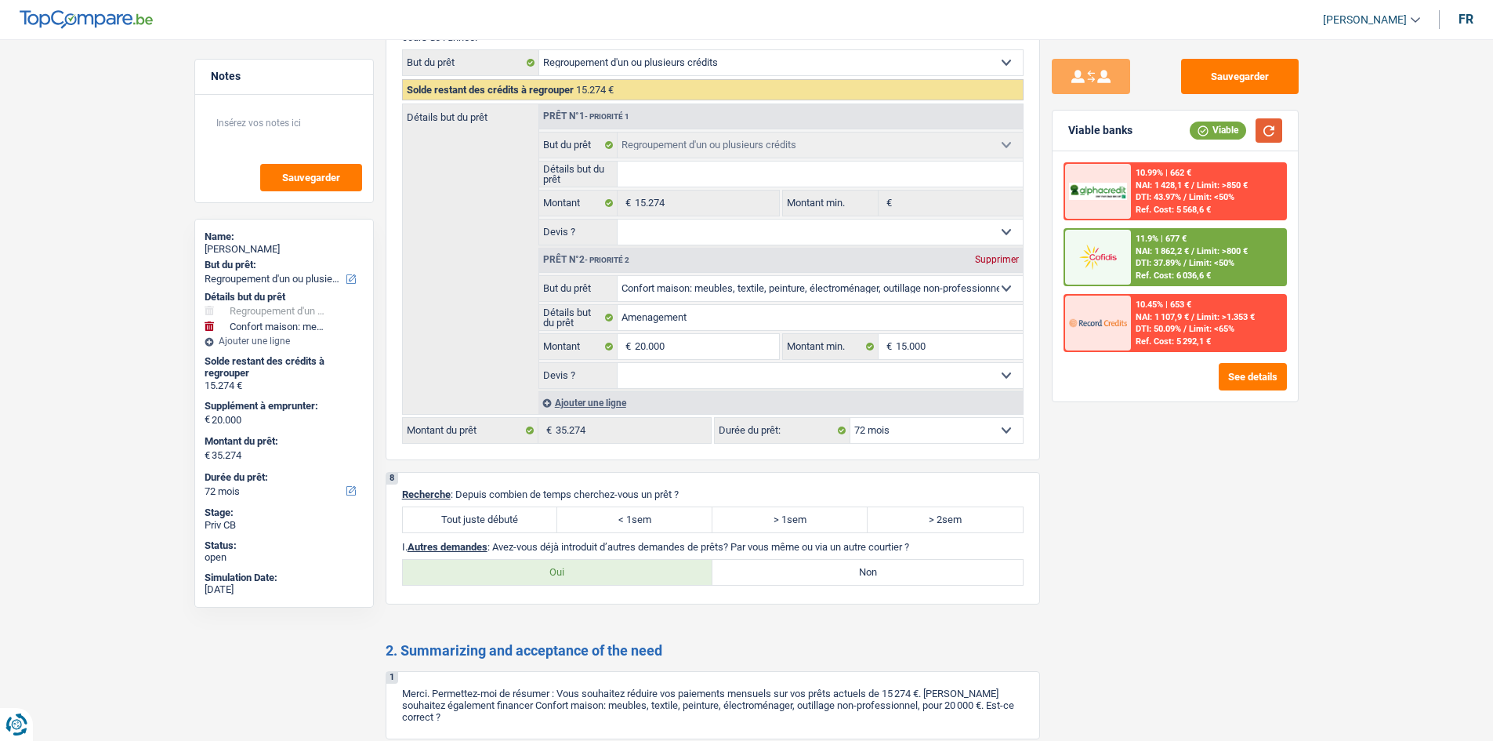
scroll to position [2913, 0]
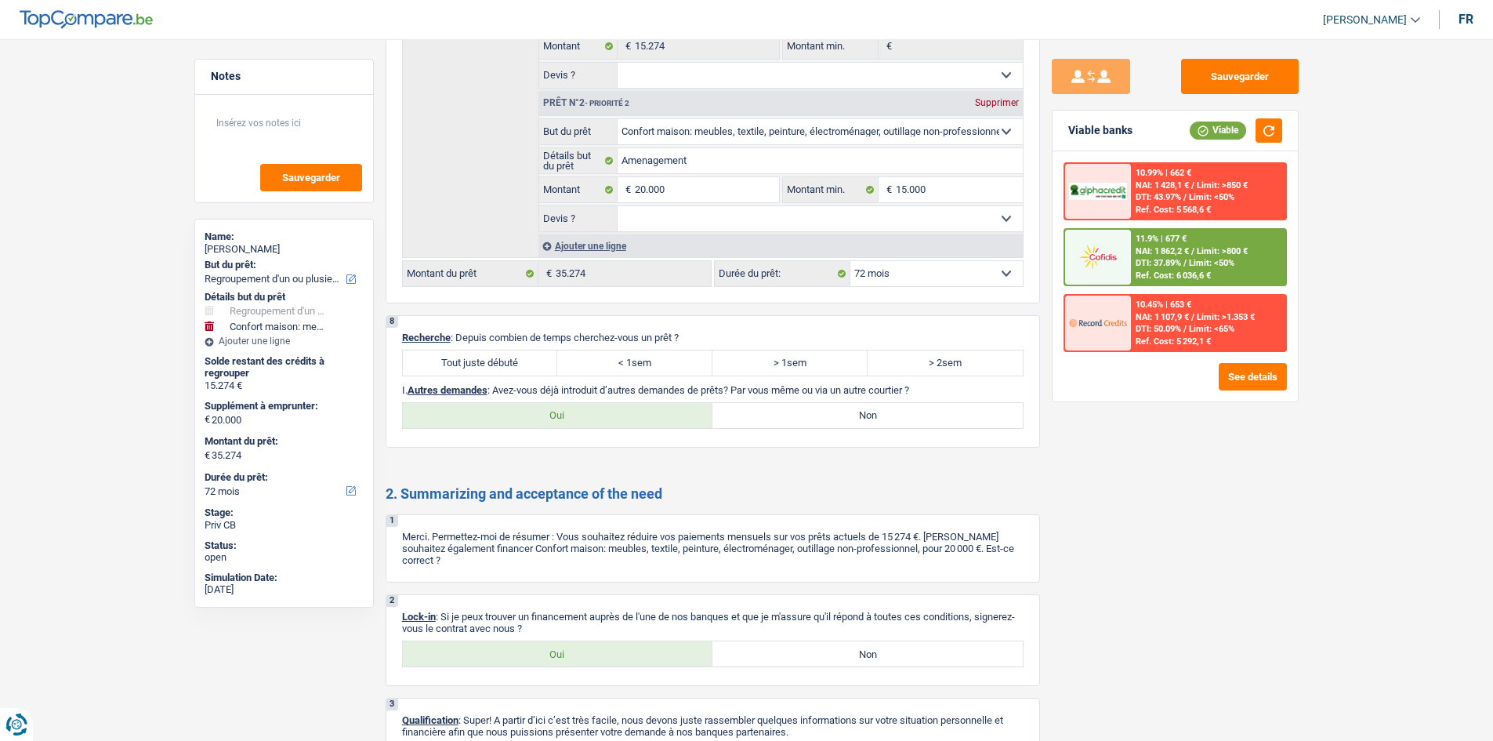
drag, startPoint x: 539, startPoint y: 322, endPoint x: 1094, endPoint y: 467, distance: 573.5
click at [1094, 467] on div "Sauvegarder Viable banks Viable 10.99% | 662 € NAI: 1 428,1 € / Limit: >850 € D…" at bounding box center [1175, 385] width 270 height 653
click at [647, 354] on label "< 1sem" at bounding box center [634, 362] width 155 height 25
click at [647, 354] on input "< 1sem" at bounding box center [634, 362] width 155 height 25
radio input "true"
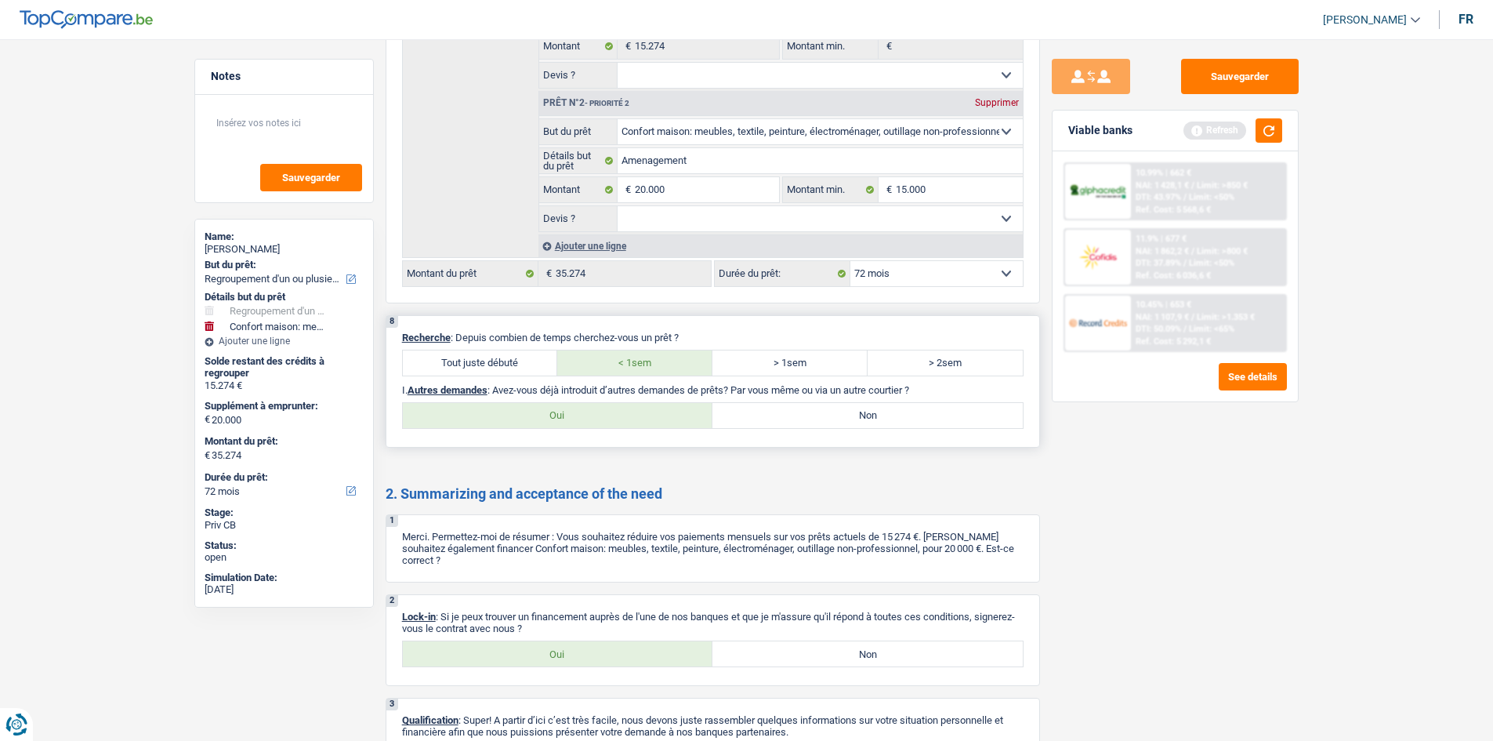
click at [790, 362] on label "> 1sem" at bounding box center [789, 362] width 155 height 25
click at [790, 362] on input "> 1sem" at bounding box center [789, 362] width 155 height 25
radio input "true"
click at [794, 420] on label "Non" at bounding box center [867, 415] width 310 height 25
click at [794, 420] on input "Non" at bounding box center [867, 415] width 310 height 25
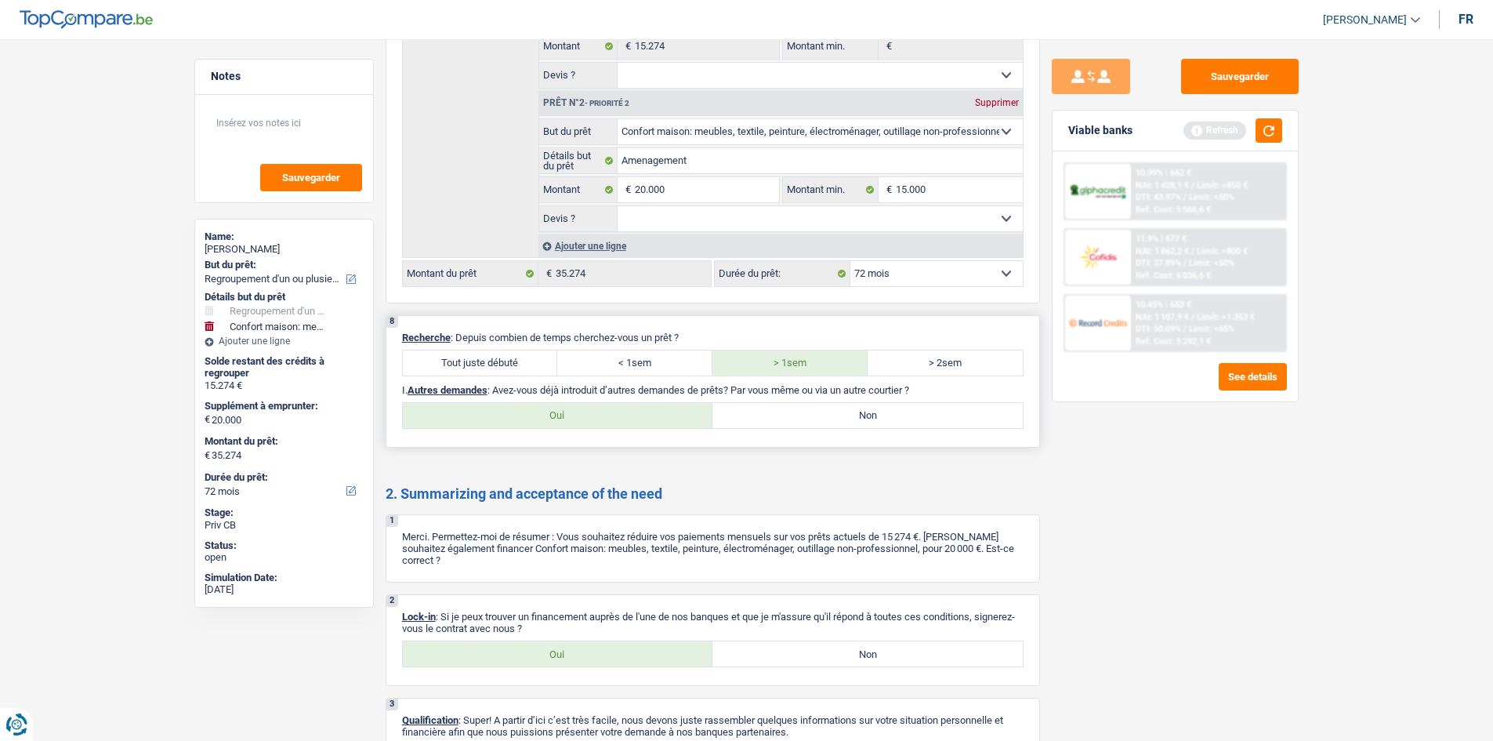
radio input "true"
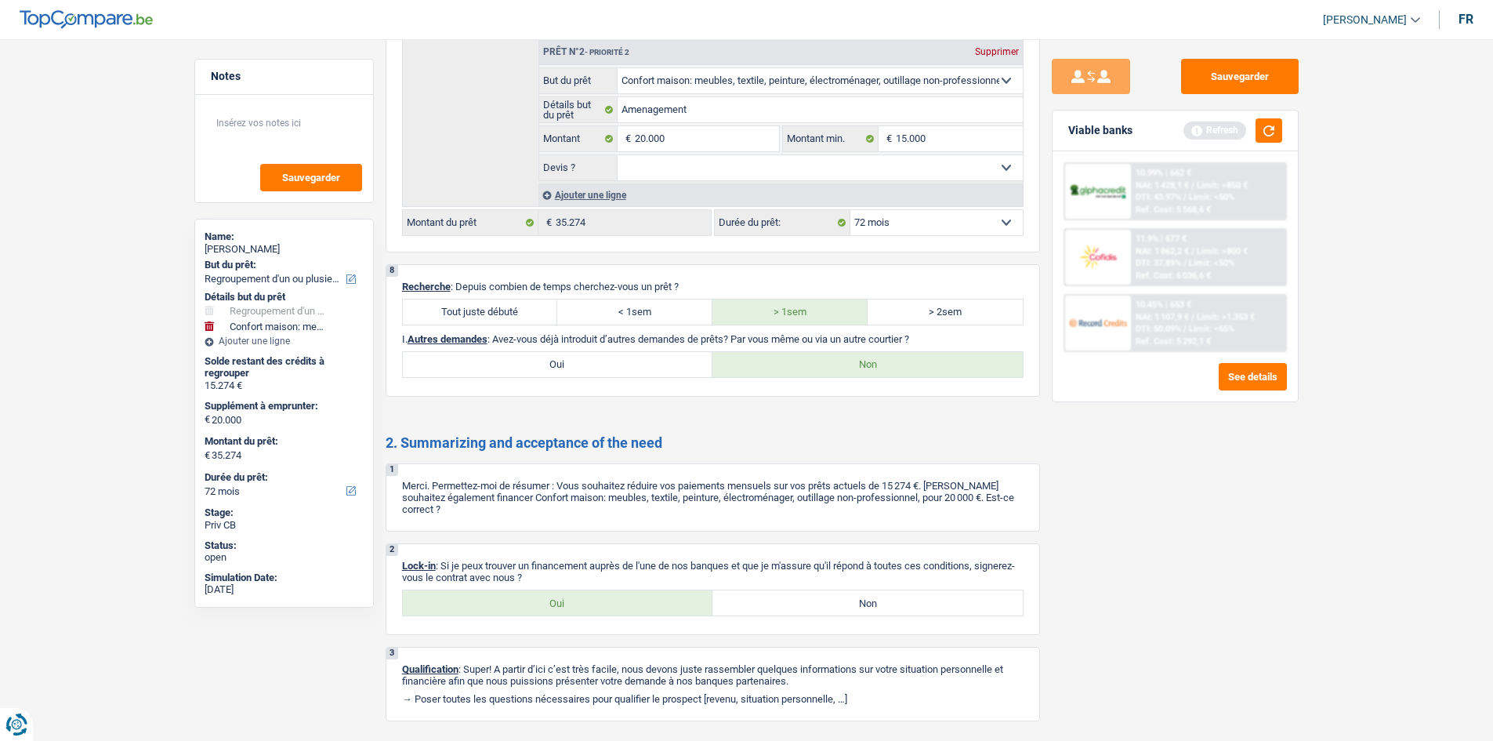
scroll to position [2991, 0]
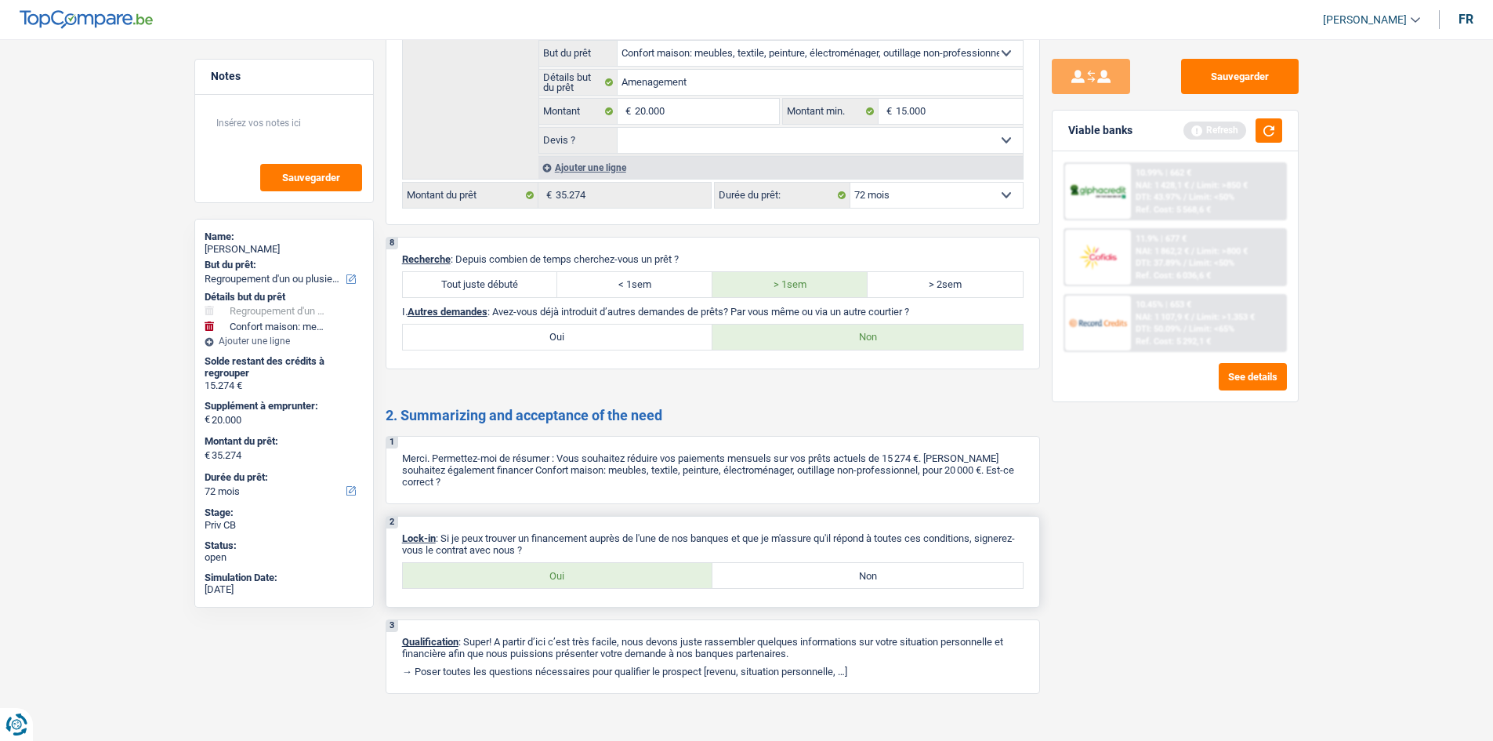
click at [547, 563] on label "Oui" at bounding box center [558, 575] width 310 height 25
click at [547, 563] on input "Oui" at bounding box center [558, 575] width 310 height 25
radio input "true"
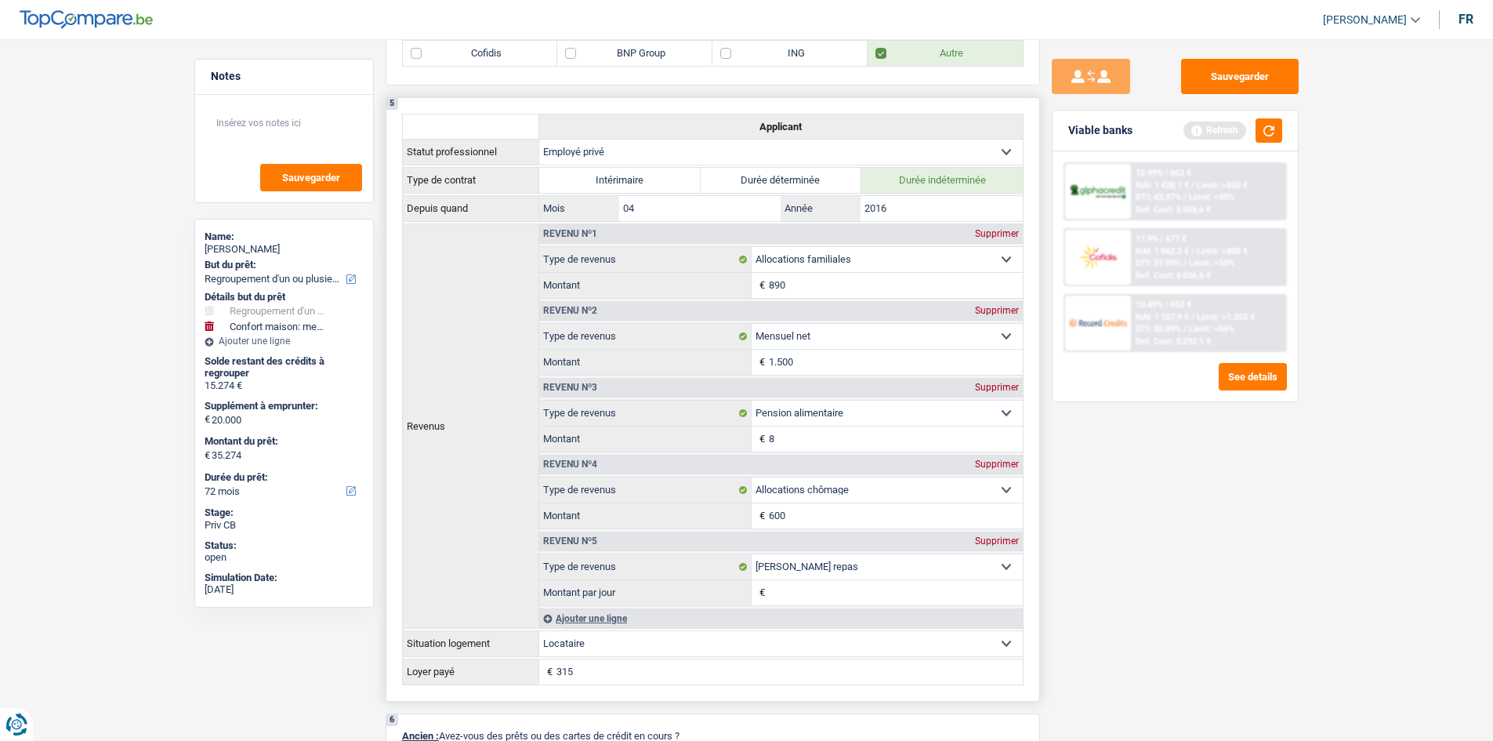
scroll to position [1019, 0]
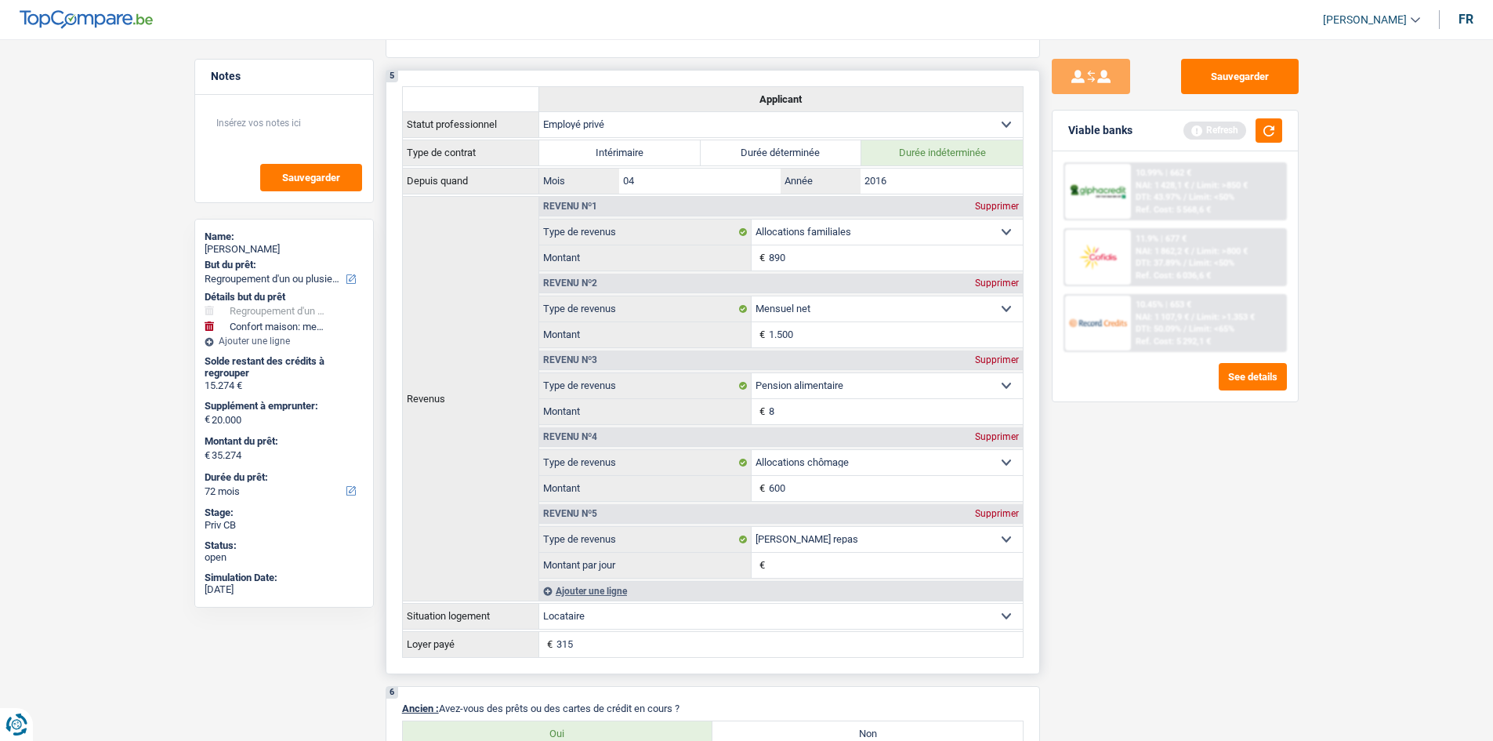
click at [1002, 514] on div "Supprimer" at bounding box center [997, 513] width 52 height 9
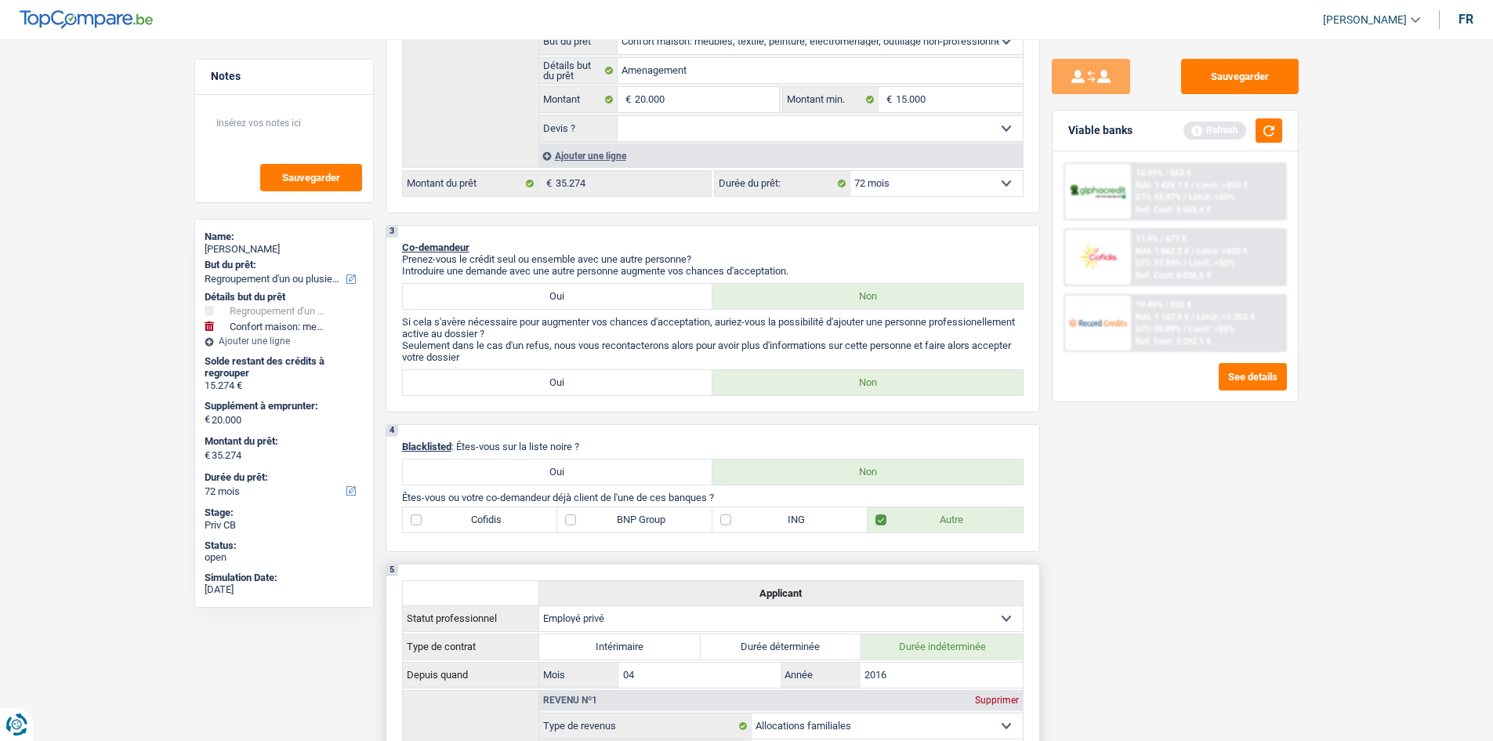
scroll to position [235, 0]
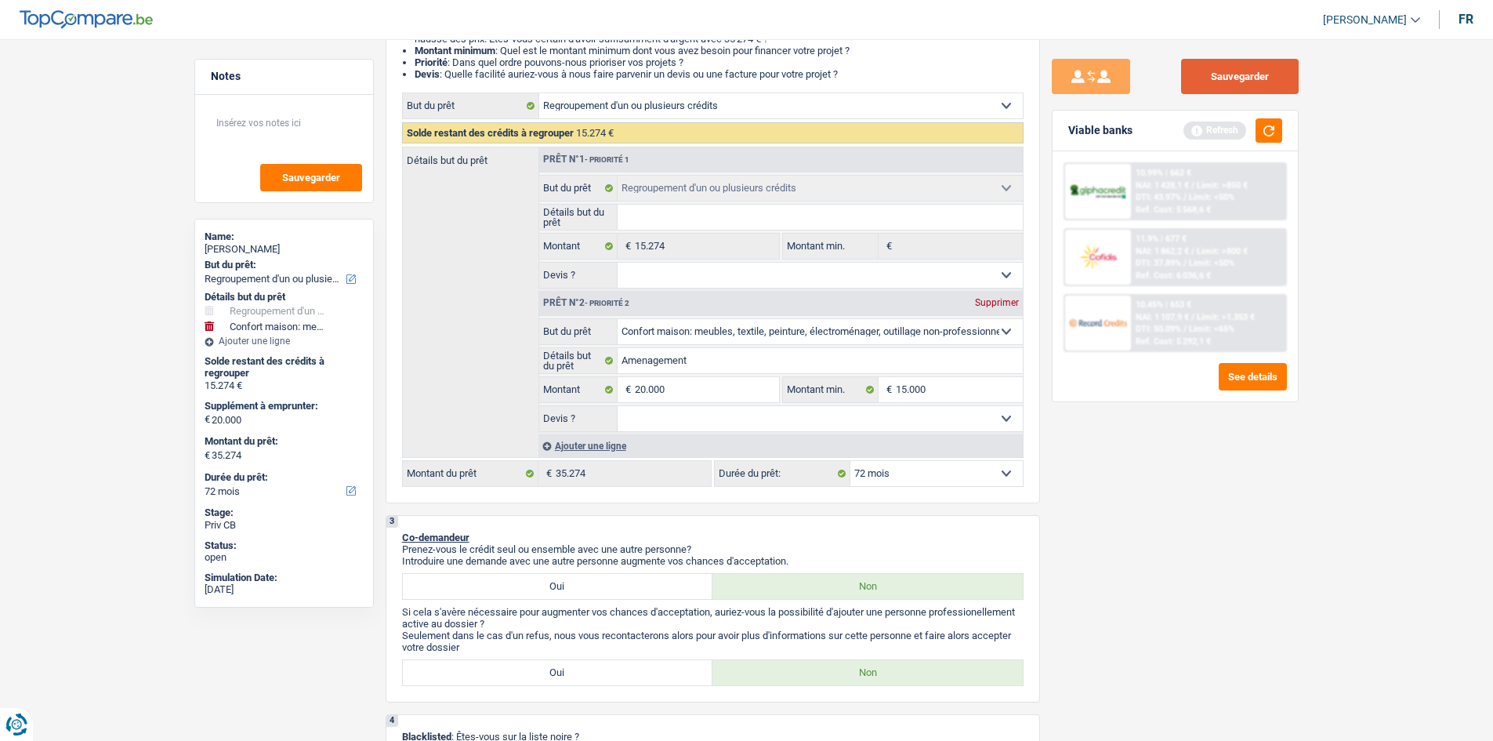
click at [1223, 84] on button "Sauvegarder" at bounding box center [1240, 76] width 118 height 35
click at [1268, 134] on button "button" at bounding box center [1268, 130] width 27 height 24
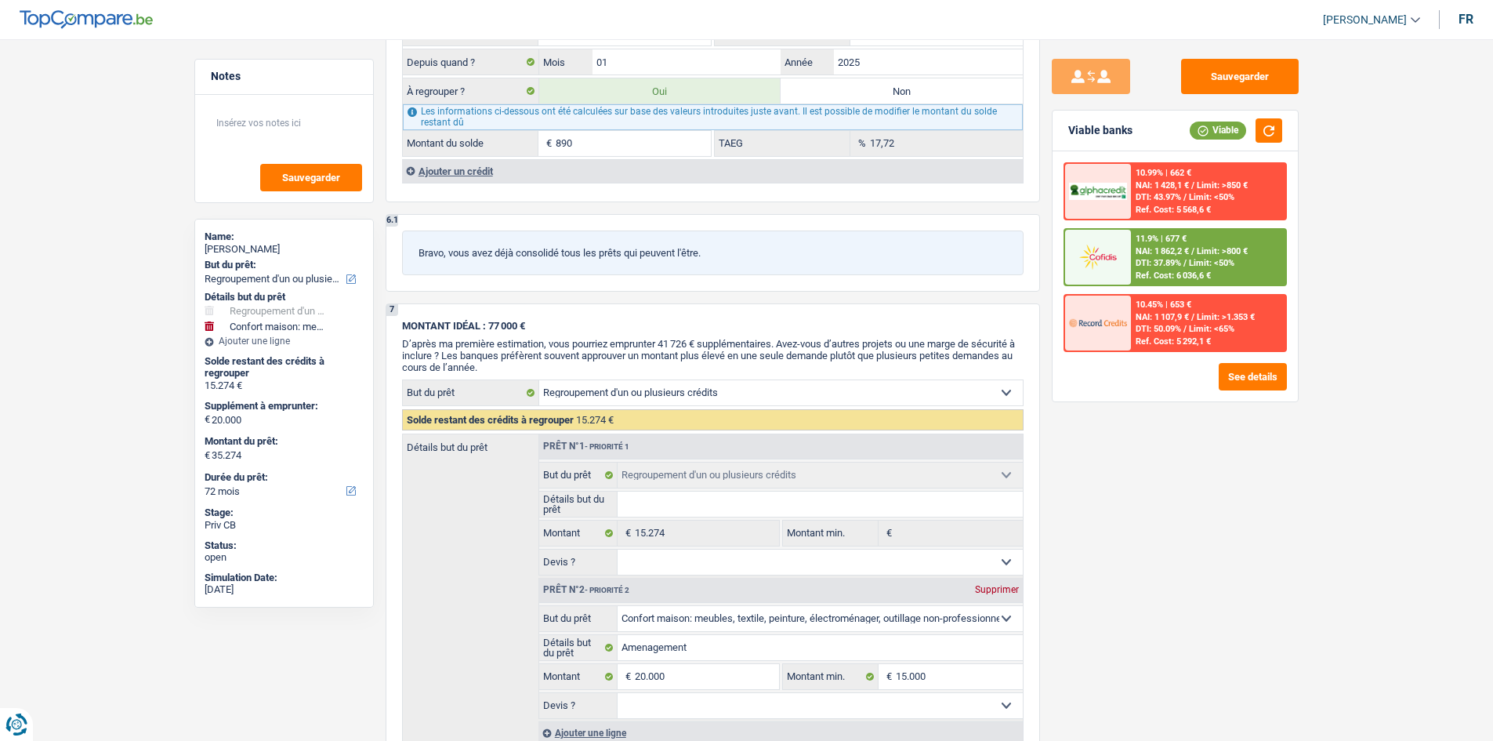
scroll to position [2351, 0]
click at [274, 127] on textarea at bounding box center [284, 129] width 156 height 47
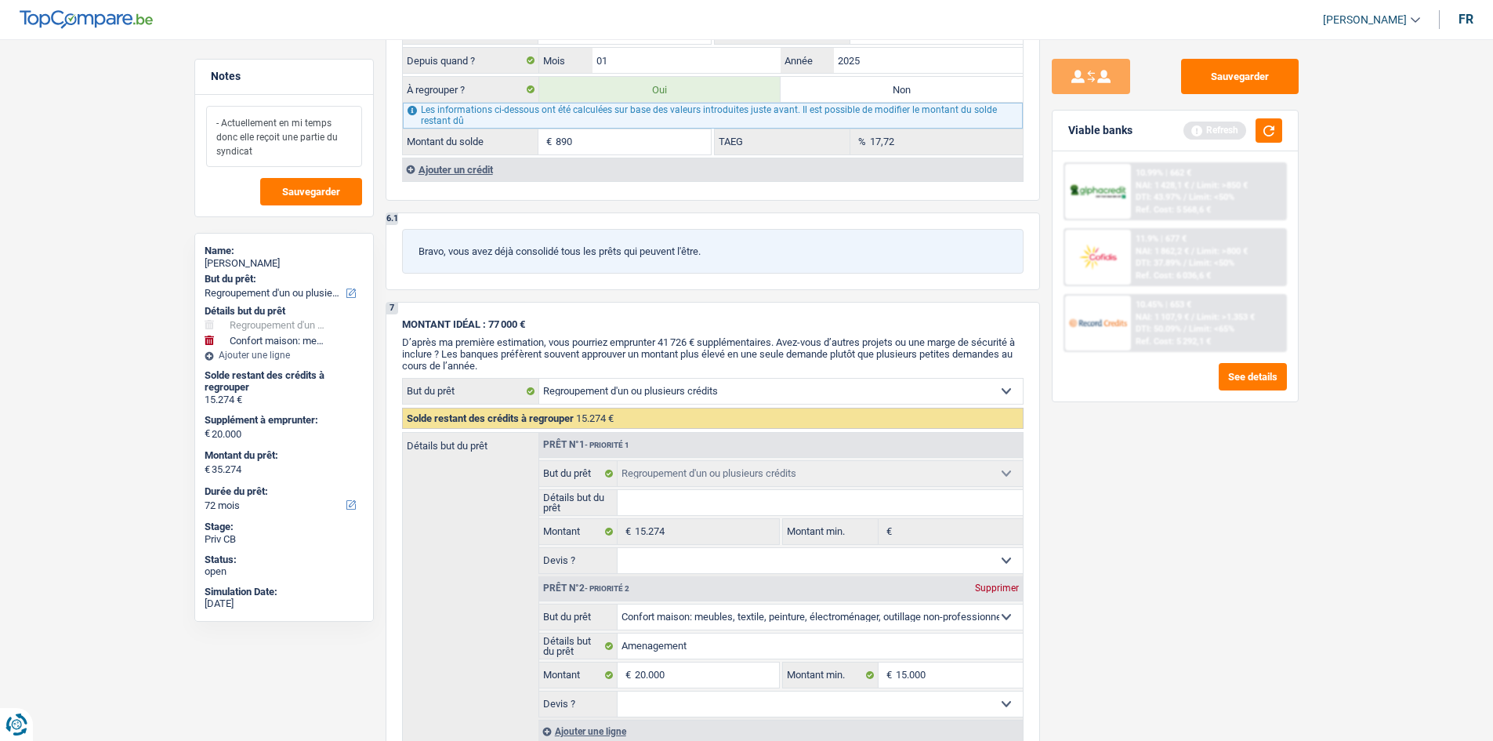
click at [276, 155] on textarea "- Actuellement en mi temps donc elle reçoit une partie du syndicat" at bounding box center [284, 136] width 156 height 61
type textarea "- Actuellement en mi temps donc elle reçoit une partie du syndicat"
click at [310, 190] on span "Sauvegarder" at bounding box center [311, 192] width 58 height 10
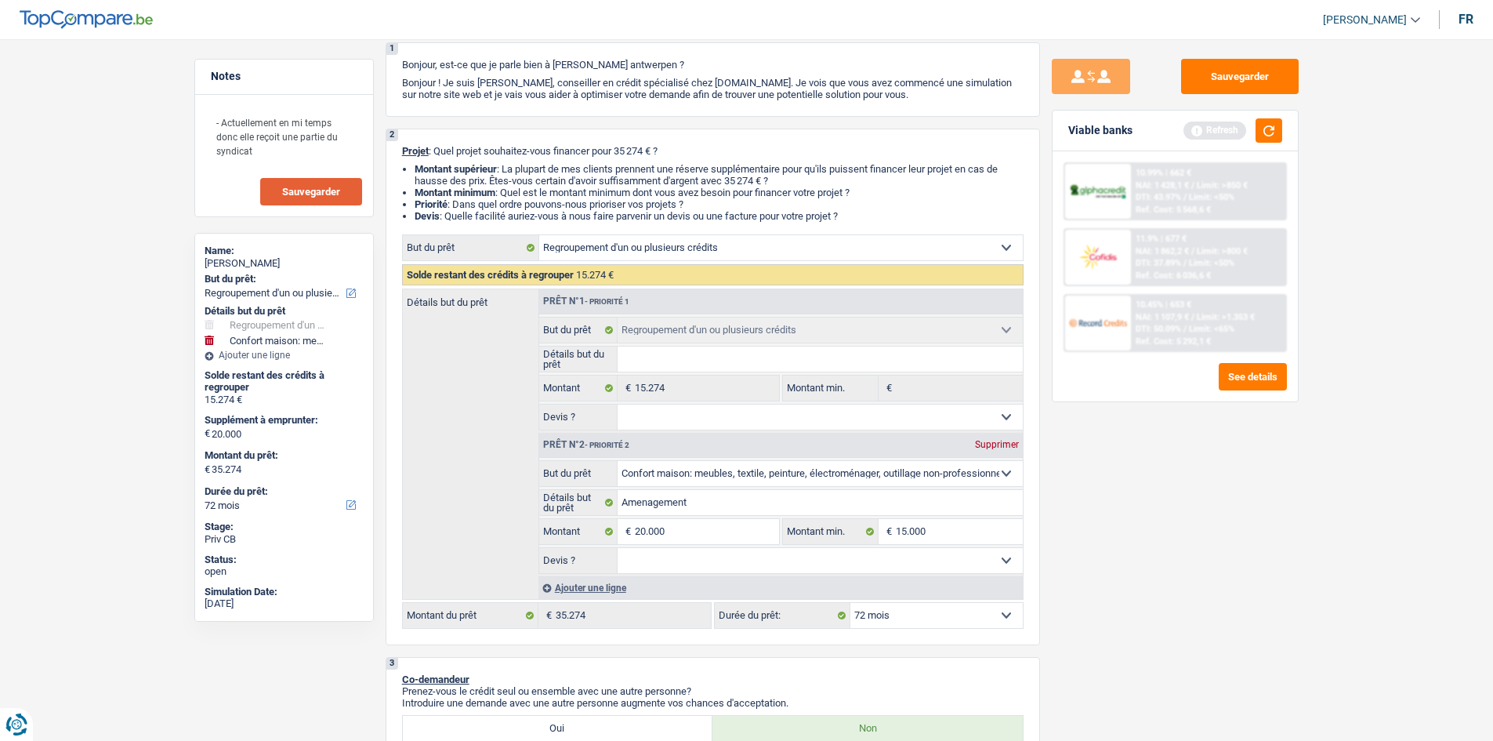
scroll to position [0, 0]
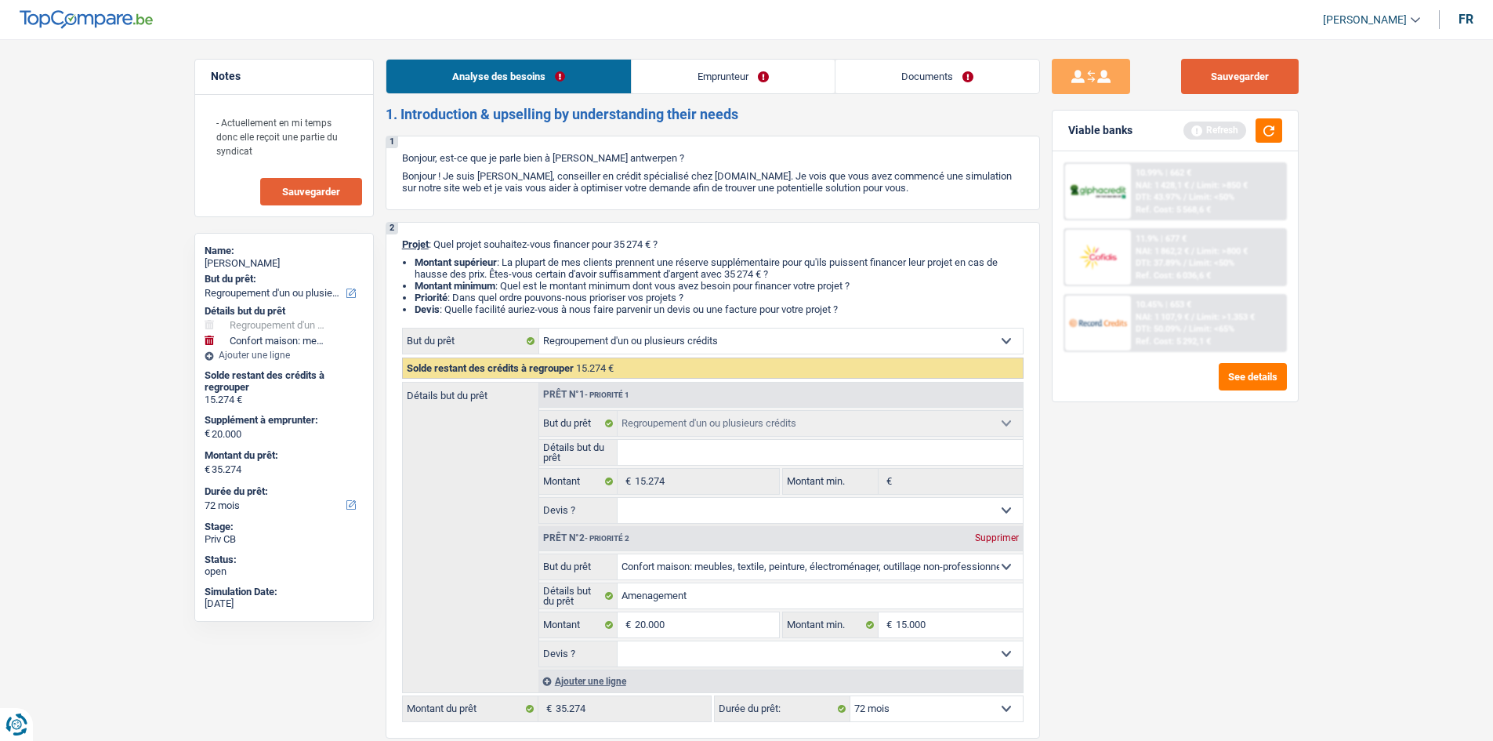
click at [1238, 73] on button "Sauvegarder" at bounding box center [1240, 76] width 118 height 35
click at [1204, 89] on button "Sauvegarder" at bounding box center [1240, 76] width 118 height 35
